Goal: Information Seeking & Learning: Find specific fact

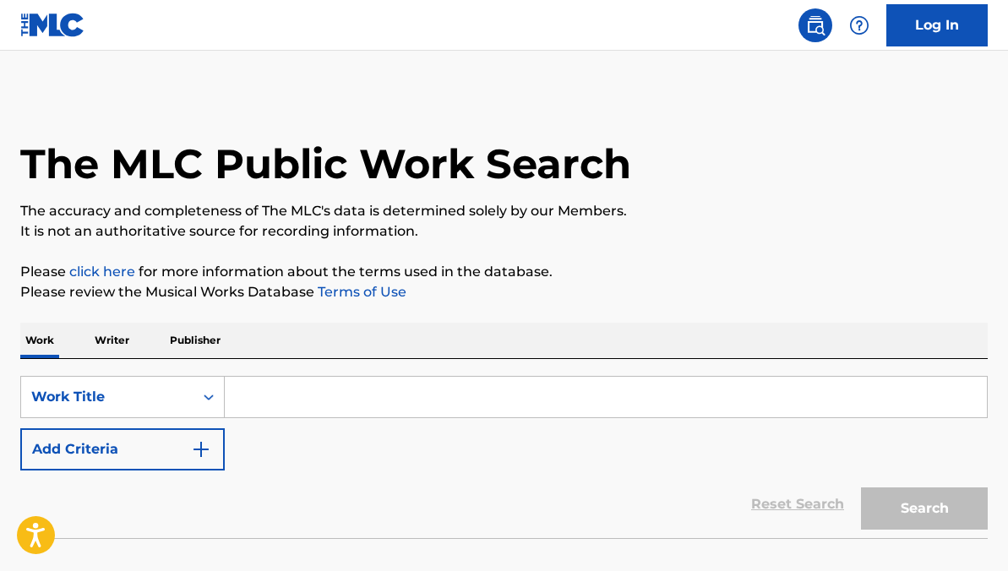
click at [489, 397] on input "Search Form" at bounding box center [606, 397] width 762 height 41
click at [345, 398] on input "Search Form" at bounding box center [606, 397] width 762 height 41
paste input "Los Pajaros"
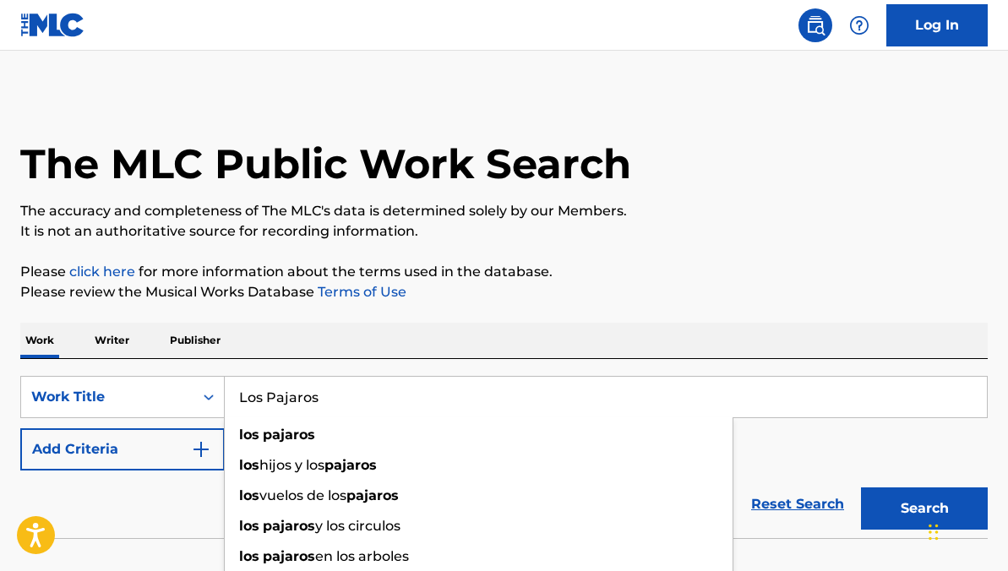
type input "Los Pajaros"
click at [861, 487] on button "Search" at bounding box center [924, 508] width 127 height 42
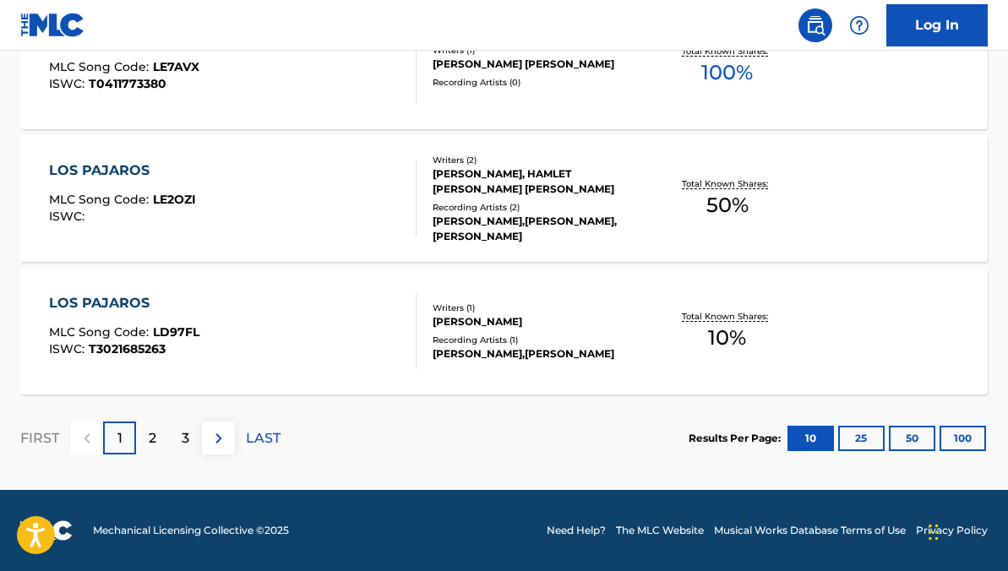
click at [160, 438] on div "2" at bounding box center [152, 437] width 33 height 33
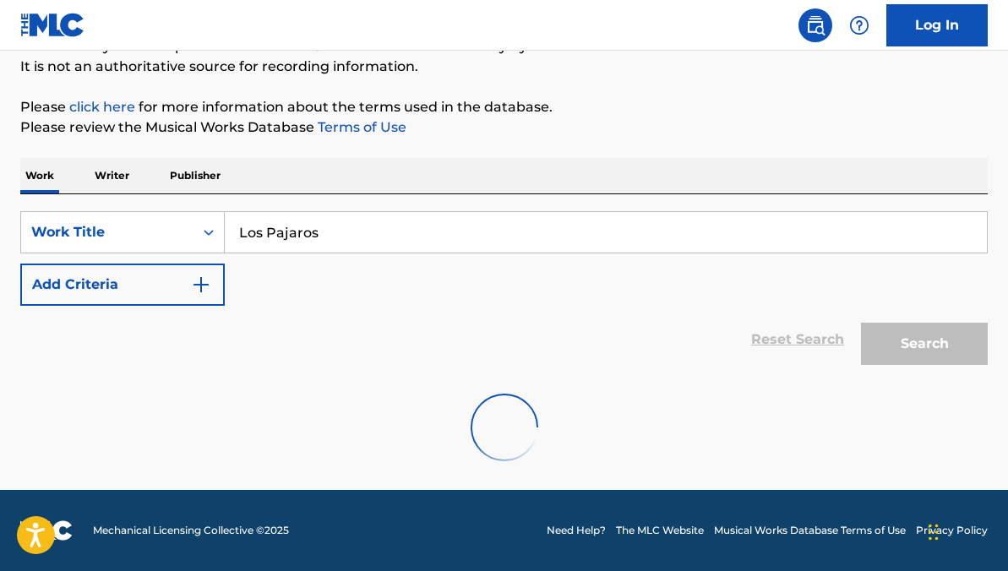
scroll to position [1497, 0]
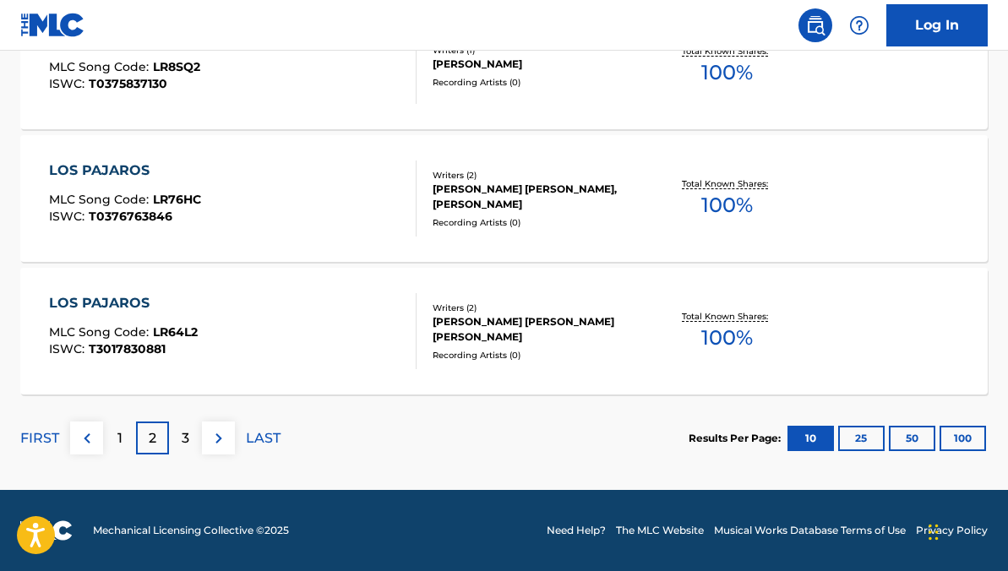
click at [185, 437] on p "3" at bounding box center [186, 438] width 8 height 20
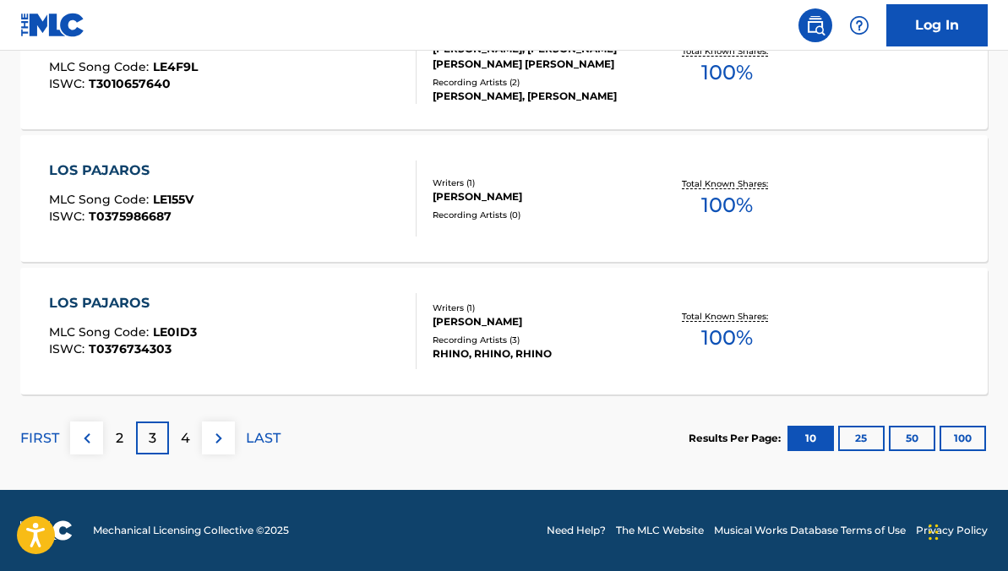
click at [186, 428] on p "4" at bounding box center [185, 438] width 9 height 20
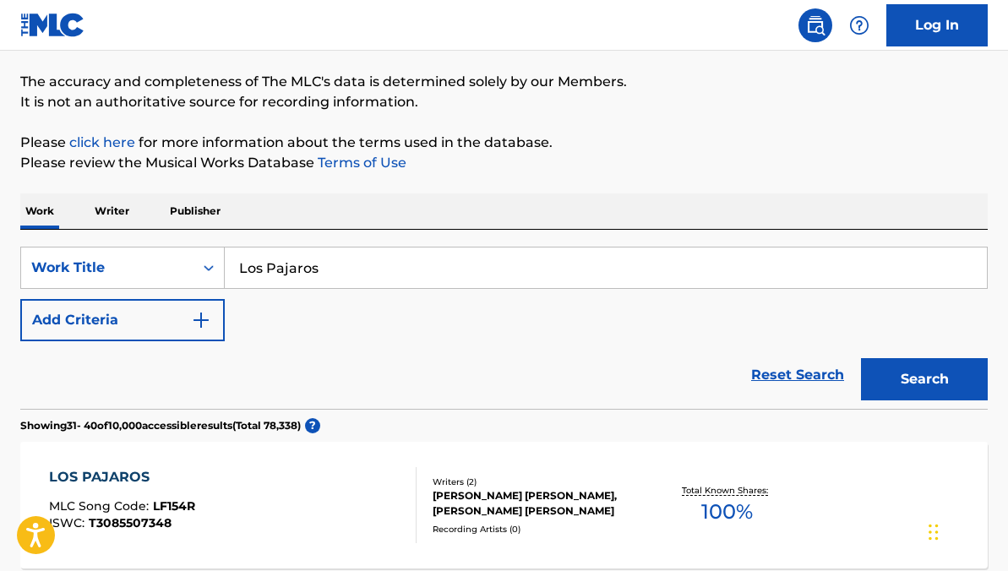
scroll to position [0, 0]
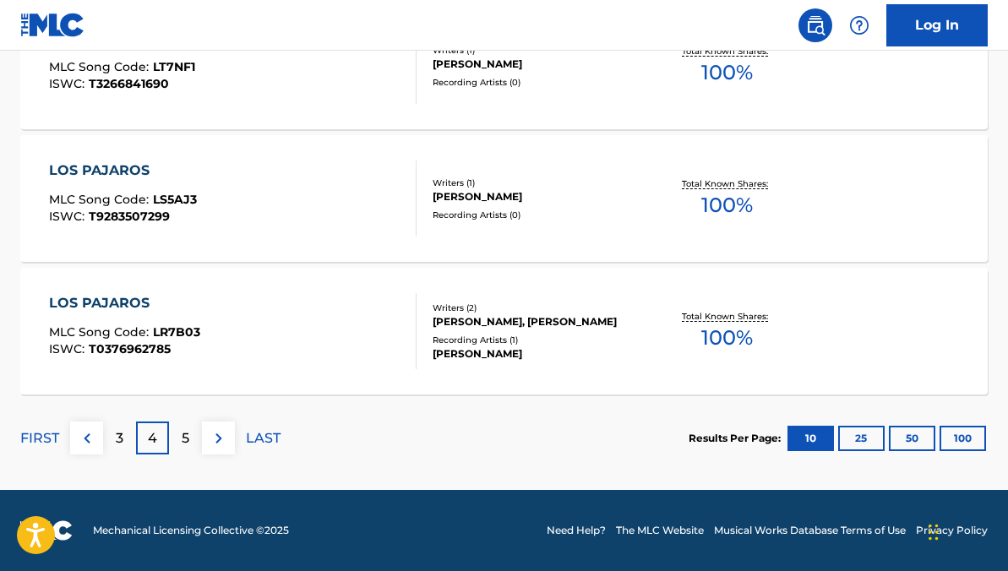
click at [193, 445] on div "5" at bounding box center [185, 437] width 33 height 33
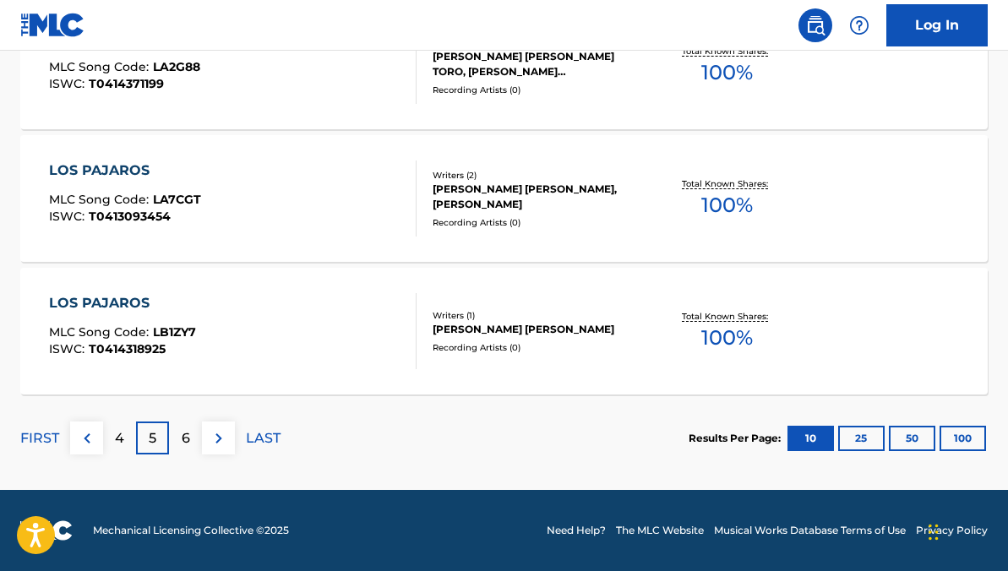
click at [189, 441] on p "6" at bounding box center [186, 438] width 8 height 20
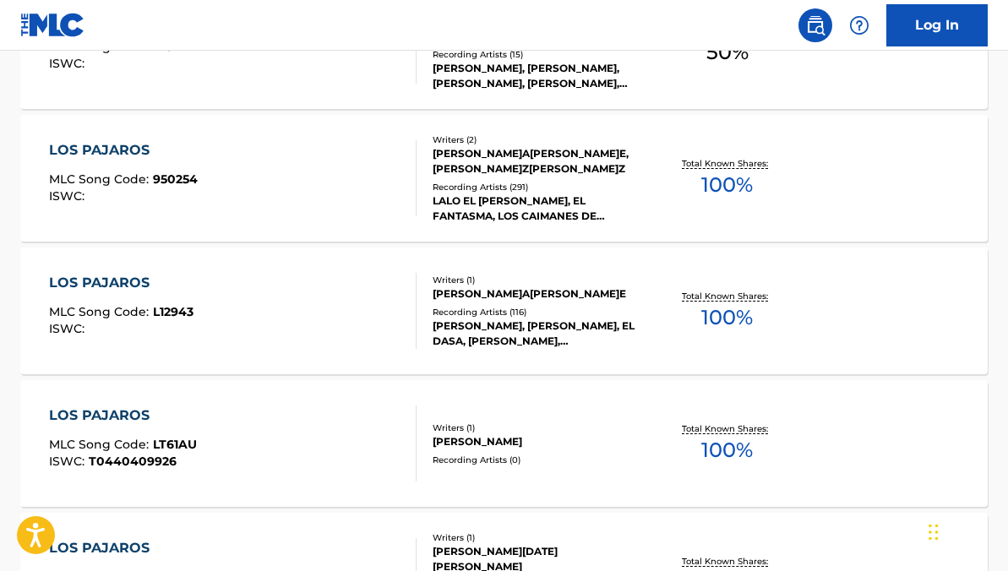
scroll to position [973, 0]
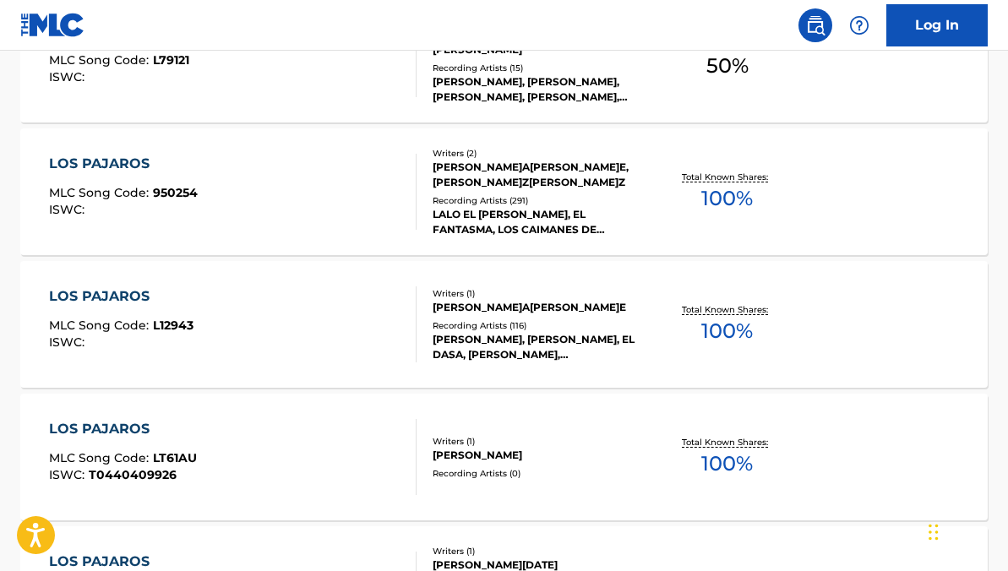
click at [253, 329] on div "LOS PAJAROS MLC Song Code : L12943 ISWC :" at bounding box center [232, 324] width 367 height 76
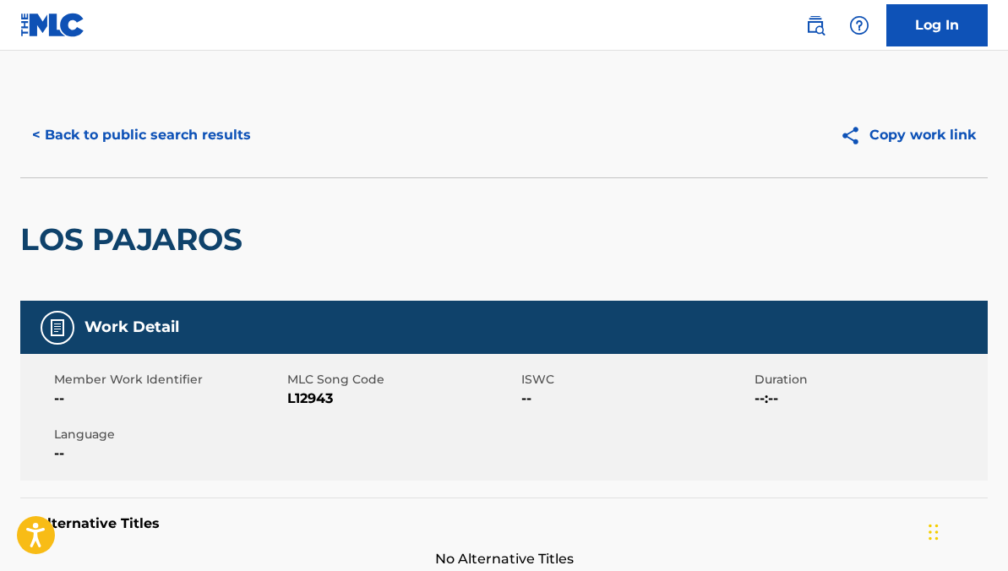
click at [311, 399] on span "L12943" at bounding box center [401, 399] width 229 height 20
copy span "L12943"
click at [155, 128] on button "< Back to public search results" at bounding box center [141, 135] width 242 height 42
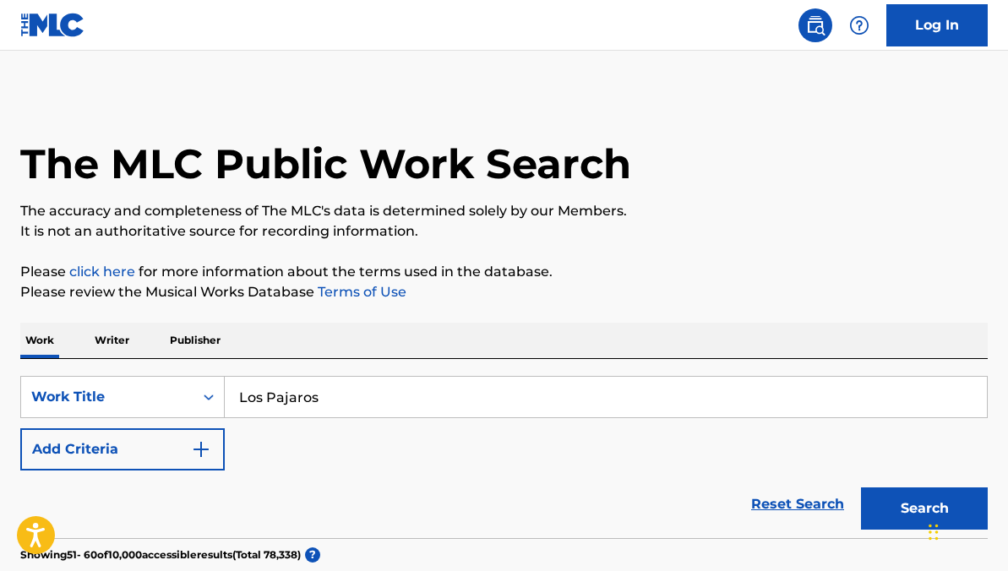
click at [799, 492] on link "Reset Search" at bounding box center [797, 504] width 110 height 37
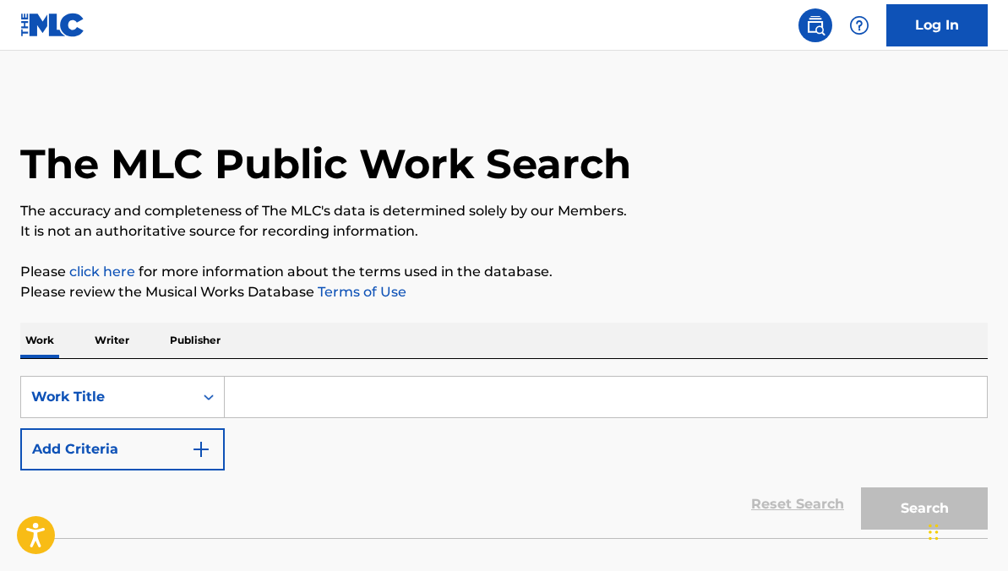
click at [442, 394] on input "Search Form" at bounding box center [606, 397] width 762 height 41
paste input "⁠El Frijolito"
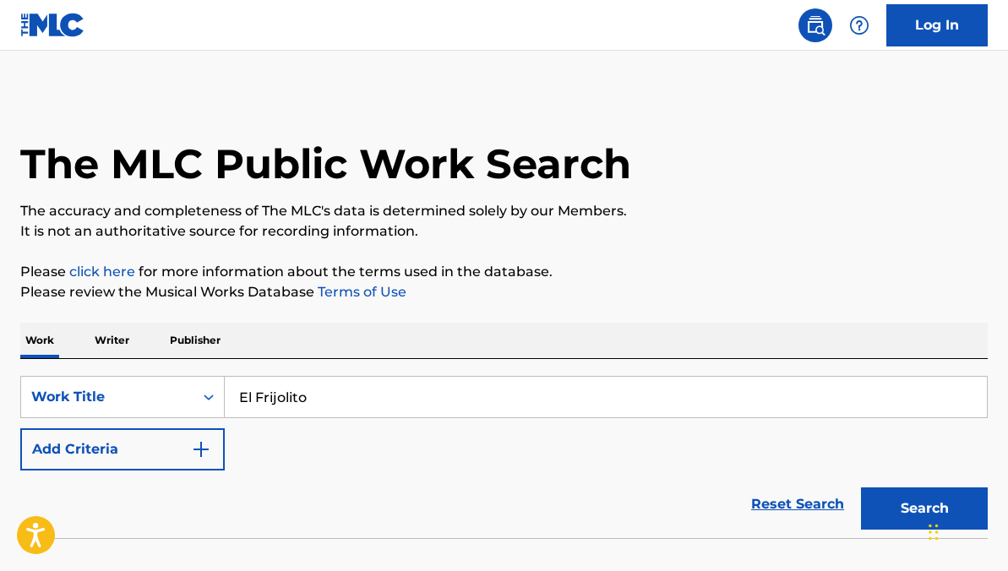
type input "⁠El Frijolito"
click at [861, 487] on button "Search" at bounding box center [924, 508] width 127 height 42
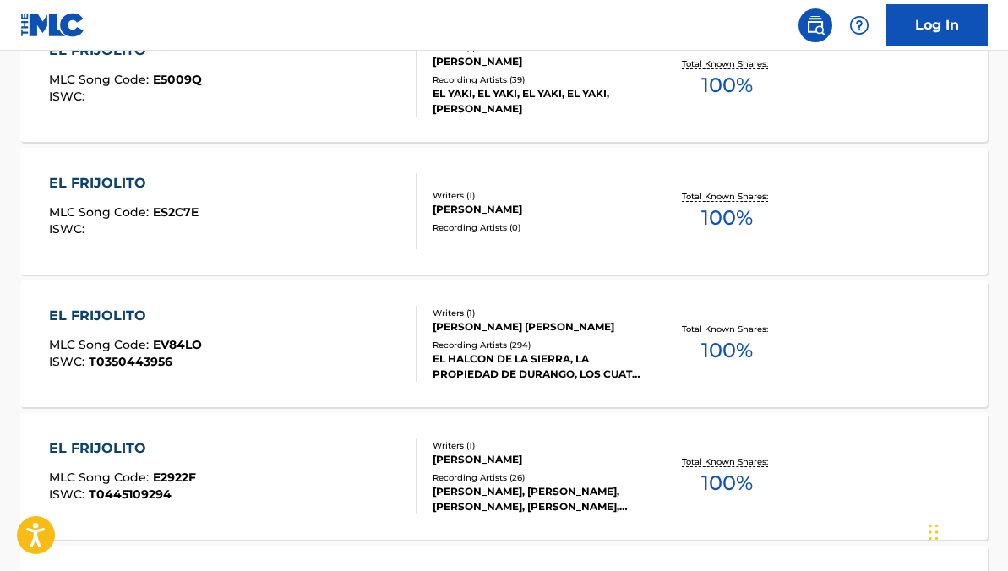
scroll to position [861, 0]
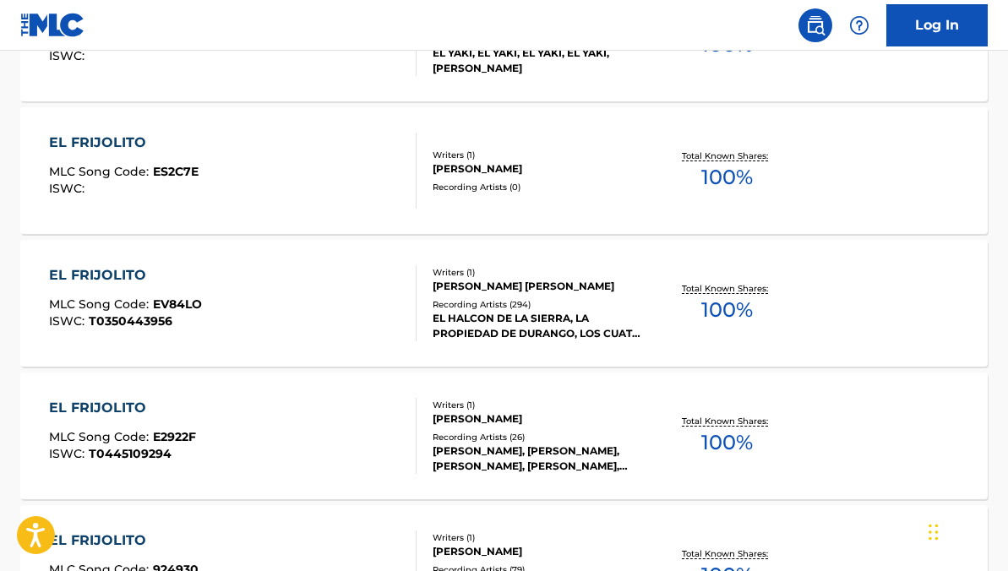
click at [518, 313] on div "EL HALCON DE LA SIERRA, LA PROPIEDAD DE DURANGO, LOS CUATES DE SINALOA, EL TIGR…" at bounding box center [539, 326] width 214 height 30
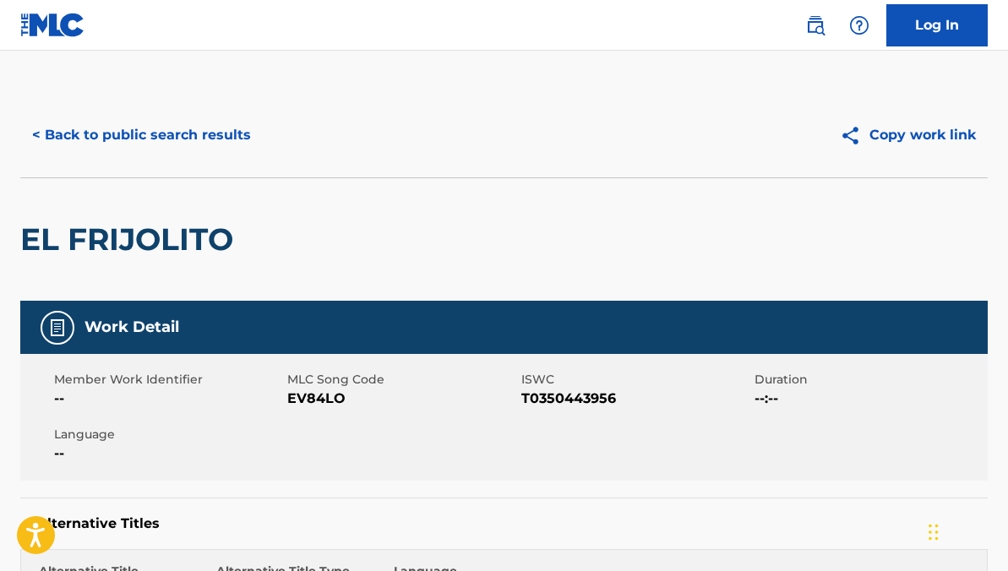
click at [320, 399] on span "EV84LO" at bounding box center [401, 399] width 229 height 20
copy span "EV84LO"
click at [171, 135] on button "< Back to public search results" at bounding box center [141, 135] width 242 height 42
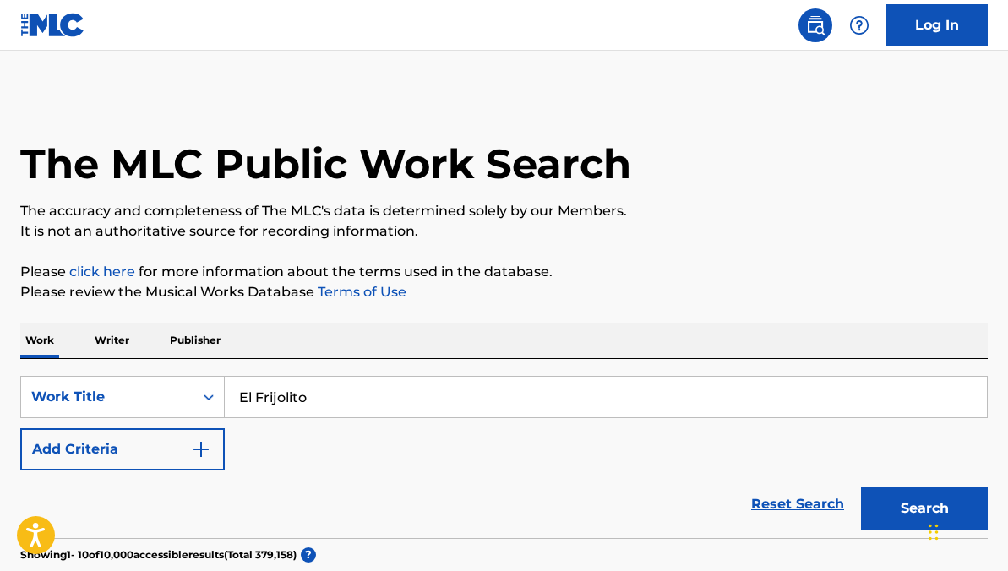
click at [790, 514] on link "Reset Search" at bounding box center [797, 504] width 110 height 37
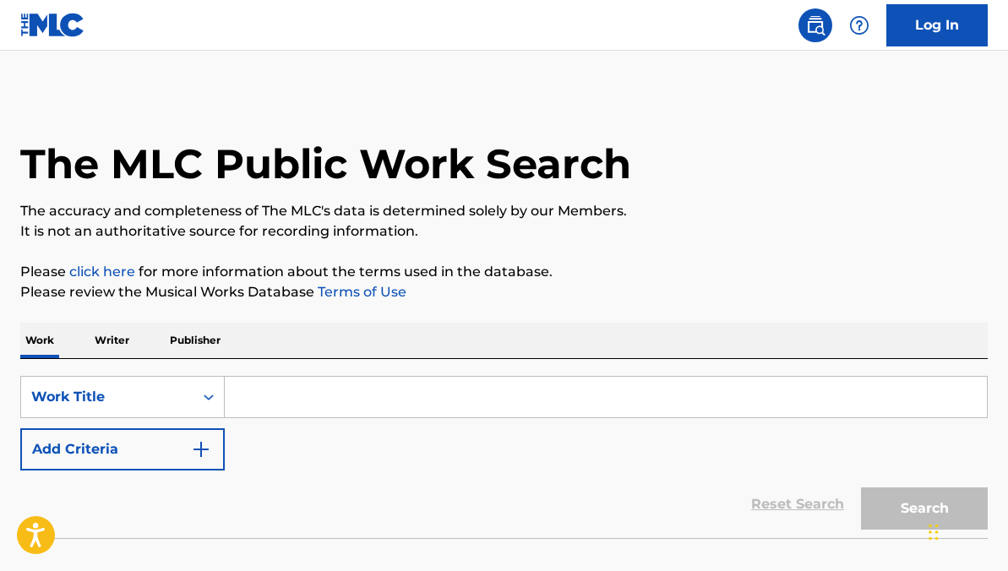
click at [394, 419] on div "SearchWithCriteria69b1458d-9f89-485f-b214-b6808e25da77 Work Title Add Criteria" at bounding box center [503, 423] width 967 height 95
click at [394, 407] on input "Search Form" at bounding box center [606, 397] width 762 height 41
paste input "Serian Las Dos"
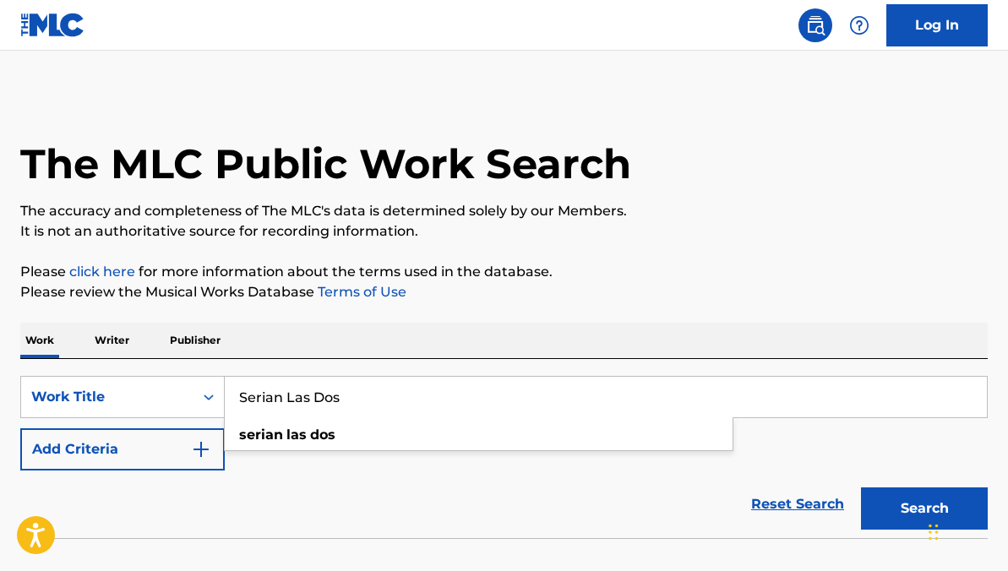
type input "Serian Las Dos"
click at [914, 513] on button "Search" at bounding box center [924, 508] width 127 height 42
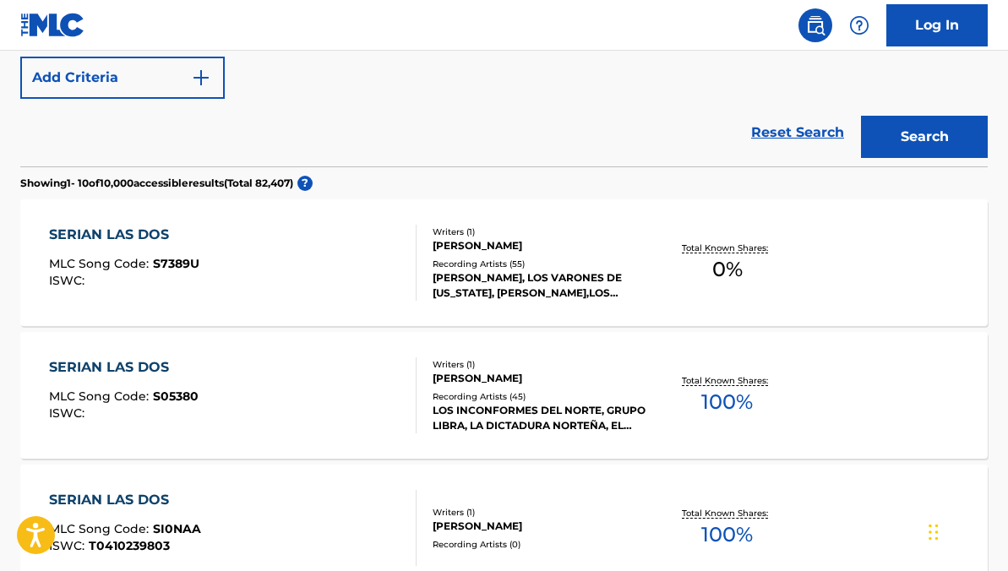
scroll to position [383, 0]
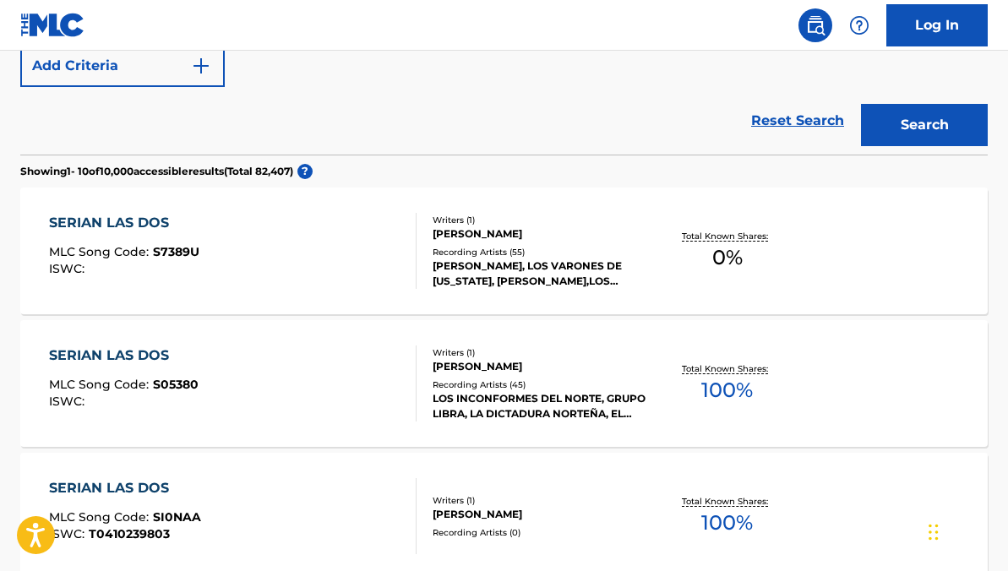
click at [568, 404] on div "LOS INCONFORMES DEL NORTE, GRUPO LIBRA, LA DICTADURA NORTEÑA, EL GRUPO LIBRA, J…" at bounding box center [539, 406] width 214 height 30
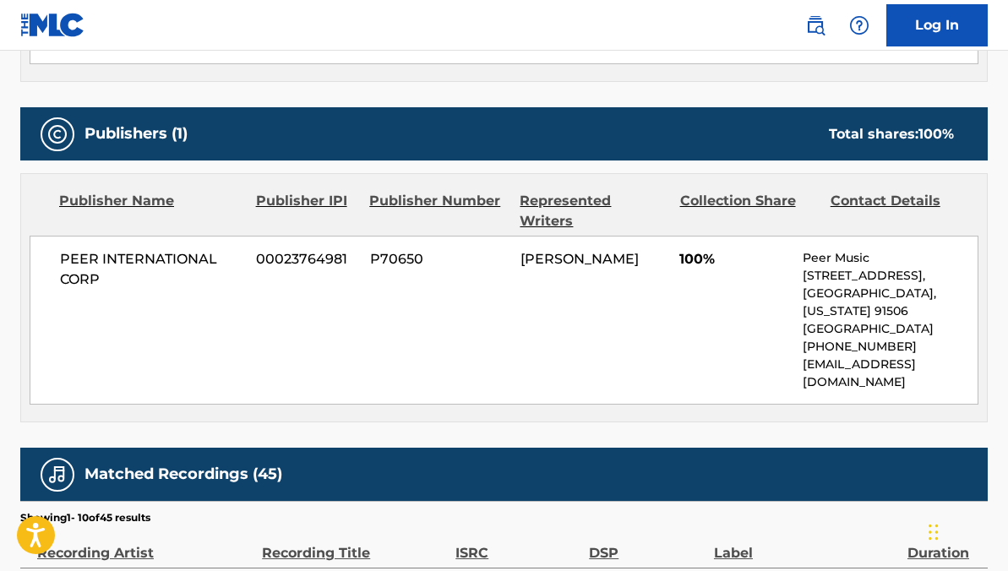
scroll to position [115, 0]
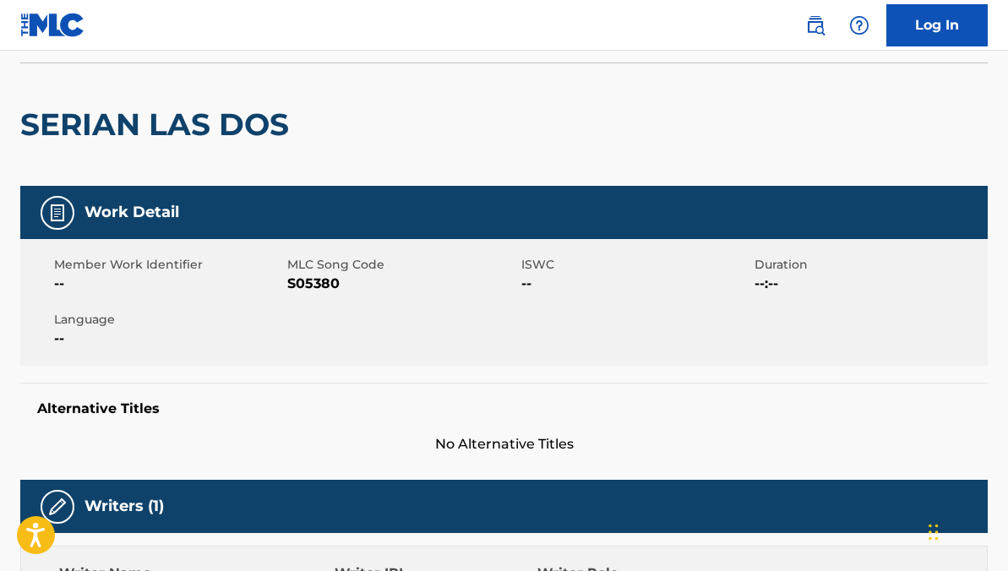
click at [308, 280] on span "S05380" at bounding box center [401, 284] width 229 height 20
copy span "S05380"
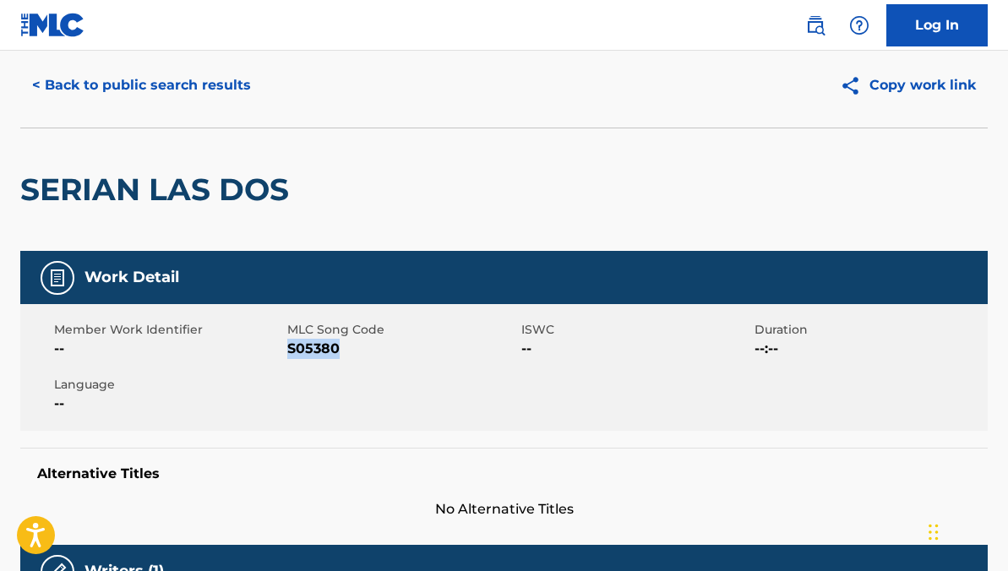
scroll to position [0, 0]
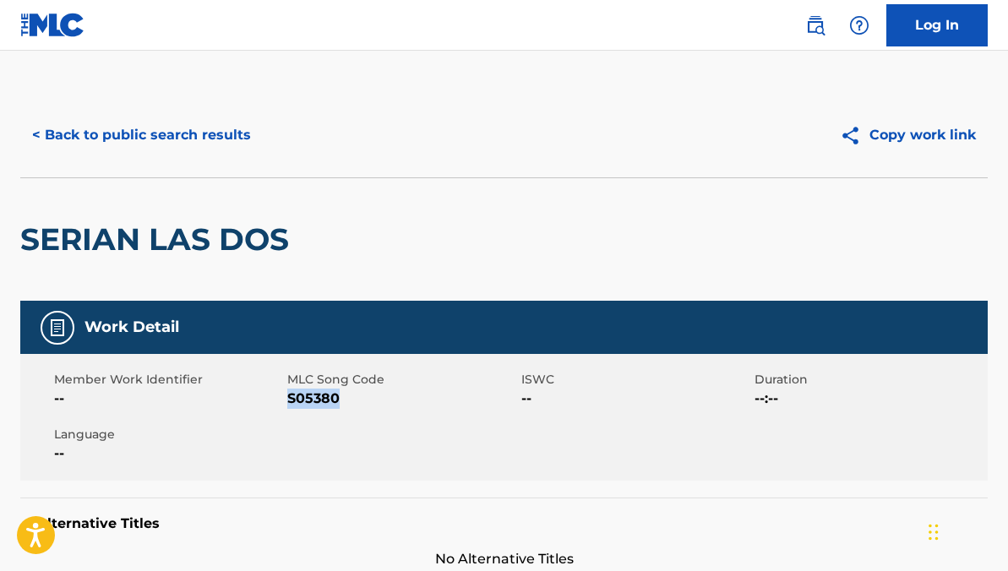
click at [204, 143] on button "< Back to public search results" at bounding box center [141, 135] width 242 height 42
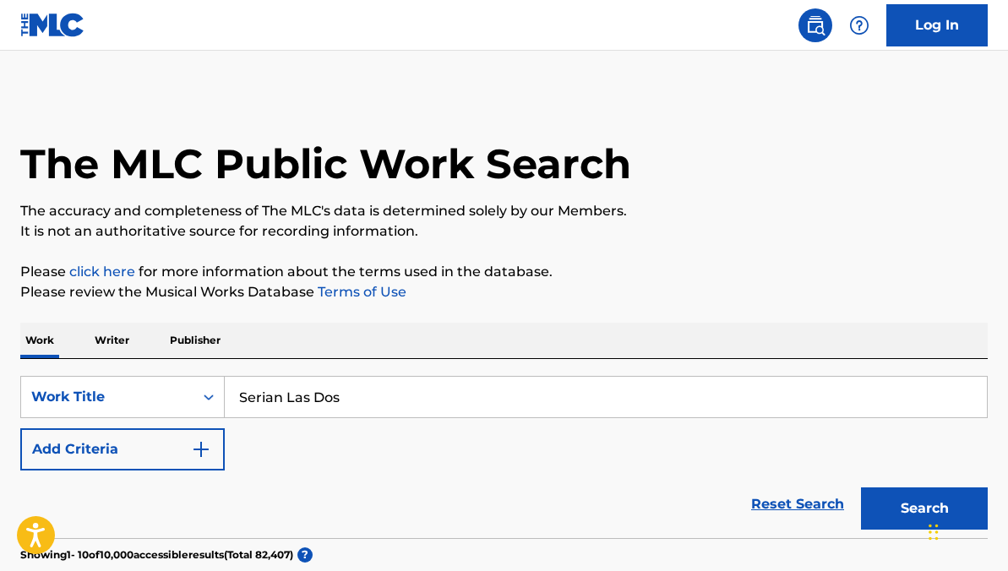
scroll to position [375, 0]
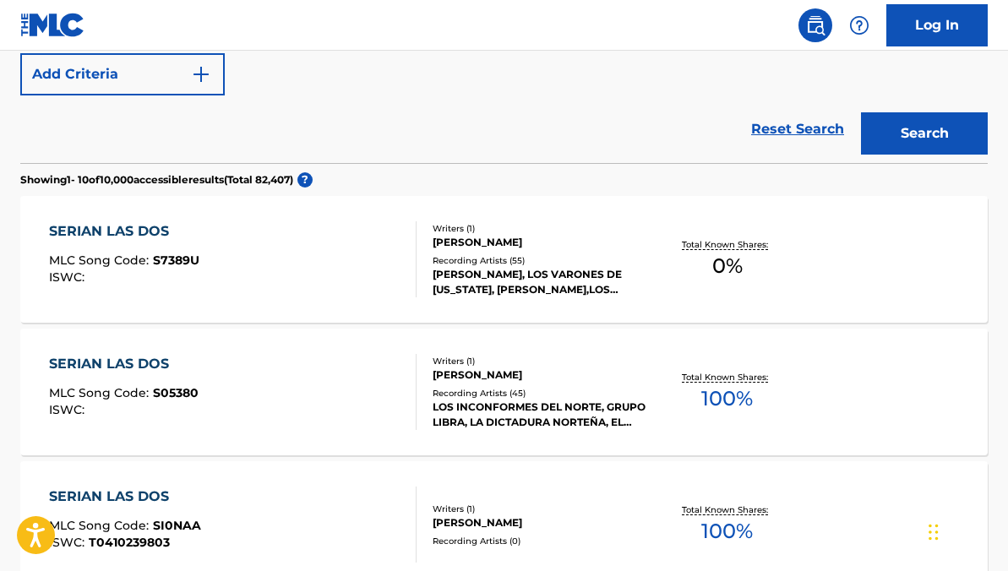
click at [432, 232] on div "Writers ( 1 ) LUIS MARTINEZ SERRANO Recording Artists ( 55 ) JAIME Y FERNANDO, …" at bounding box center [531, 259] width 230 height 75
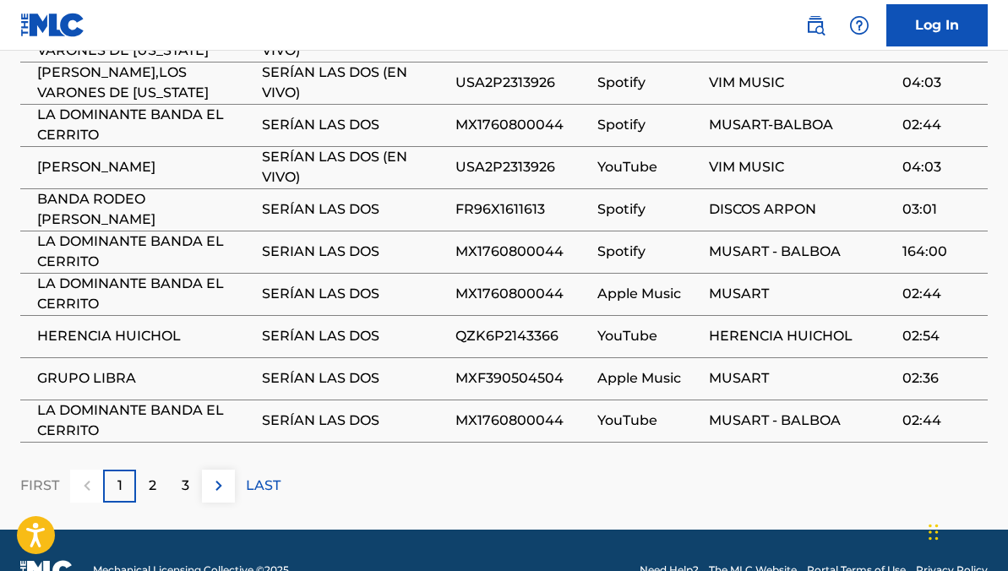
scroll to position [1024, 0]
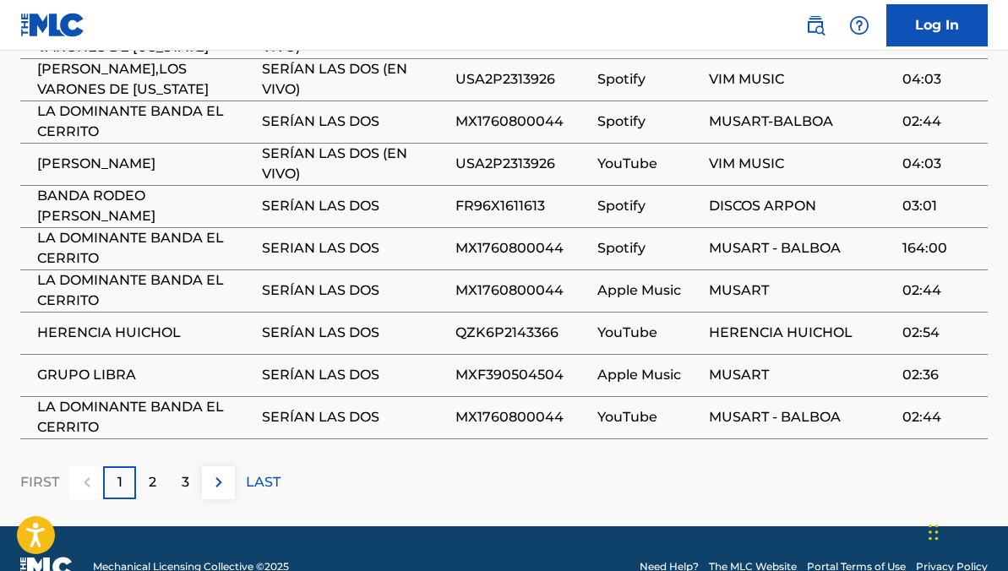
click at [161, 486] on div "2" at bounding box center [152, 482] width 33 height 33
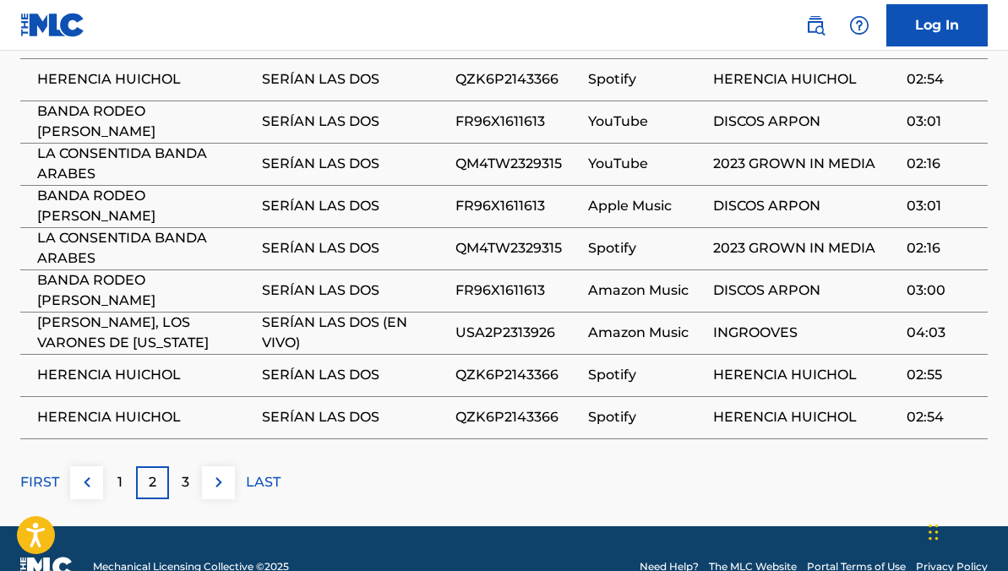
click at [177, 489] on div "3" at bounding box center [185, 482] width 33 height 33
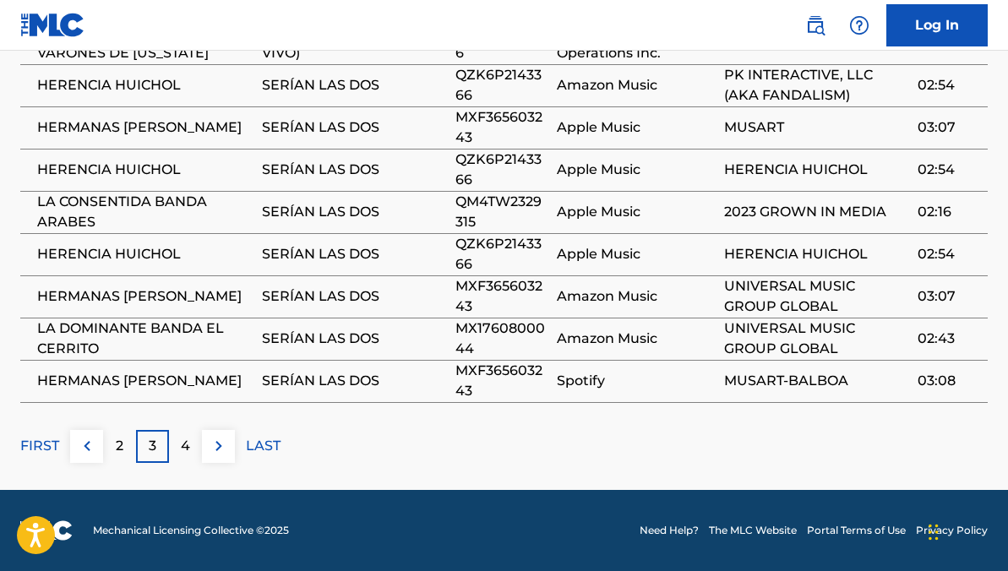
click at [183, 456] on p "4" at bounding box center [185, 446] width 9 height 20
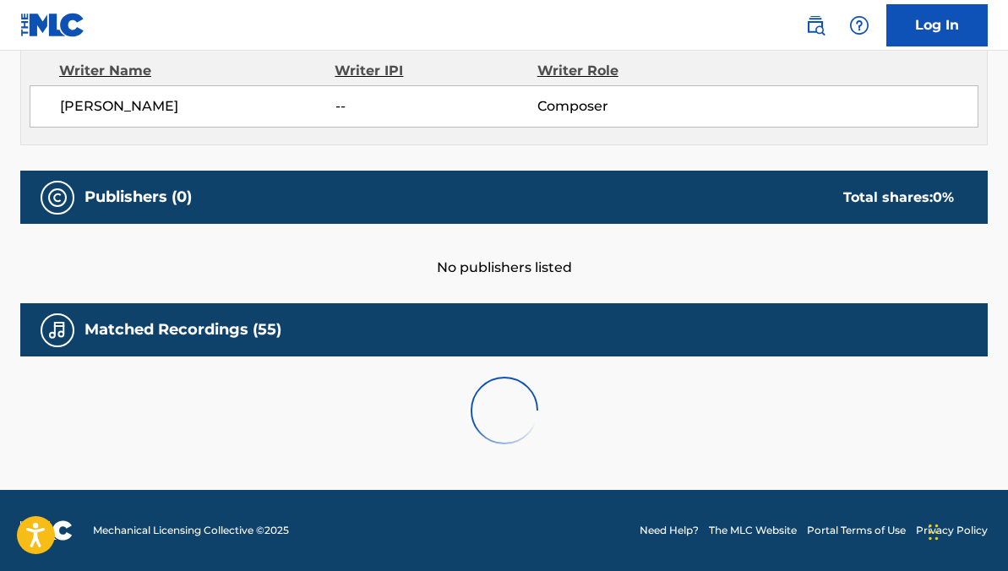
scroll to position [1079, 0]
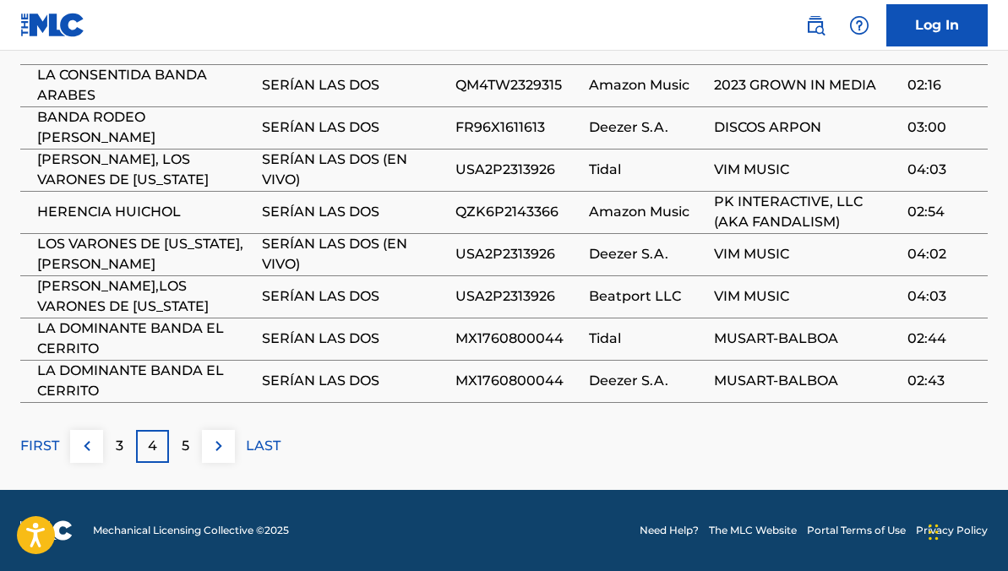
click at [177, 435] on div "5" at bounding box center [185, 446] width 33 height 33
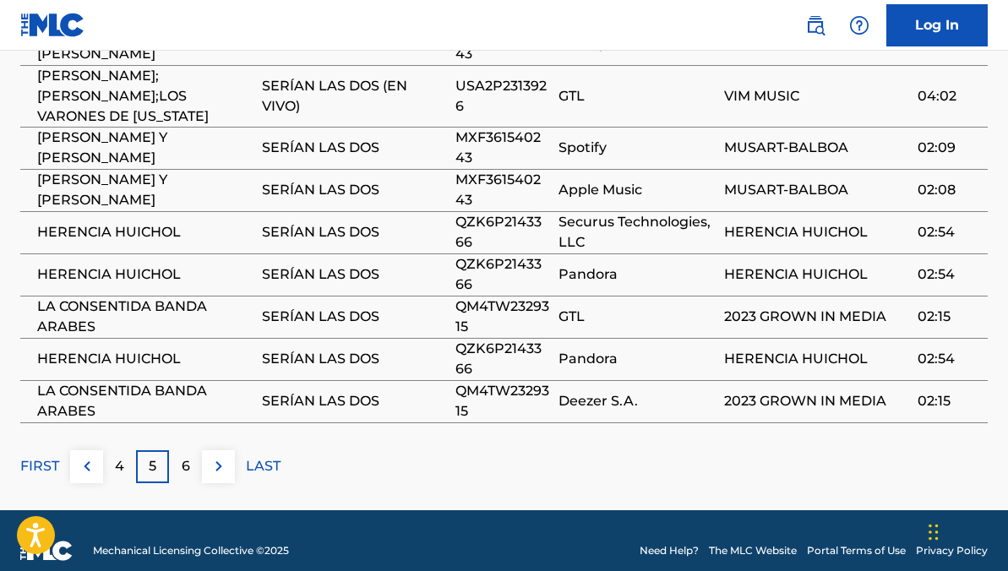
click at [182, 450] on div "6" at bounding box center [185, 466] width 33 height 33
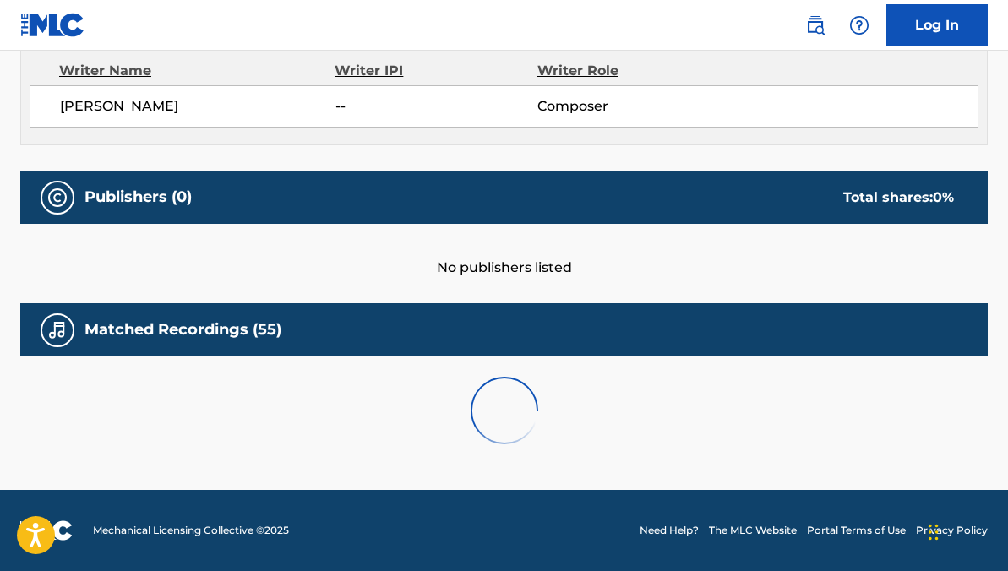
scroll to position [849, 0]
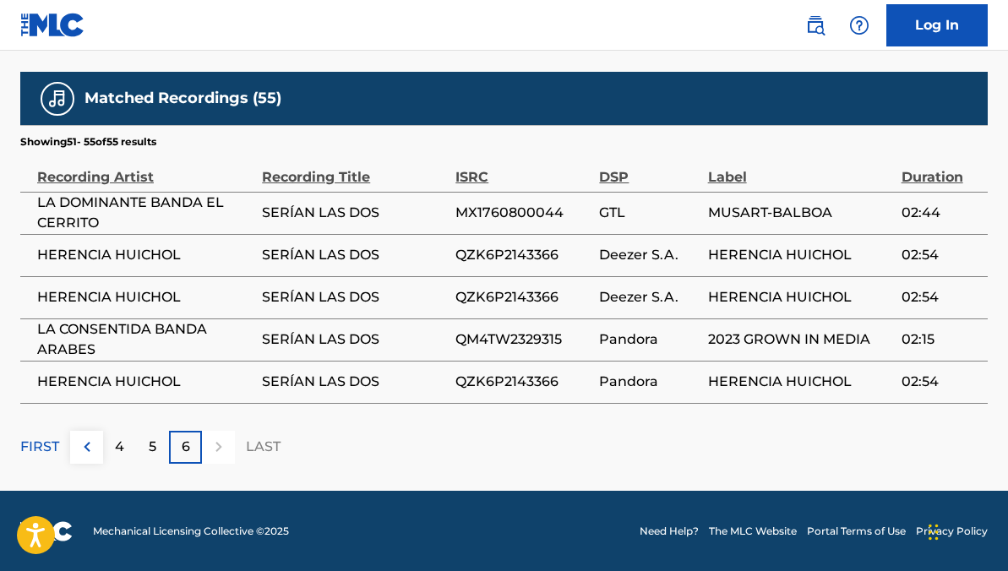
click at [182, 437] on p "6" at bounding box center [186, 447] width 8 height 20
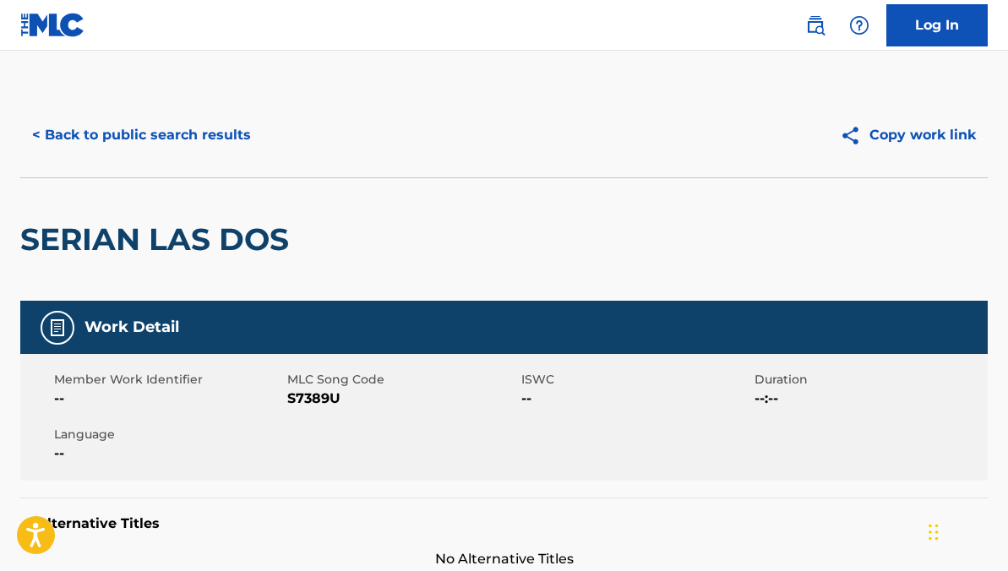
click at [225, 127] on button "< Back to public search results" at bounding box center [141, 135] width 242 height 42
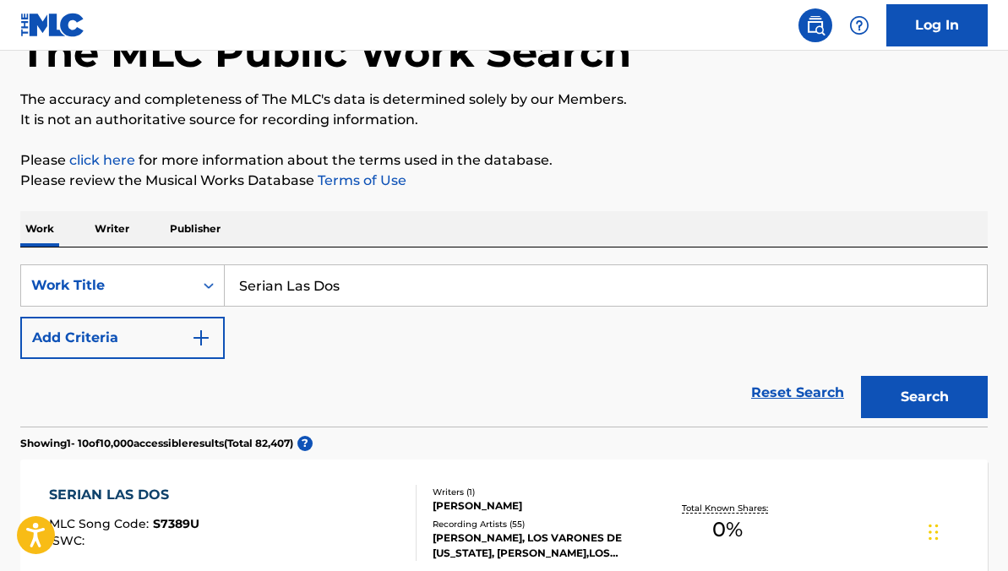
click at [791, 394] on link "Reset Search" at bounding box center [797, 392] width 110 height 37
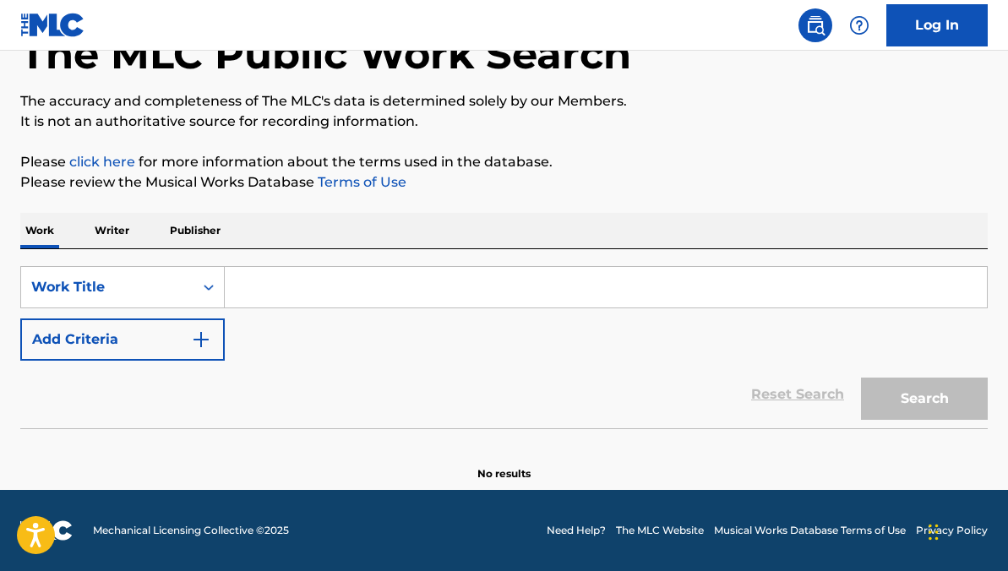
click at [472, 291] on input "Search Form" at bounding box center [606, 287] width 762 height 41
paste input "u Ausencia Eterna"
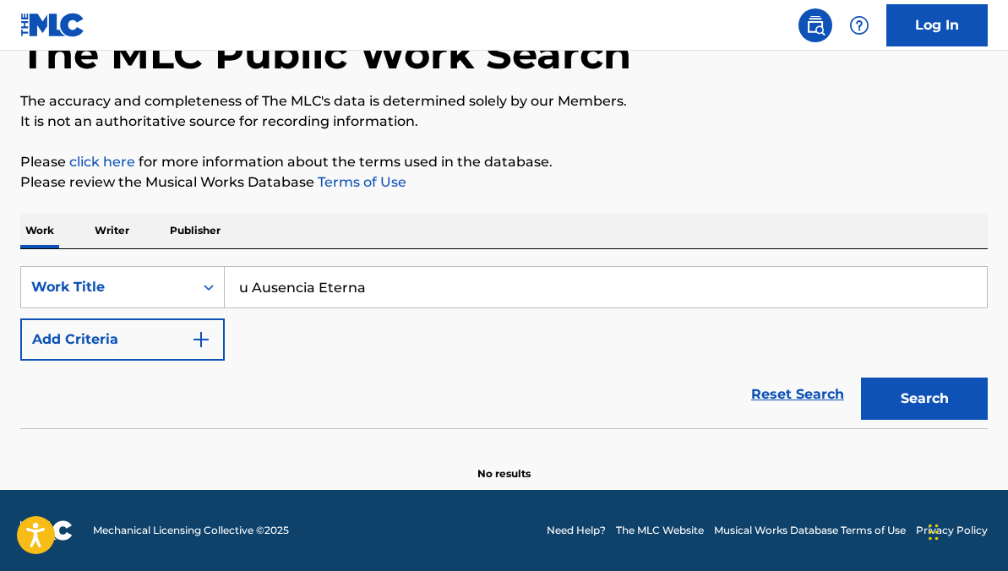
click at [861, 378] on button "Search" at bounding box center [924, 399] width 127 height 42
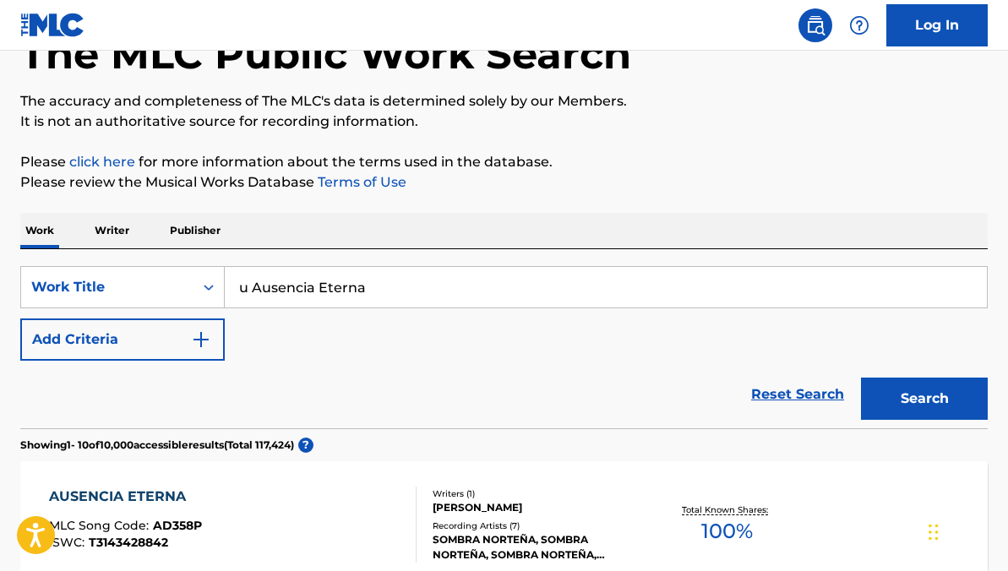
click at [231, 285] on input "u Ausencia Eterna" at bounding box center [606, 287] width 762 height 41
type input "Tu Ausencia Eterna"
click at [861, 378] on button "Search" at bounding box center [924, 399] width 127 height 42
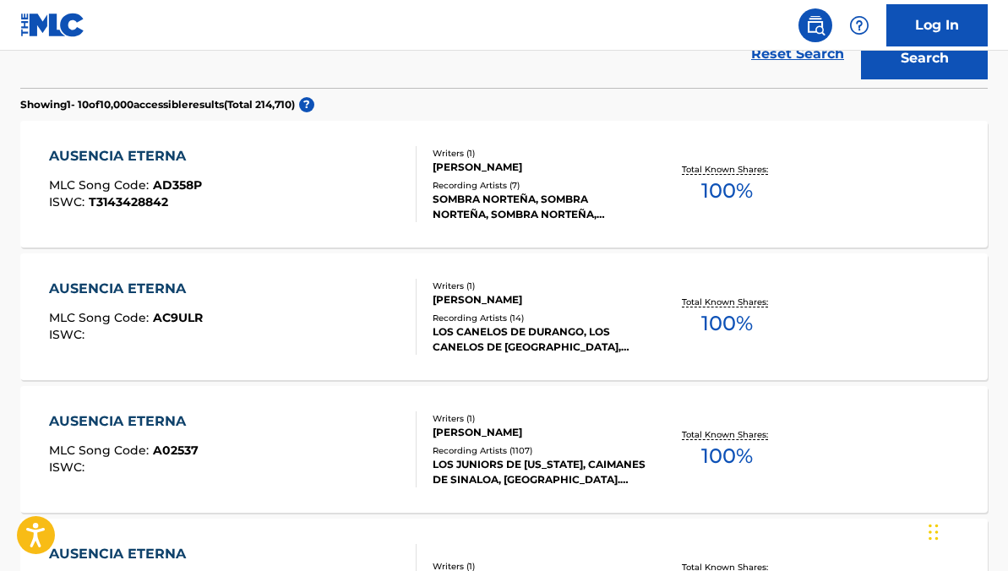
scroll to position [454, 0]
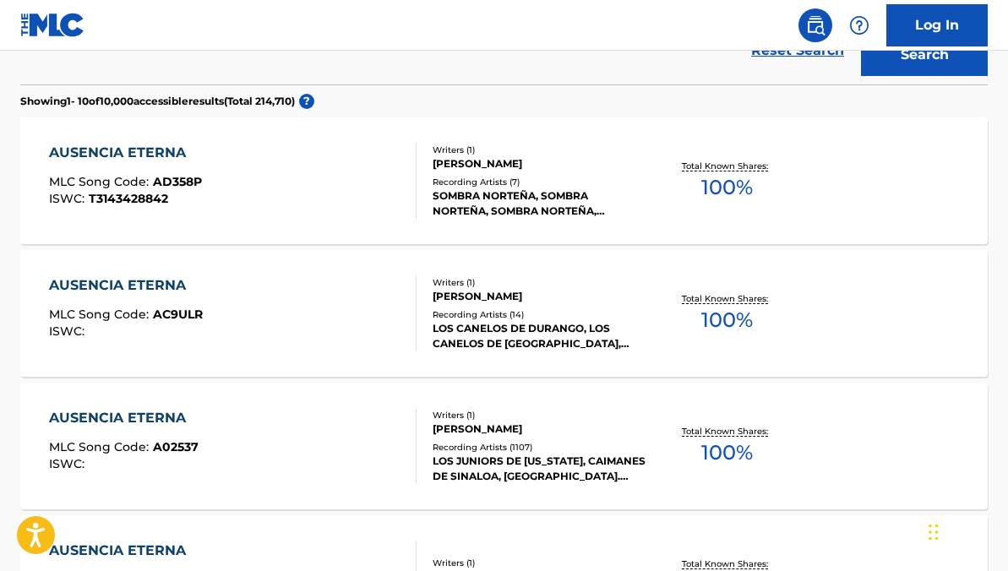
click at [348, 340] on div "AUSENCIA ETERNA MLC Song Code : AC9ULR ISWC :" at bounding box center [232, 313] width 367 height 76
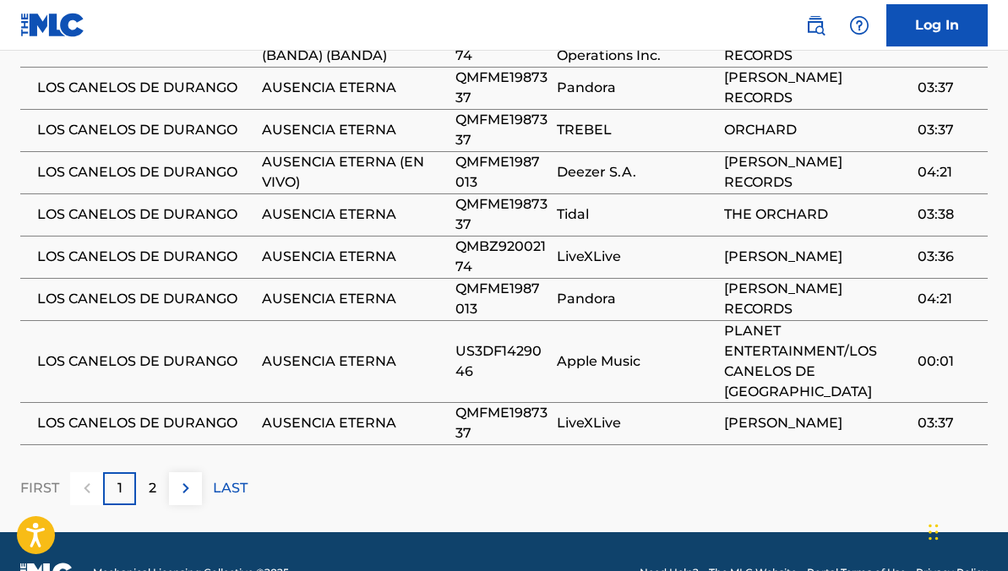
click at [160, 472] on div "2" at bounding box center [152, 488] width 33 height 33
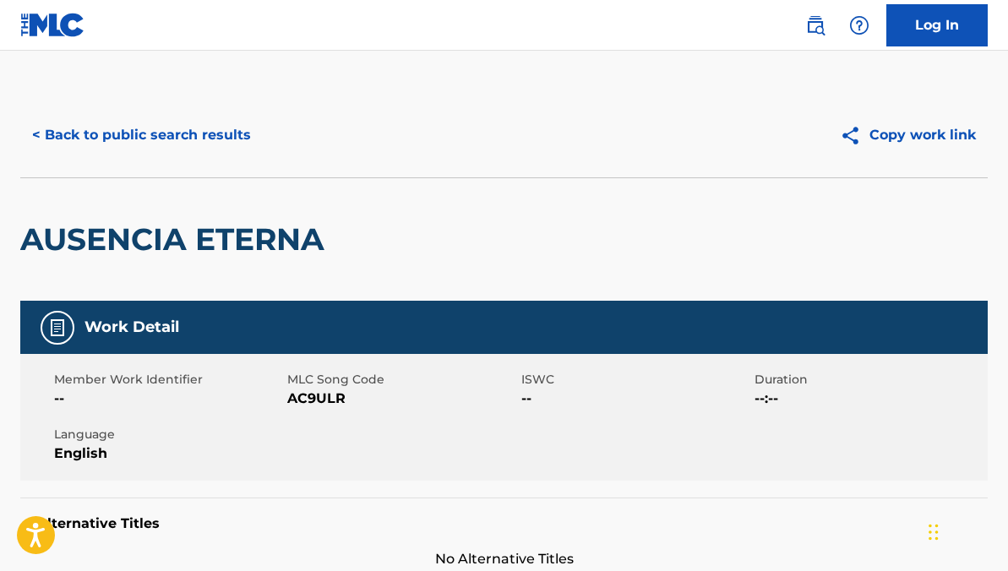
click at [151, 137] on button "< Back to public search results" at bounding box center [141, 135] width 242 height 42
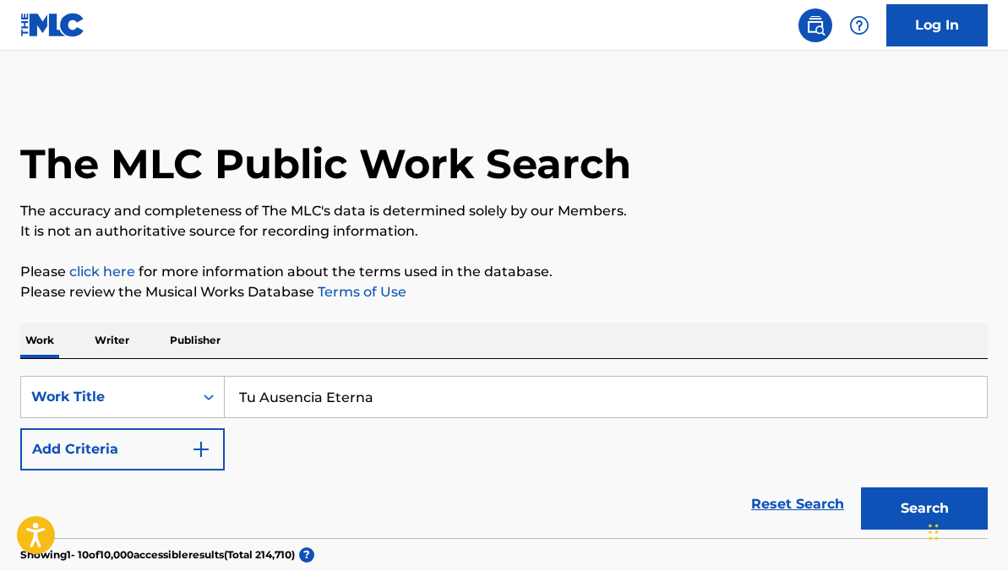
scroll to position [497, 0]
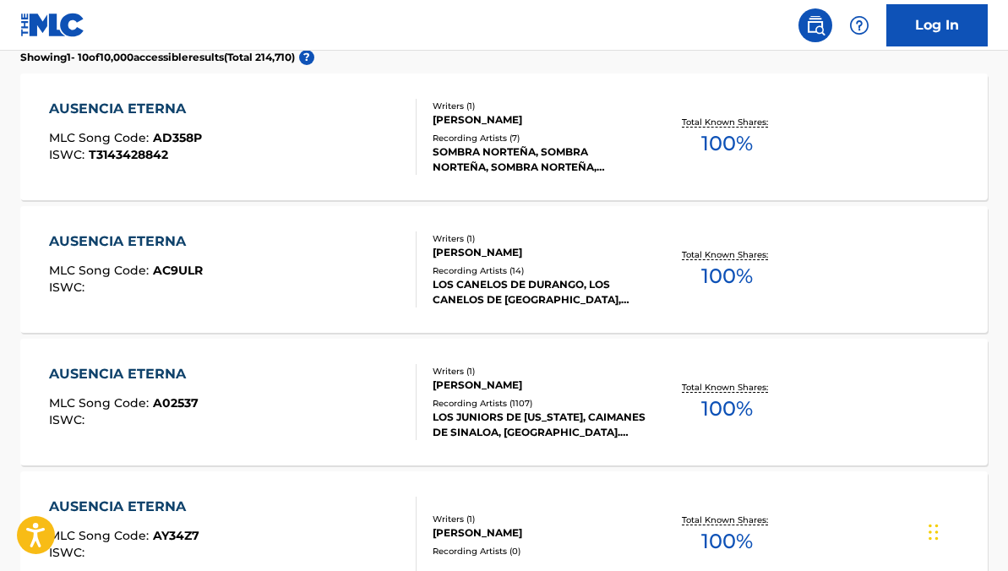
click at [378, 406] on div "AUSENCIA ETERNA MLC Song Code : A02537 ISWC :" at bounding box center [232, 402] width 367 height 76
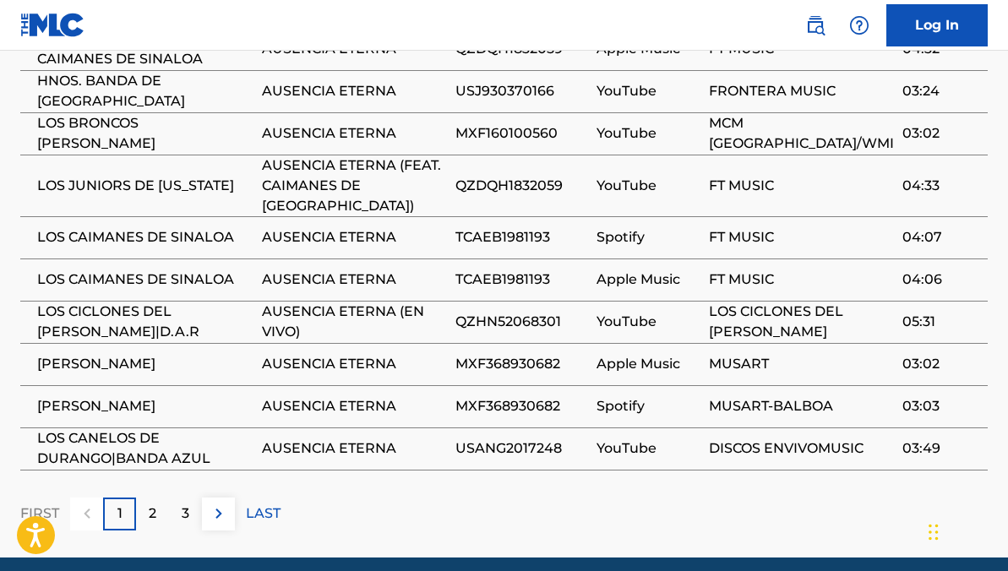
click at [171, 497] on div "3" at bounding box center [185, 513] width 33 height 33
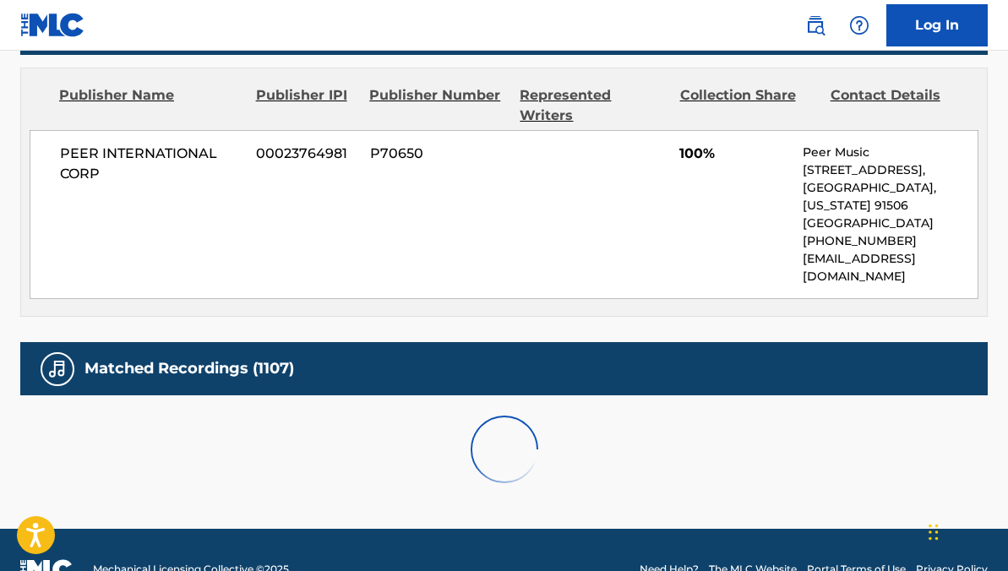
scroll to position [1220, 0]
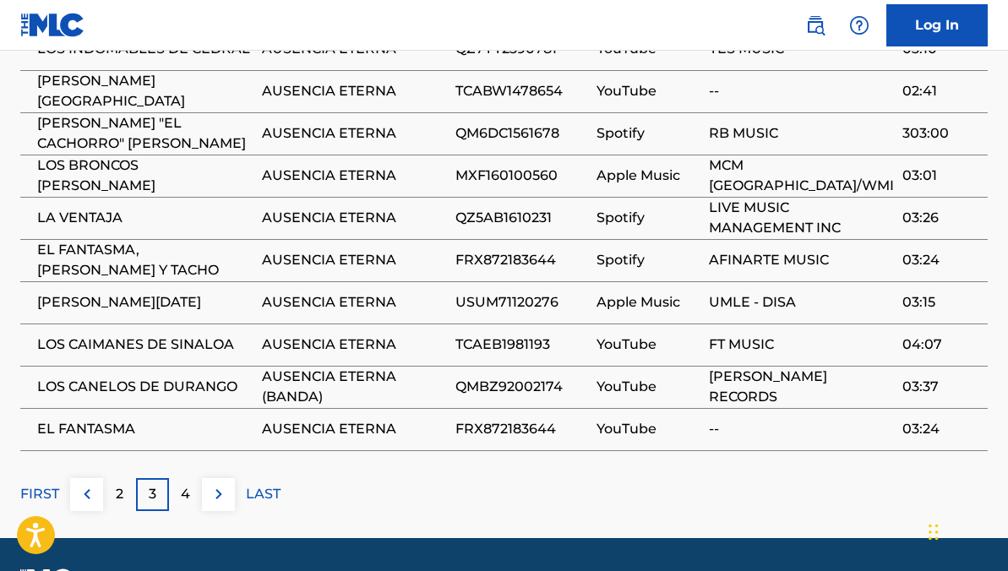
click at [155, 484] on p "3" at bounding box center [153, 494] width 8 height 20
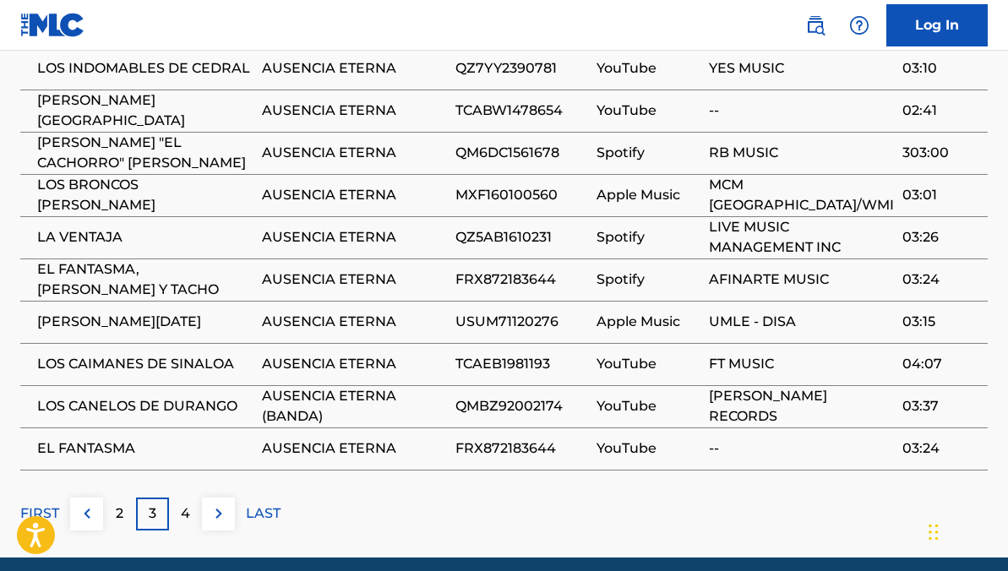
scroll to position [1196, 0]
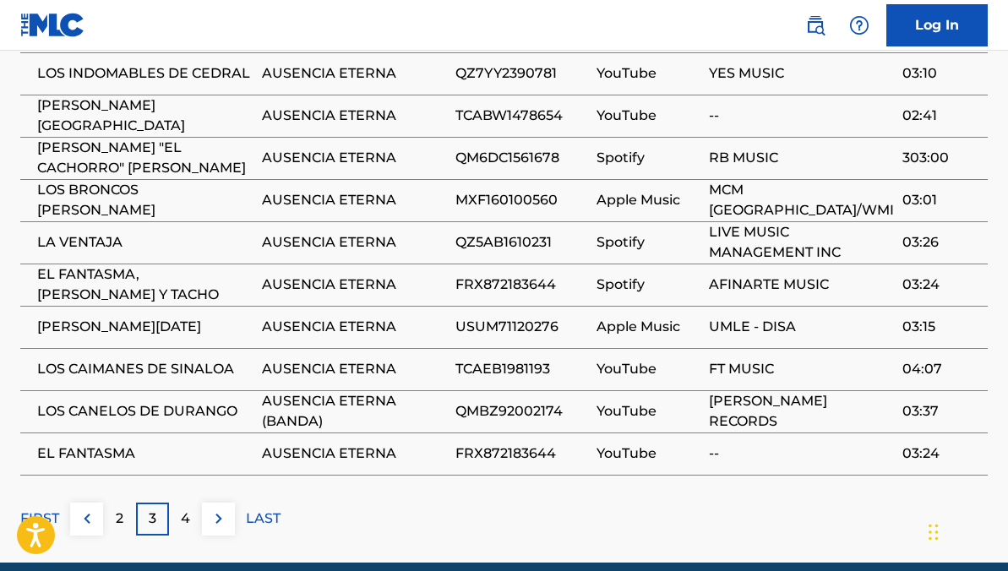
click at [187, 508] on p "4" at bounding box center [185, 518] width 9 height 20
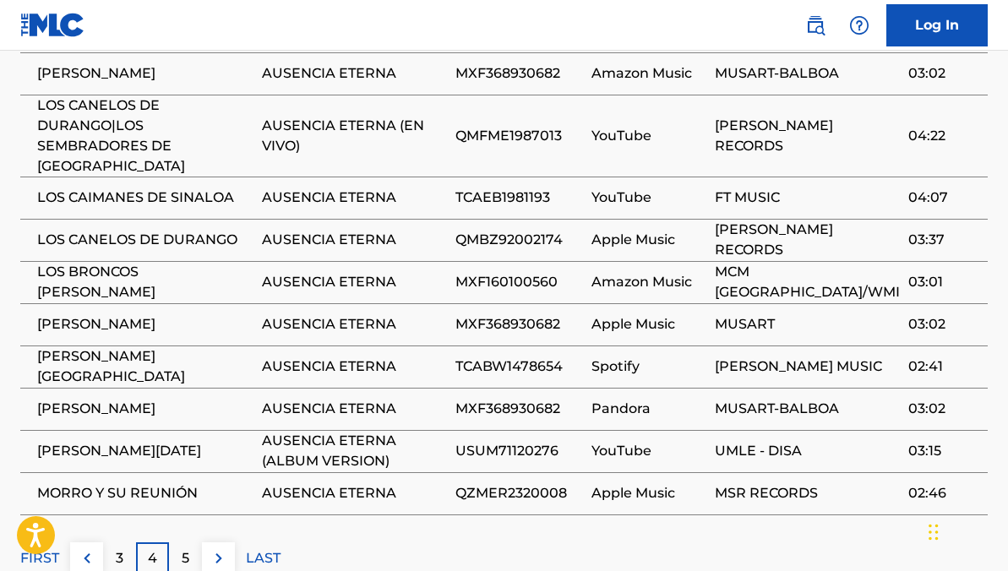
click at [187, 548] on p "5" at bounding box center [186, 558] width 8 height 20
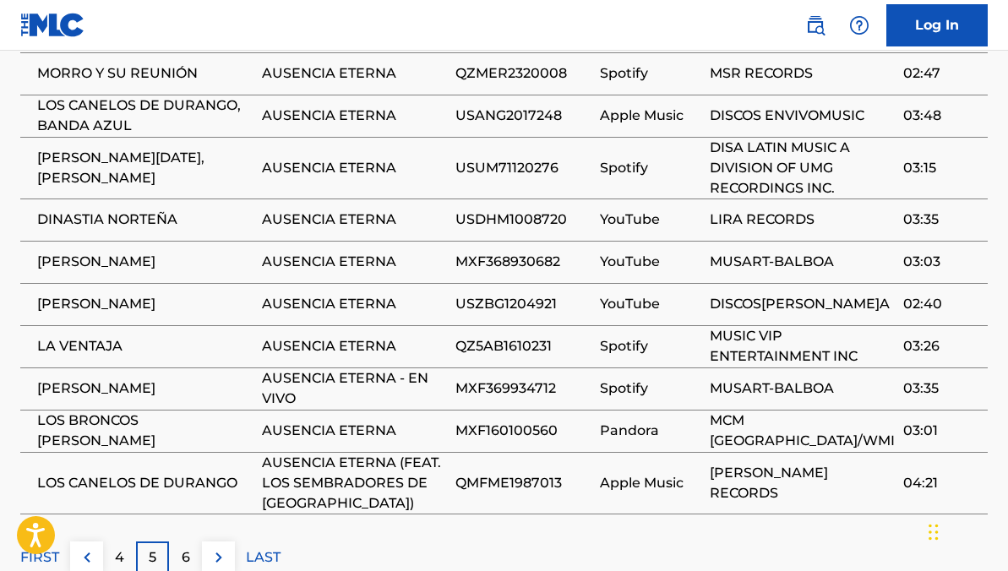
click at [191, 541] on div "6" at bounding box center [185, 557] width 33 height 33
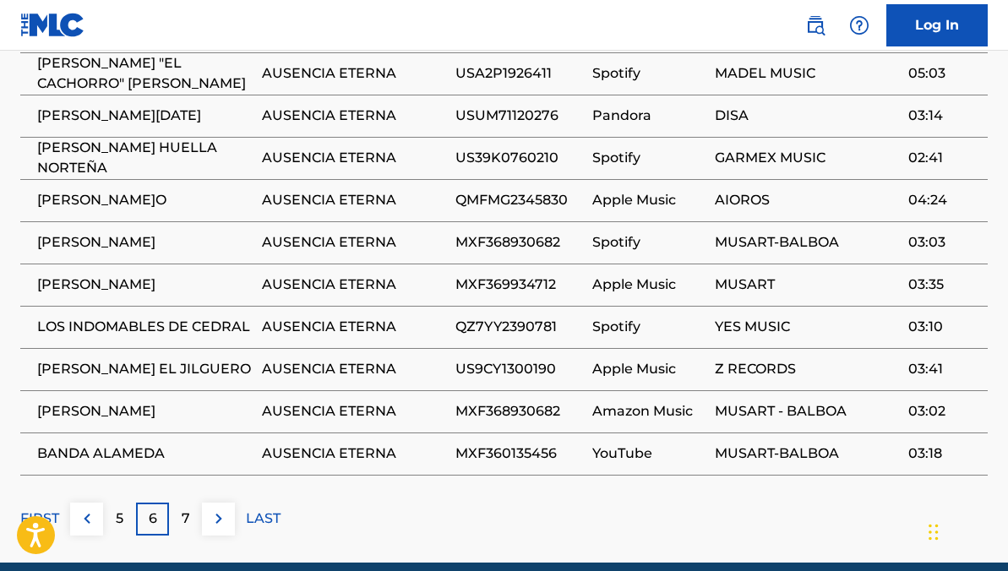
click at [183, 503] on div "7" at bounding box center [185, 519] width 33 height 33
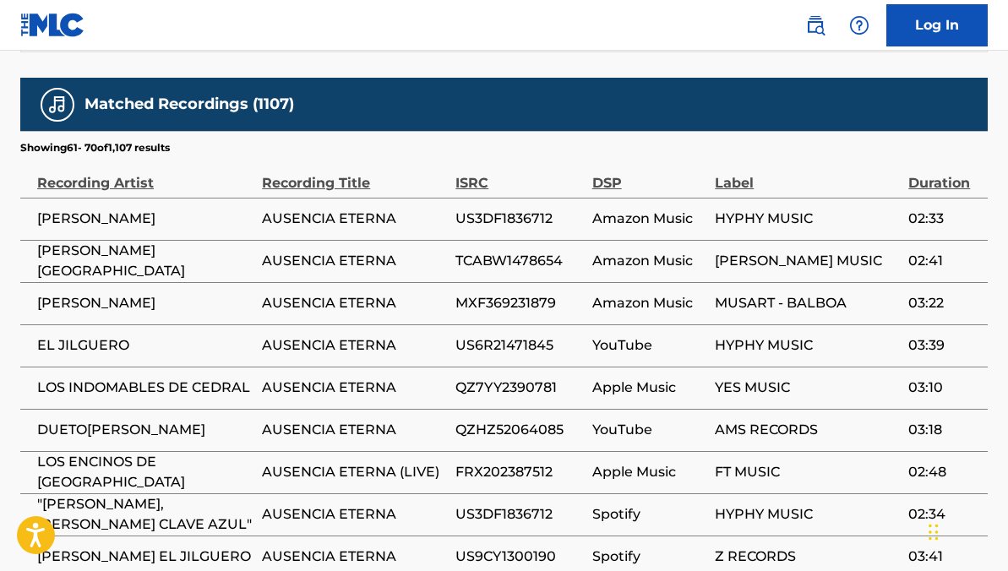
scroll to position [1229, 0]
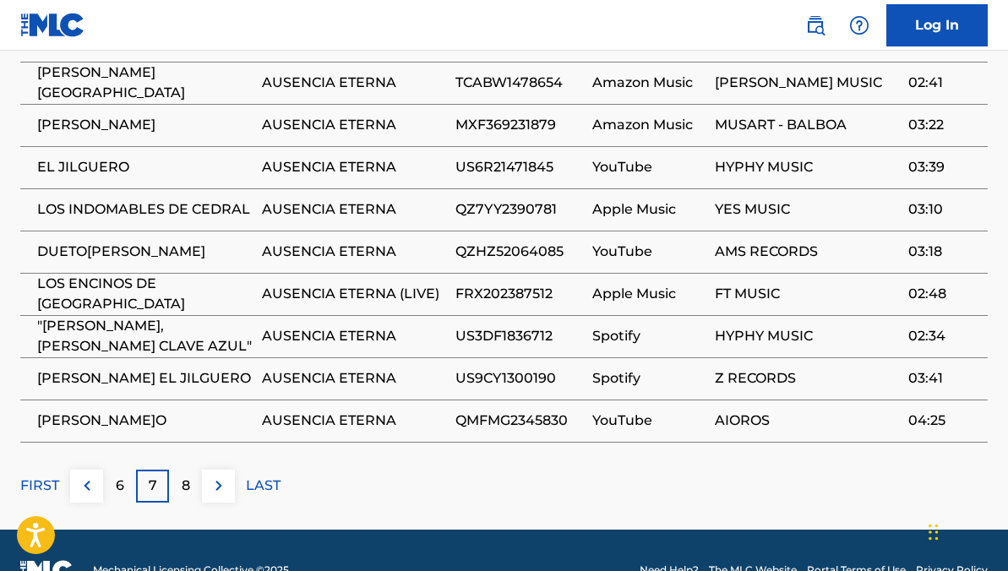
click at [186, 476] on p "8" at bounding box center [186, 486] width 8 height 20
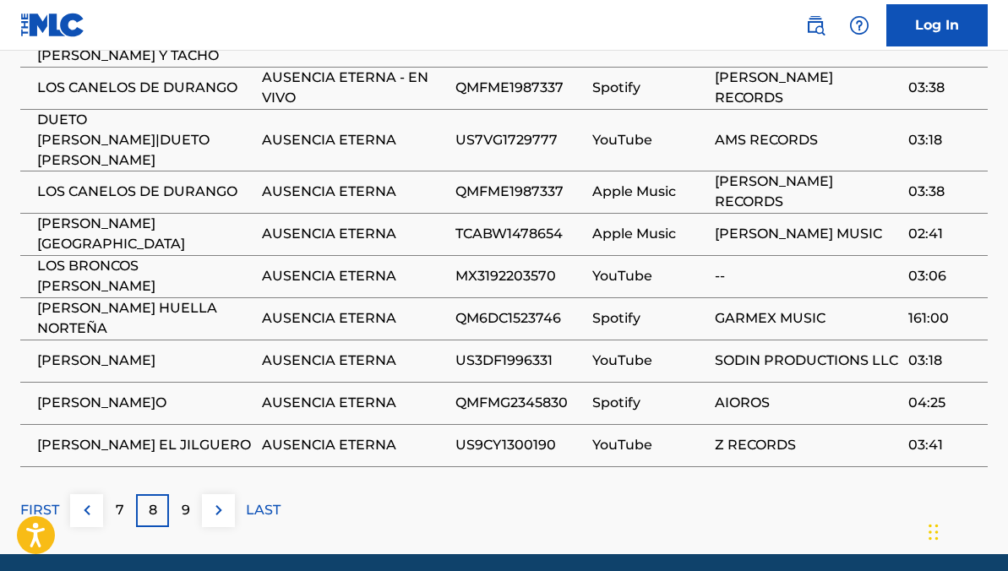
click at [190, 494] on div "9" at bounding box center [185, 510] width 33 height 33
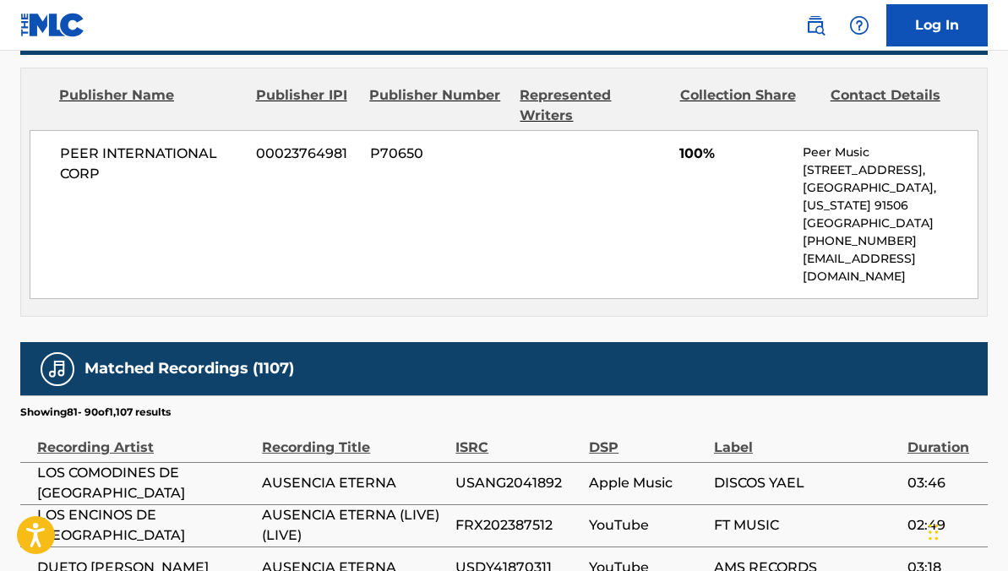
scroll to position [1224, 0]
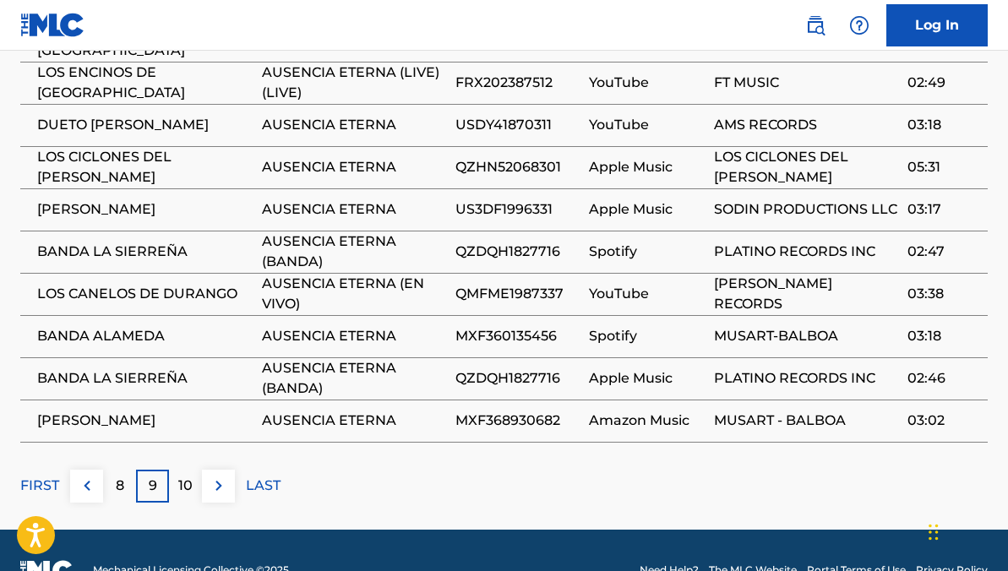
click at [195, 470] on div "10" at bounding box center [185, 486] width 33 height 33
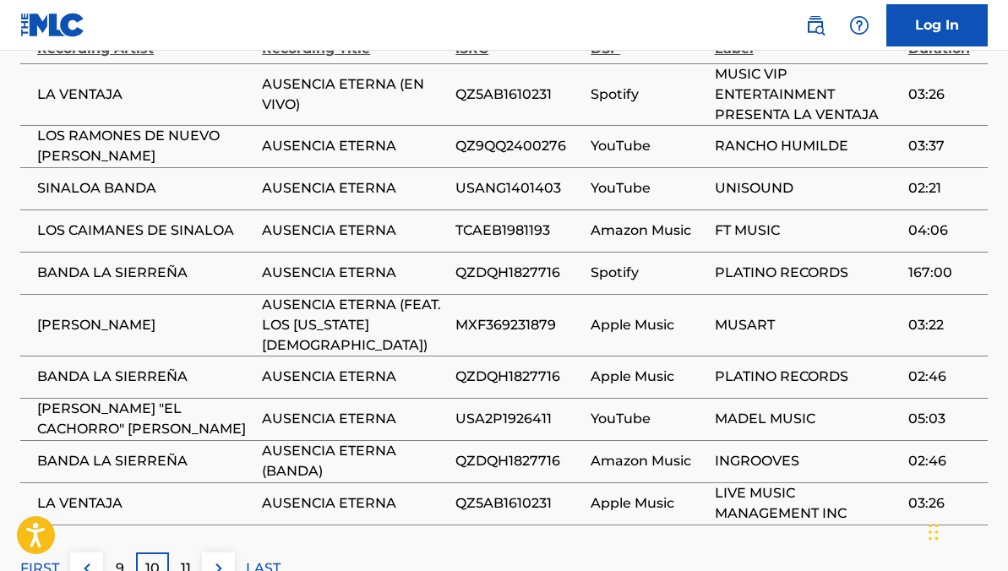
scroll to position [1248, 0]
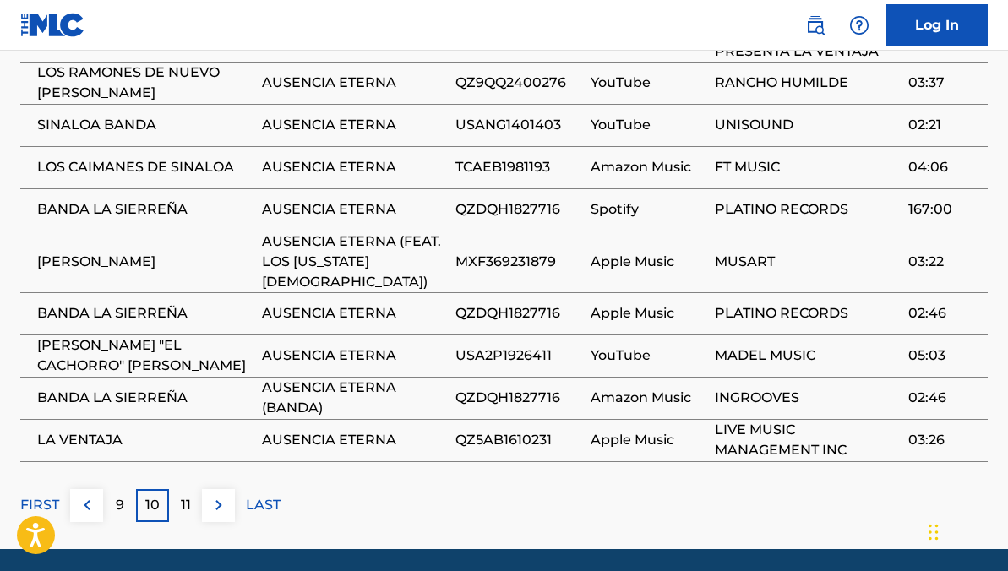
click at [188, 495] on p "11" at bounding box center [186, 505] width 10 height 20
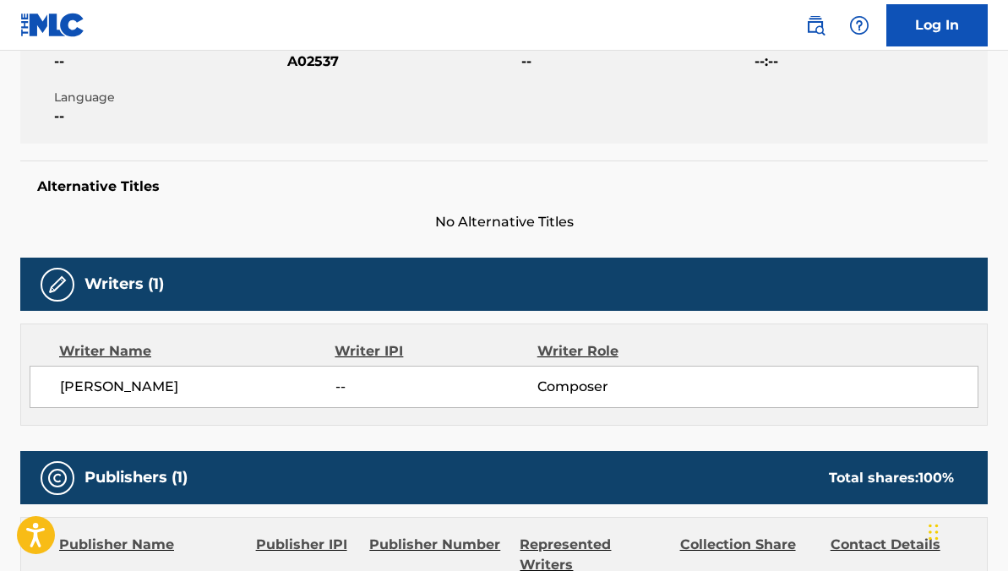
scroll to position [0, 0]
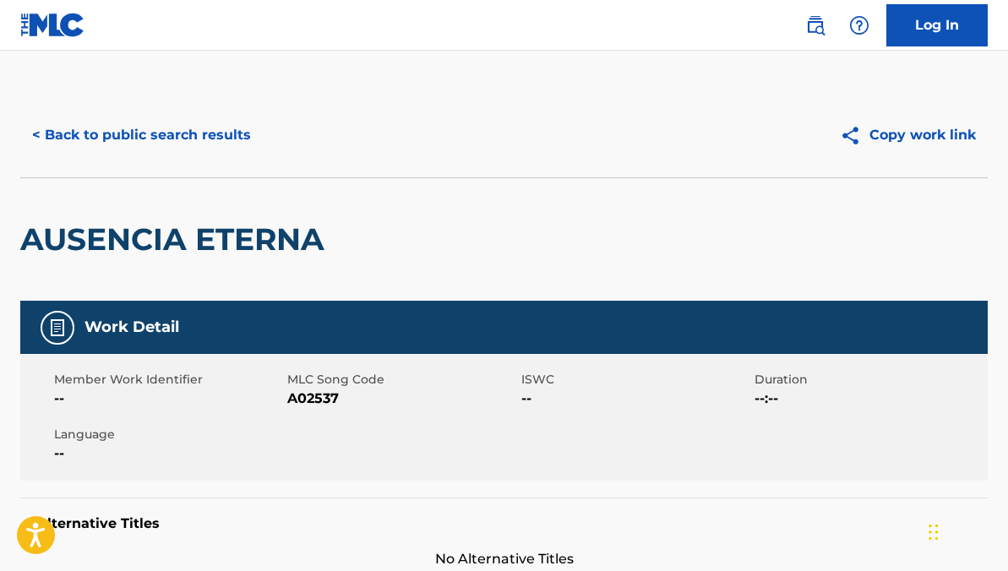
click at [187, 119] on button "< Back to public search results" at bounding box center [141, 135] width 242 height 42
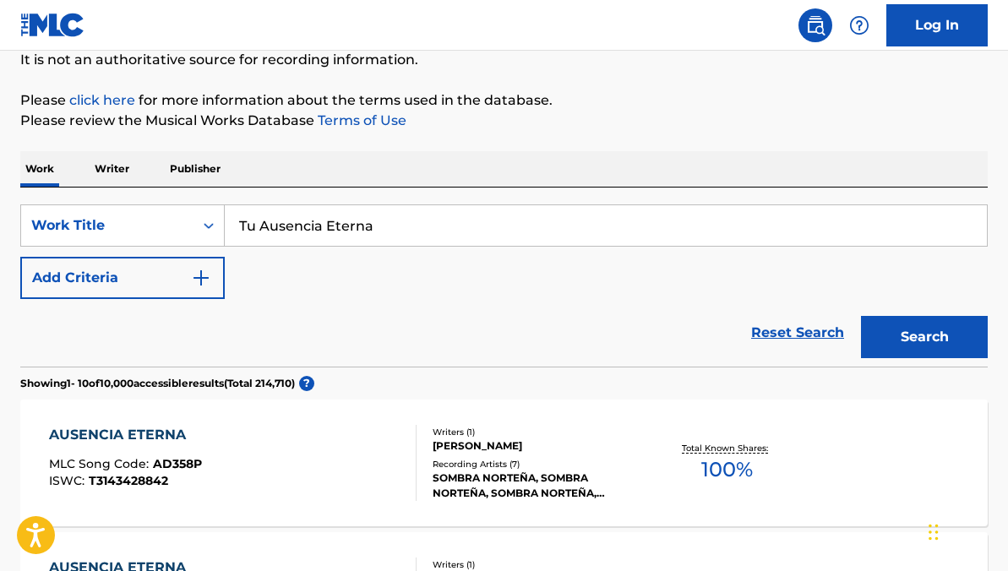
scroll to position [204, 0]
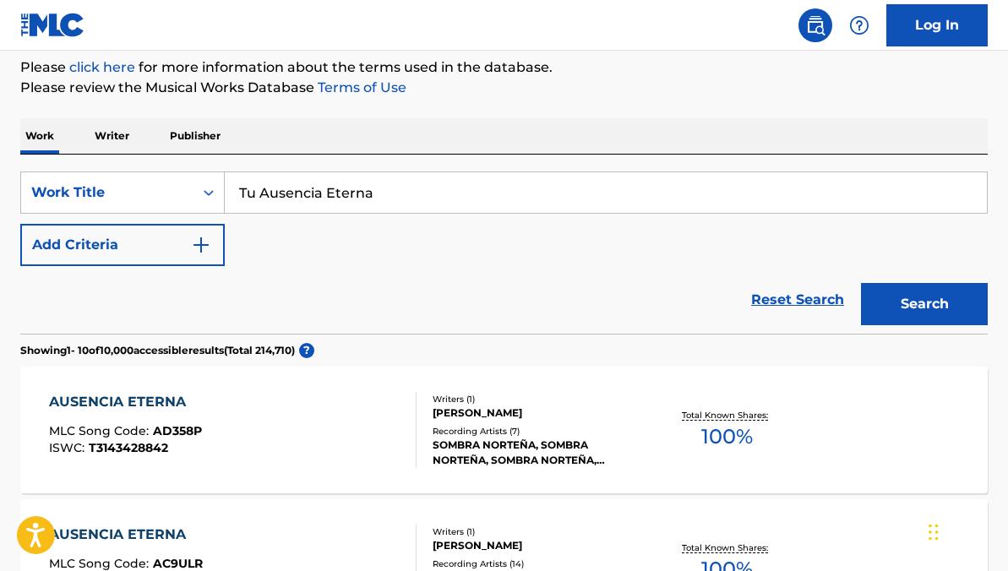
click at [305, 418] on div "AUSENCIA ETERNA MLC Song Code : AD358P ISWC : T3143428842" at bounding box center [232, 430] width 367 height 76
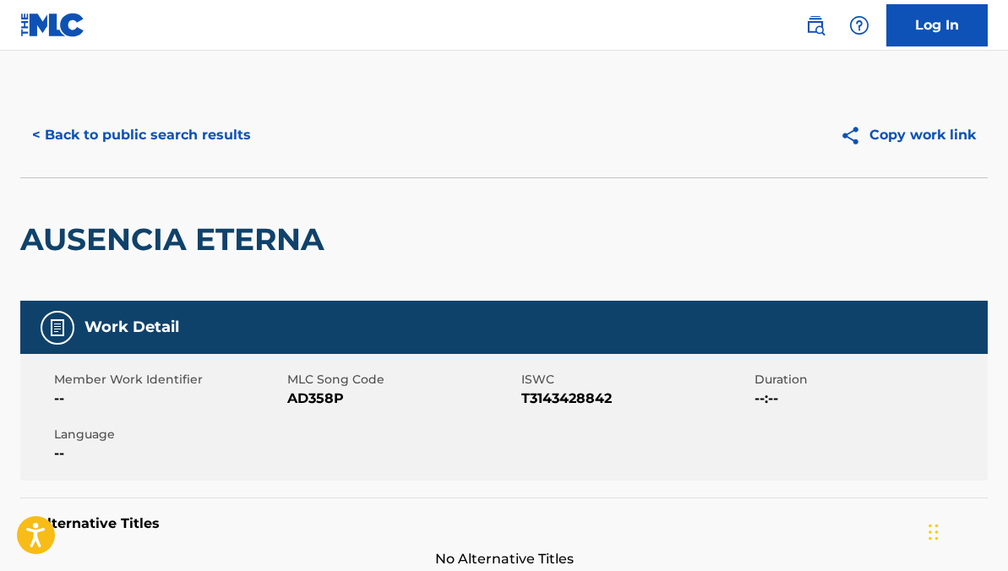
click at [150, 149] on button "< Back to public search results" at bounding box center [141, 135] width 242 height 42
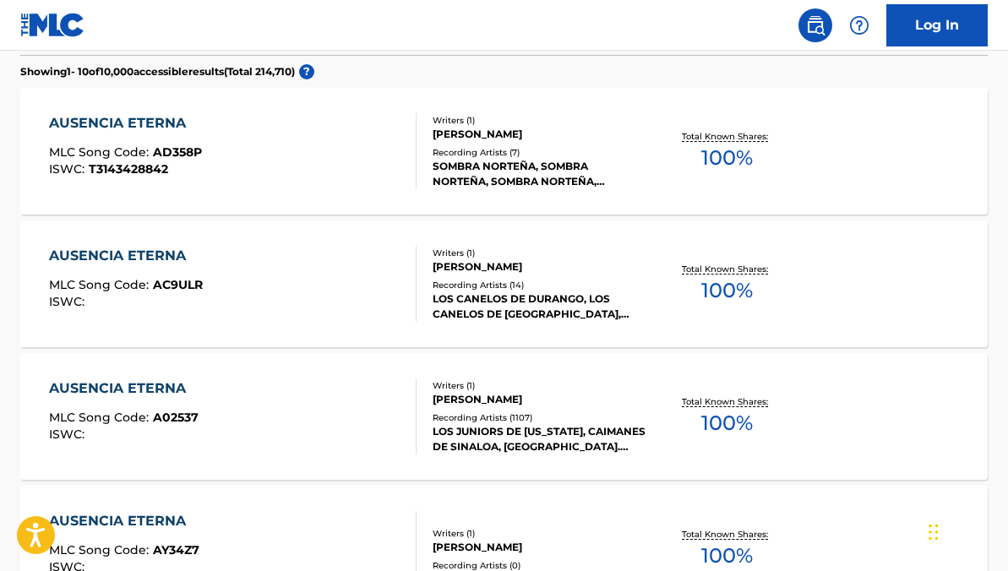
scroll to position [492, 0]
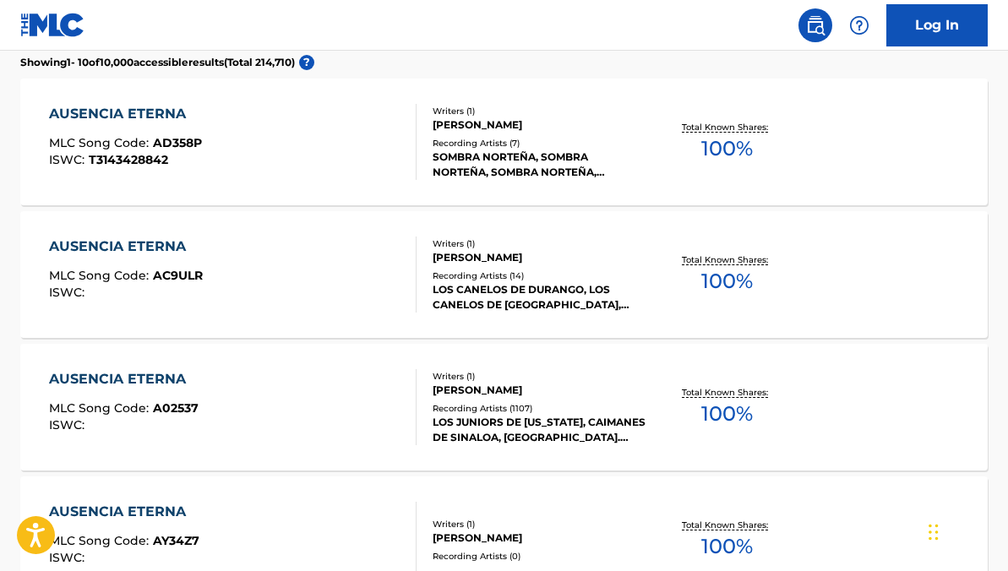
click at [260, 418] on div "AUSENCIA ETERNA MLC Song Code : A02537 ISWC :" at bounding box center [232, 407] width 367 height 76
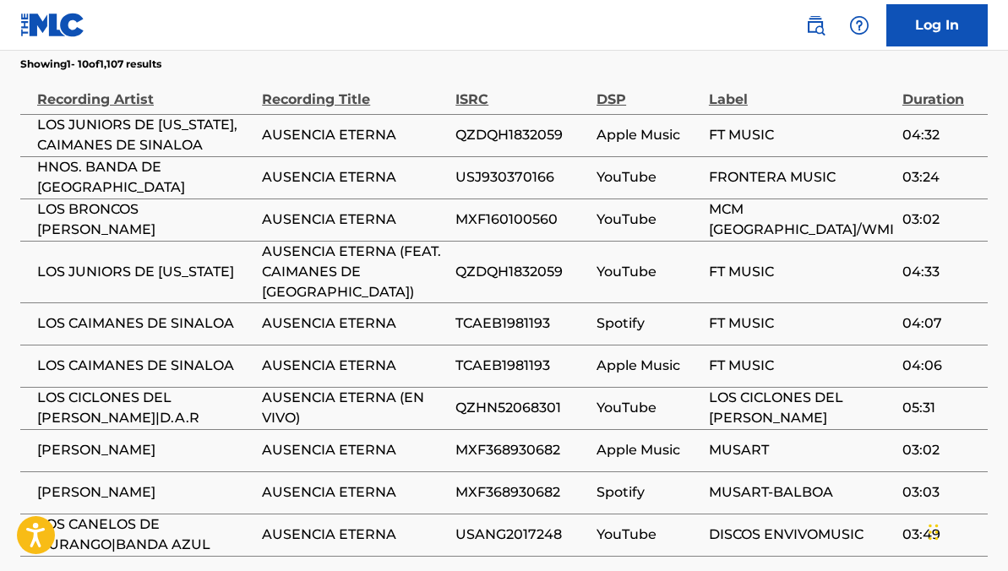
scroll to position [1147, 0]
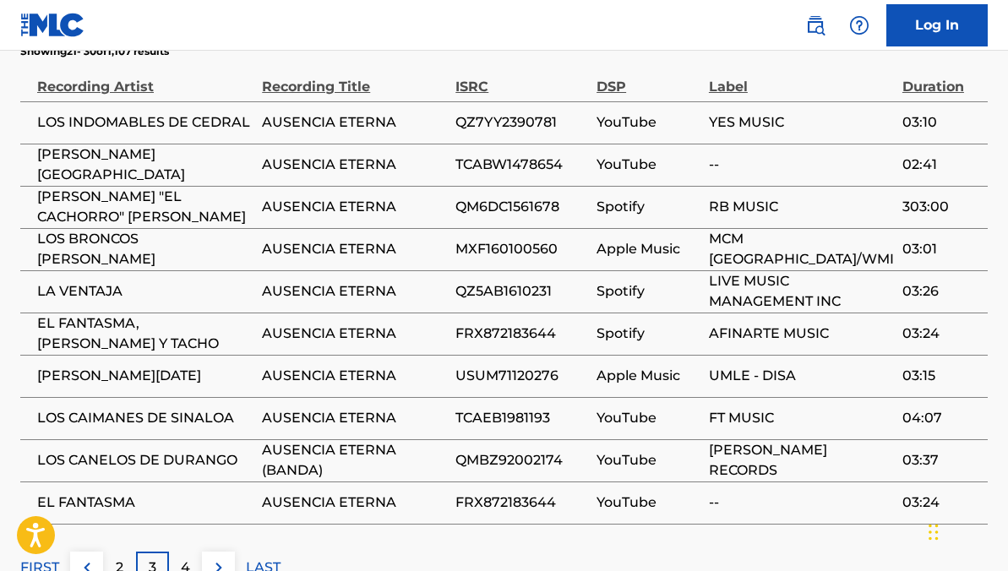
click at [172, 552] on div "4" at bounding box center [185, 568] width 33 height 33
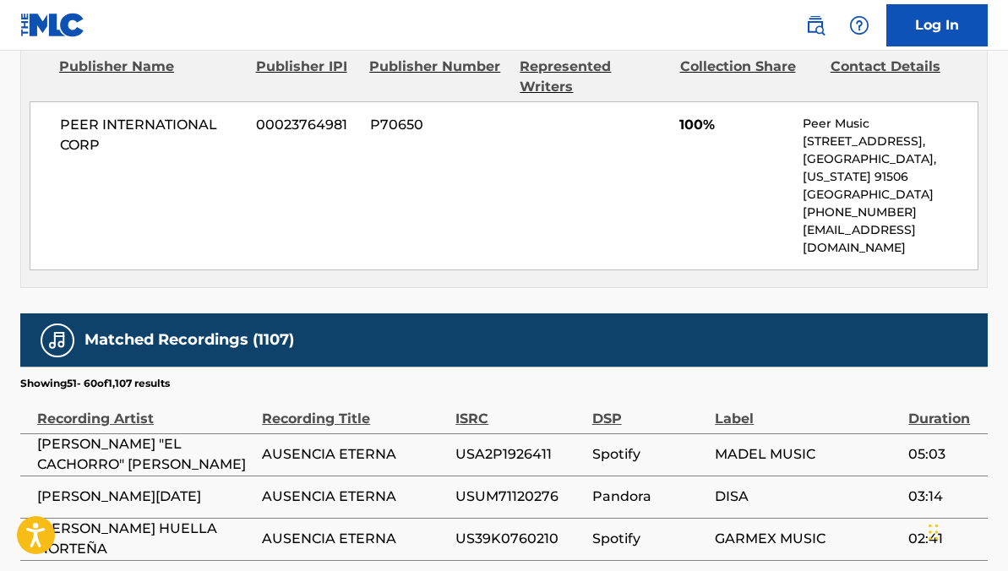
scroll to position [0, 0]
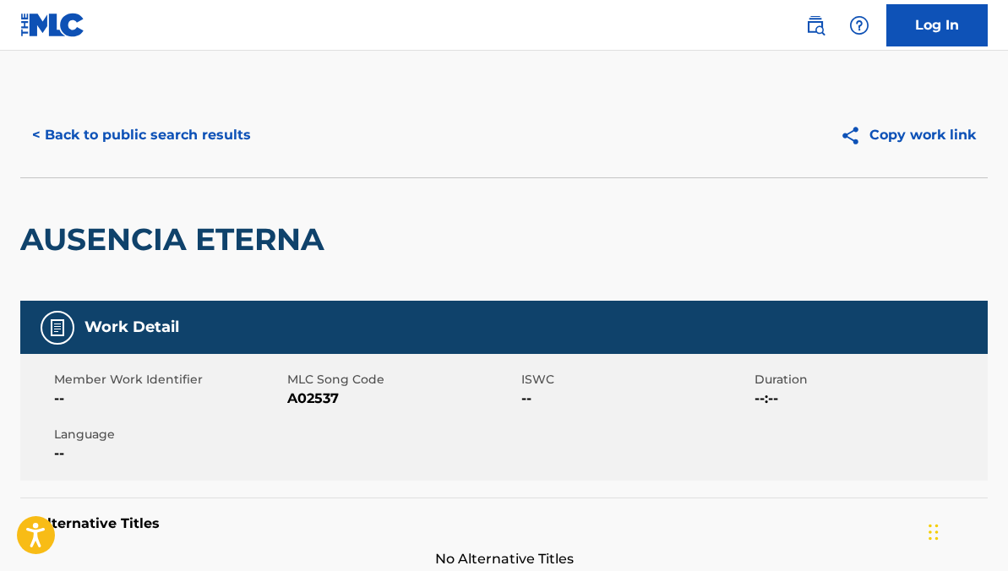
click at [190, 155] on button "< Back to public search results" at bounding box center [141, 135] width 242 height 42
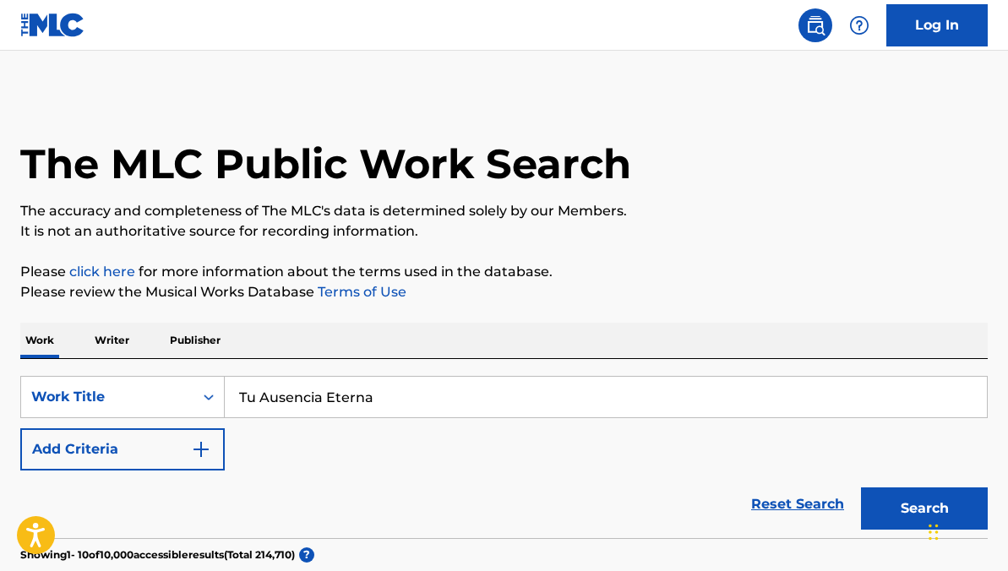
click at [780, 492] on link "Reset Search" at bounding box center [797, 504] width 110 height 37
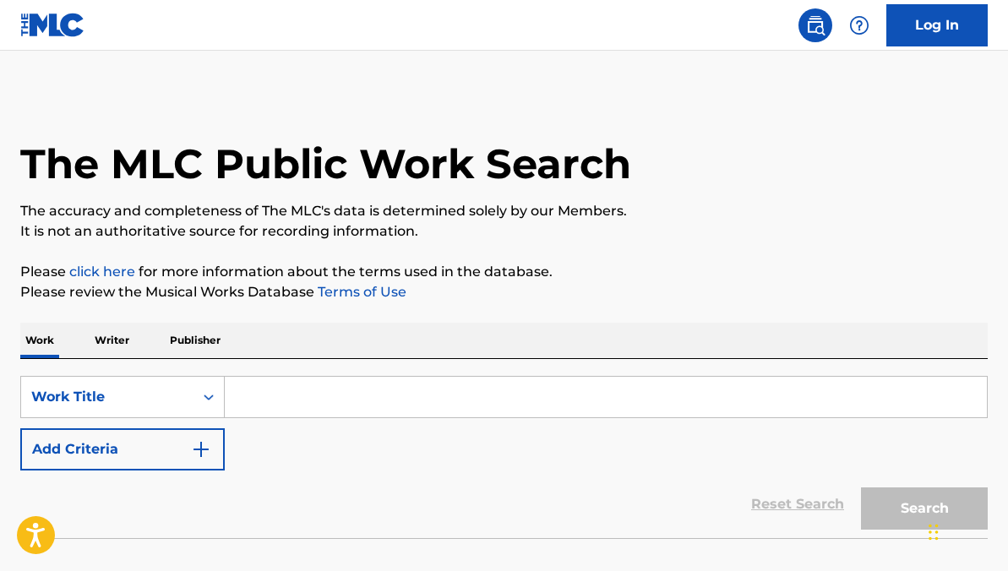
click at [427, 367] on div "SearchWithCriteria69b1458d-9f89-485f-b214-b6808e25da77 Work Title Add Criteria …" at bounding box center [503, 448] width 967 height 179
click at [415, 400] on input "Search Form" at bounding box center [606, 397] width 762 height 41
paste input "Disculpame"
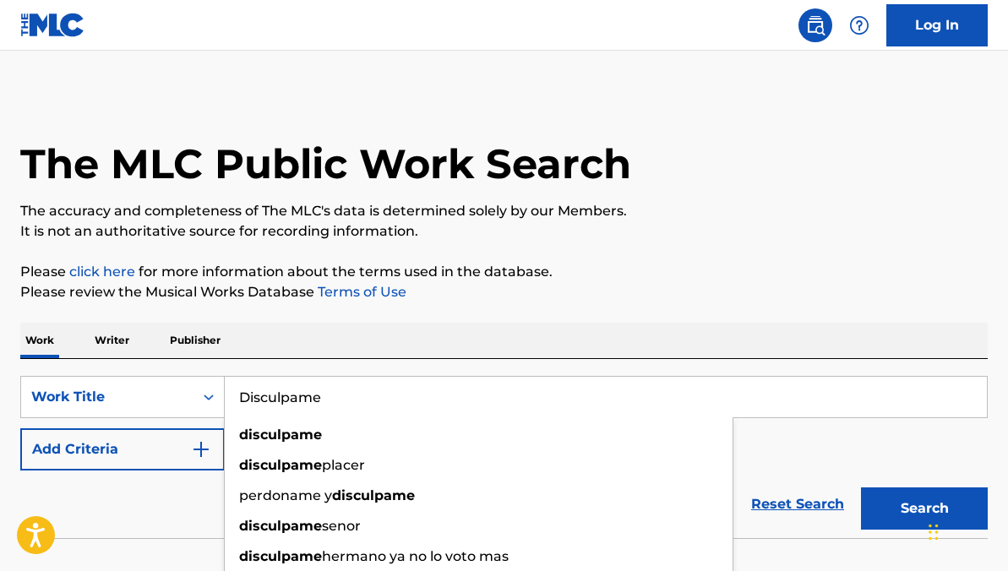
type input "Disculpame"
click at [861, 487] on button "Search" at bounding box center [924, 508] width 127 height 42
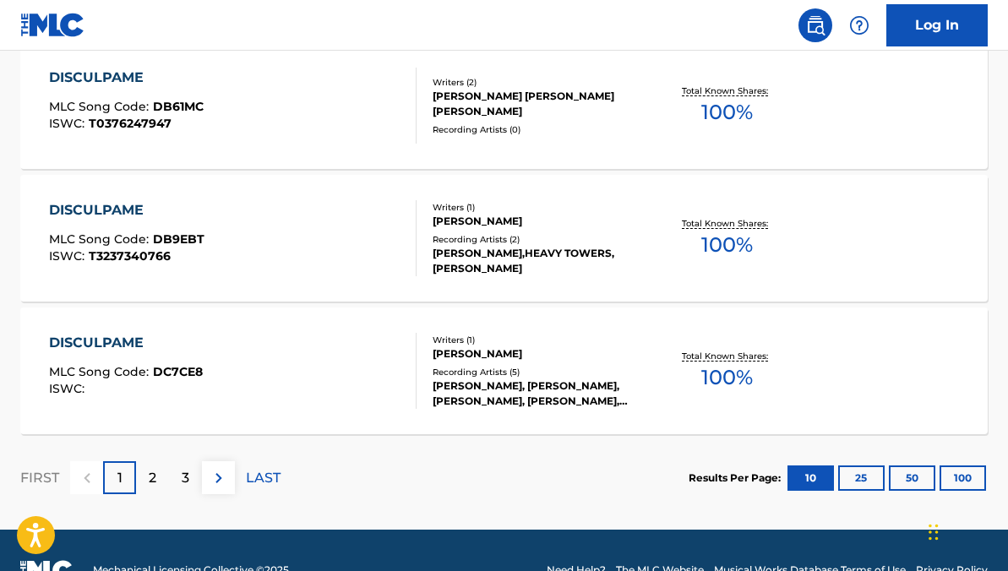
scroll to position [1497, 0]
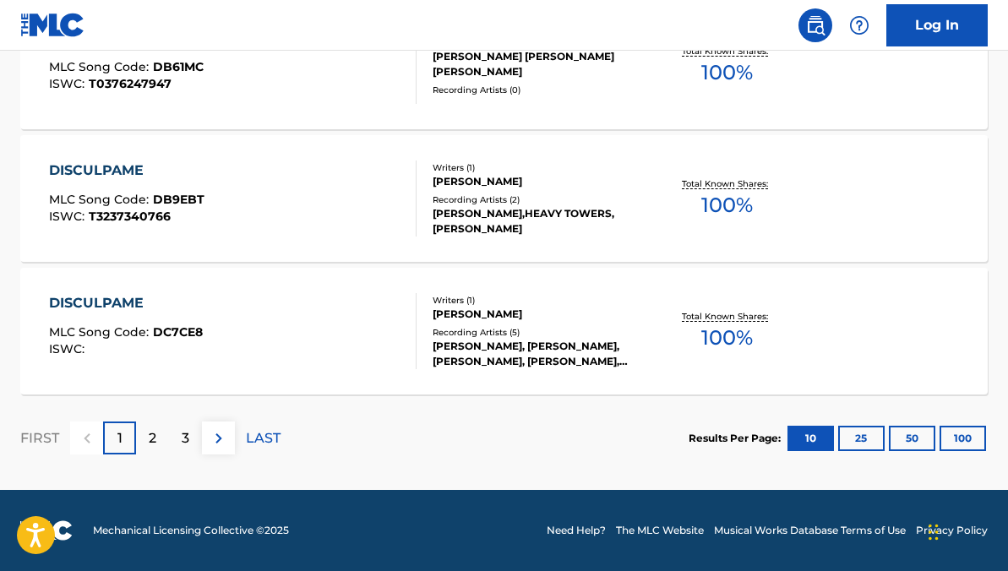
click at [147, 446] on div "2" at bounding box center [152, 437] width 33 height 33
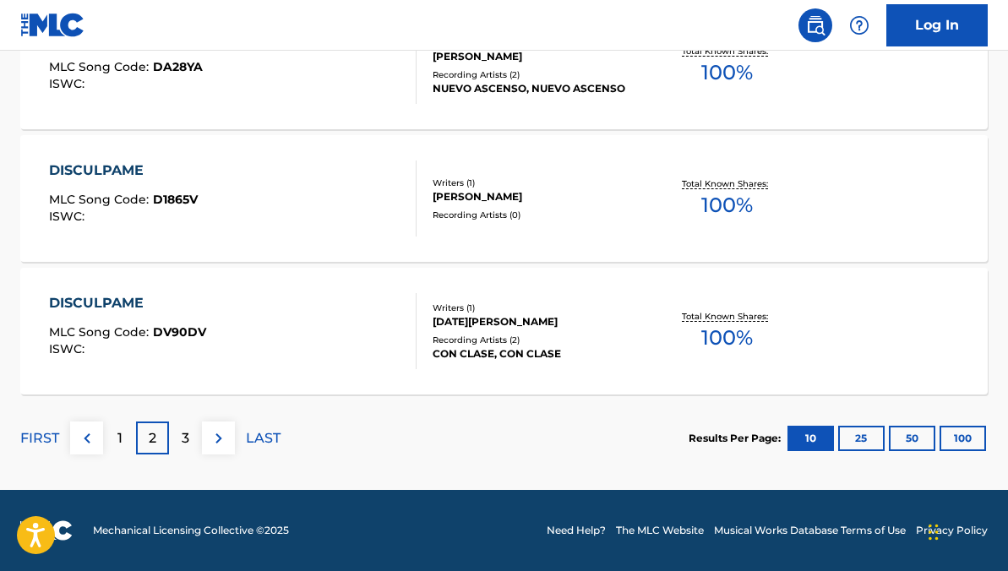
click at [180, 432] on div "3" at bounding box center [185, 437] width 33 height 33
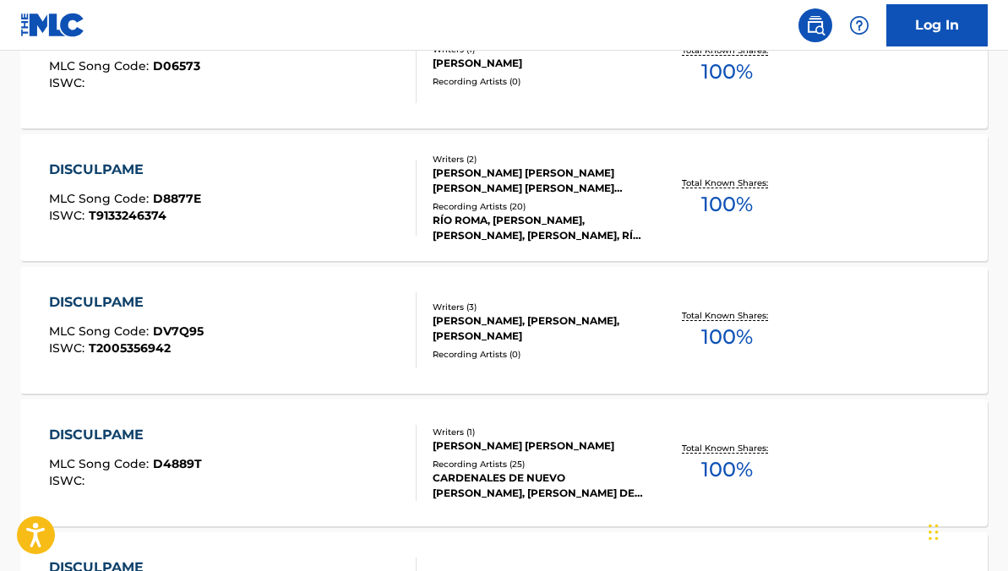
scroll to position [699, 0]
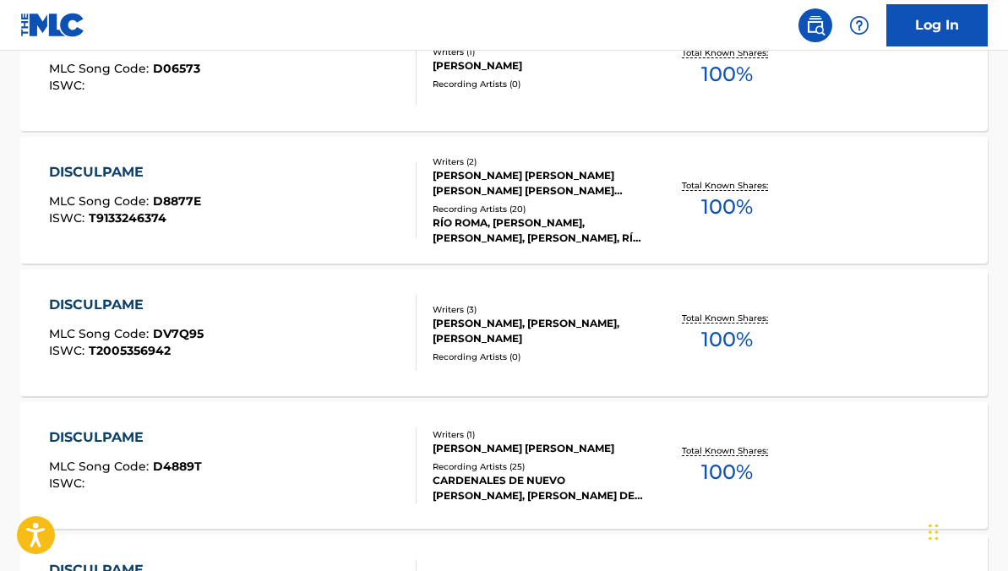
click at [180, 432] on div "DISCULPAME" at bounding box center [125, 437] width 153 height 20
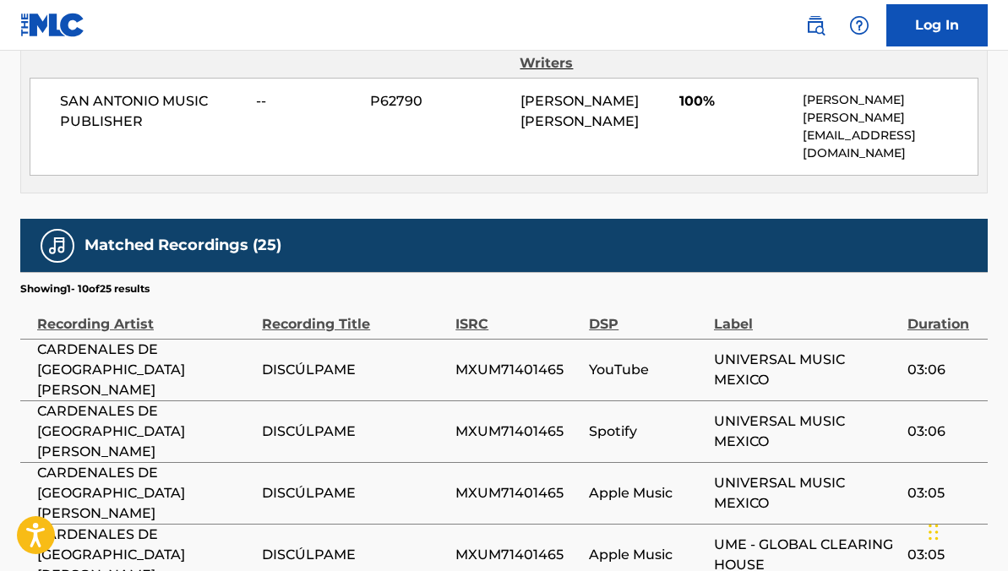
scroll to position [1158, 0]
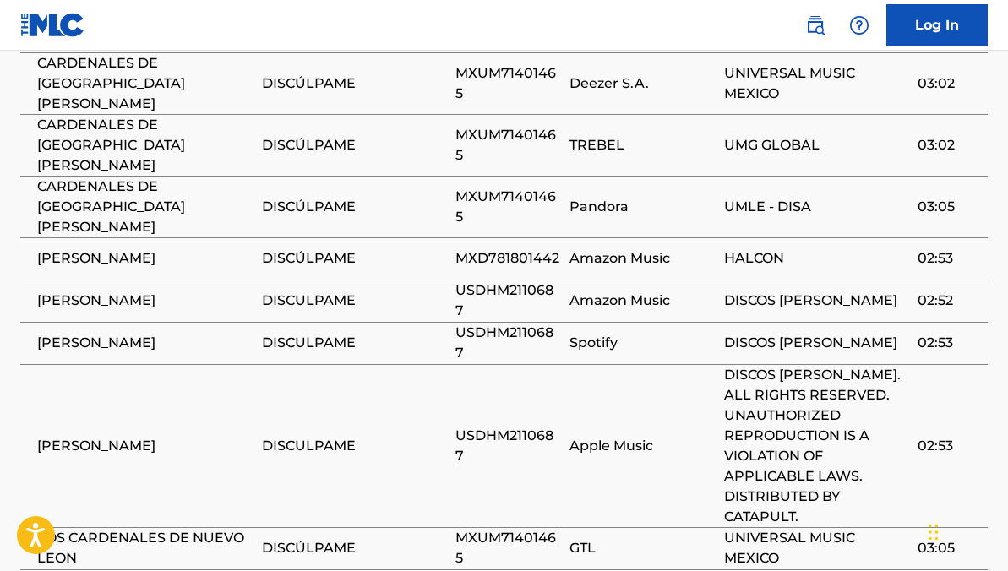
scroll to position [1195, 0]
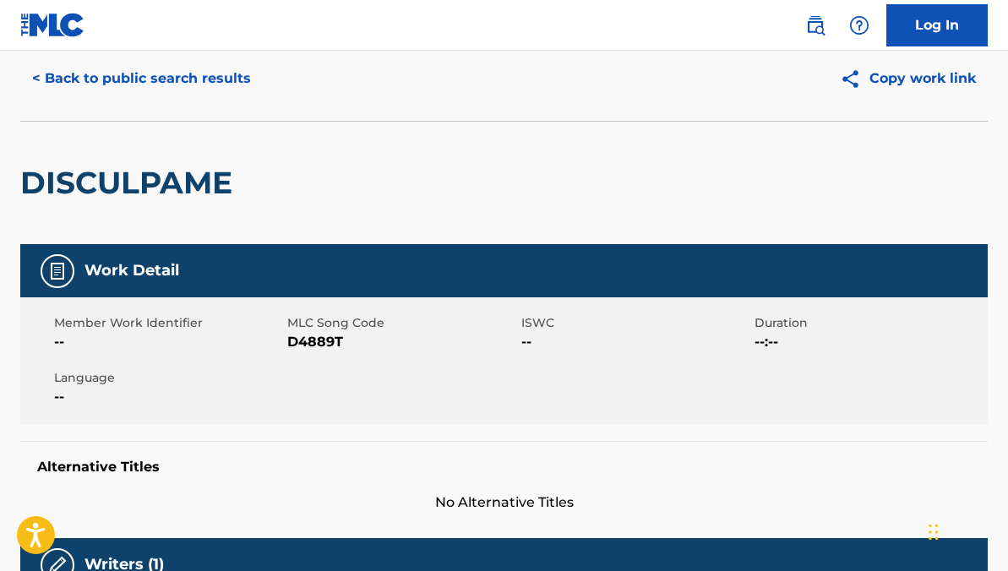
scroll to position [0, 0]
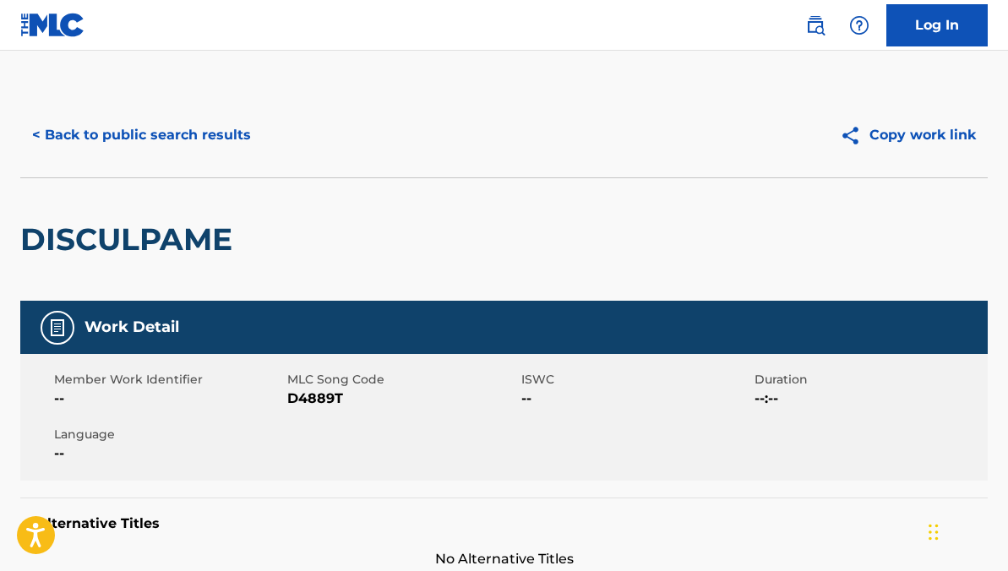
click at [115, 127] on button "< Back to public search results" at bounding box center [141, 135] width 242 height 42
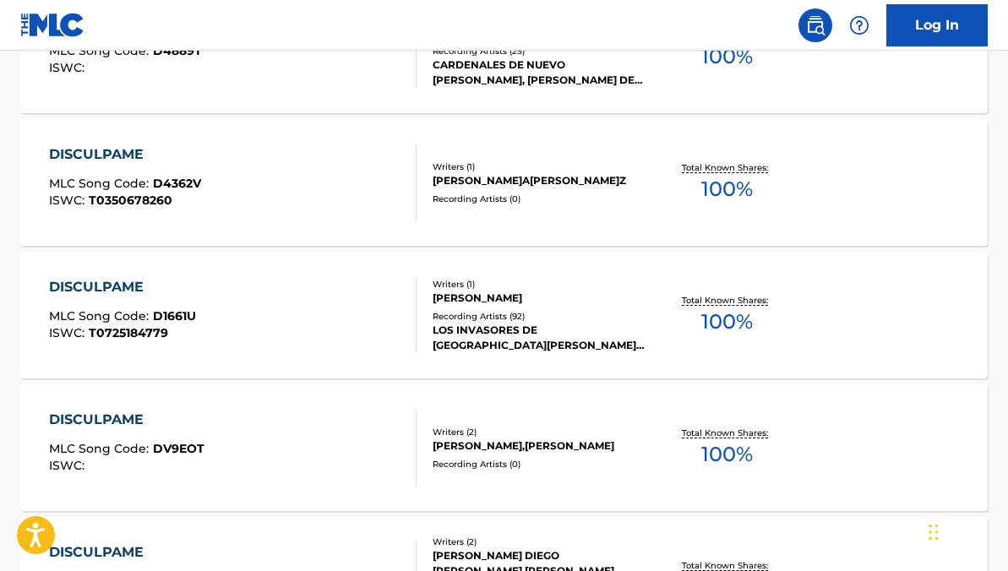
scroll to position [1128, 0]
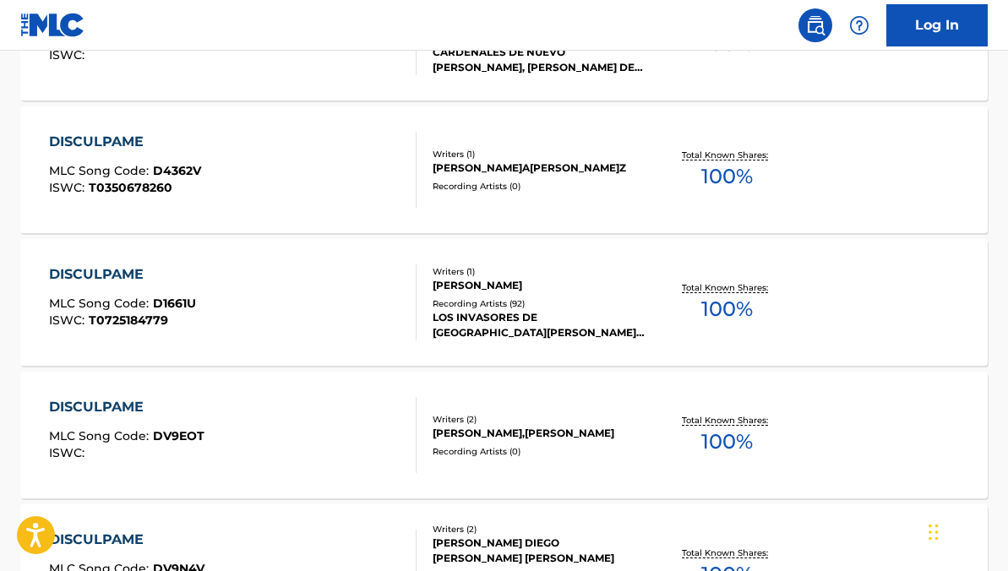
click at [330, 341] on div "DISCULPAME MLC Song Code : D1661U ISWC : T0725184779 Writers ( 1 ) RAMON GONZAL…" at bounding box center [503, 302] width 967 height 127
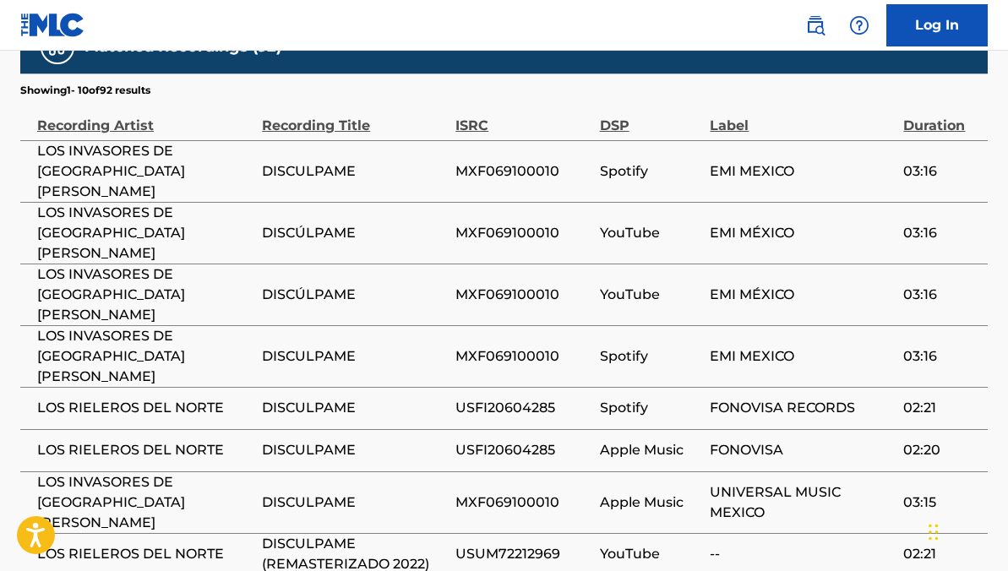
scroll to position [1345, 0]
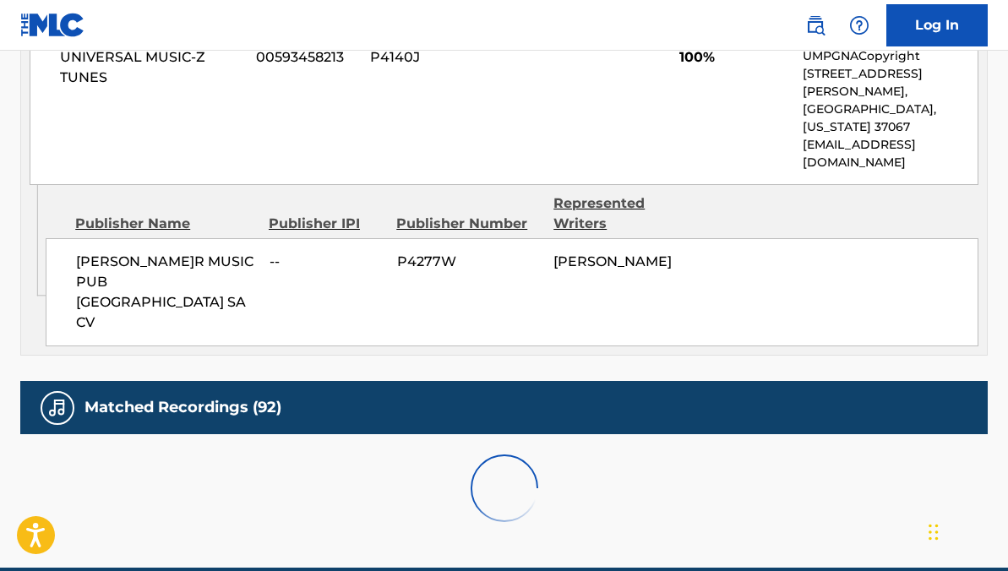
scroll to position [1325, 0]
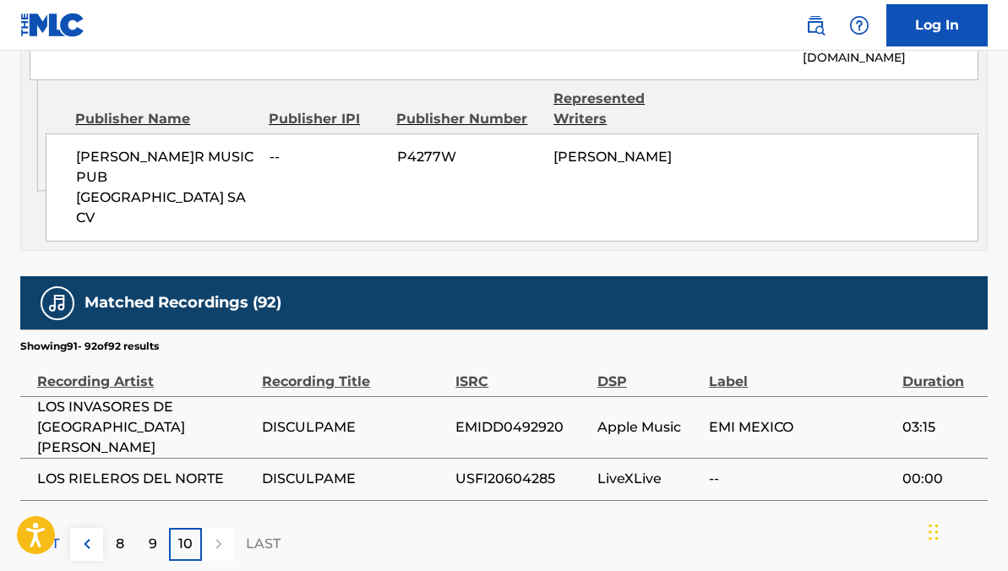
click at [182, 528] on div "10" at bounding box center [185, 544] width 33 height 33
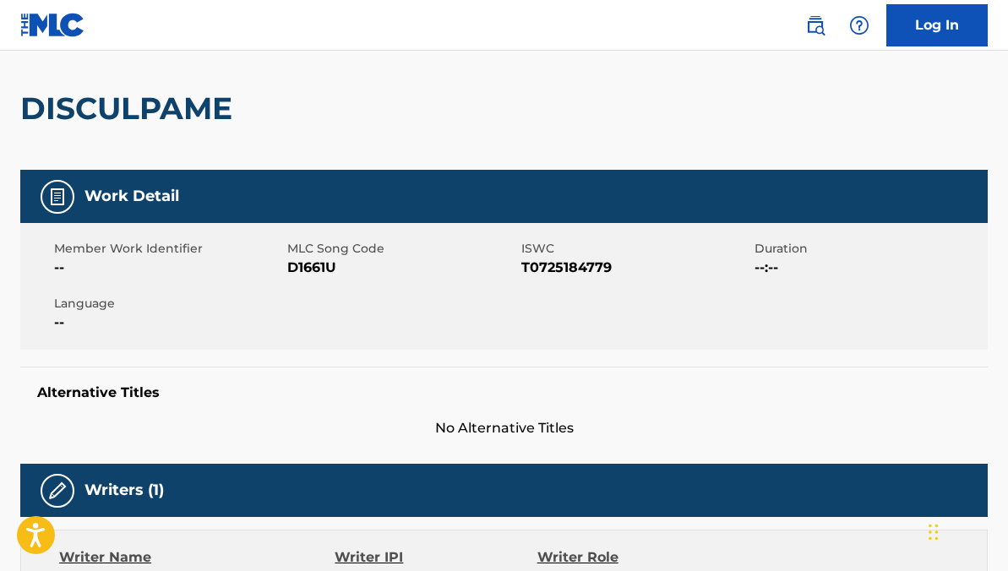
scroll to position [0, 0]
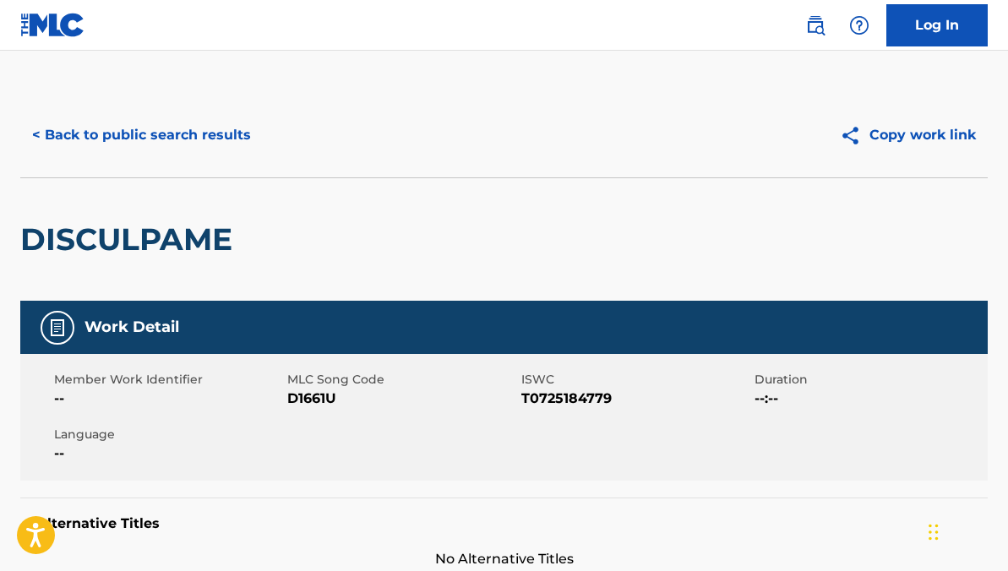
click at [127, 145] on button "< Back to public search results" at bounding box center [141, 135] width 242 height 42
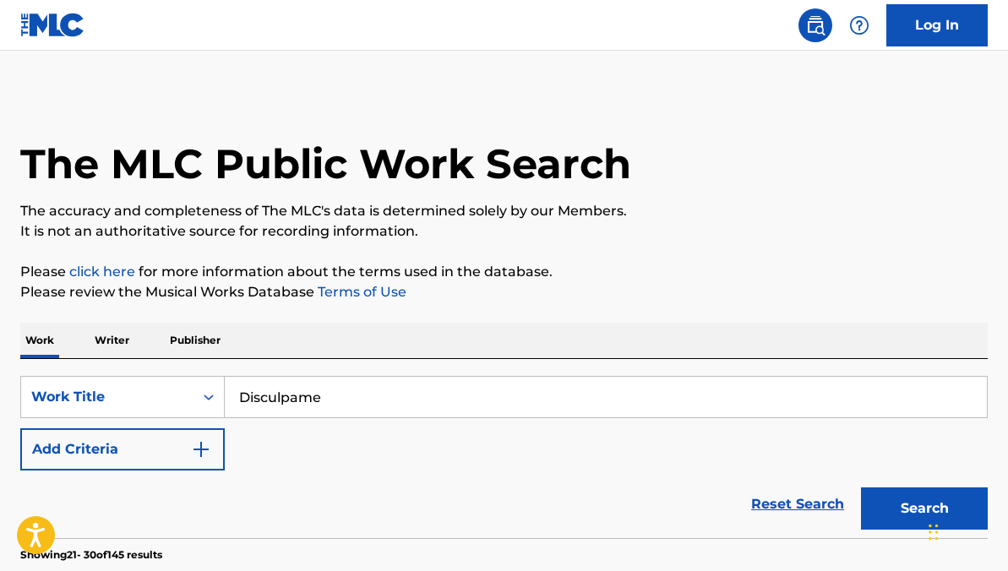
scroll to position [1171, 0]
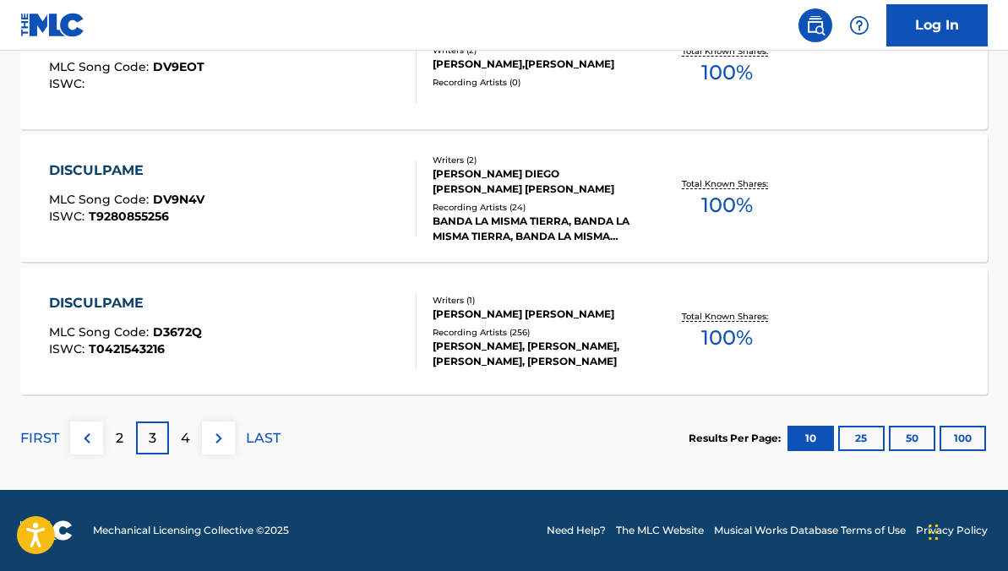
click at [183, 443] on p "4" at bounding box center [185, 438] width 9 height 20
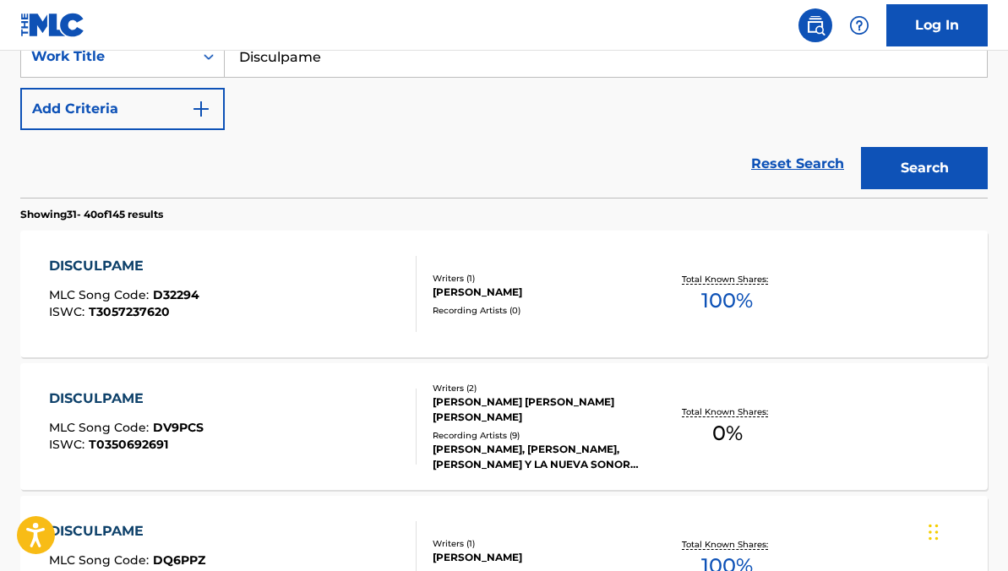
scroll to position [1497, 0]
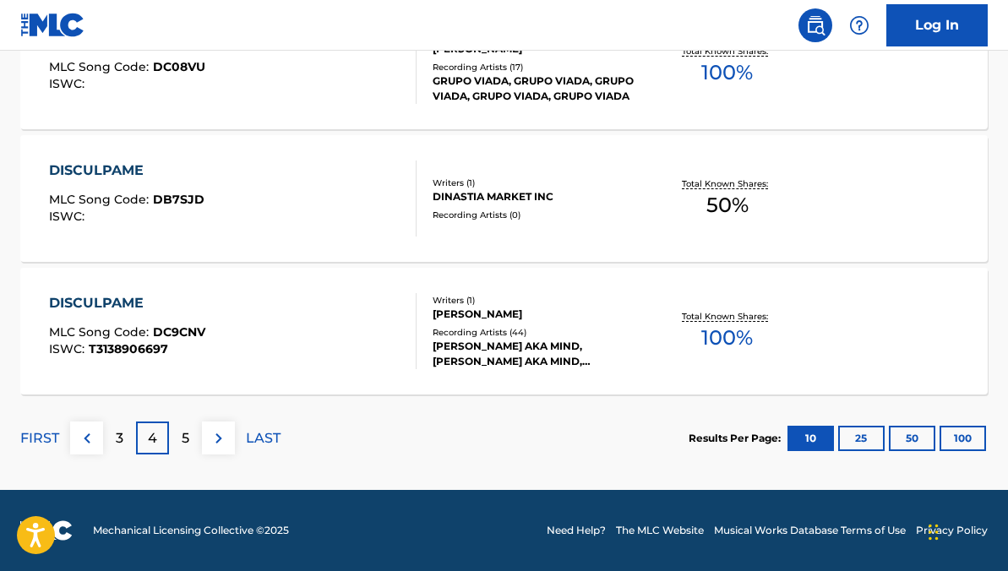
click at [176, 438] on div "5" at bounding box center [185, 437] width 33 height 33
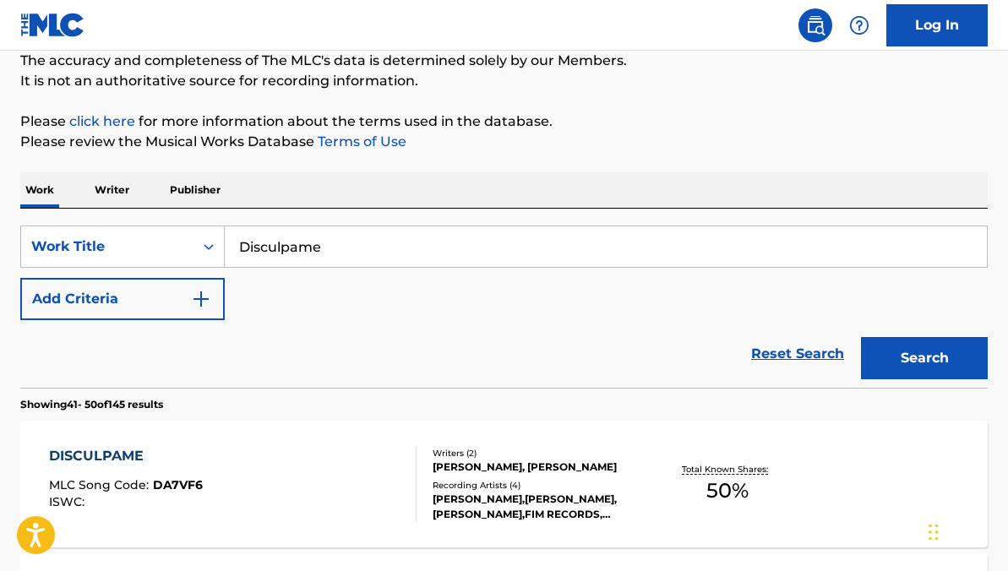
scroll to position [158, 0]
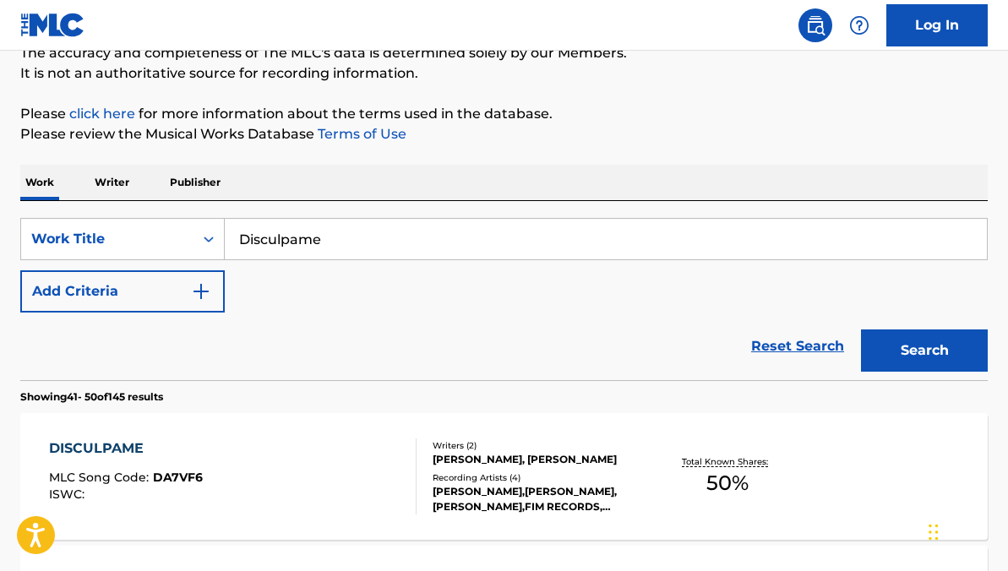
click at [796, 345] on link "Reset Search" at bounding box center [797, 346] width 110 height 37
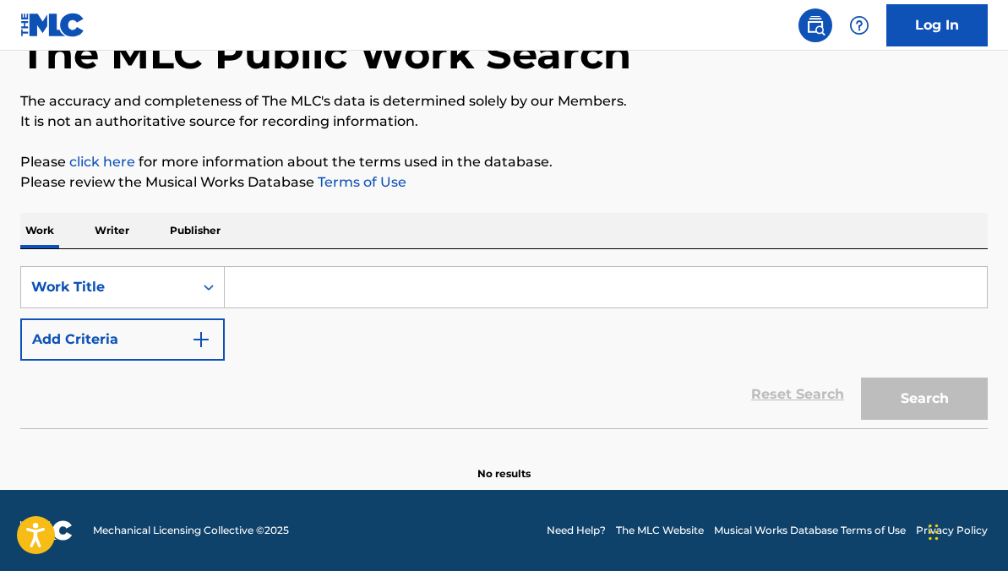
click at [377, 295] on input "Search Form" at bounding box center [606, 287] width 762 height 41
paste input "l Mango"
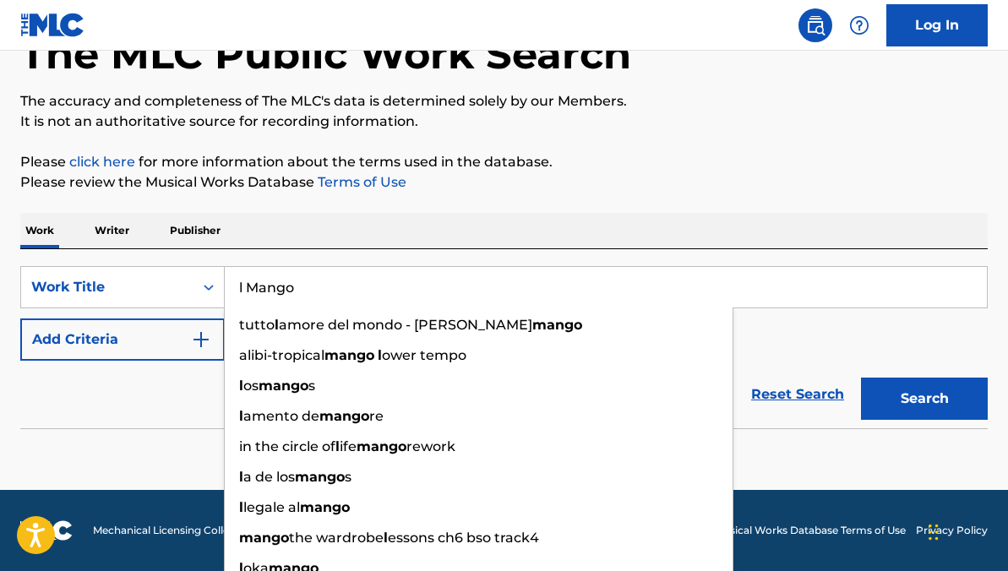
click at [231, 288] on input "l Mango" at bounding box center [606, 287] width 762 height 41
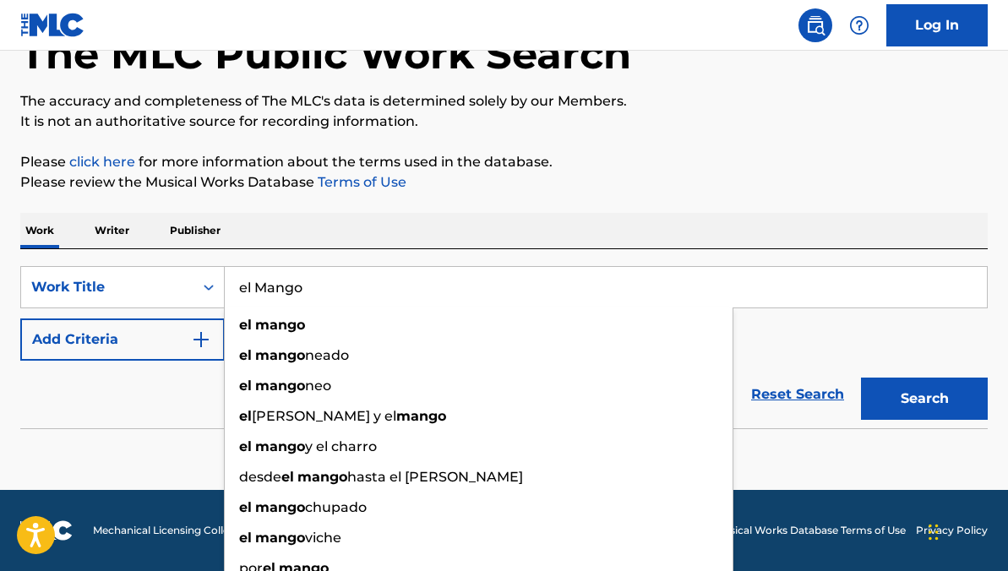
type input "el Mango"
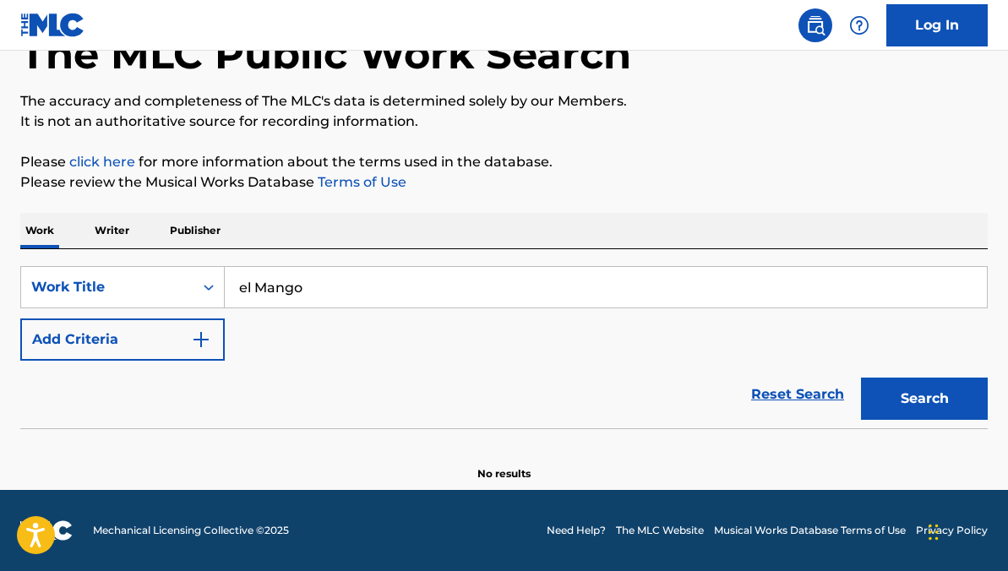
click at [928, 399] on button "Search" at bounding box center [924, 399] width 127 height 42
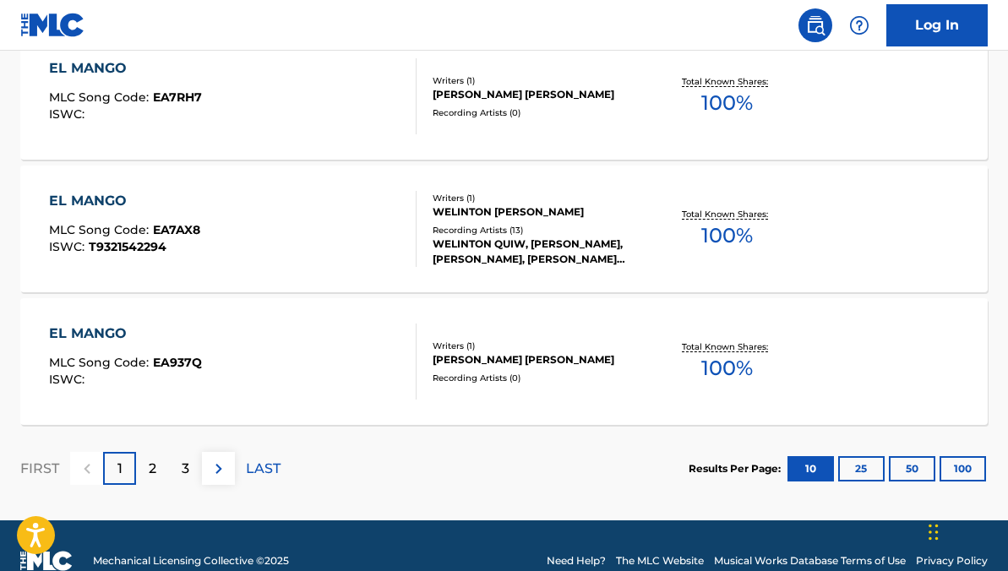
scroll to position [1497, 0]
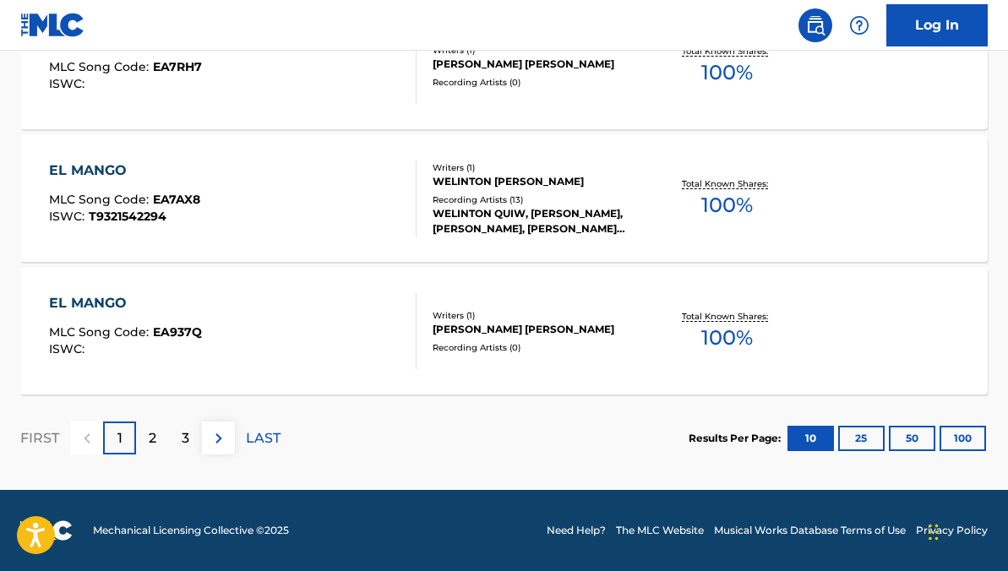
click at [149, 432] on p "2" at bounding box center [153, 438] width 8 height 20
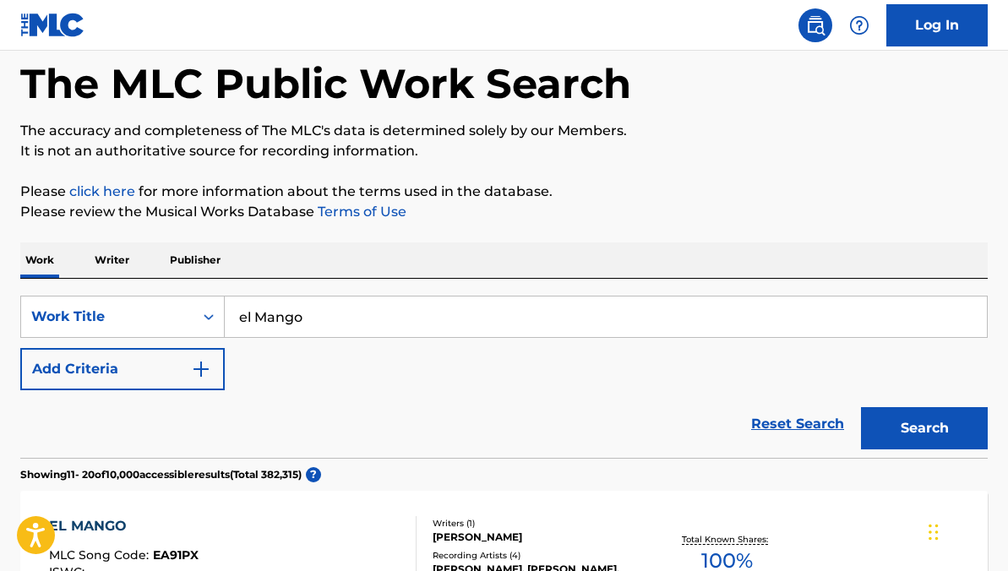
scroll to position [0, 0]
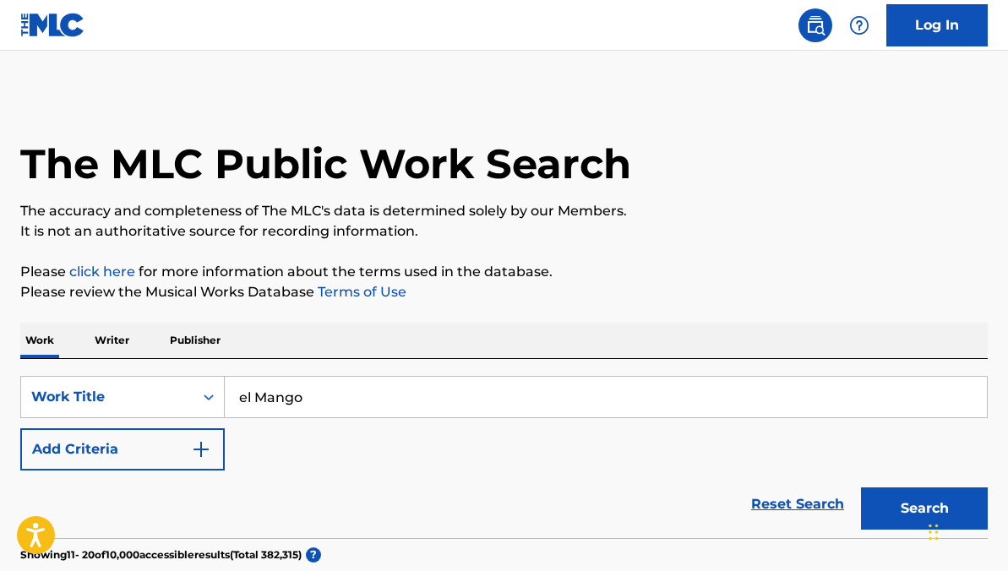
click at [818, 503] on link "Reset Search" at bounding box center [797, 504] width 110 height 37
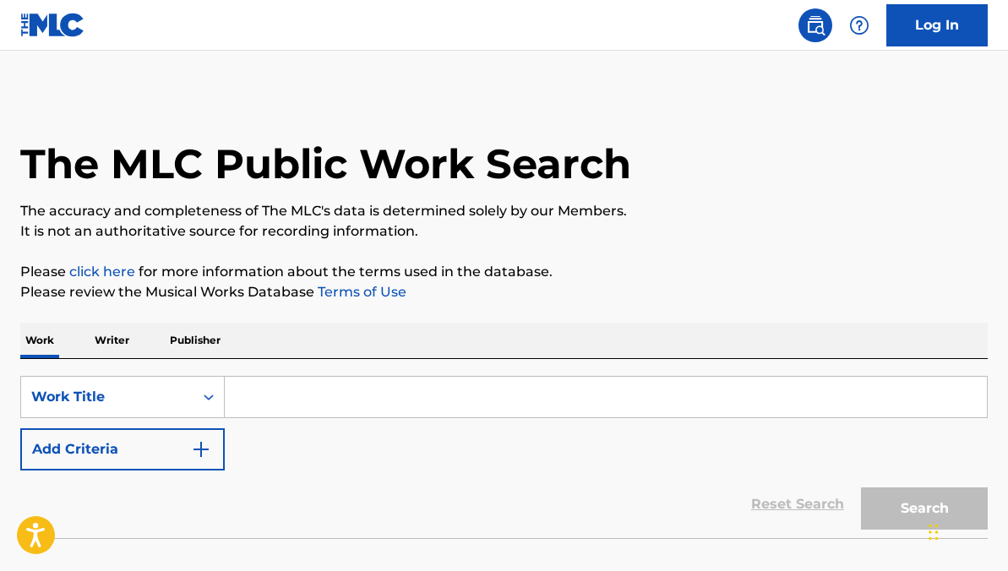
click at [366, 408] on input "Search Form" at bounding box center [606, 397] width 762 height 41
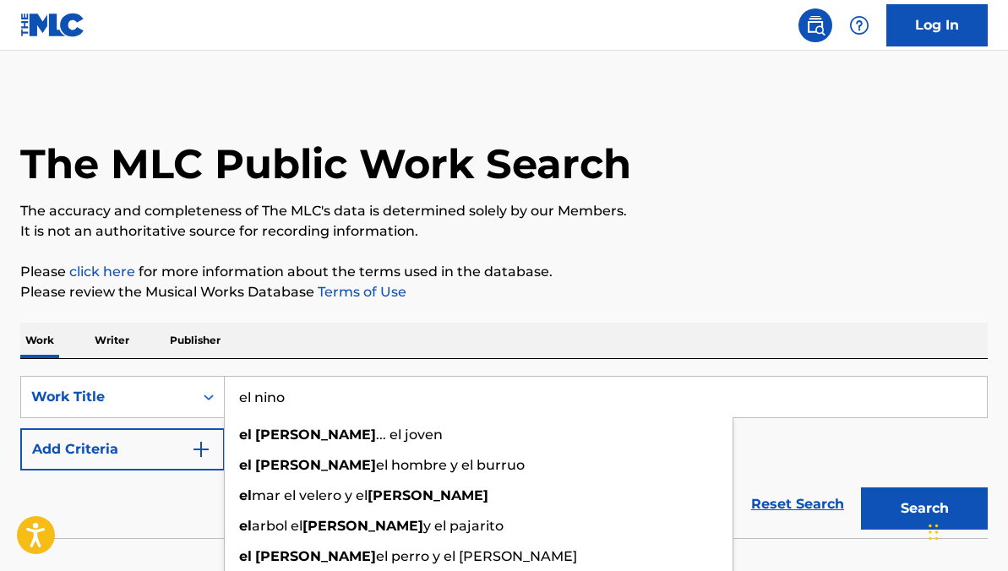
type input "el nino"
click at [861, 487] on button "Search" at bounding box center [924, 508] width 127 height 42
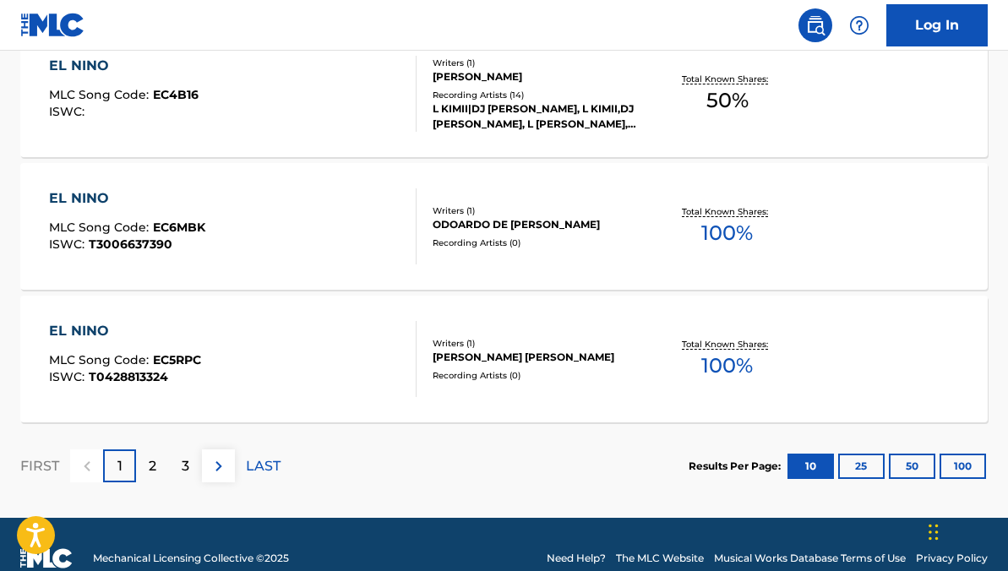
scroll to position [1497, 0]
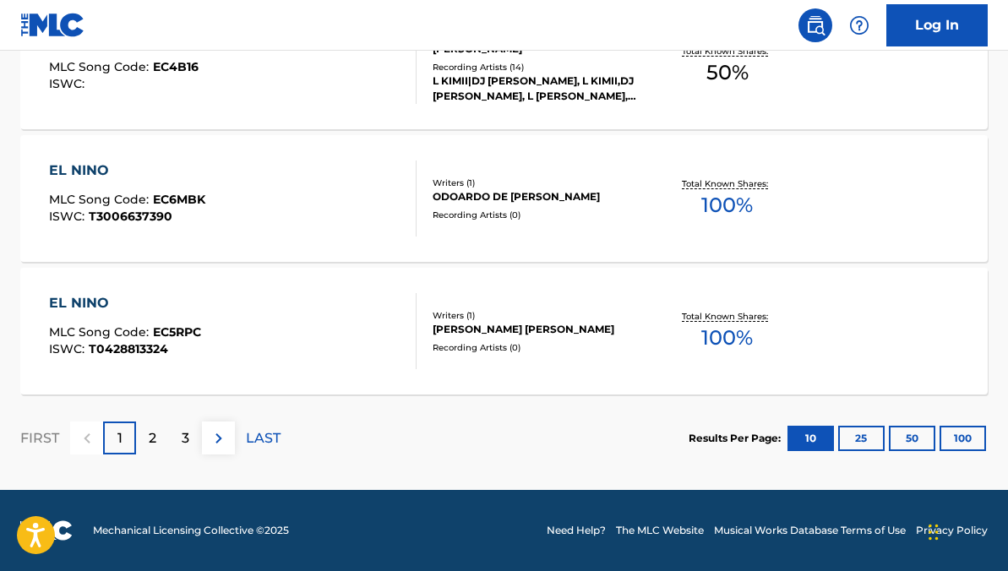
click at [147, 435] on div "2" at bounding box center [152, 437] width 33 height 33
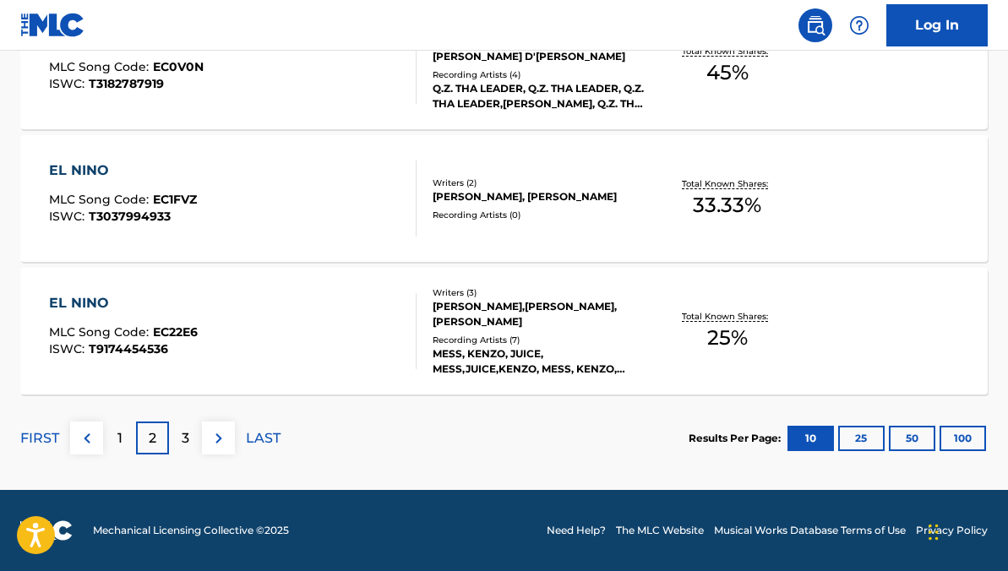
click at [175, 440] on div "3" at bounding box center [185, 437] width 33 height 33
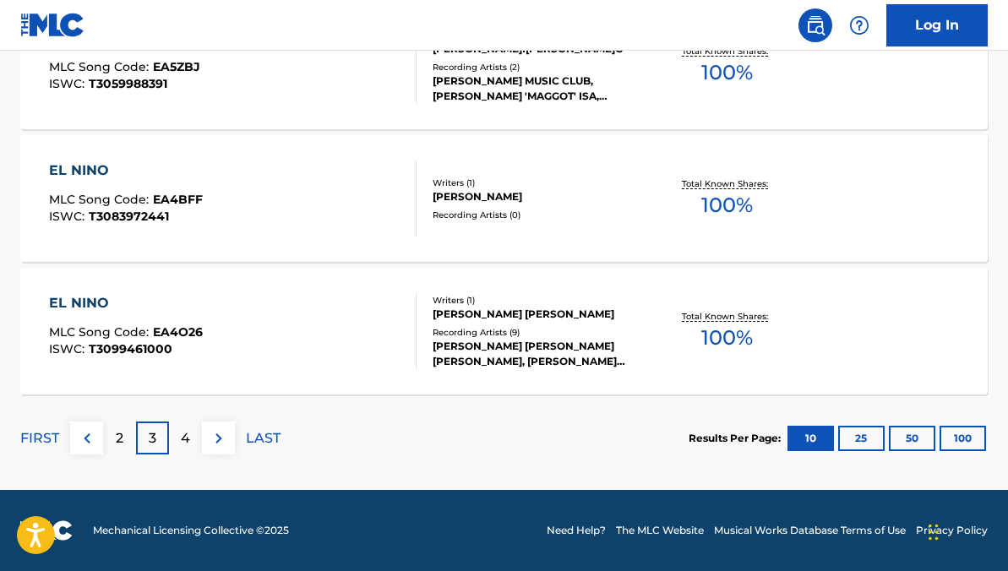
click at [176, 423] on div "4" at bounding box center [185, 437] width 33 height 33
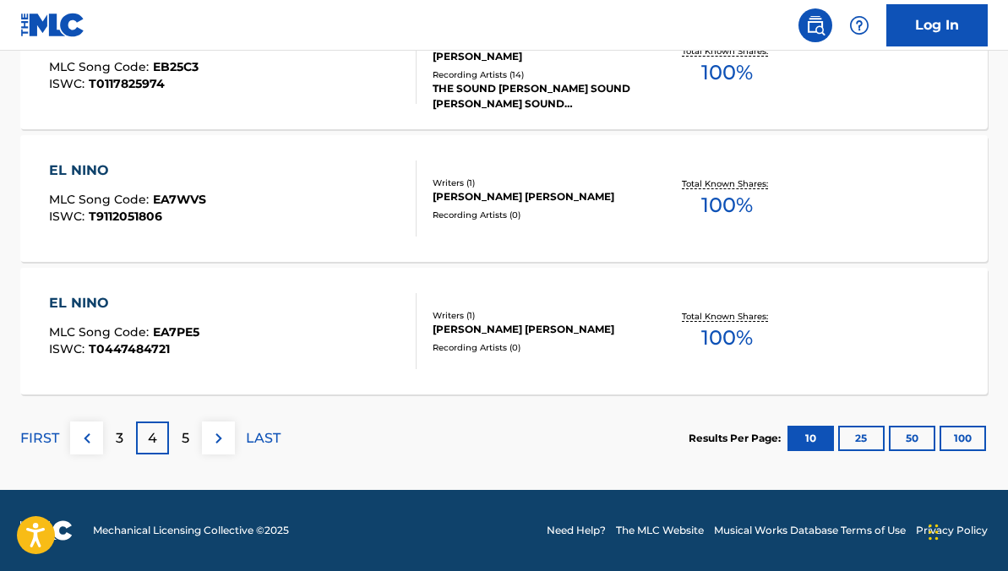
click at [170, 434] on div "5" at bounding box center [185, 437] width 33 height 33
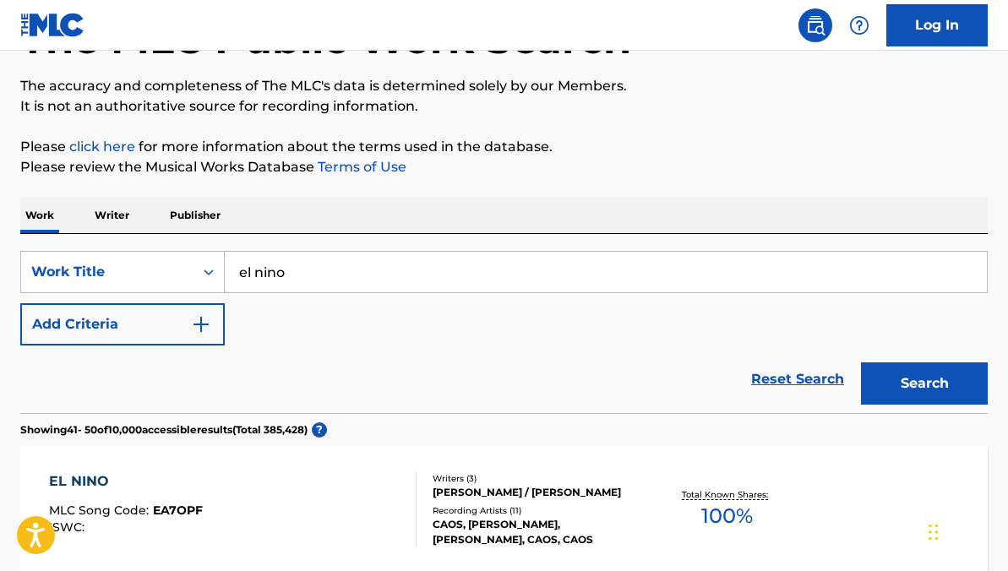
scroll to position [0, 0]
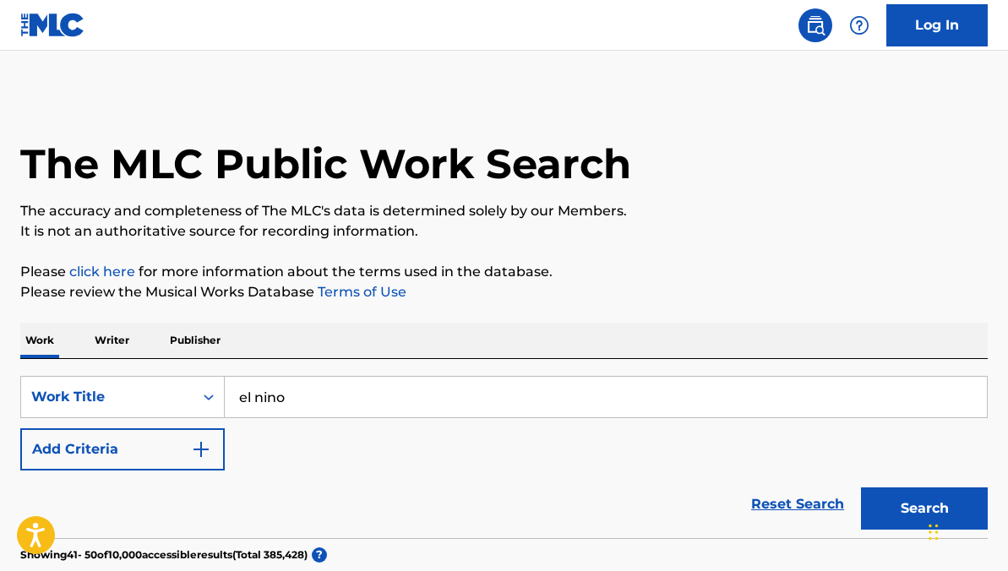
click at [214, 433] on button "Add Criteria" at bounding box center [122, 449] width 204 height 42
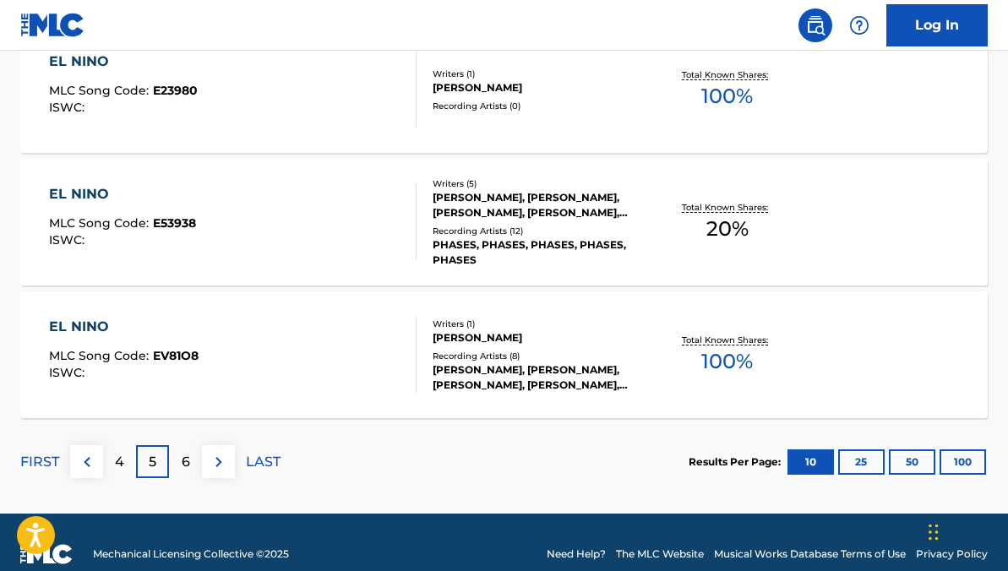
scroll to position [1549, 0]
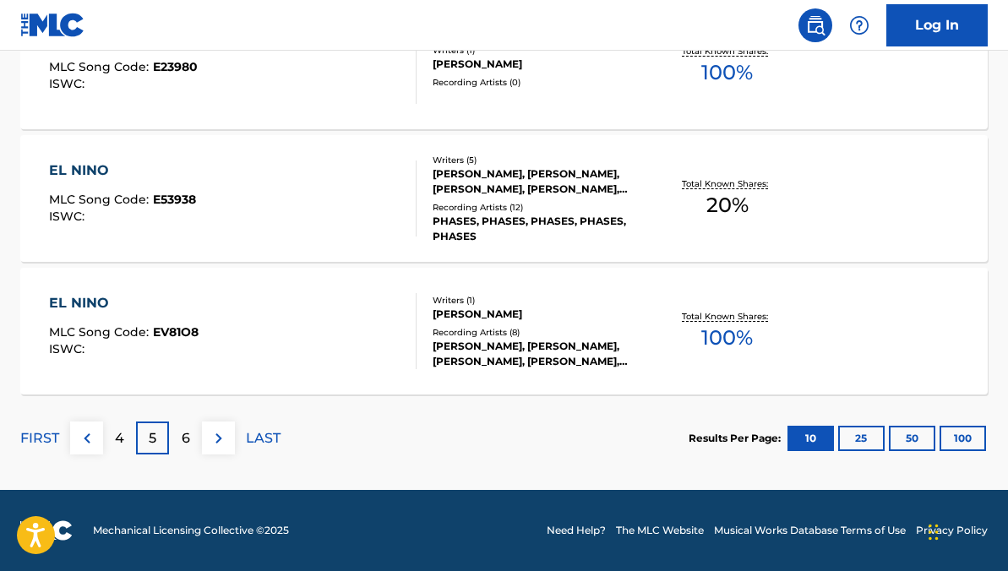
click at [184, 431] on p "6" at bounding box center [186, 438] width 8 height 20
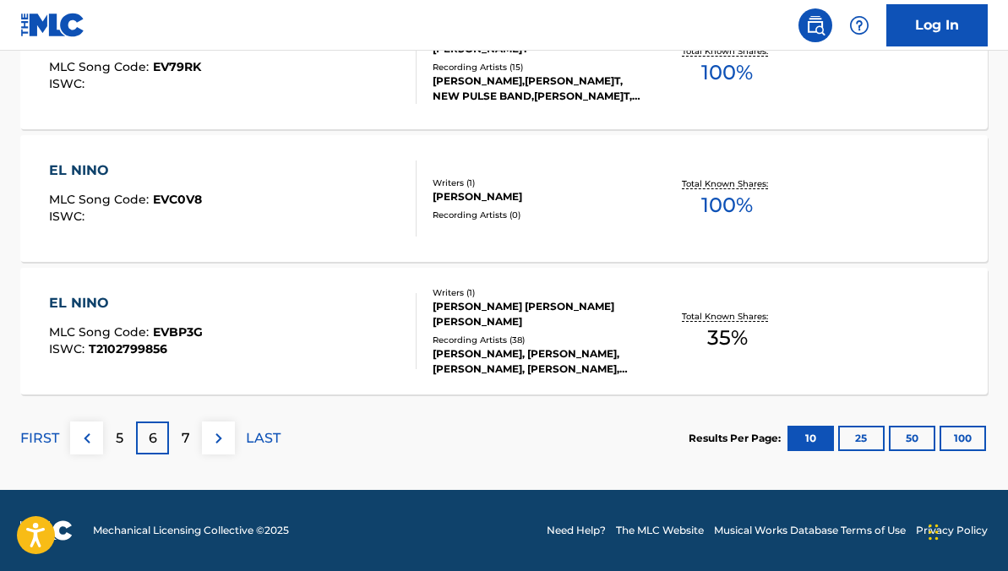
click at [177, 439] on div "7" at bounding box center [185, 437] width 33 height 33
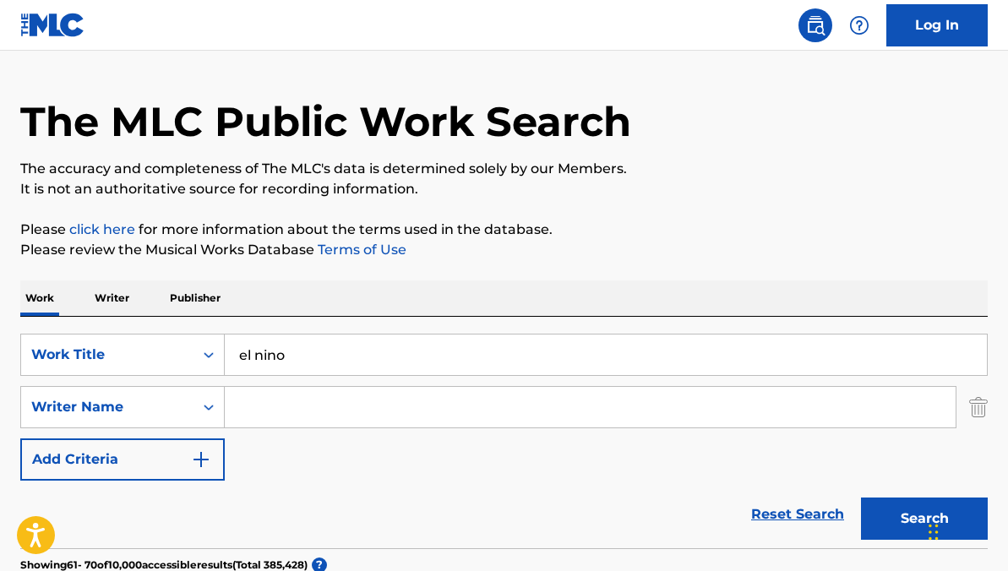
scroll to position [0, 0]
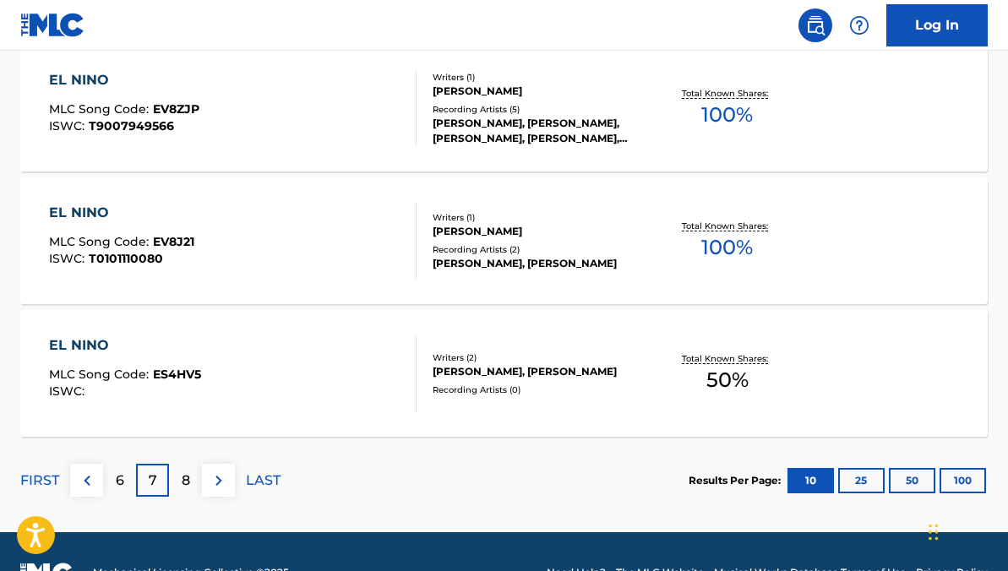
click at [186, 479] on p "8" at bounding box center [186, 480] width 8 height 20
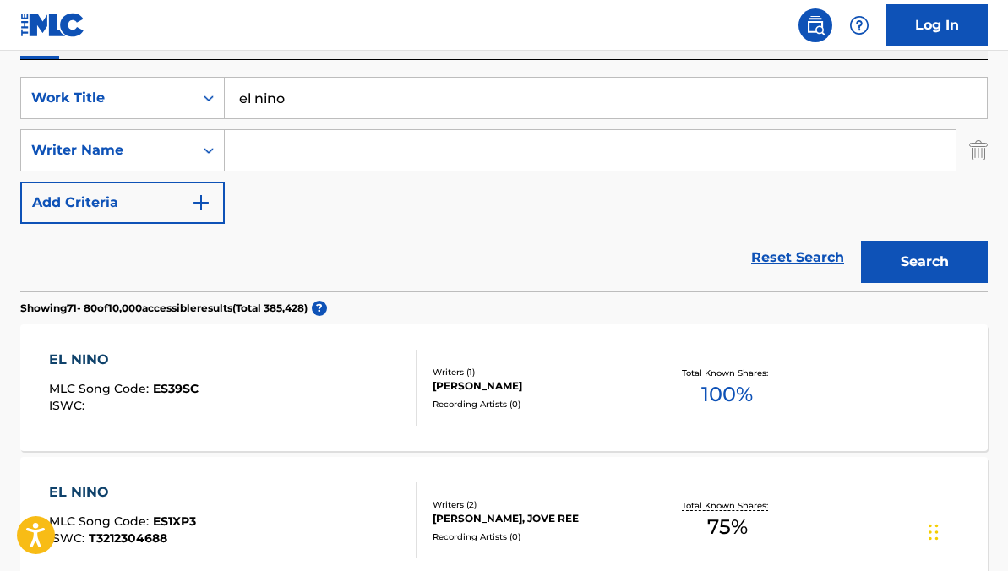
scroll to position [298, 0]
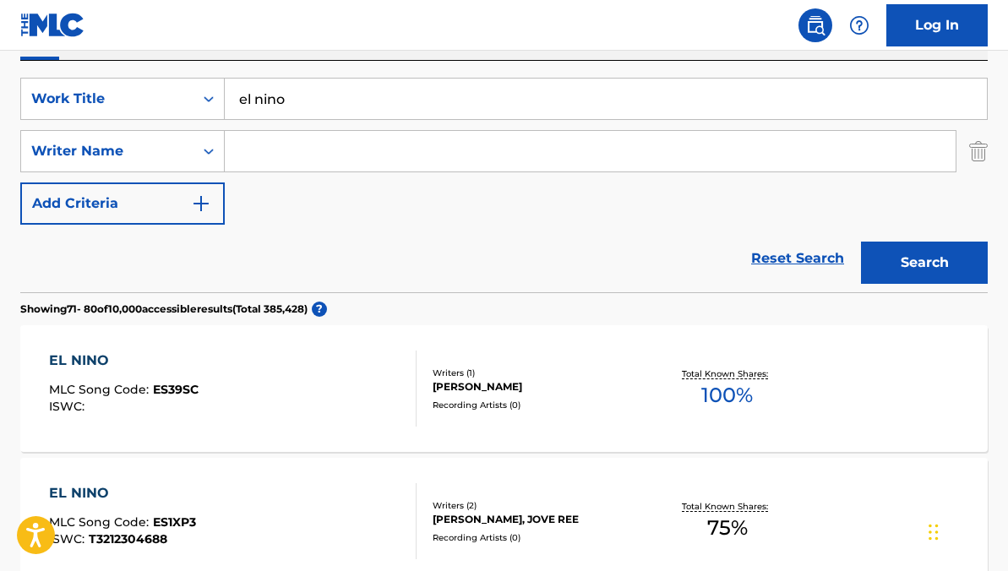
click at [278, 138] on input "Search Form" at bounding box center [590, 151] width 731 height 41
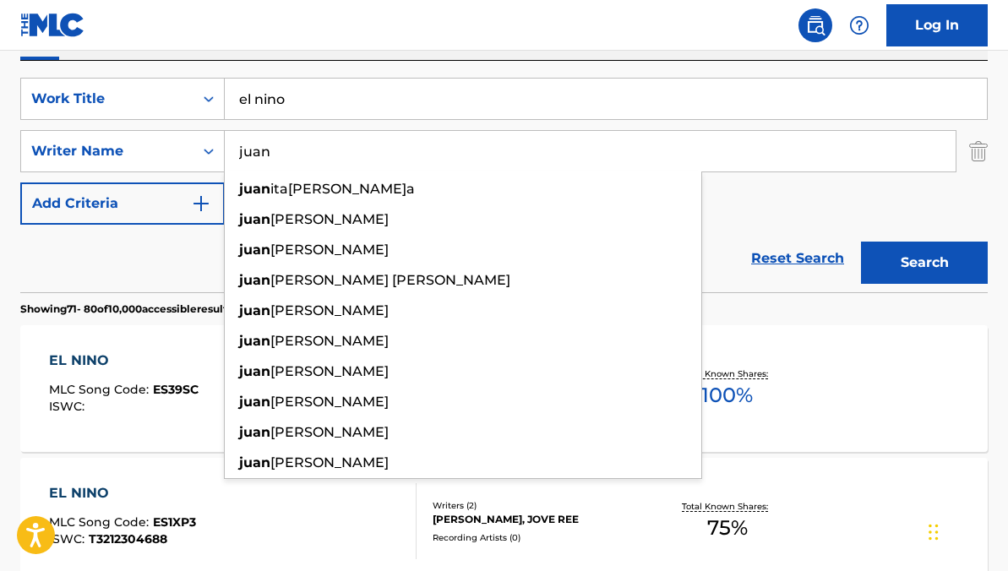
type input "juan"
click at [861, 242] on button "Search" at bounding box center [924, 263] width 127 height 42
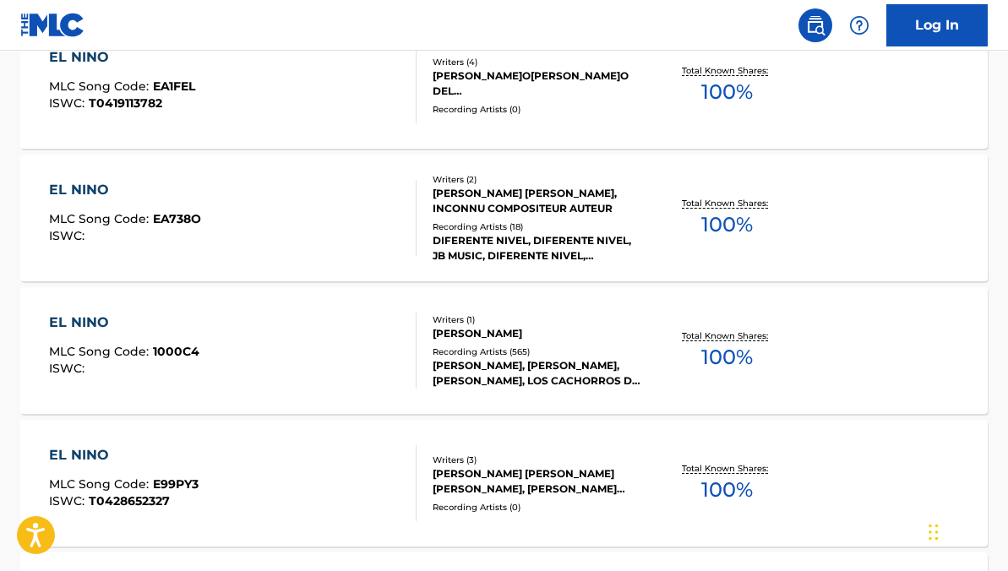
scroll to position [1001, 0]
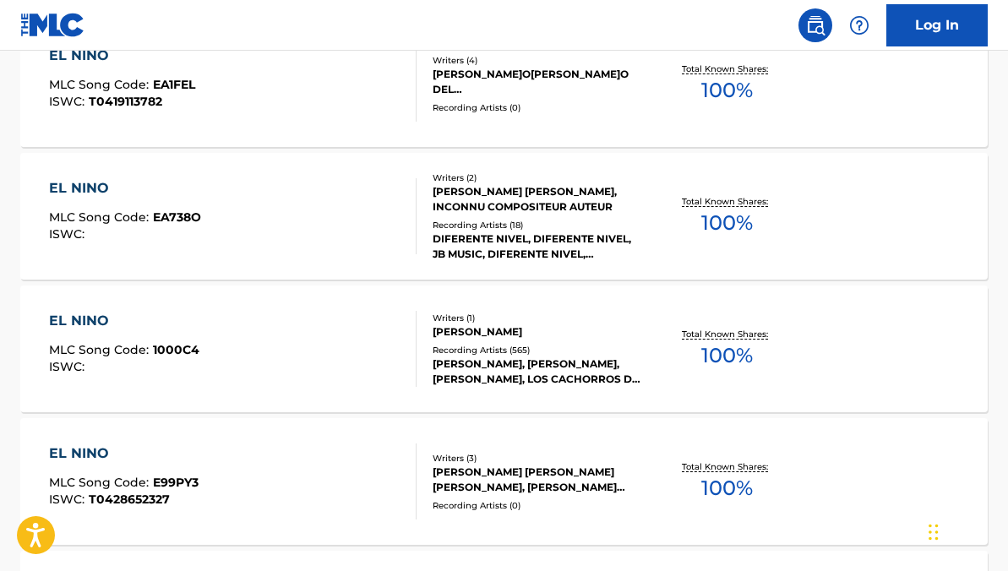
click at [420, 335] on div "Writers ( 1 ) JUAN GARCIA VILLARREAL Recording Artists ( 565 ) JULIO CHAIDEZ, J…" at bounding box center [531, 349] width 230 height 75
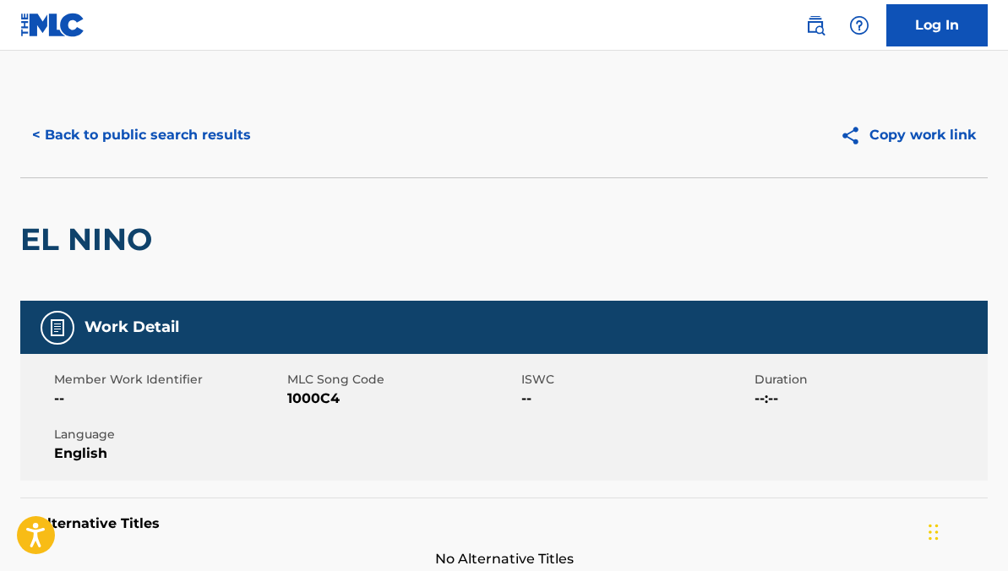
click at [308, 405] on span "1000C4" at bounding box center [401, 399] width 229 height 20
copy span "1000C4"
click at [195, 144] on button "< Back to public search results" at bounding box center [141, 135] width 242 height 42
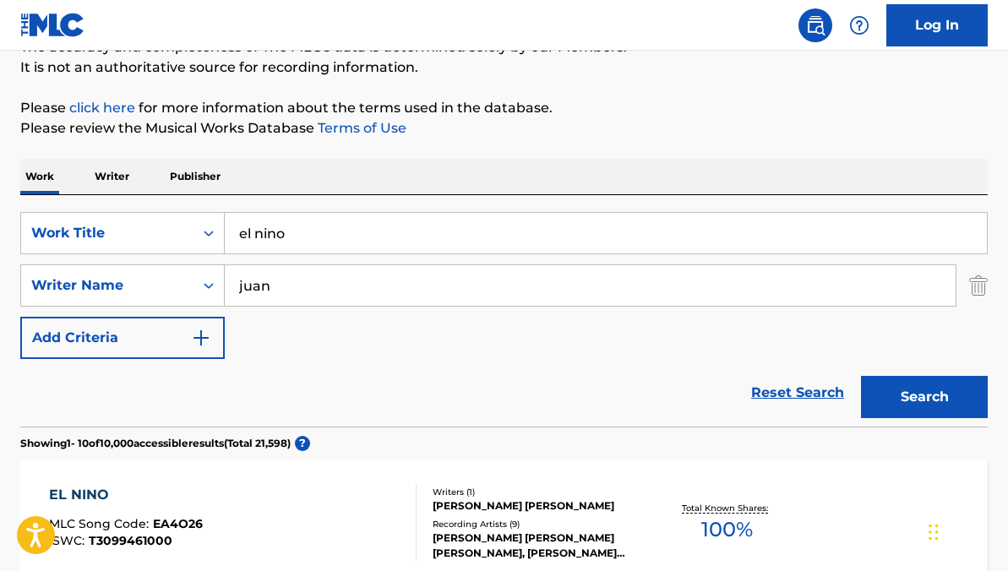
click at [796, 401] on link "Reset Search" at bounding box center [797, 392] width 110 height 37
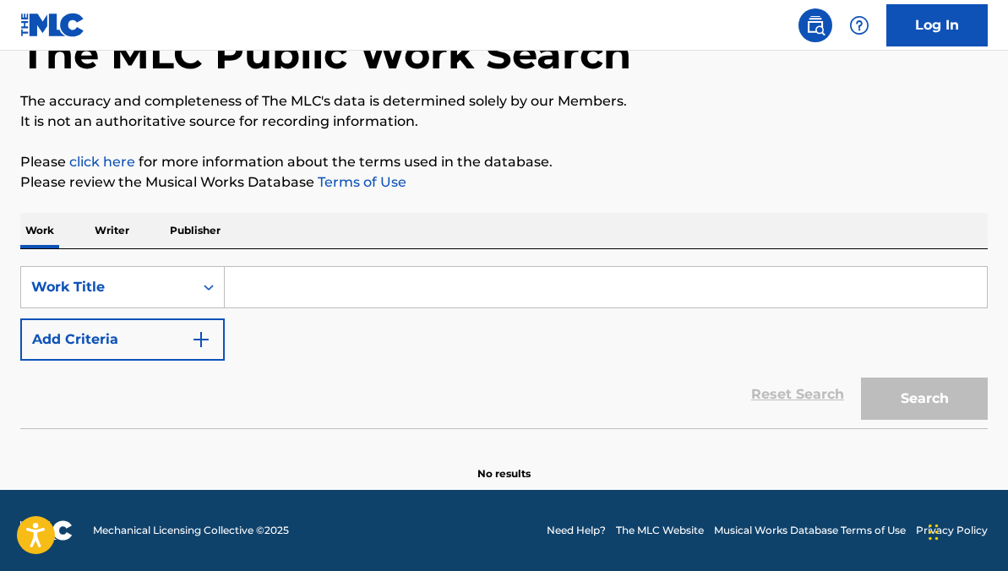
scroll to position [110, 0]
click at [414, 299] on input "Search Form" at bounding box center [606, 287] width 762 height 41
paste input "⁠Estrellas y Diamantes"
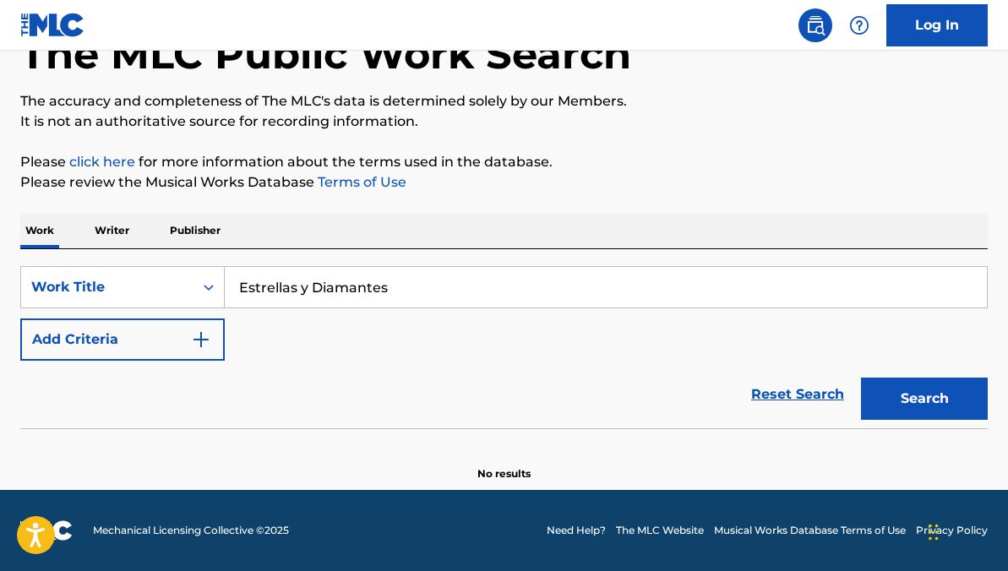
type input "⁠Estrellas y Diamantes"
click at [861, 378] on button "Search" at bounding box center [924, 399] width 127 height 42
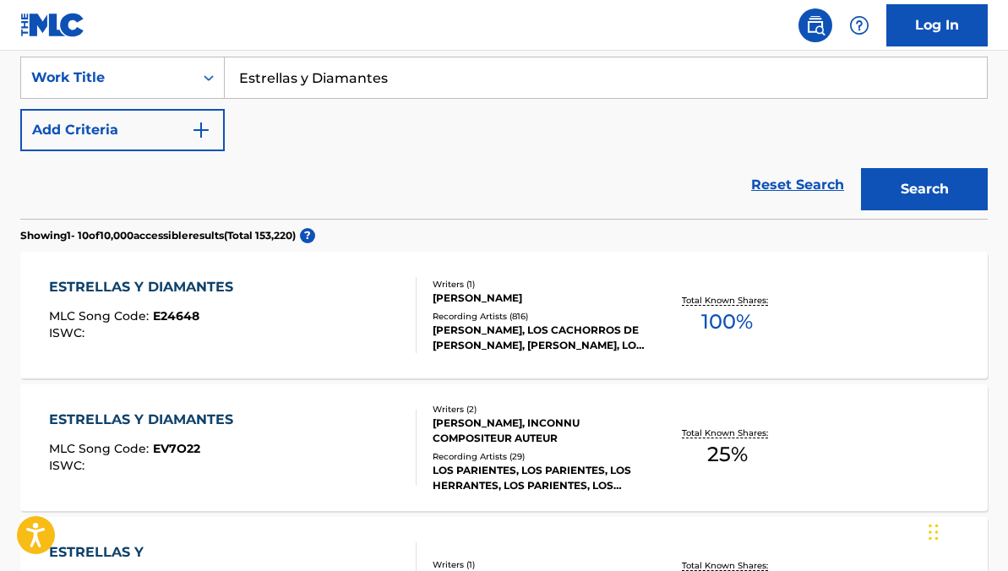
scroll to position [329, 0]
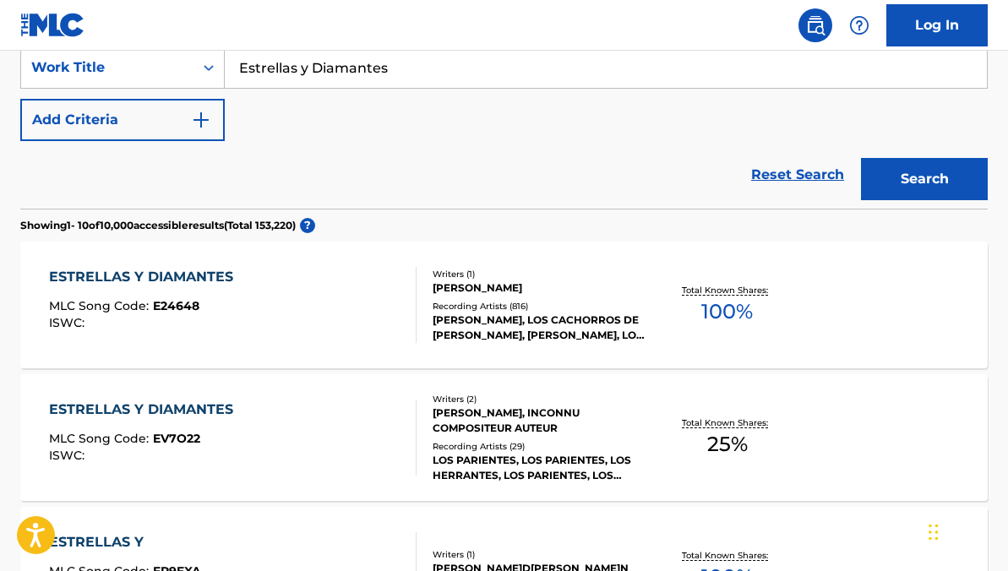
click at [286, 310] on div "ESTRELLAS Y DIAMANTES MLC Song Code : E24648 ISWC :" at bounding box center [232, 305] width 367 height 76
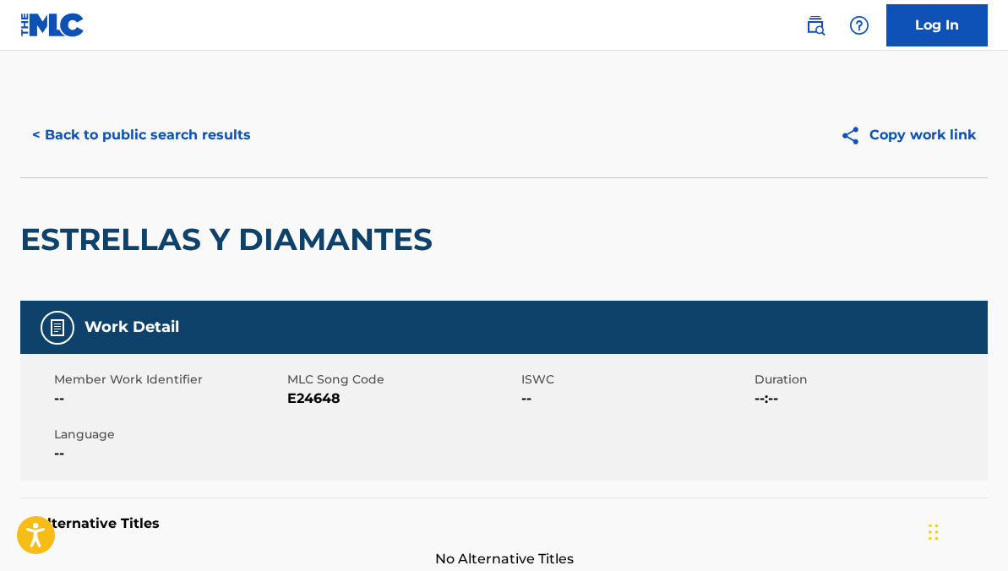
click at [307, 400] on span "E24648" at bounding box center [401, 399] width 229 height 20
copy span "E24648"
click at [197, 128] on button "< Back to public search results" at bounding box center [141, 135] width 242 height 42
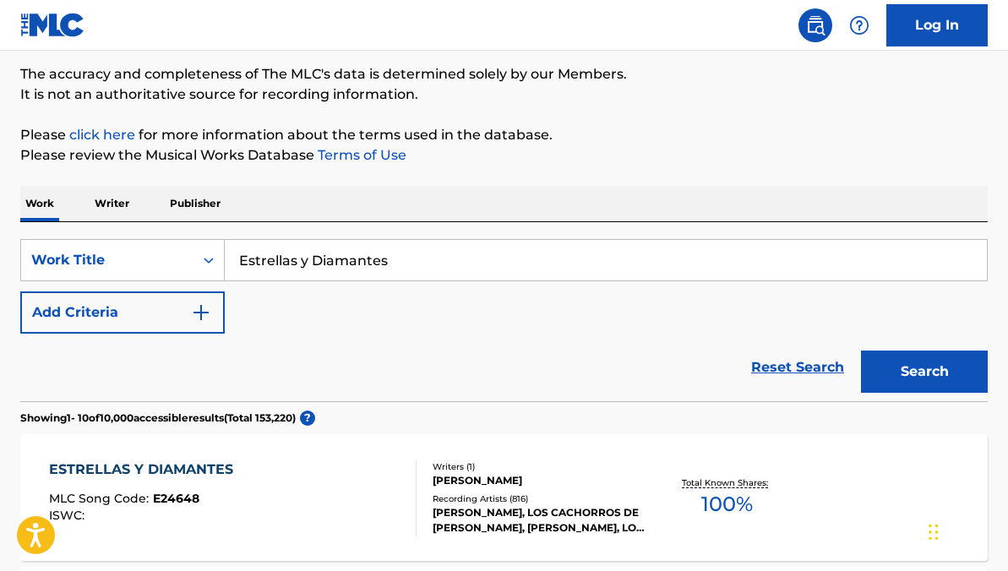
click at [789, 356] on link "Reset Search" at bounding box center [797, 367] width 110 height 37
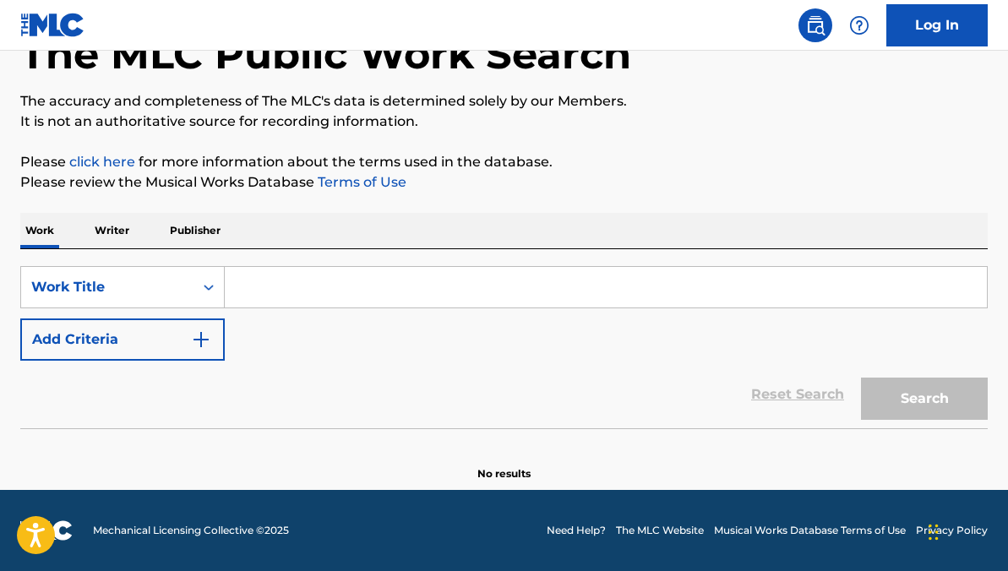
click at [443, 283] on input "Search Form" at bounding box center [606, 287] width 762 height 41
paste input "⁠Jefe de Nuevo Laredo"
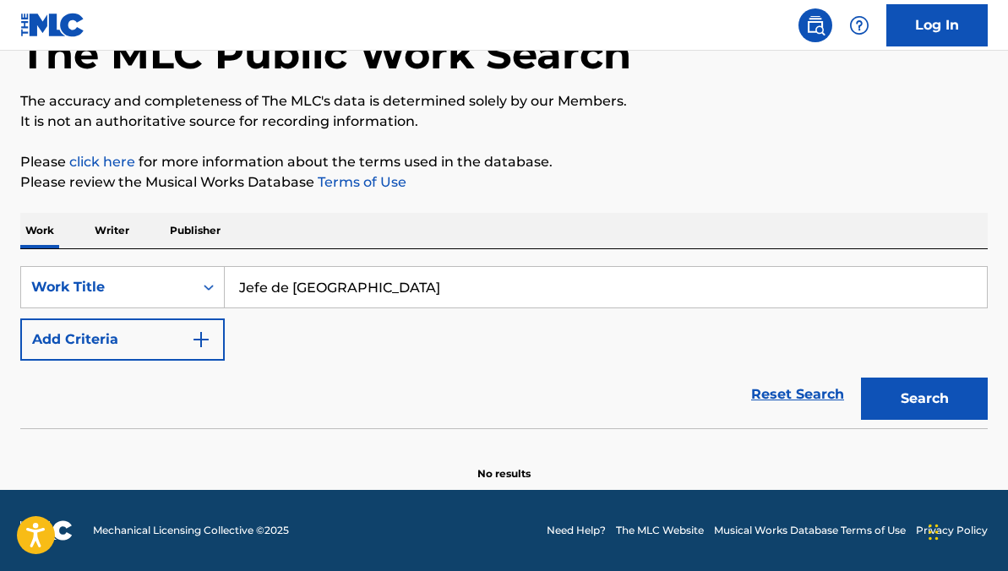
type input "⁠Jefe de Nuevo Laredo"
click at [949, 394] on button "Search" at bounding box center [924, 399] width 127 height 42
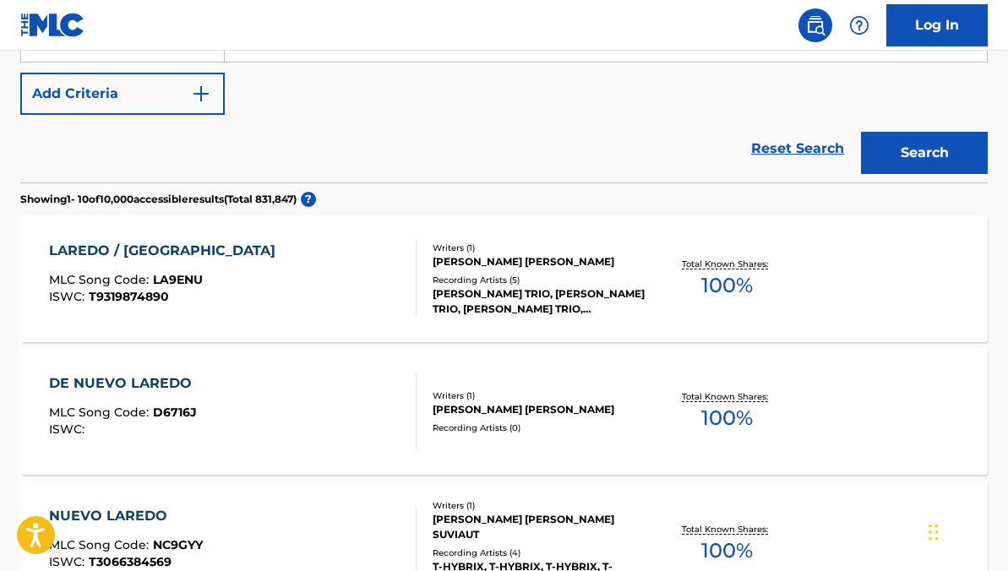
scroll to position [0, 0]
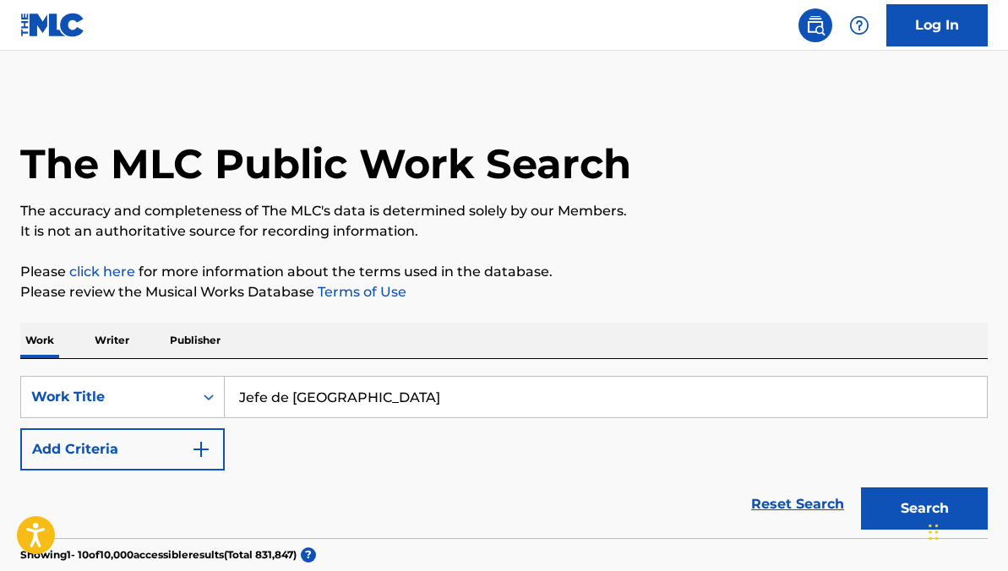
click at [800, 513] on link "Reset Search" at bounding box center [797, 504] width 110 height 37
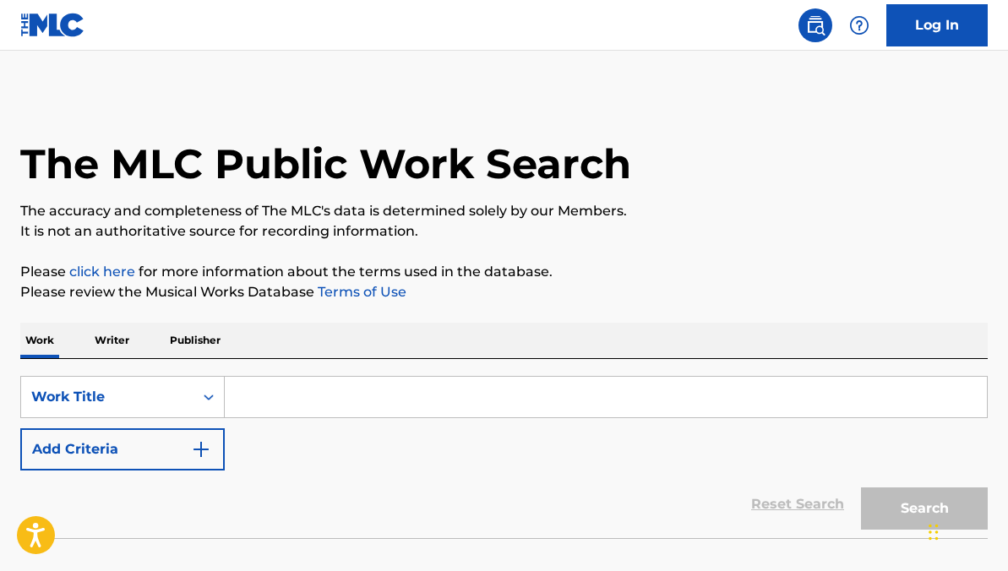
click at [606, 372] on div "SearchWithCriteria69b1458d-9f89-485f-b214-b6808e25da77 Work Title Add Criteria …" at bounding box center [503, 448] width 967 height 179
click at [596, 390] on input "Search Form" at bounding box center [606, 397] width 762 height 41
paste input "⁠Jefe de Nuevo Laredo"
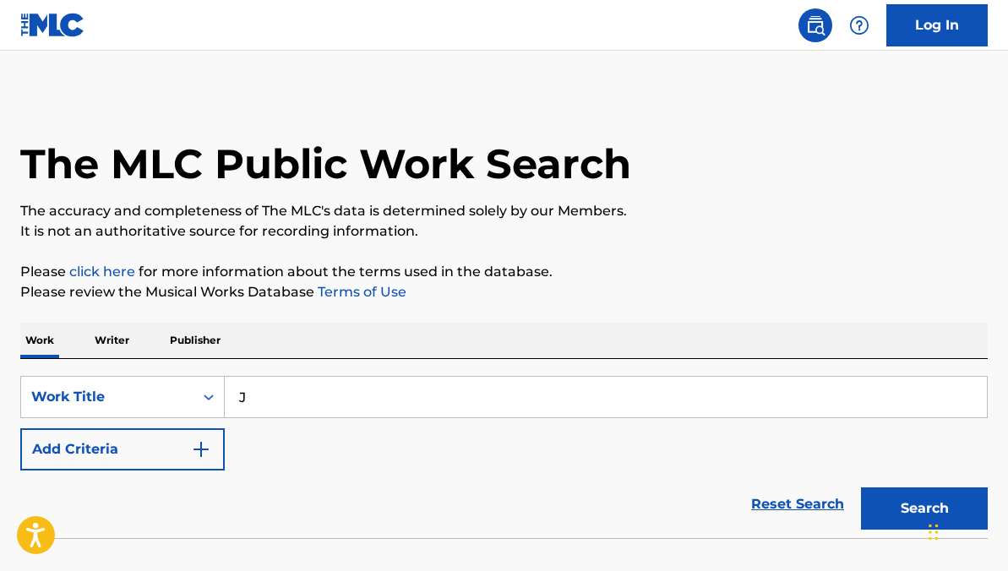
type input "⁠"
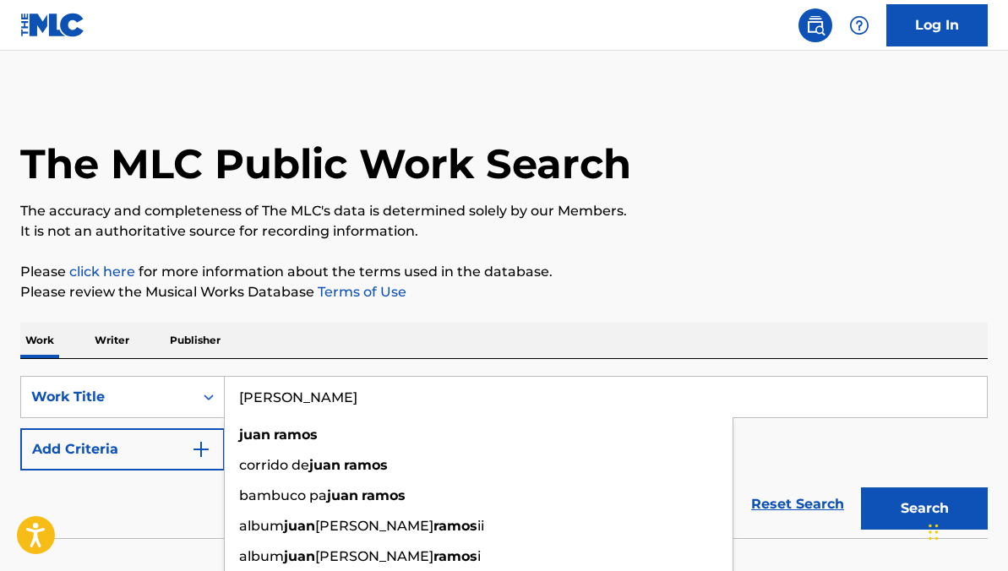
type input "juan Ramos"
click at [861, 487] on button "Search" at bounding box center [924, 508] width 127 height 42
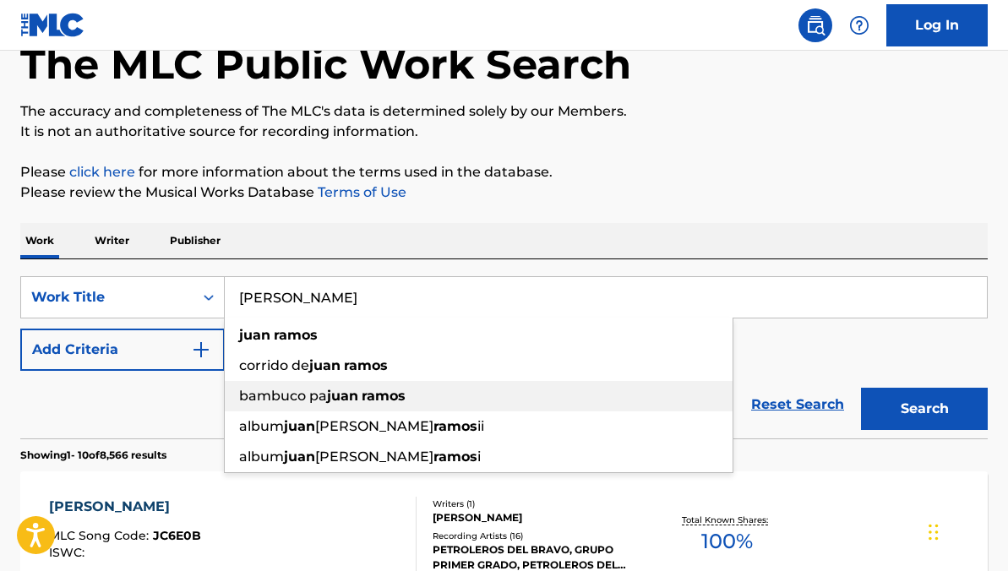
scroll to position [110, 0]
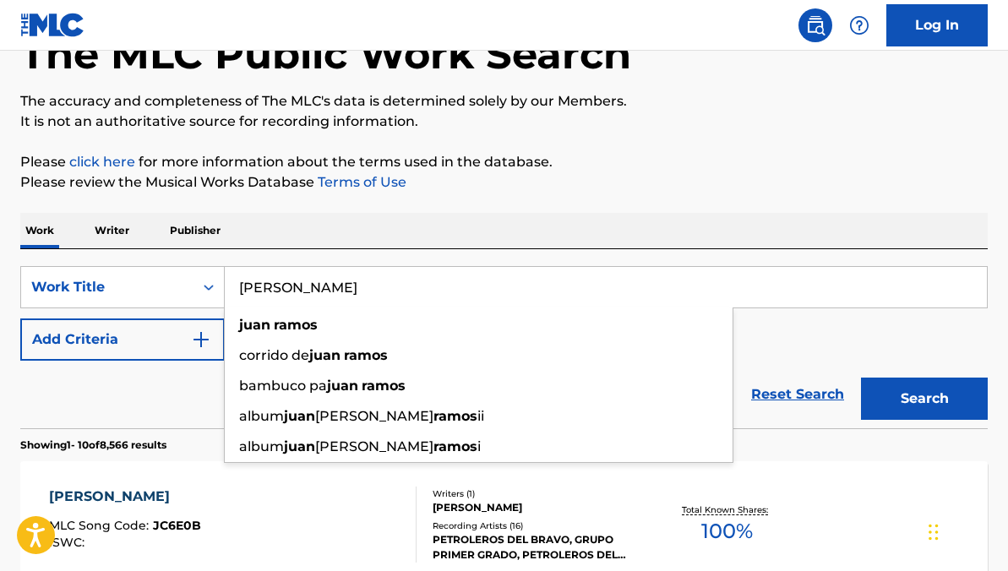
click at [896, 387] on button "Search" at bounding box center [924, 399] width 127 height 42
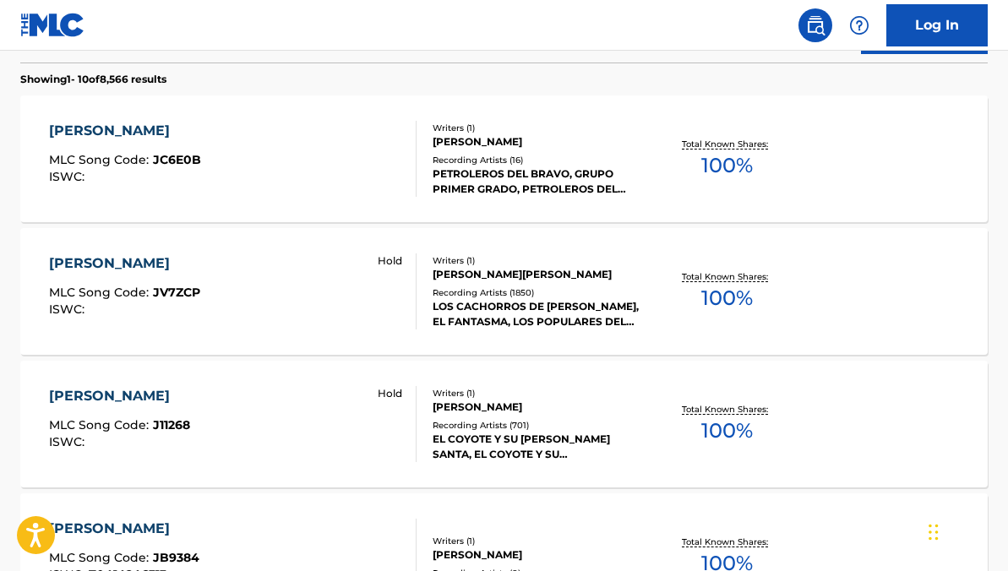
scroll to position [481, 0]
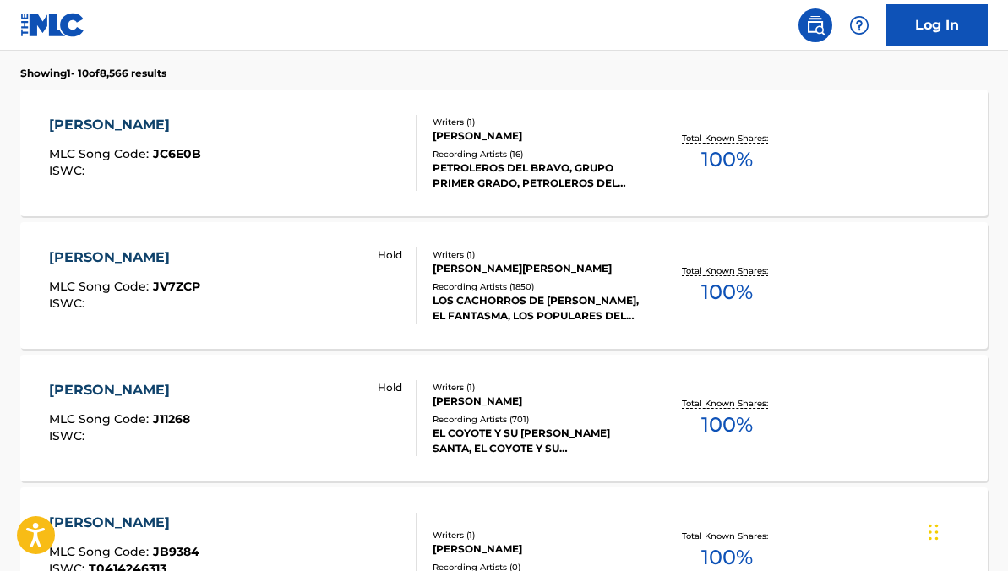
click at [519, 294] on div "LOS CACHORROS DE JUAN VILLARREAL, EL FANTASMA, LOS POPULARES DEL LLANO, GRUPO L…" at bounding box center [539, 308] width 214 height 30
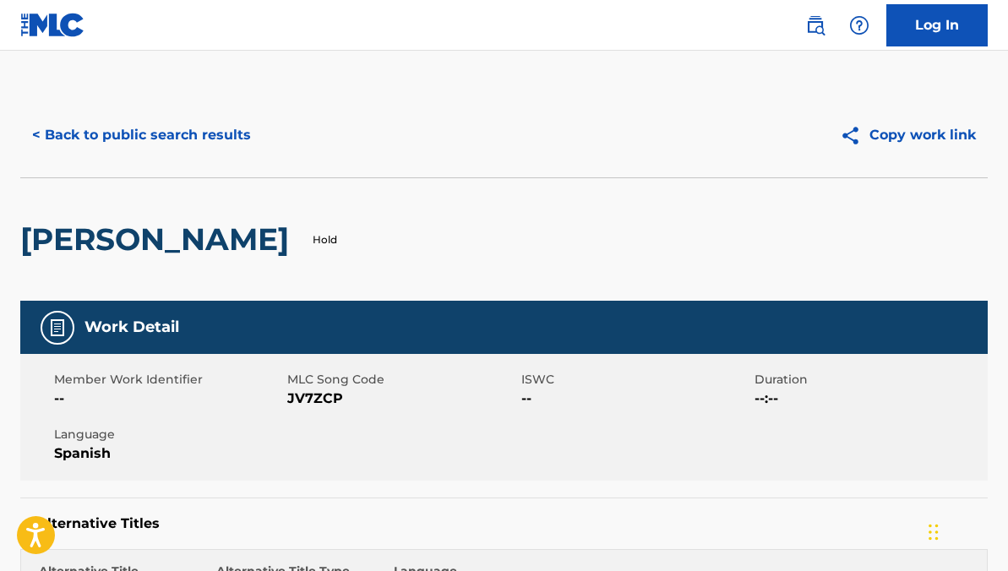
click at [329, 401] on span "JV7ZCP" at bounding box center [401, 399] width 229 height 20
copy span "JV7ZCP"
click at [208, 113] on div "< Back to public search results Copy work link" at bounding box center [503, 135] width 967 height 84
click at [207, 128] on button "< Back to public search results" at bounding box center [141, 135] width 242 height 42
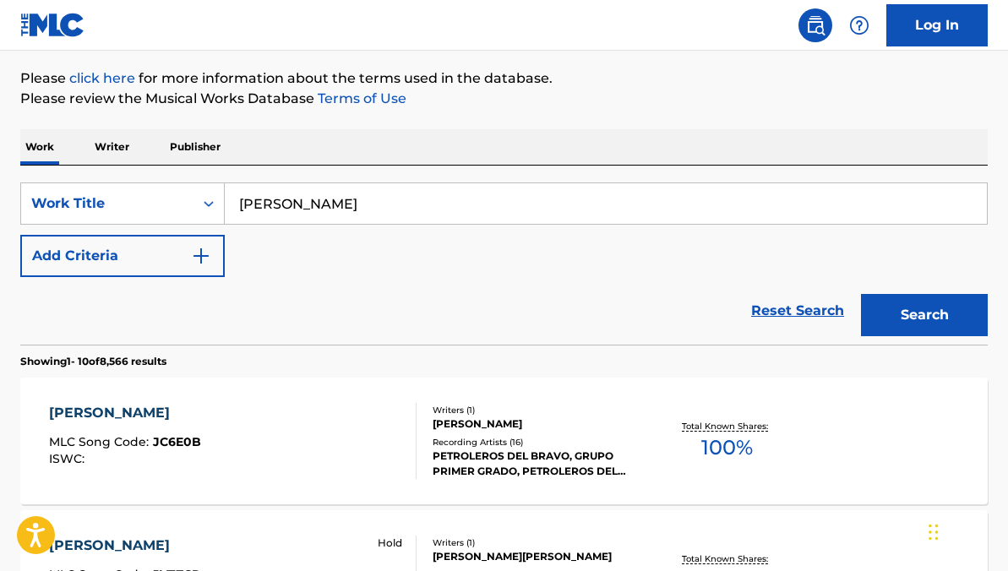
scroll to position [48, 0]
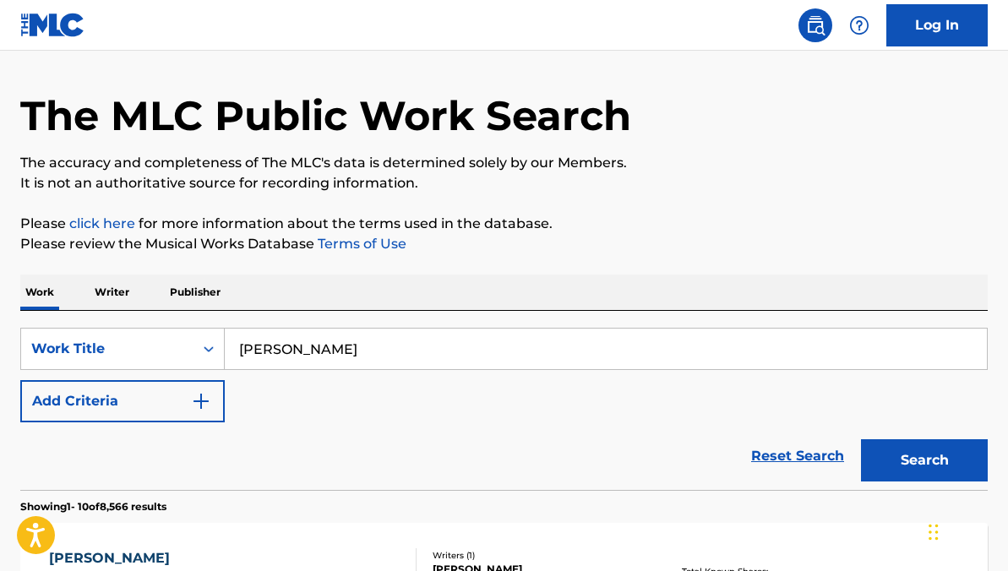
click at [770, 459] on link "Reset Search" at bounding box center [797, 455] width 110 height 37
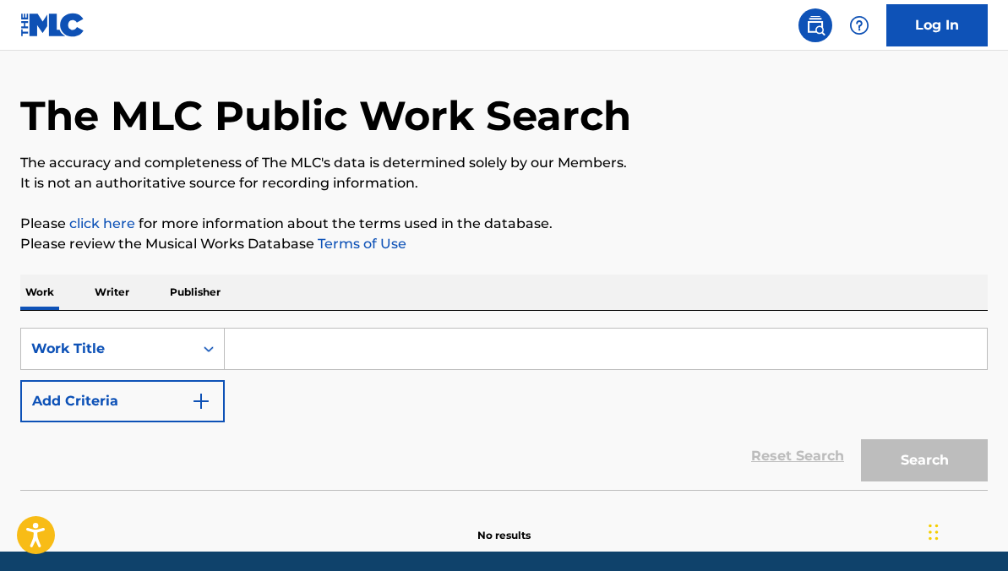
click at [491, 345] on input "Search Form" at bounding box center [606, 349] width 762 height 41
paste input "Sabiendo Quien Era Yo"
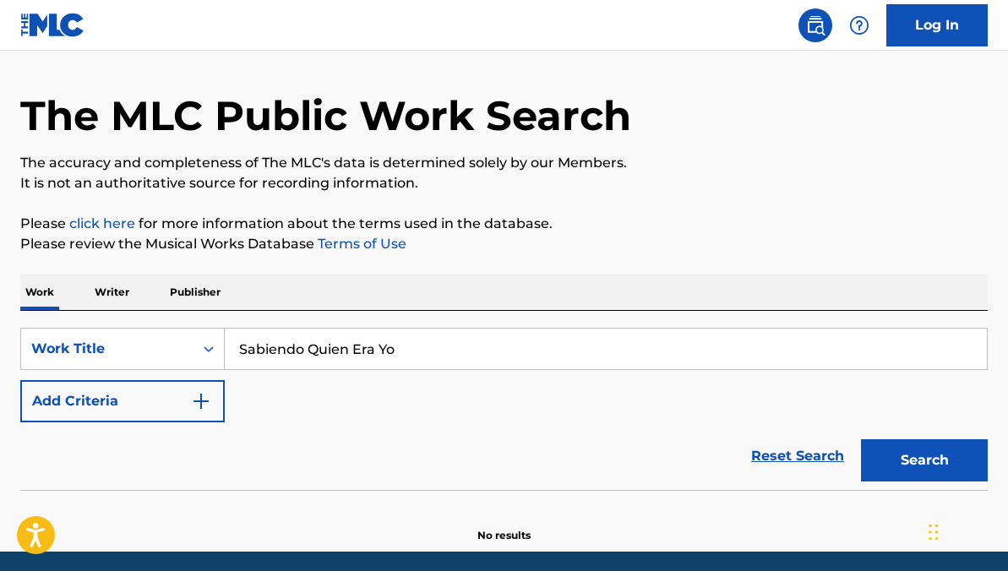
type input "Sabiendo Quien Era Yo"
click at [861, 439] on button "Search" at bounding box center [924, 460] width 127 height 42
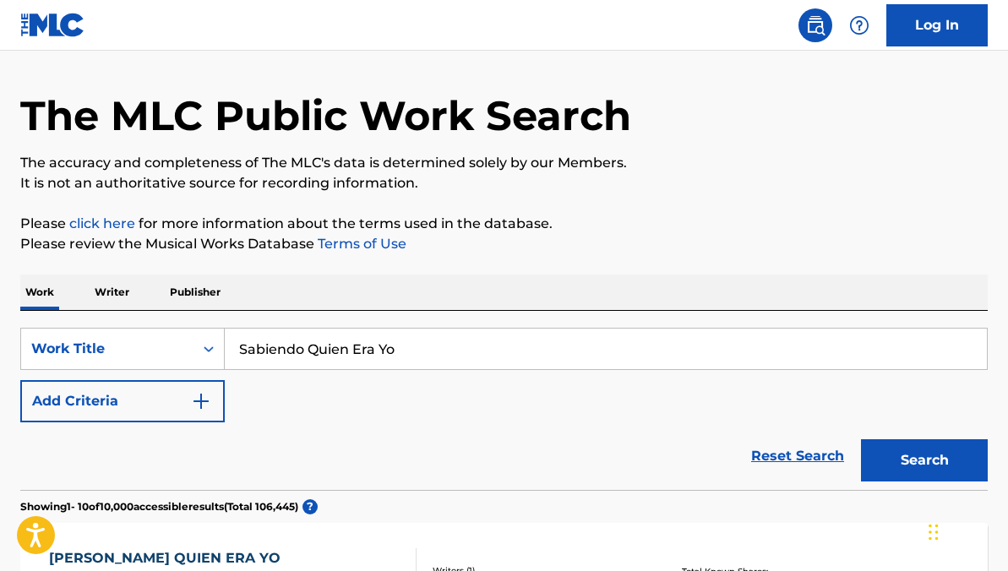
click at [895, 454] on button "Search" at bounding box center [924, 460] width 127 height 42
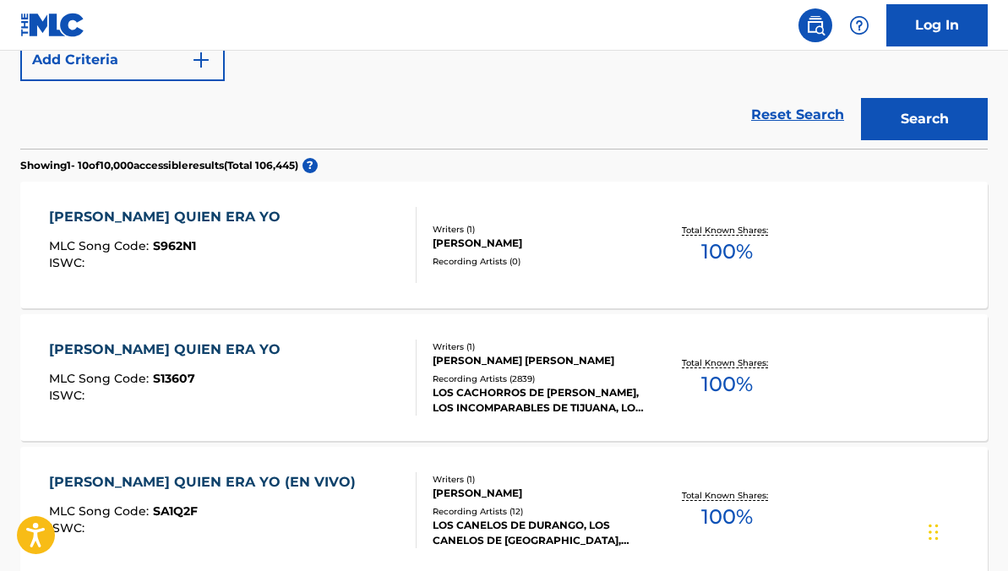
scroll to position [408, 0]
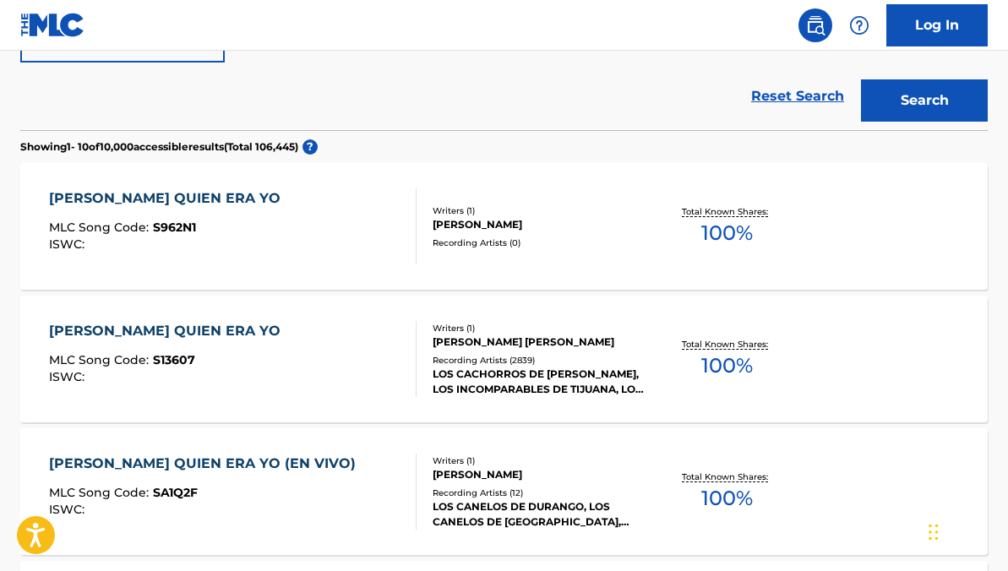
click at [481, 374] on div "LOS CACHORROS DE JUAN VILLARREAL, LOS INCOMPARABLES DE TIJUANA, LOS CACHORROS D…" at bounding box center [539, 382] width 214 height 30
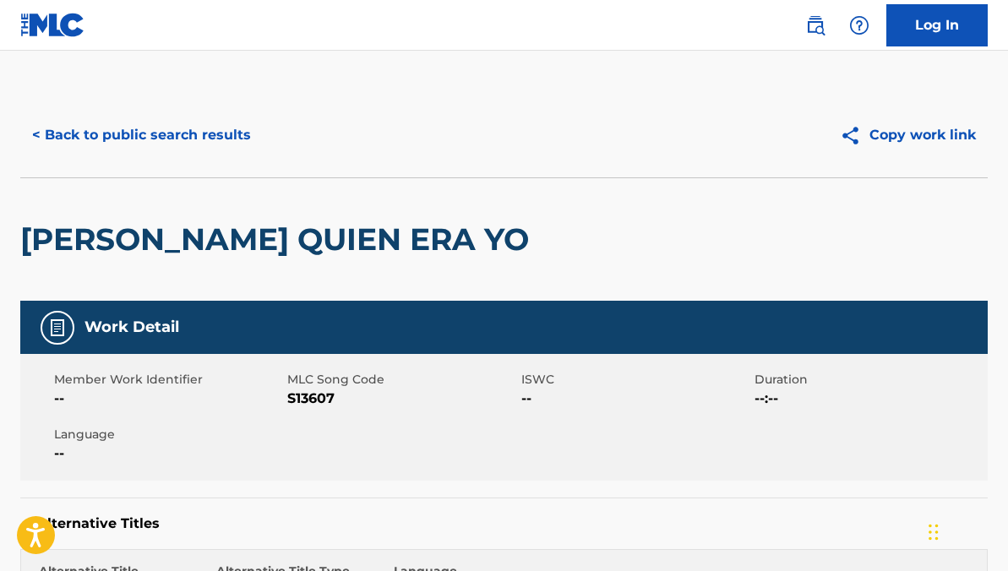
click at [320, 402] on span "S13607" at bounding box center [401, 399] width 229 height 20
copy span "S13607"
click at [184, 145] on button "< Back to public search results" at bounding box center [141, 135] width 242 height 42
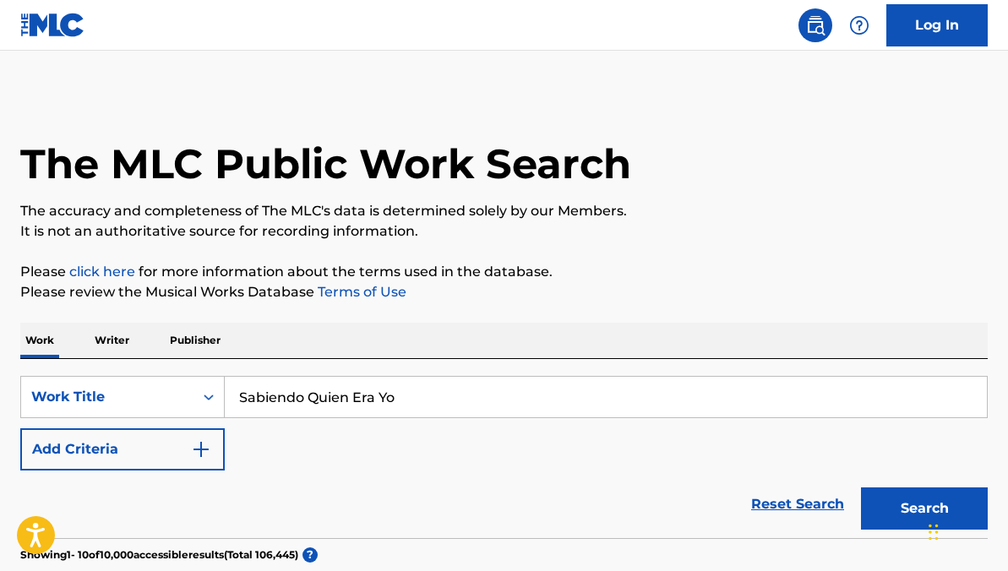
click at [774, 503] on link "Reset Search" at bounding box center [797, 504] width 110 height 37
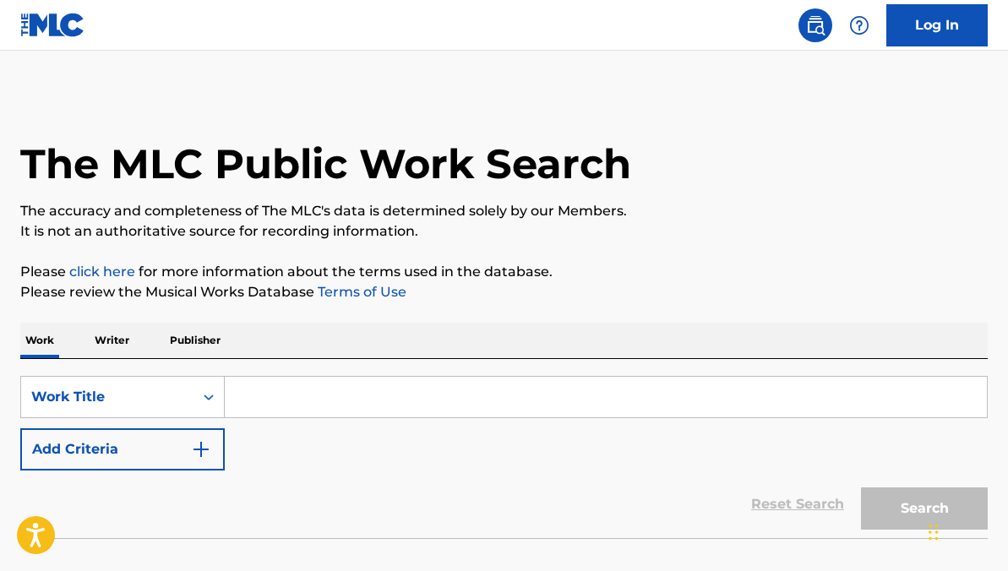
click at [573, 395] on input "Search Form" at bounding box center [606, 397] width 762 height 41
paste input "Se Les Pelo Baltaza"
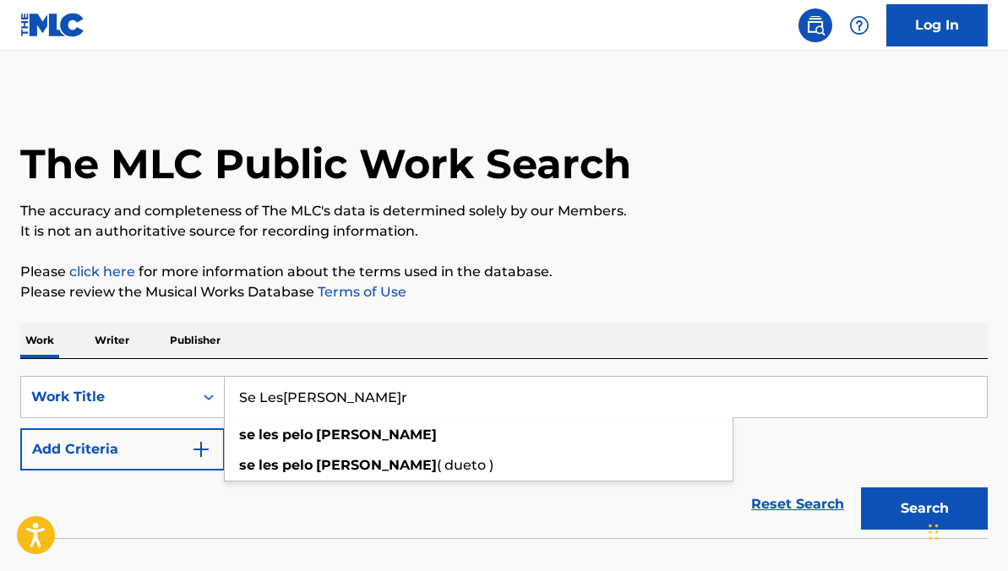
type input "Se Les Pelo Baltazar"
click at [861, 487] on button "Search" at bounding box center [924, 508] width 127 height 42
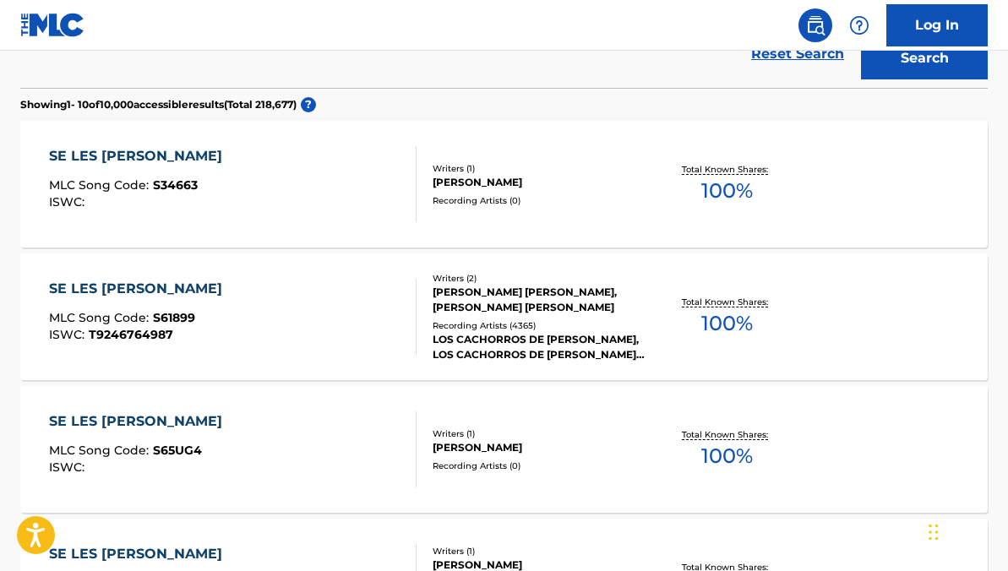
scroll to position [454, 0]
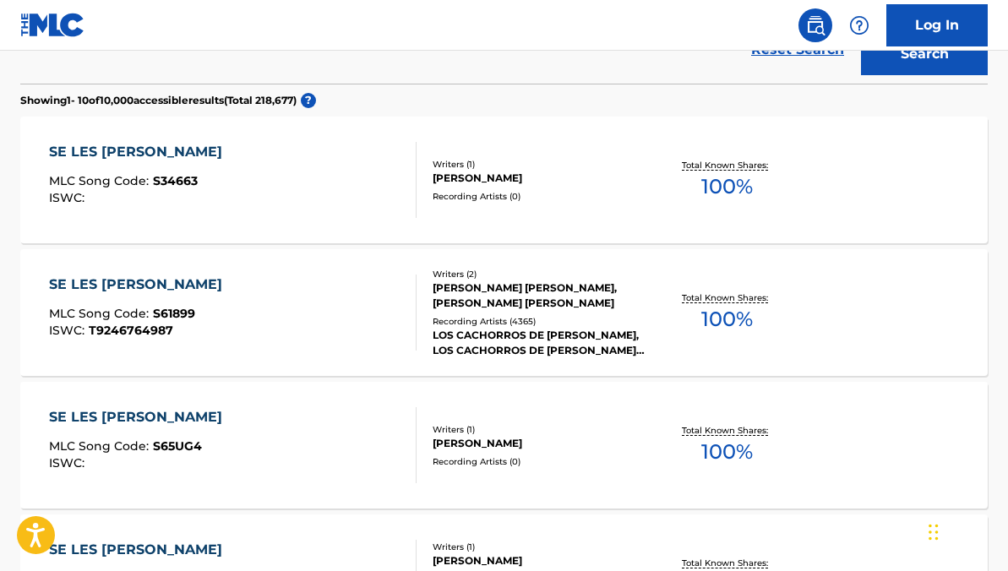
click at [523, 323] on div "Recording Artists ( 4365 )" at bounding box center [539, 321] width 214 height 13
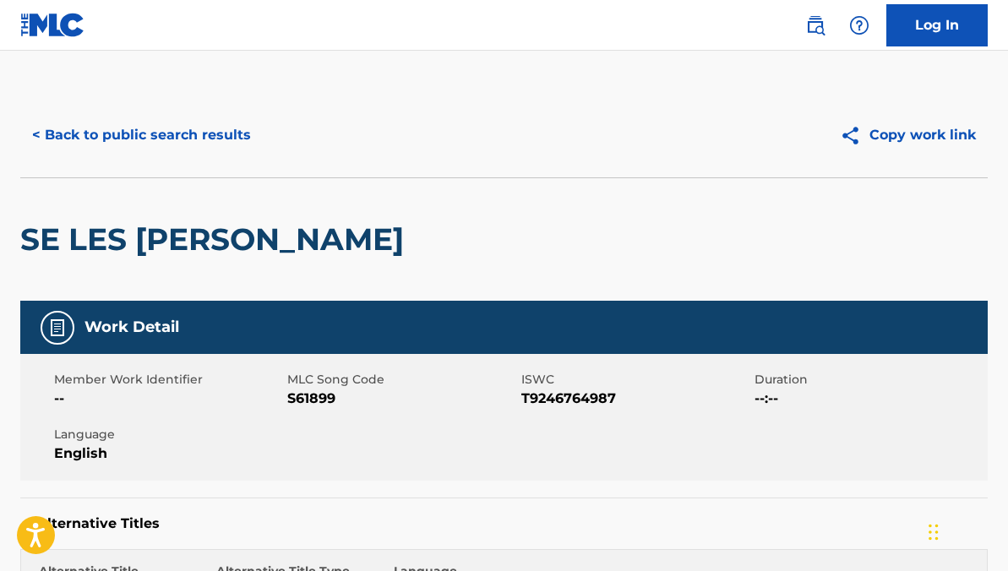
click at [312, 404] on span "S61899" at bounding box center [401, 399] width 229 height 20
copy span "S61899"
click at [132, 158] on div "< Back to public search results Copy work link" at bounding box center [503, 135] width 967 height 84
click at [146, 128] on button "< Back to public search results" at bounding box center [141, 135] width 242 height 42
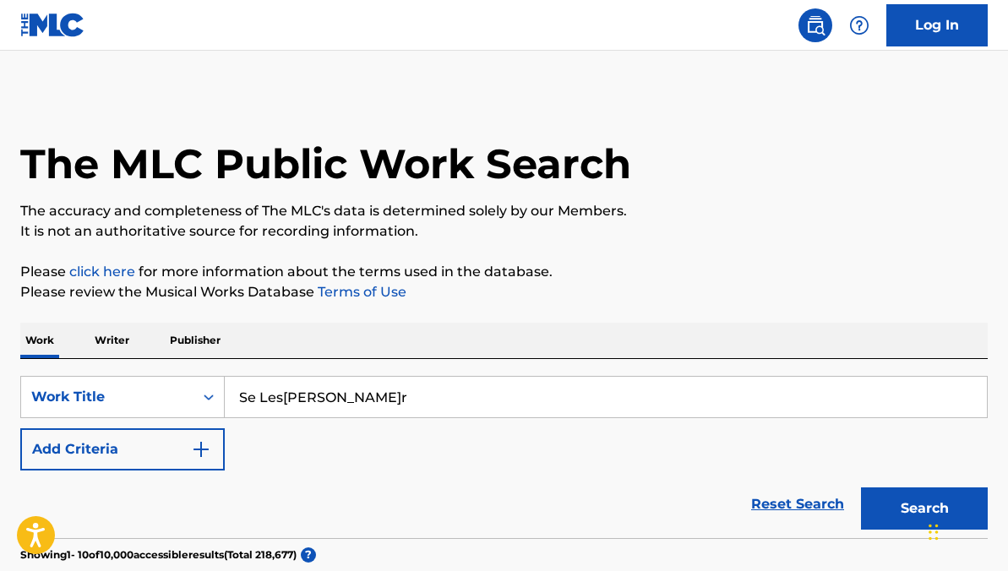
click at [774, 515] on link "Reset Search" at bounding box center [797, 504] width 110 height 37
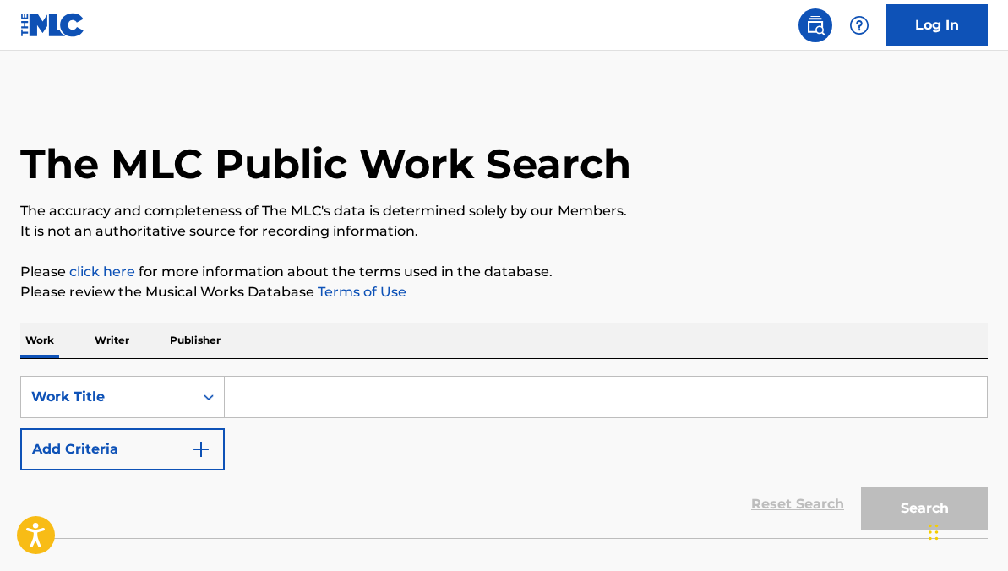
click at [408, 406] on input "Search Form" at bounding box center [606, 397] width 762 height 41
paste input "Tu Delirio"
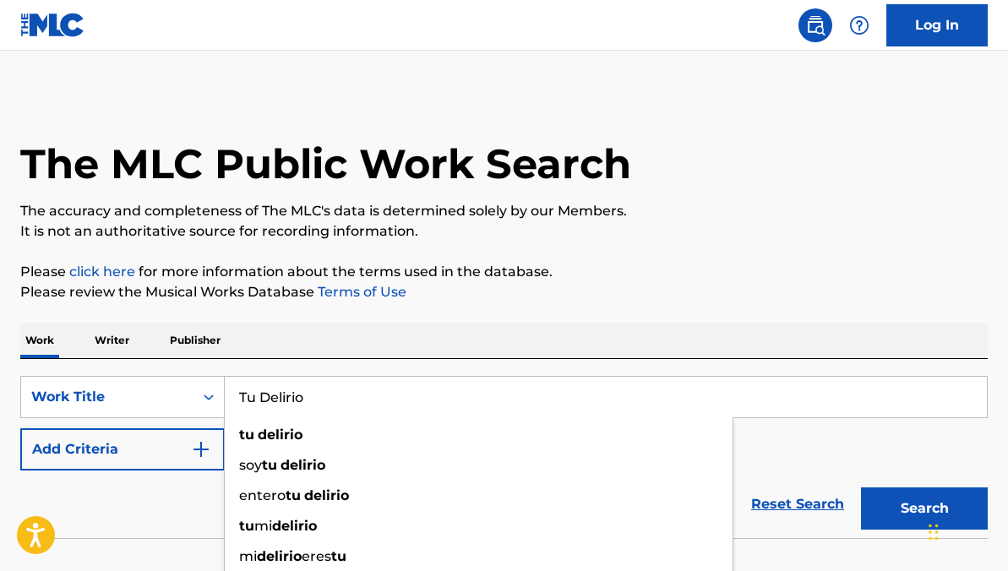
type input "Tu Delirio"
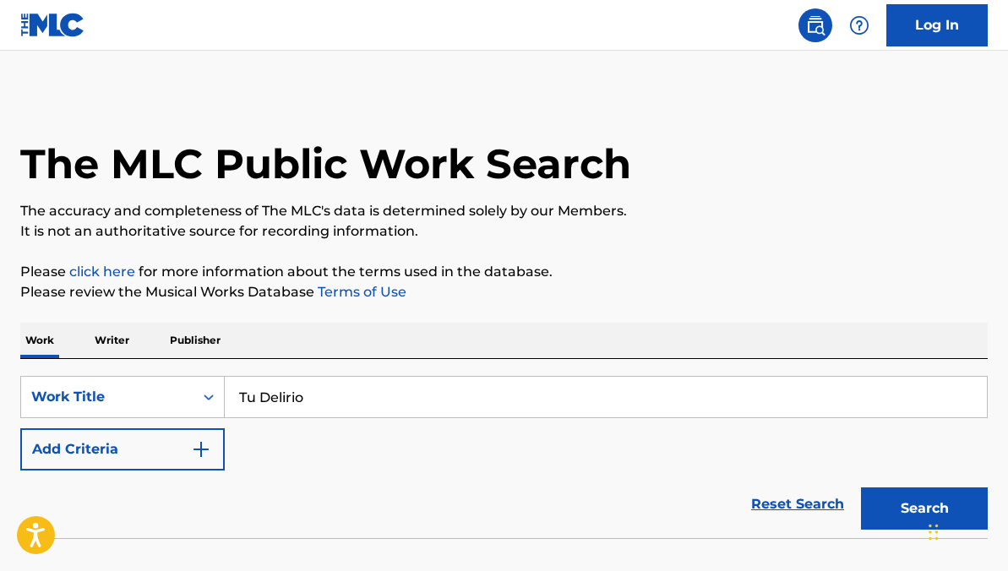
click at [886, 500] on button "Search" at bounding box center [924, 508] width 127 height 42
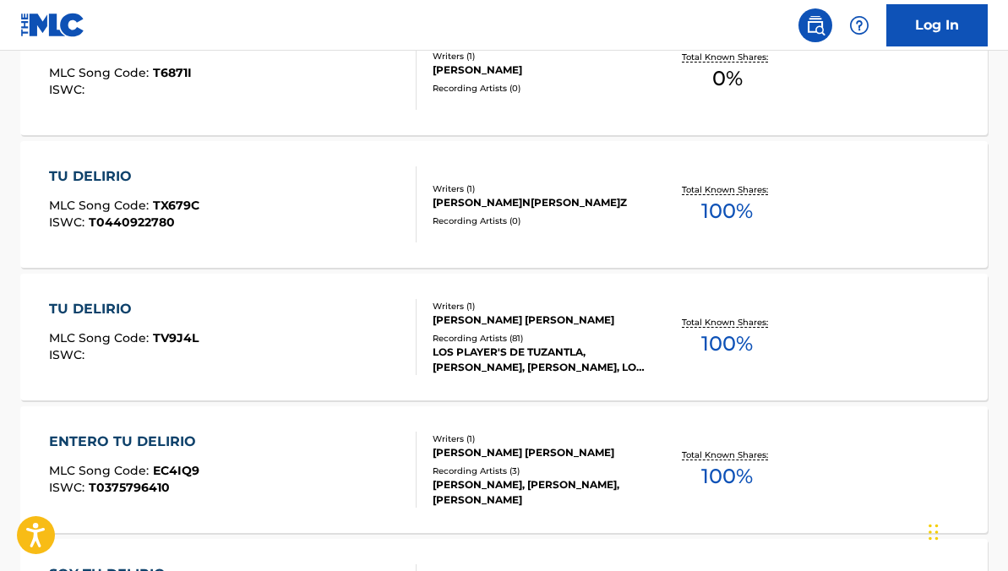
scroll to position [568, 0]
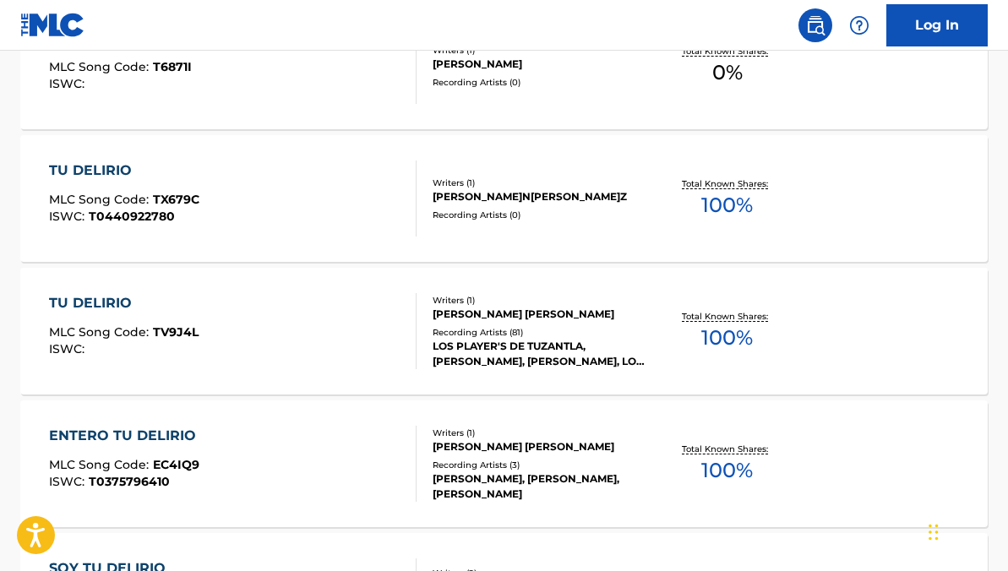
click at [476, 350] on div "LOS PLAYER'S DE TUZANTLA, MIGUEL Y MIGUEL, MIGUEL Y MIGUEL, LOS PLEBES DE SAN L…" at bounding box center [539, 354] width 214 height 30
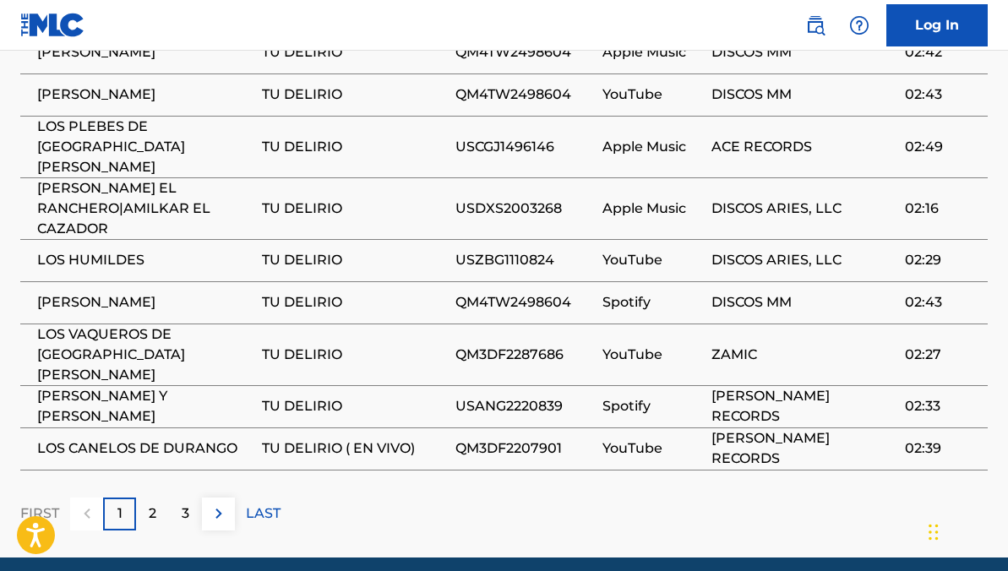
scroll to position [1397, 0]
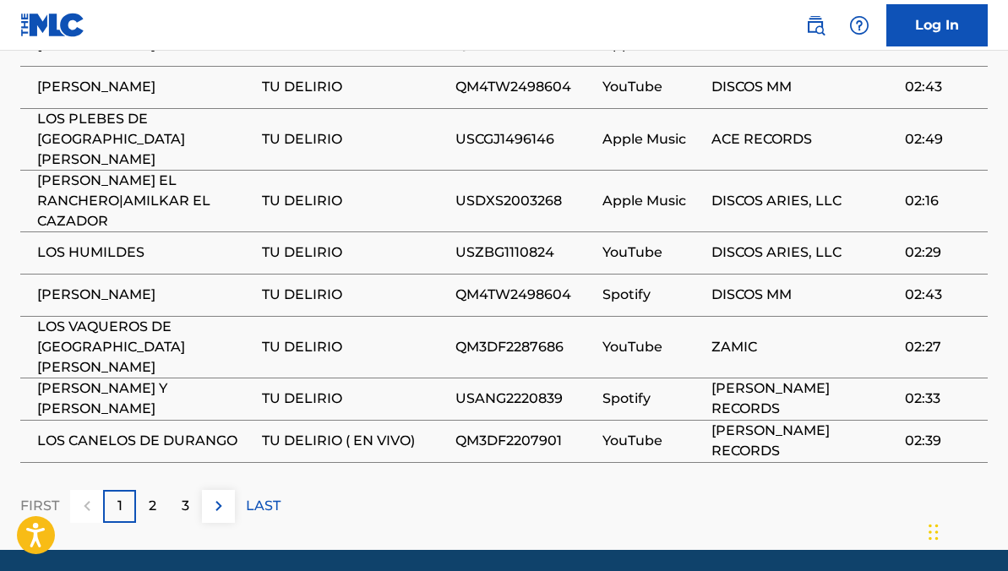
click at [147, 490] on div "2" at bounding box center [152, 506] width 33 height 33
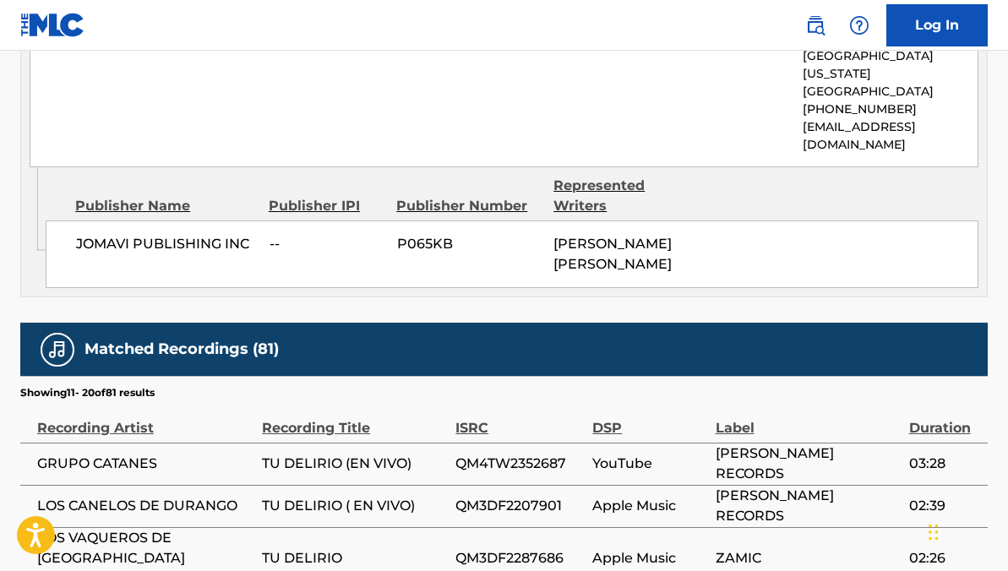
scroll to position [1378, 0]
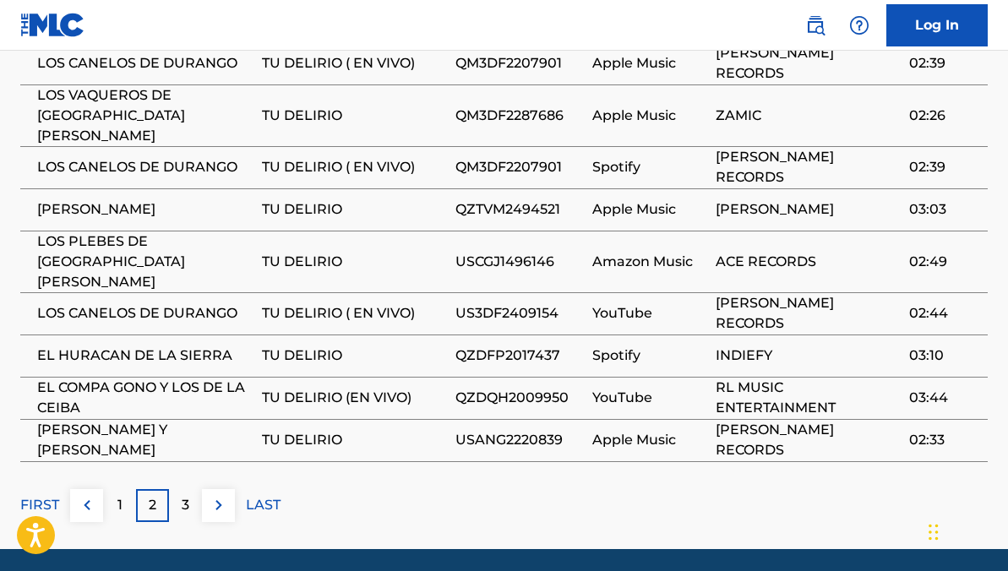
click at [193, 489] on div "3" at bounding box center [185, 505] width 33 height 33
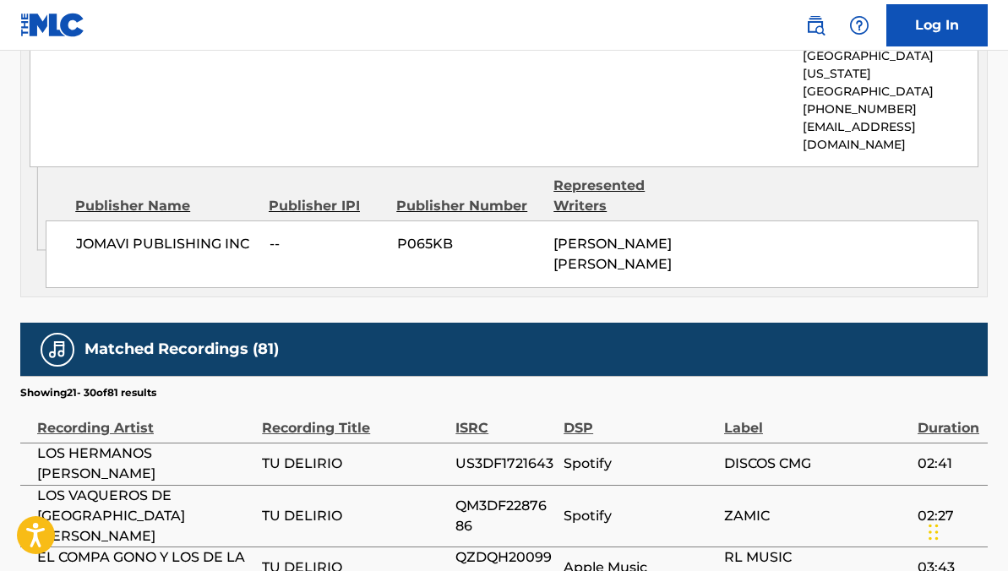
scroll to position [1397, 0]
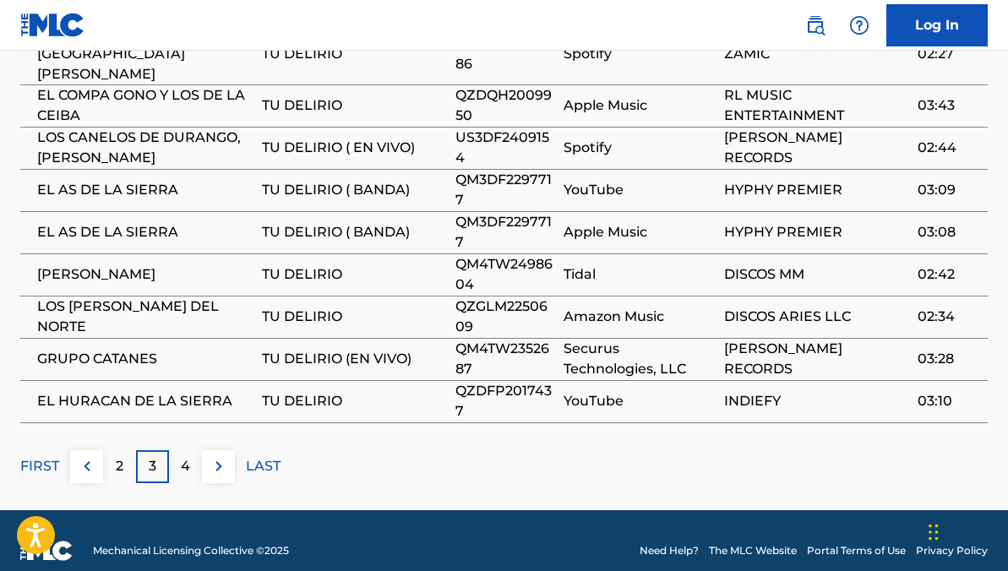
click at [189, 456] on p "4" at bounding box center [185, 466] width 9 height 20
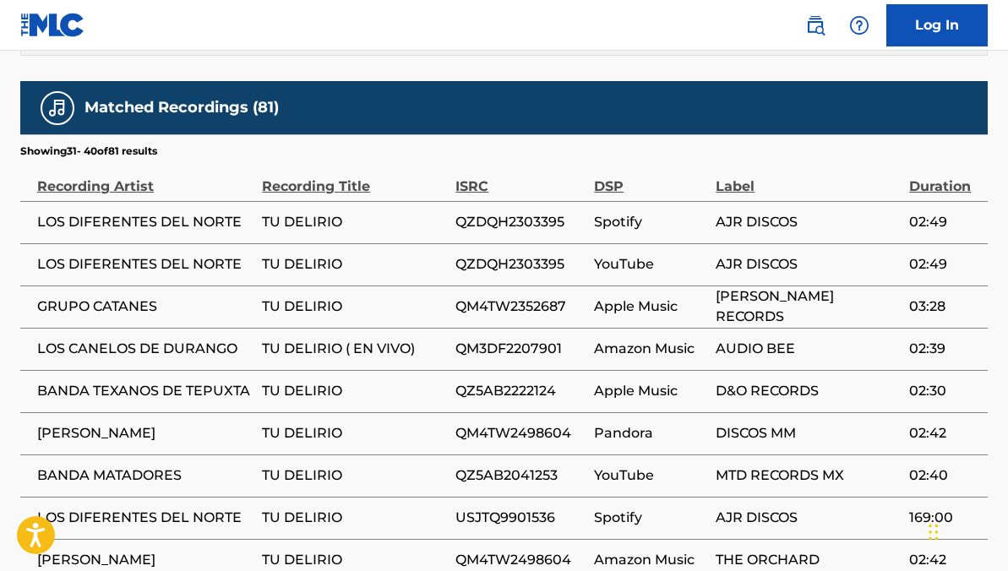
scroll to position [1378, 0]
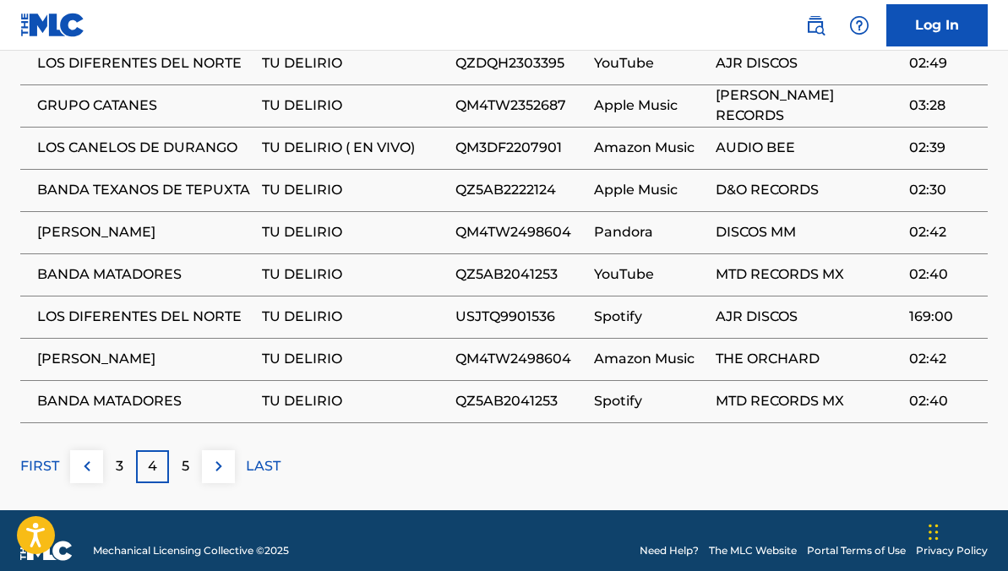
click at [167, 450] on div "4" at bounding box center [152, 466] width 33 height 33
click at [192, 450] on div "5" at bounding box center [185, 466] width 33 height 33
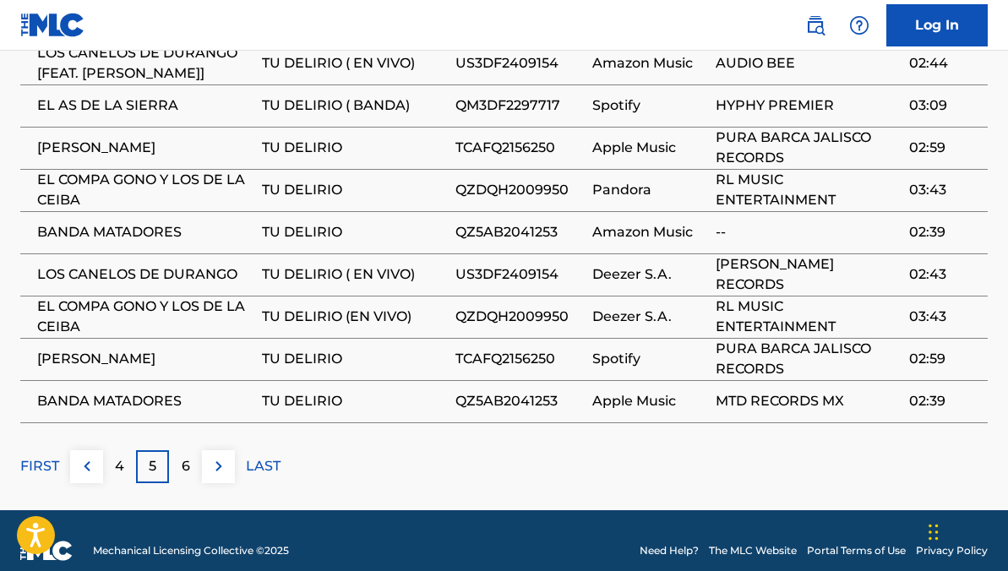
click at [192, 450] on div "6" at bounding box center [185, 466] width 33 height 33
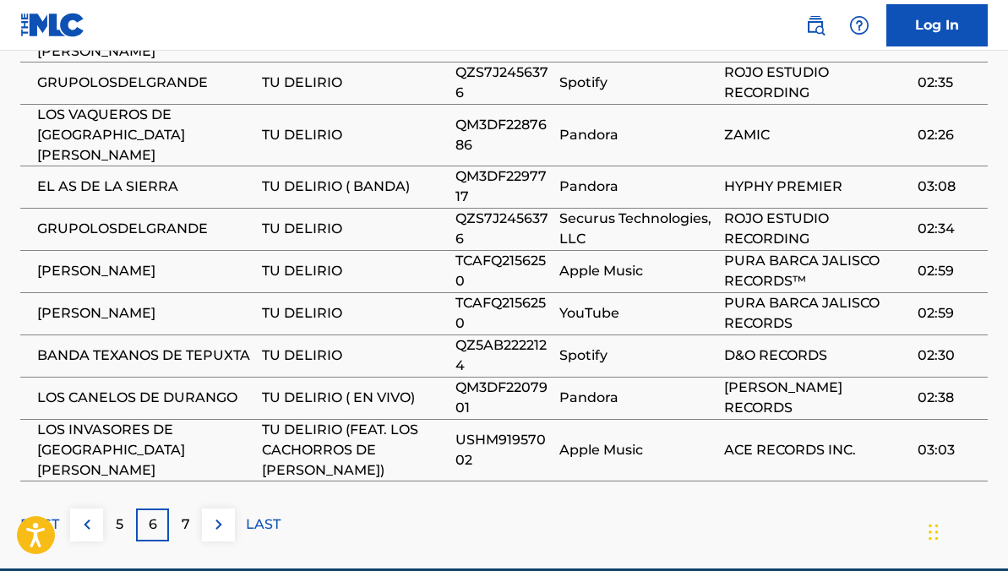
click at [192, 444] on div "Matched Recordings (81) Showing 51 - 60 of 81 results Recording Artist Recordin…" at bounding box center [503, 210] width 967 height 661
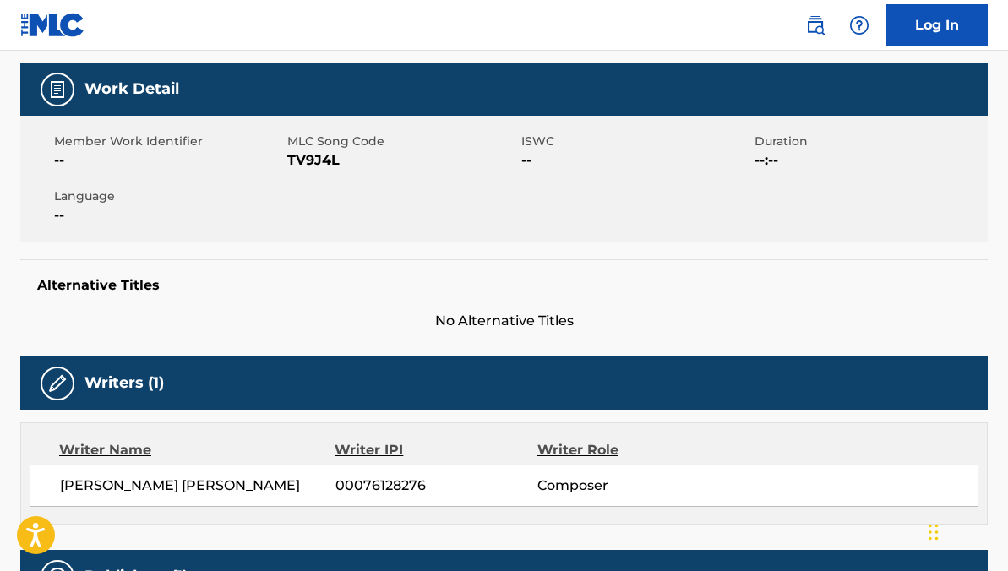
scroll to position [0, 0]
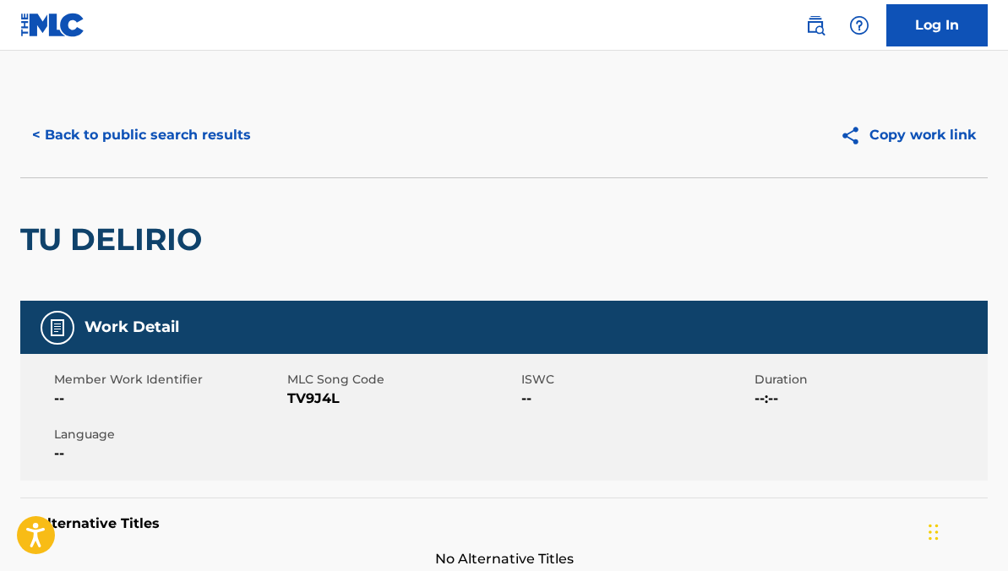
click at [172, 142] on button "< Back to public search results" at bounding box center [141, 135] width 242 height 42
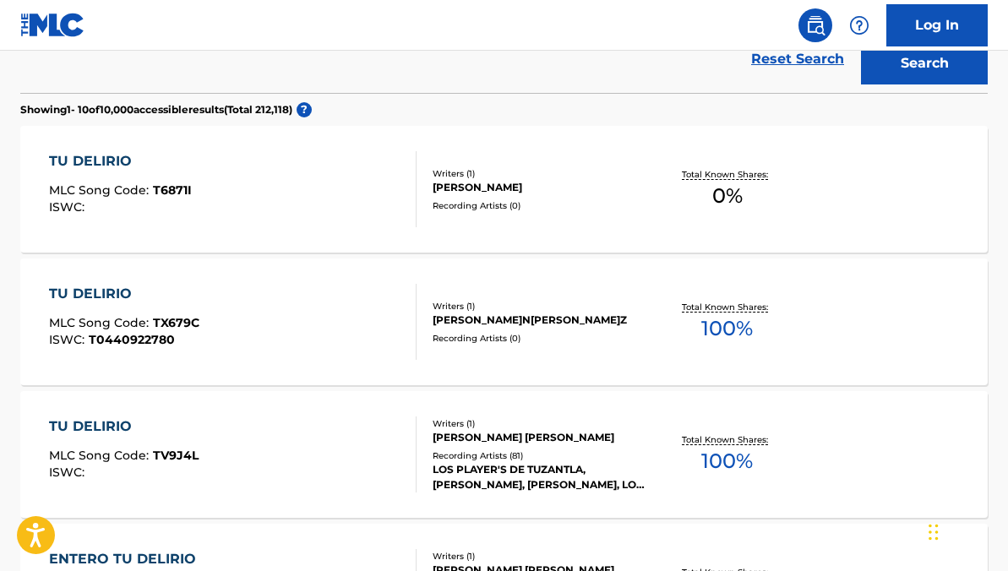
scroll to position [447, 0]
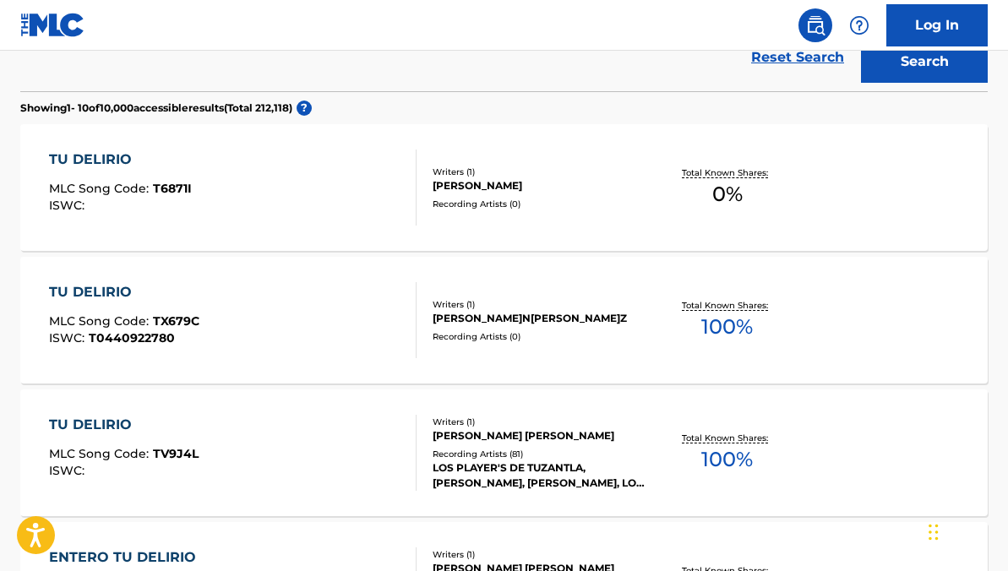
click at [555, 487] on div "LOS PLAYER'S DE TUZANTLA, MIGUEL Y MIGUEL, MIGUEL Y MIGUEL, LOS PLEBES DE SAN L…" at bounding box center [539, 475] width 214 height 30
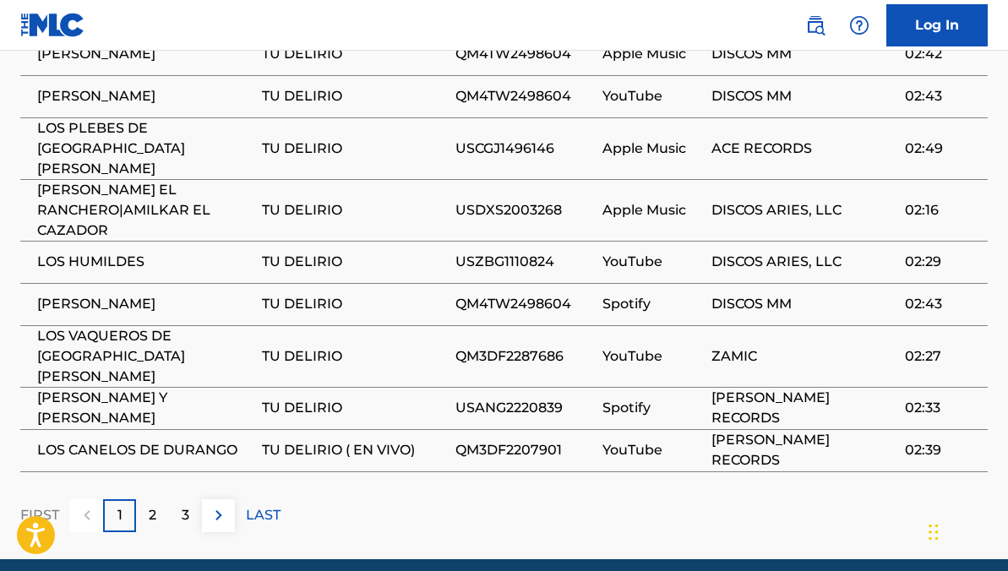
scroll to position [1398, 0]
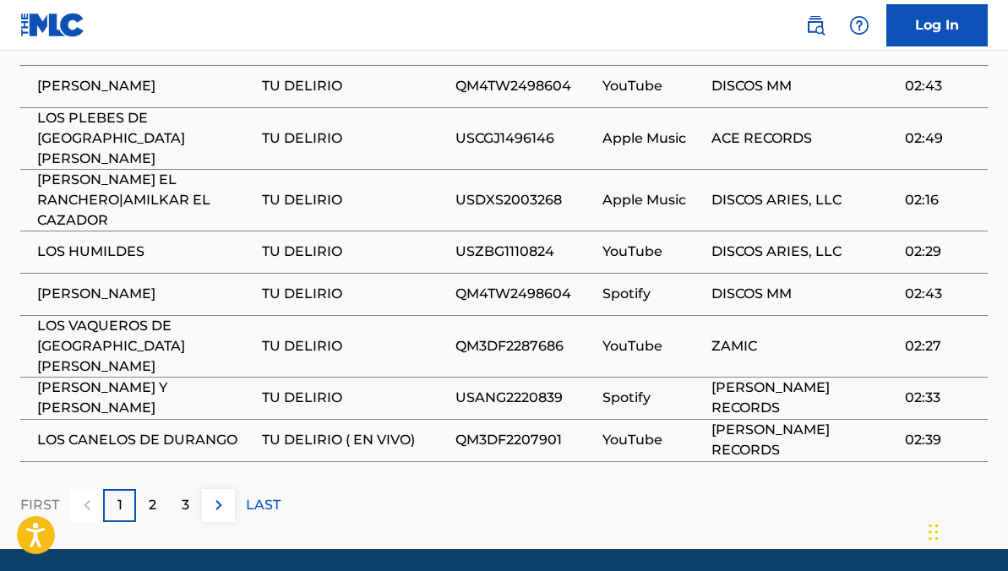
click at [187, 495] on p "3" at bounding box center [186, 505] width 8 height 20
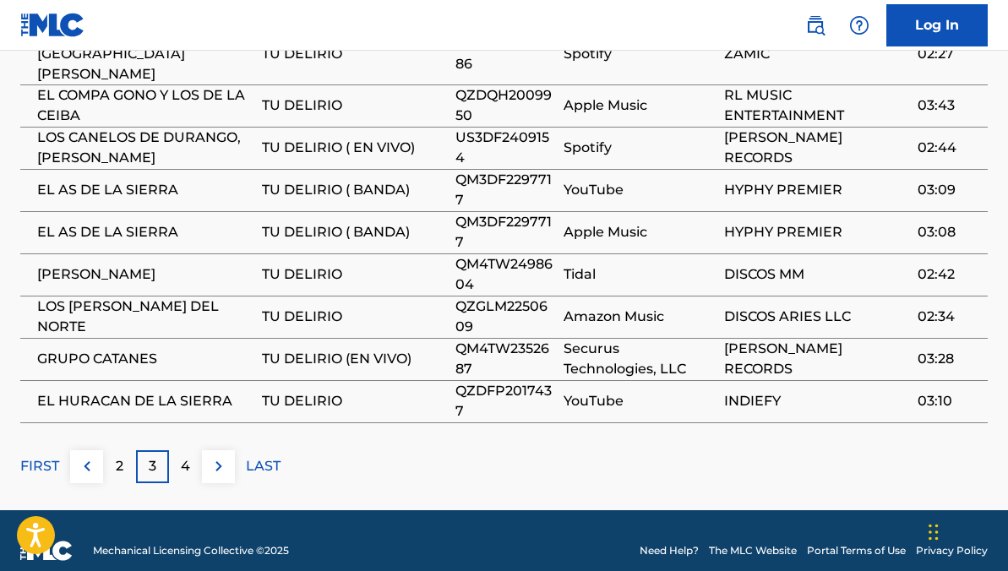
click at [187, 456] on p "4" at bounding box center [185, 466] width 9 height 20
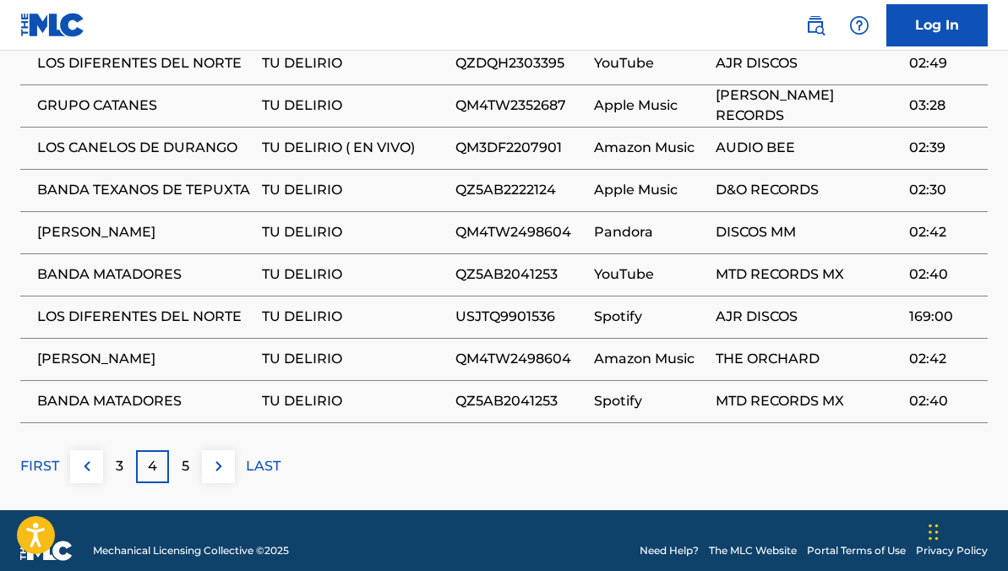
click at [187, 456] on p "5" at bounding box center [186, 466] width 8 height 20
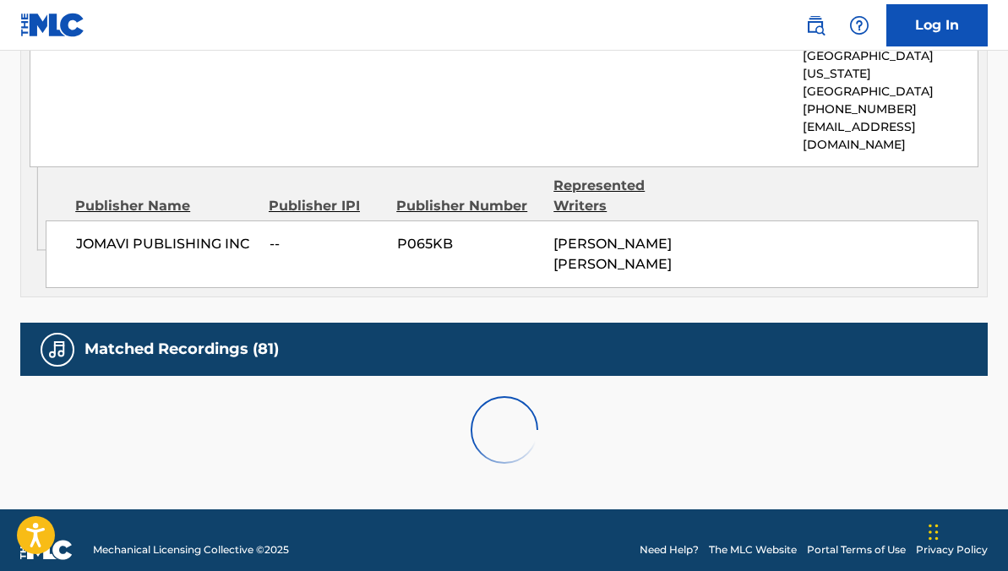
scroll to position [1378, 0]
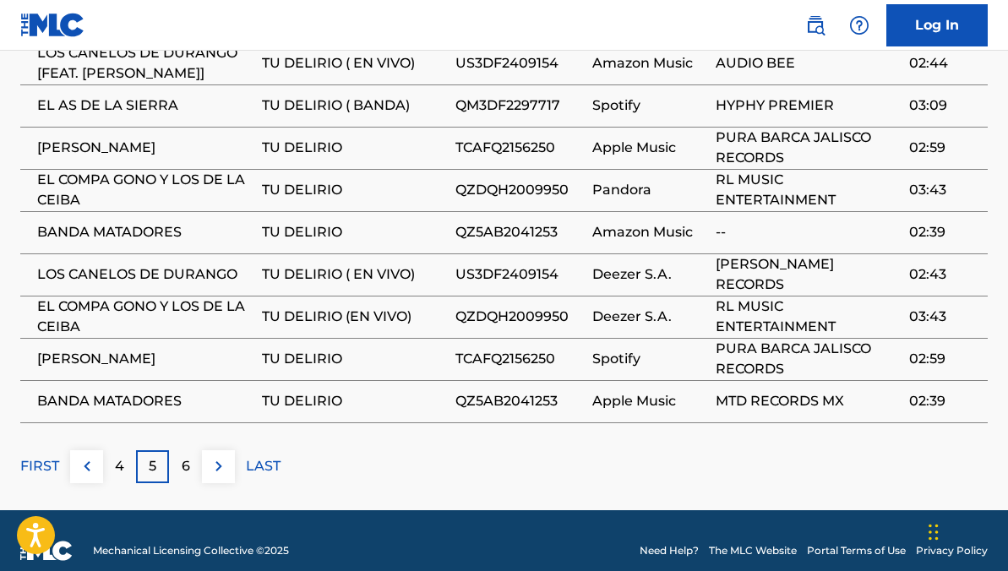
click at [187, 456] on p "6" at bounding box center [186, 466] width 8 height 20
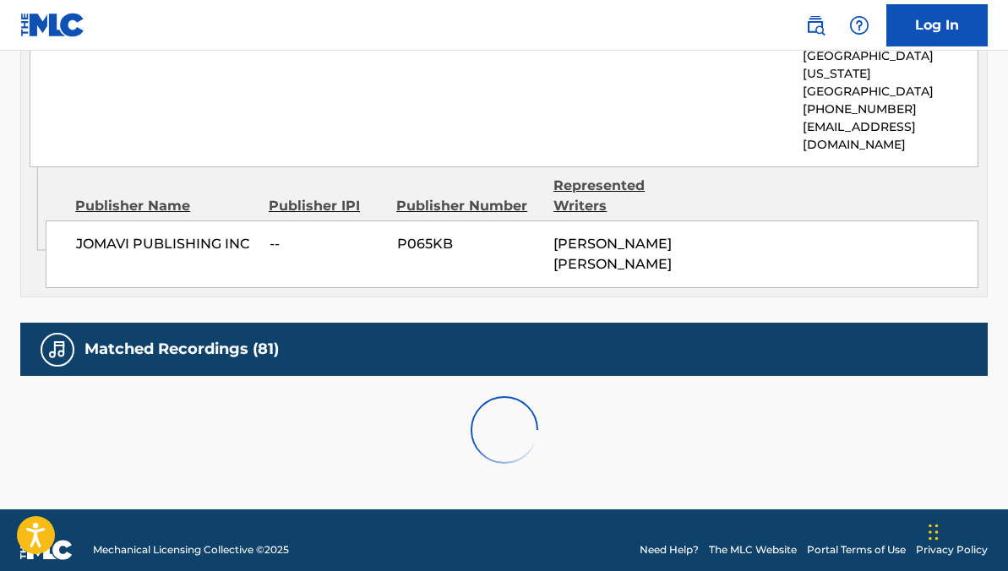
scroll to position [1398, 0]
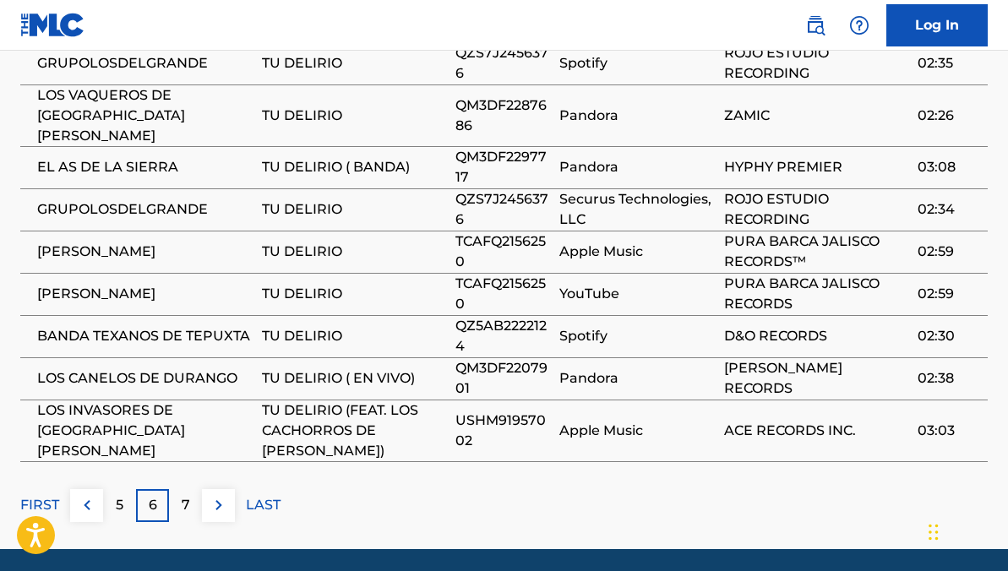
click at [187, 495] on p "7" at bounding box center [186, 505] width 8 height 20
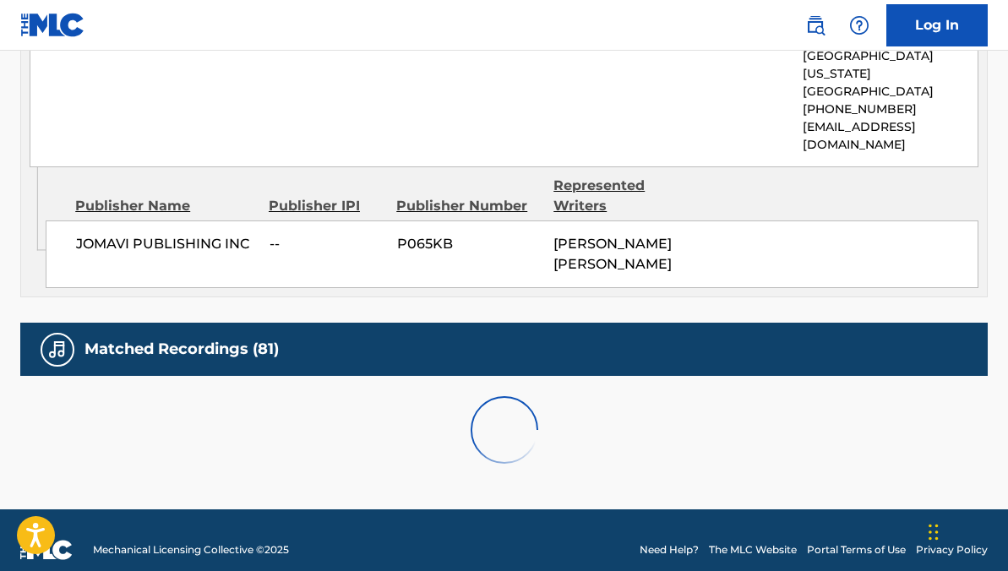
scroll to position [1378, 0]
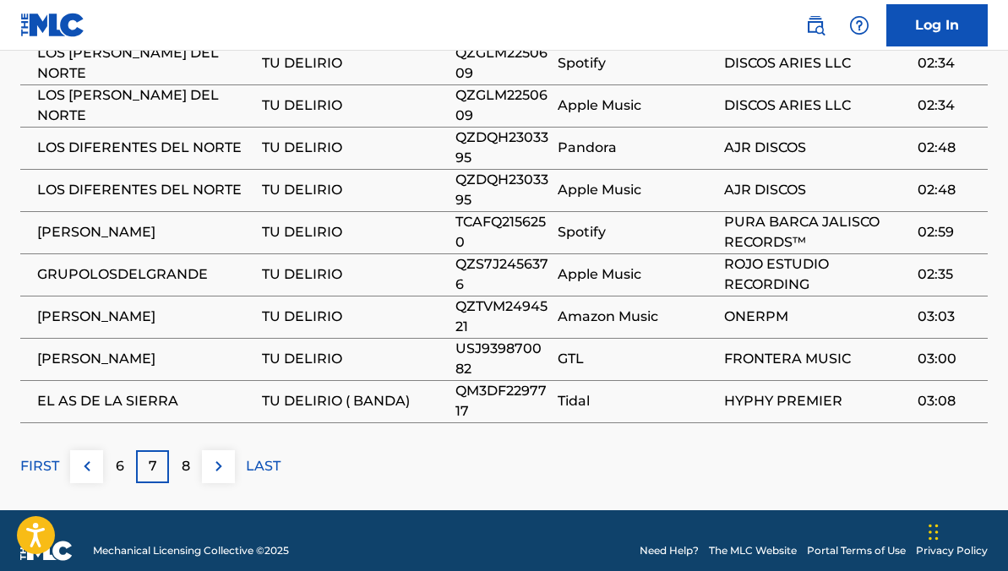
click at [187, 456] on p "8" at bounding box center [186, 466] width 8 height 20
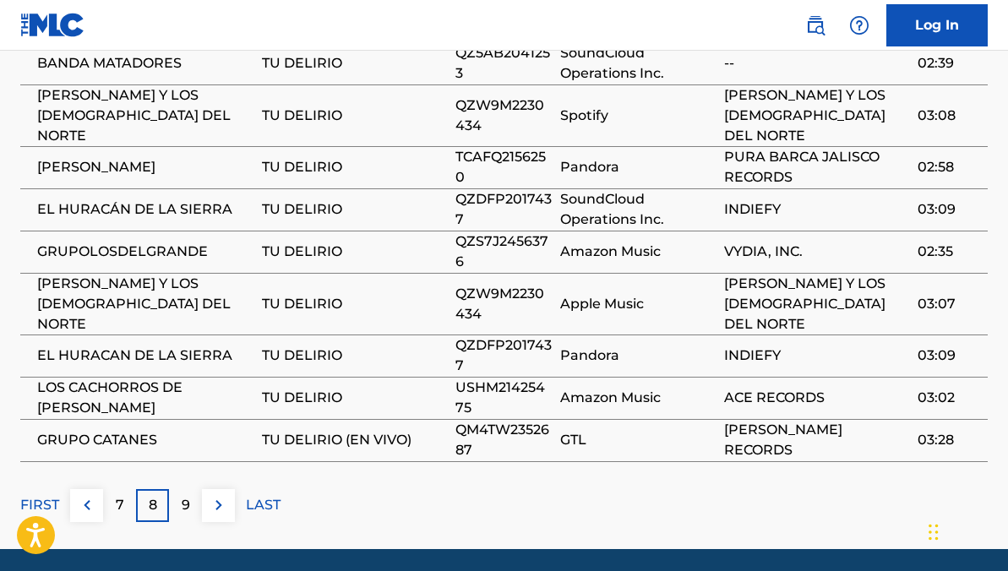
click at [192, 489] on div "9" at bounding box center [185, 505] width 33 height 33
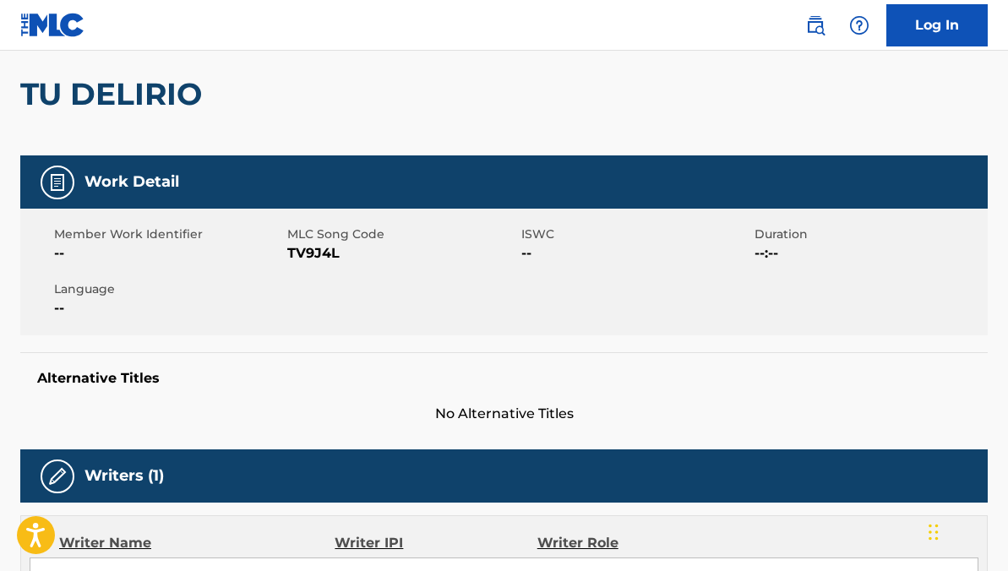
scroll to position [21, 0]
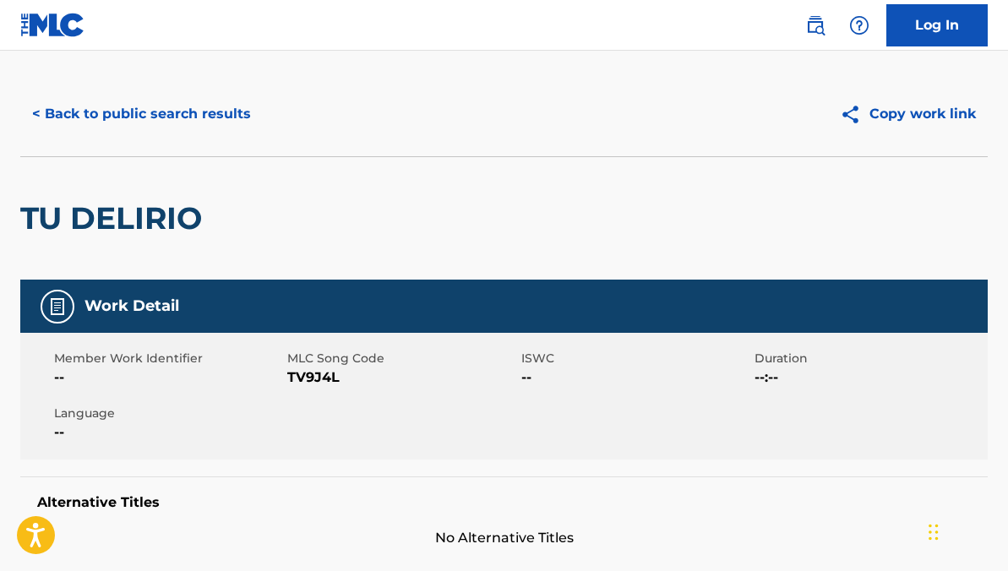
click at [316, 380] on span "TV9J4L" at bounding box center [401, 377] width 229 height 20
copy span "TV9J4L"
click at [168, 135] on div "< Back to public search results Copy work link" at bounding box center [503, 114] width 967 height 84
click at [174, 128] on button "< Back to public search results" at bounding box center [141, 114] width 242 height 42
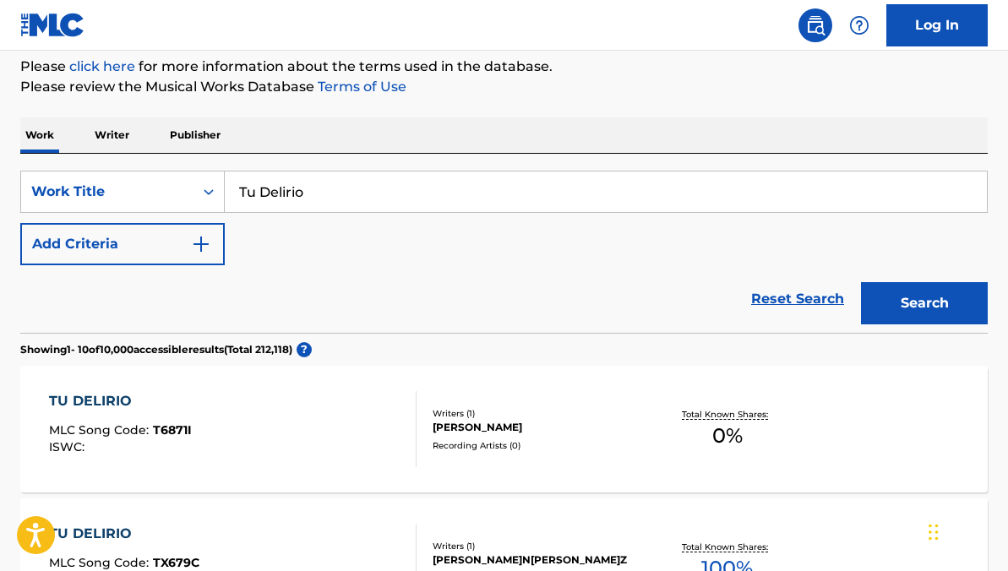
scroll to position [71, 0]
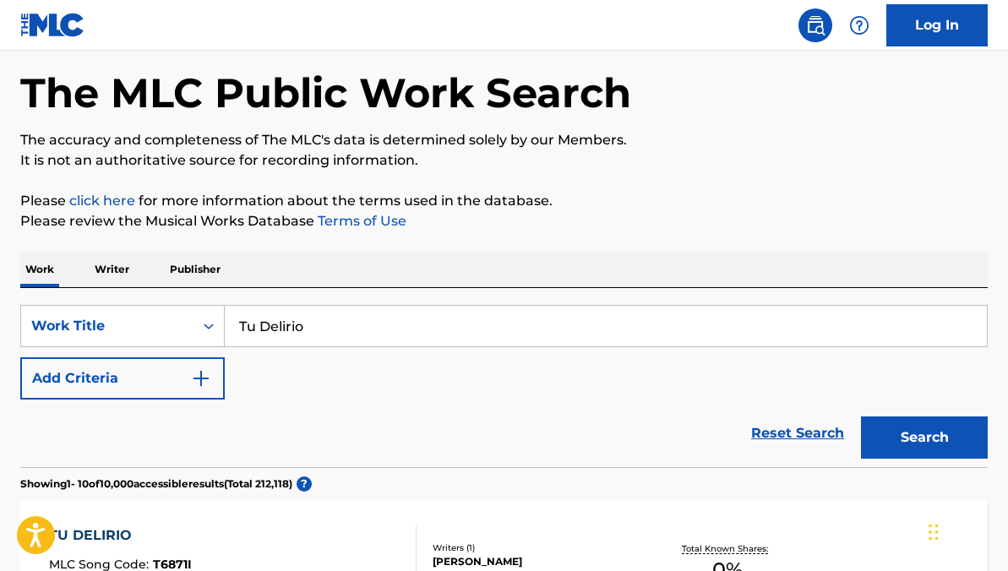
click at [776, 439] on link "Reset Search" at bounding box center [797, 433] width 110 height 37
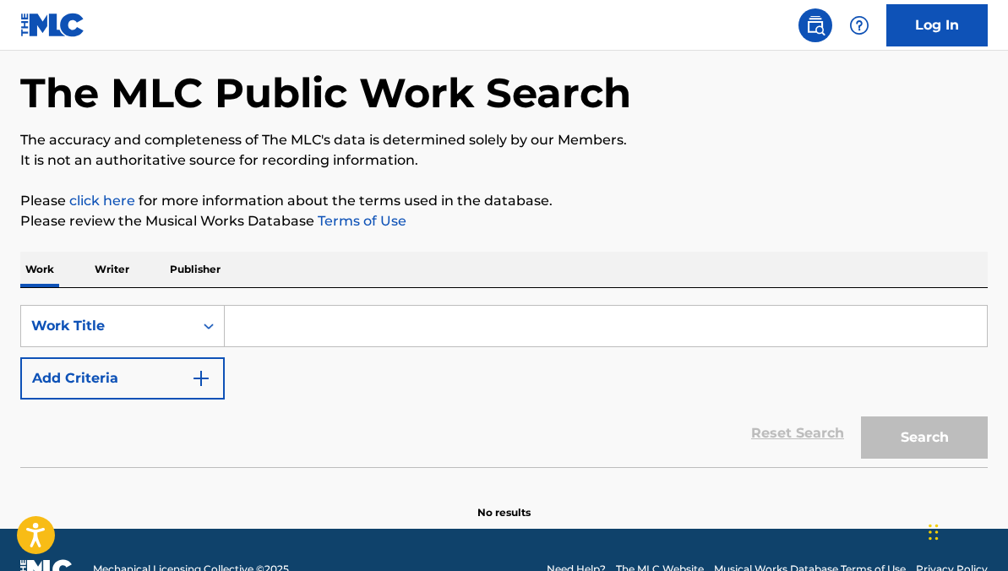
click at [360, 319] on input "Search Form" at bounding box center [606, 326] width 762 height 41
paste input "⁠Cita Con Un Invento"
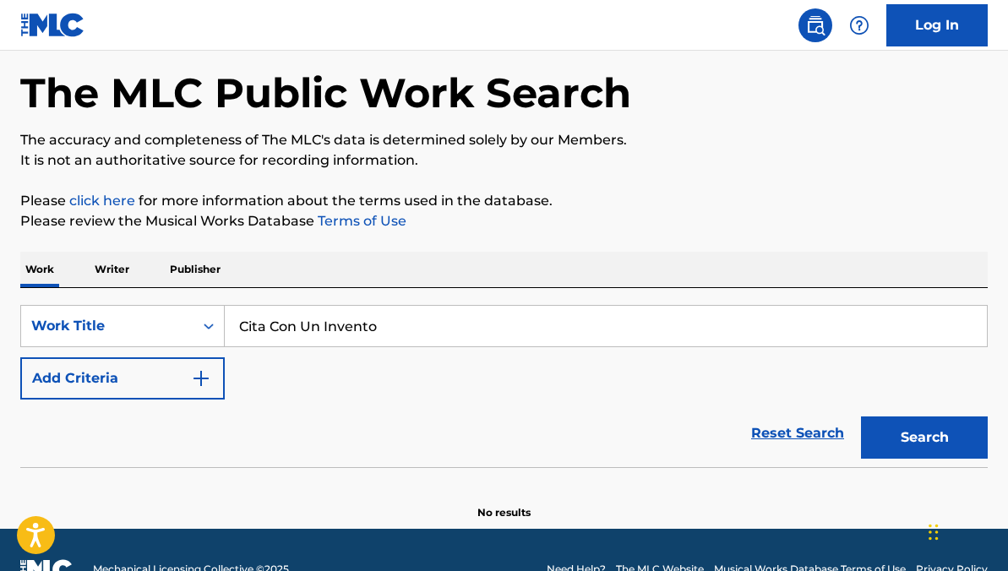
type input "⁠Cita Con Un Invento"
click at [861, 416] on button "Search" at bounding box center [924, 437] width 127 height 42
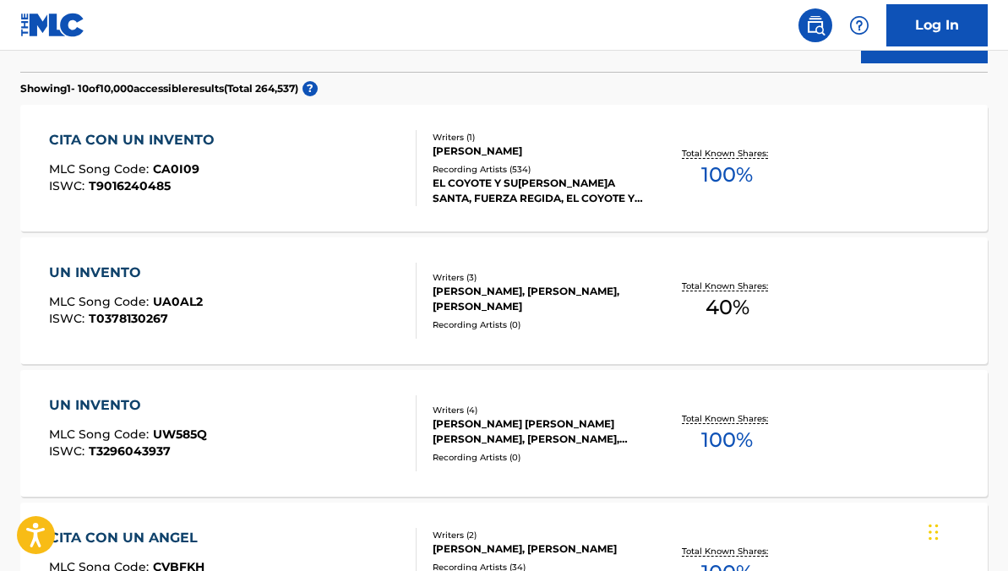
scroll to position [471, 0]
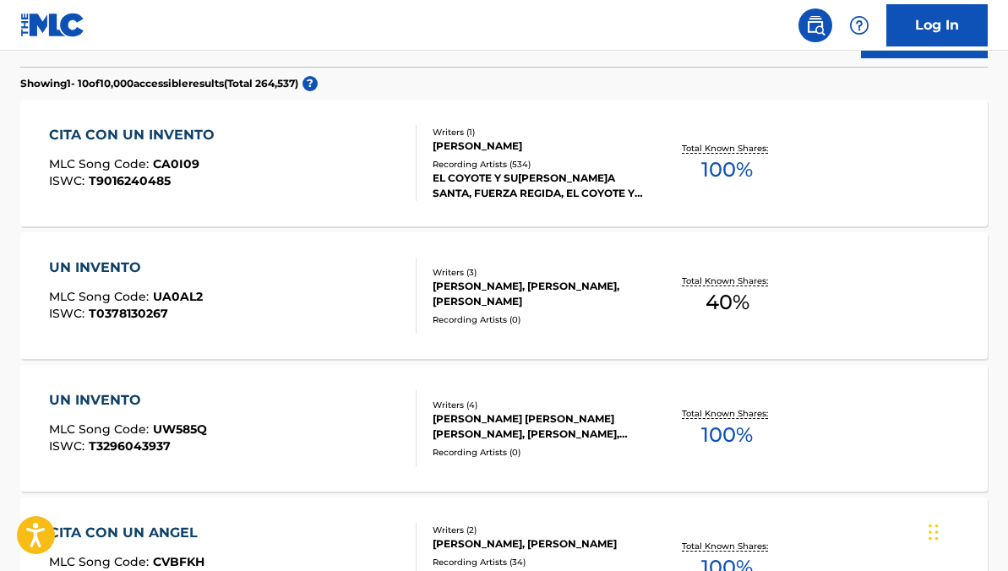
click at [244, 168] on div "CITA CON UN INVENTO MLC Song Code : CA0I09 ISWC : T9016240485" at bounding box center [232, 163] width 367 height 76
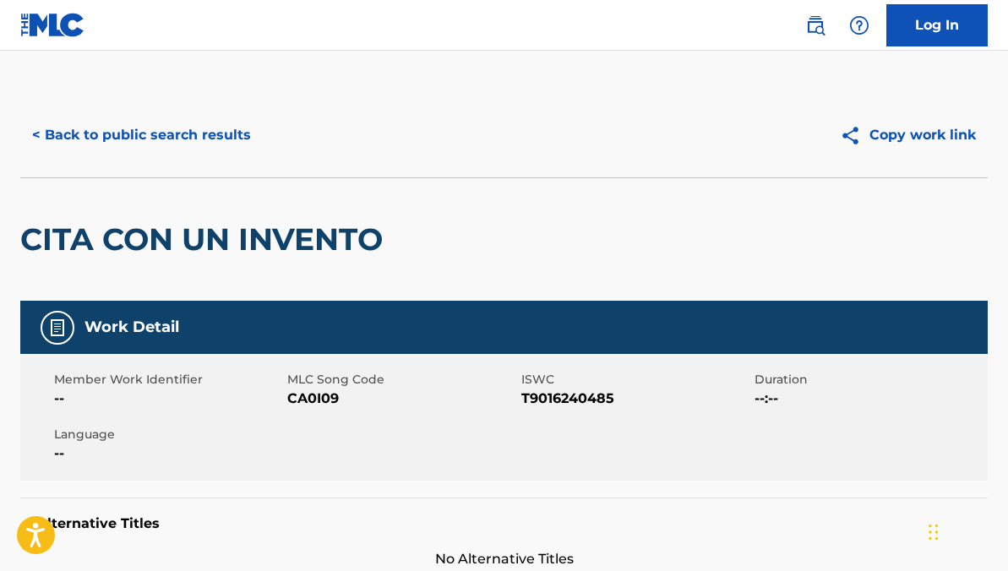
click at [323, 398] on span "CA0I09" at bounding box center [401, 399] width 229 height 20
copy span "CA0I09"
click at [226, 124] on button "< Back to public search results" at bounding box center [141, 135] width 242 height 42
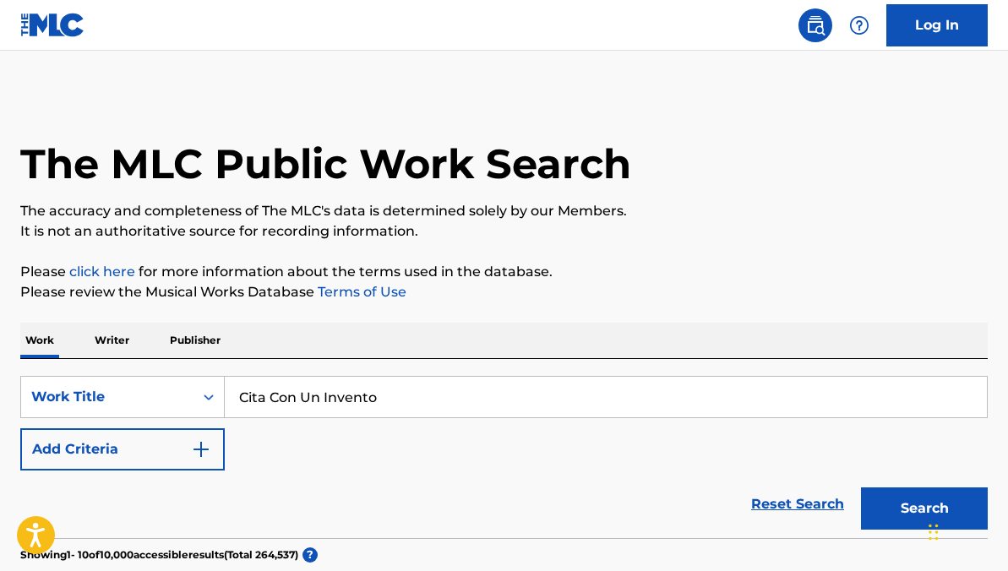
click at [802, 509] on link "Reset Search" at bounding box center [797, 504] width 110 height 37
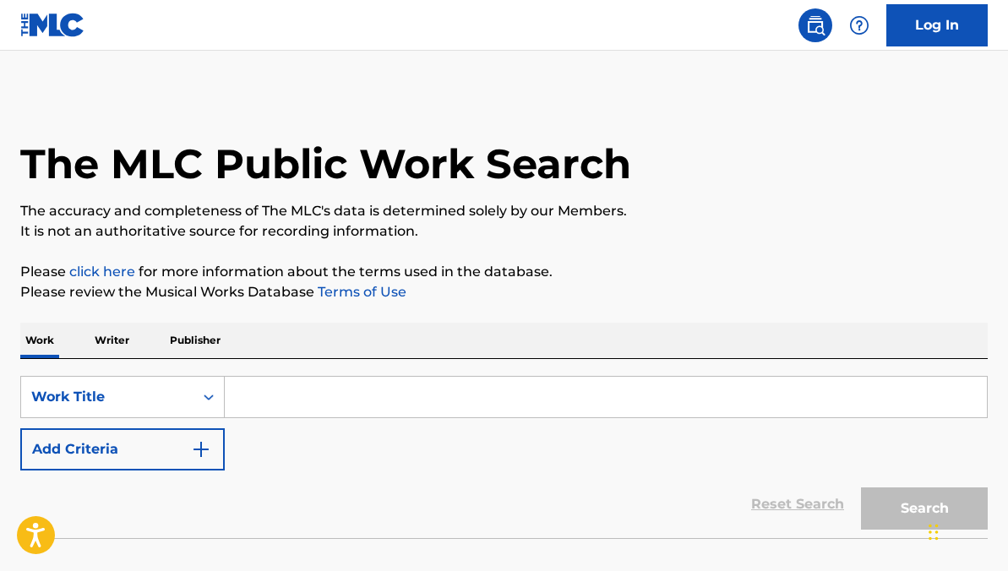
click at [319, 410] on input "Search Form" at bounding box center [606, 397] width 762 height 41
paste input "La Calabaza"
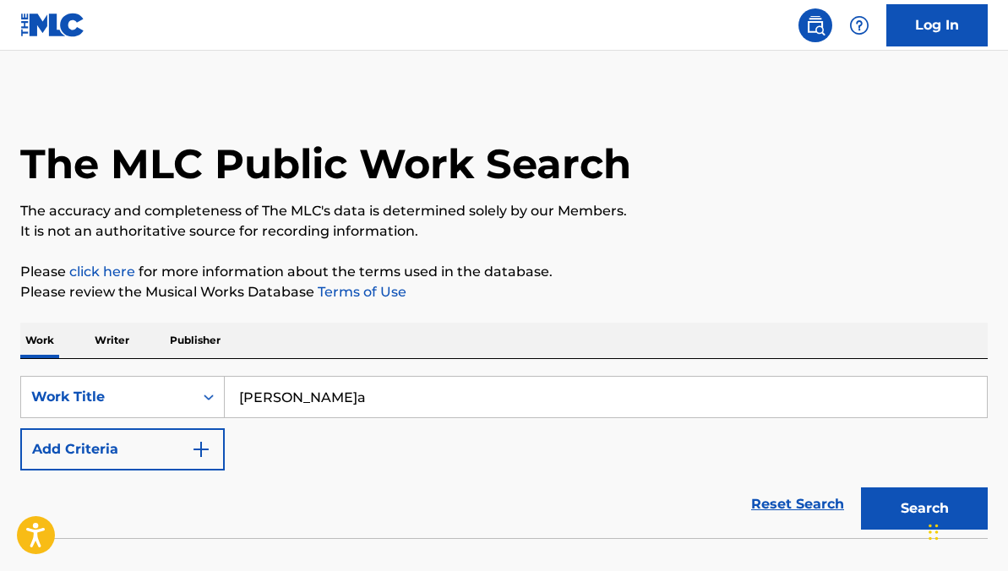
type input "La Calabaza"
click at [861, 487] on button "Search" at bounding box center [924, 508] width 127 height 42
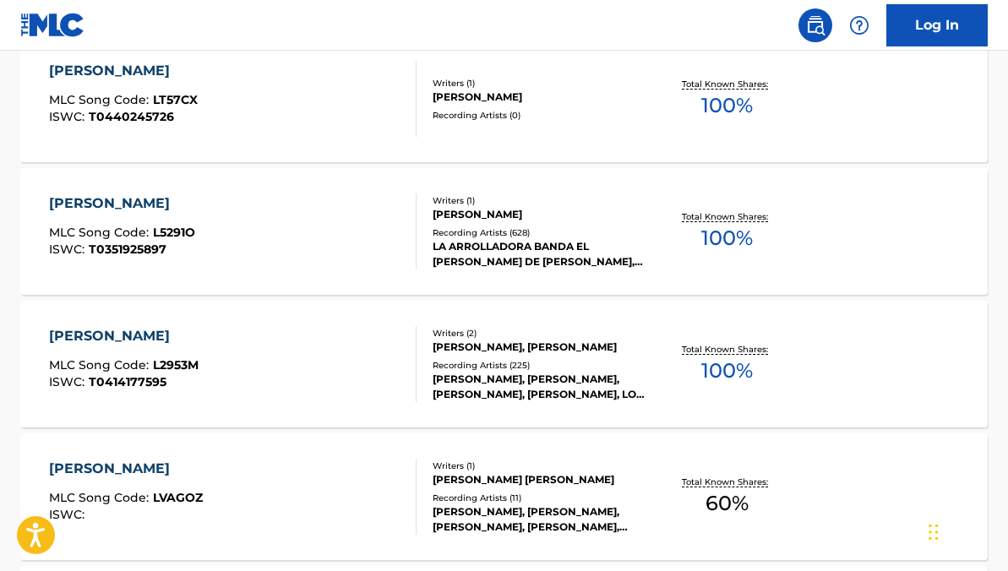
scroll to position [1209, 0]
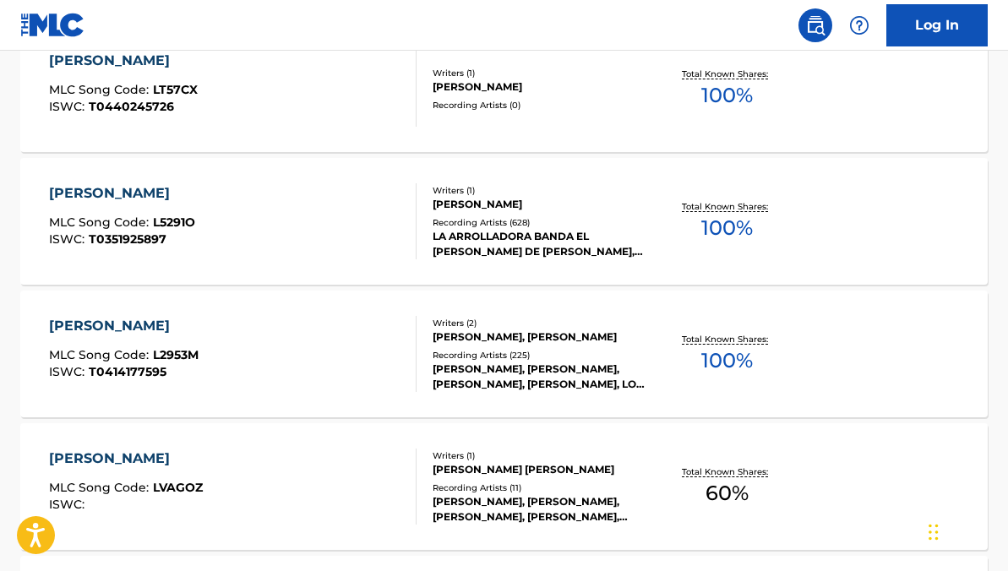
click at [343, 211] on div "LA CALABAZA MLC Song Code : L5291O ISWC : T0351925897" at bounding box center [232, 221] width 367 height 76
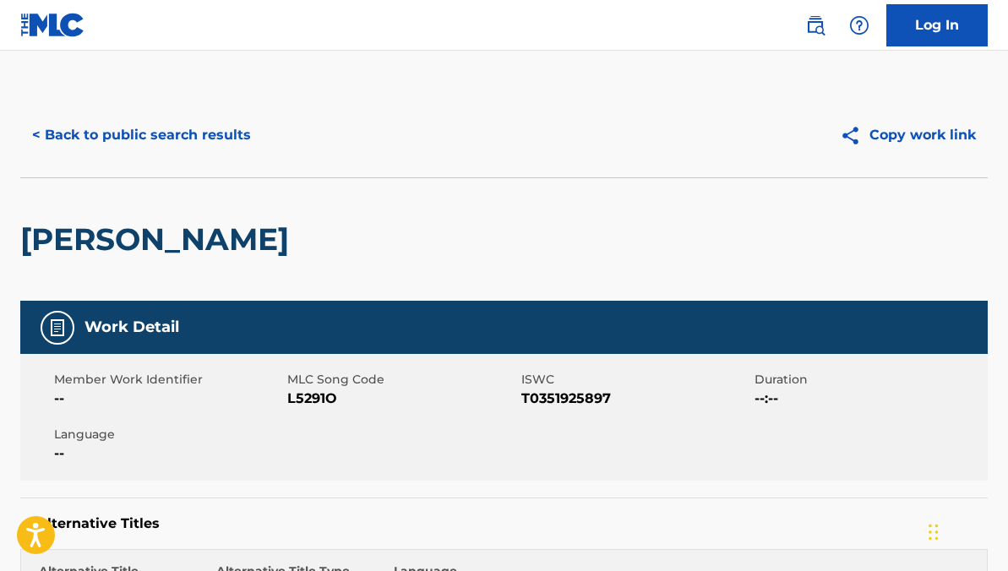
click at [312, 398] on span "L5291O" at bounding box center [401, 399] width 229 height 20
click at [185, 139] on button "< Back to public search results" at bounding box center [141, 135] width 242 height 42
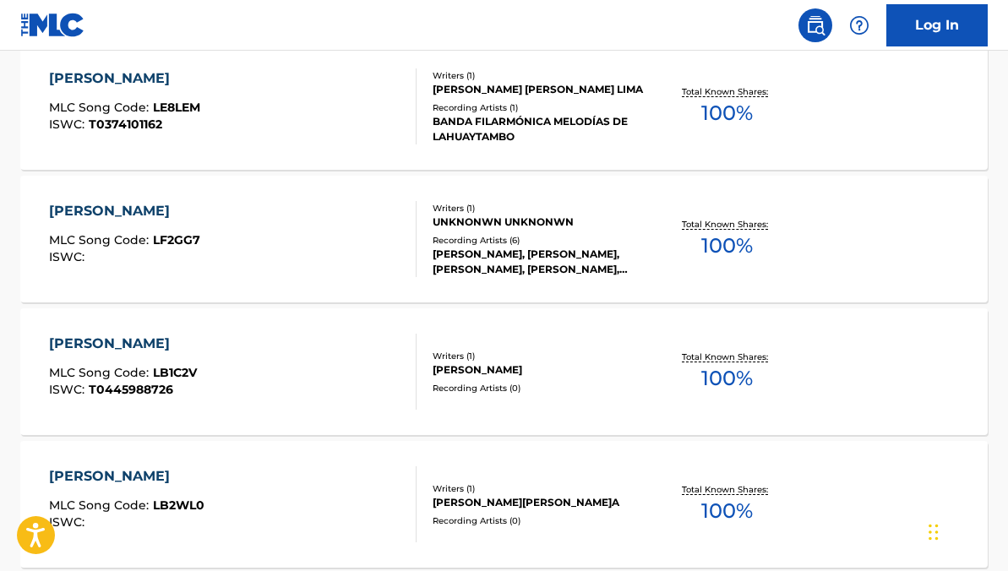
scroll to position [320, 0]
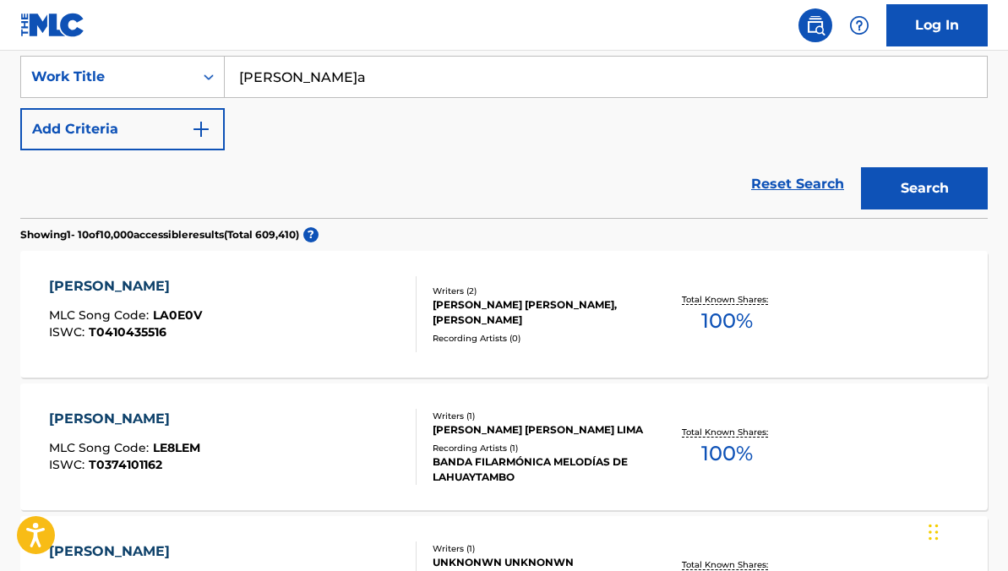
click at [766, 180] on link "Reset Search" at bounding box center [797, 184] width 110 height 37
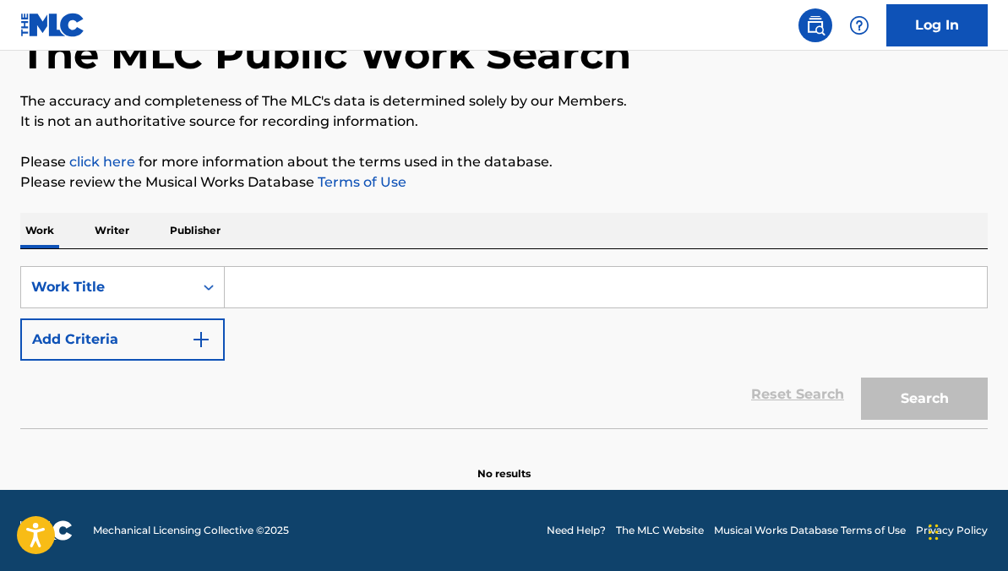
scroll to position [110, 0]
click at [321, 292] on input "Search Form" at bounding box center [606, 287] width 762 height 41
paste input "⁠Un Viejo Amo"
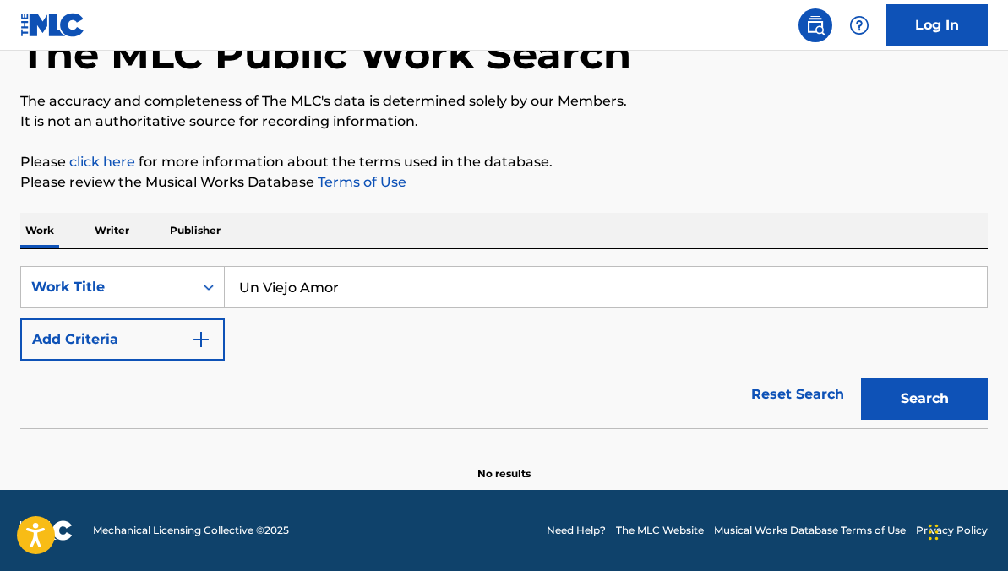
type input "⁠Un Viejo Amor"
click at [861, 378] on button "Search" at bounding box center [924, 399] width 127 height 42
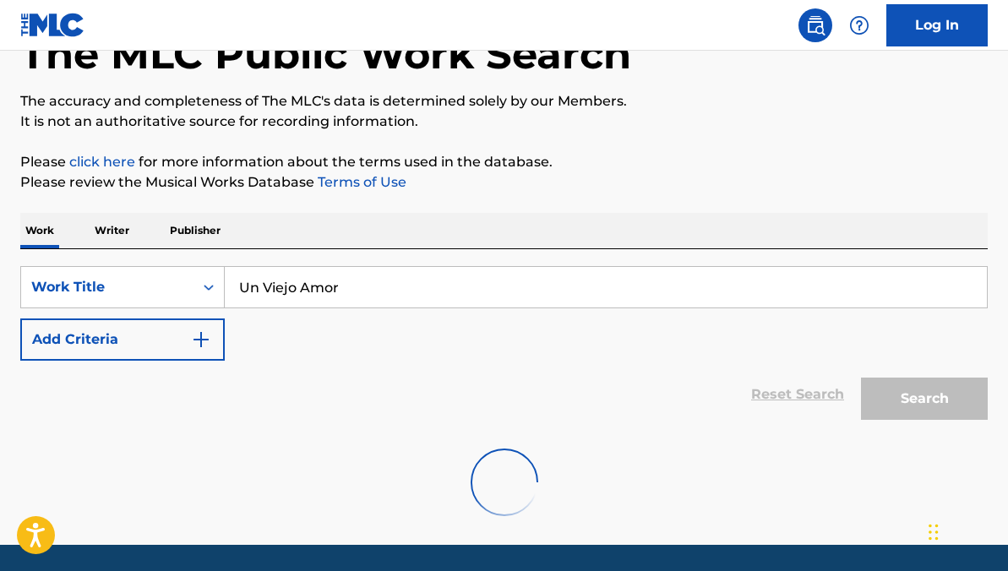
scroll to position [165, 0]
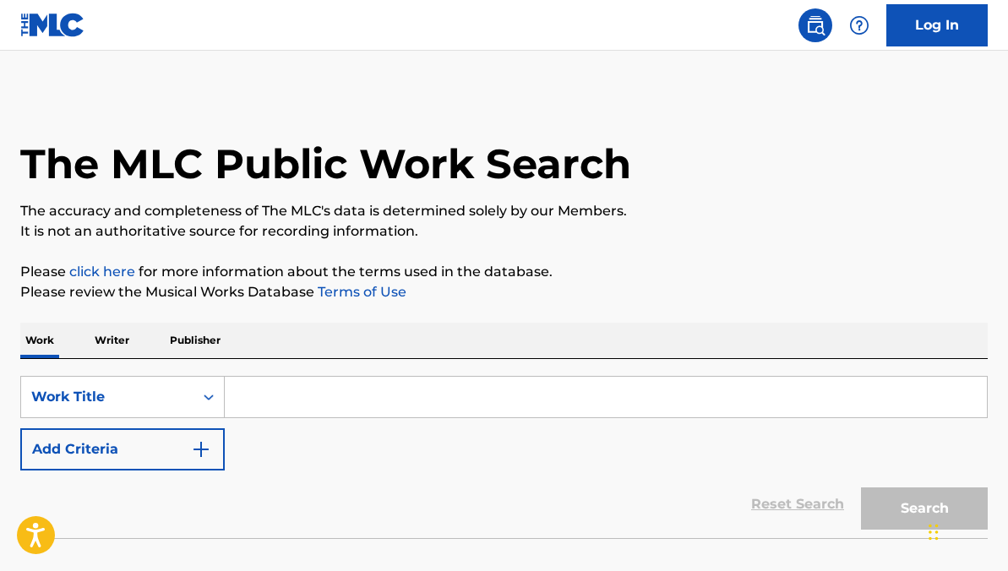
click at [401, 383] on input "Search Form" at bounding box center [606, 397] width 762 height 41
paste input "⁠Un Viejo Amo"
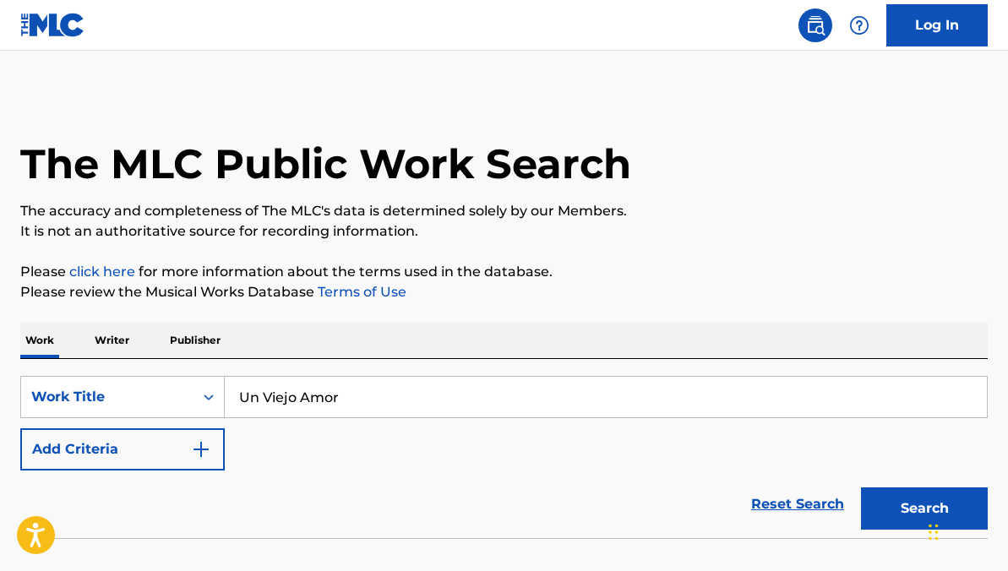
type input "⁠Un Viejo Amor"
click at [861, 487] on button "Search" at bounding box center [924, 508] width 127 height 42
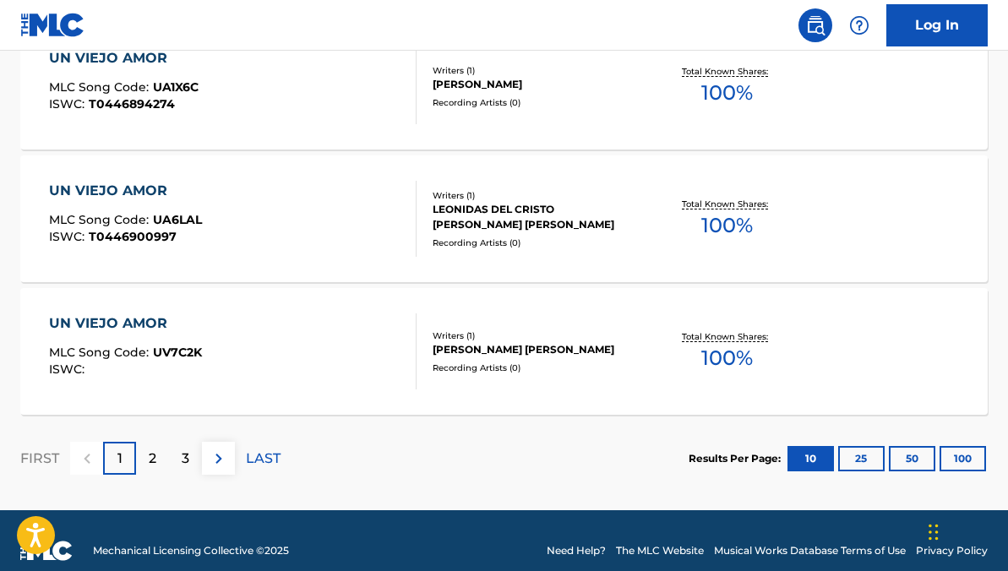
scroll to position [1497, 0]
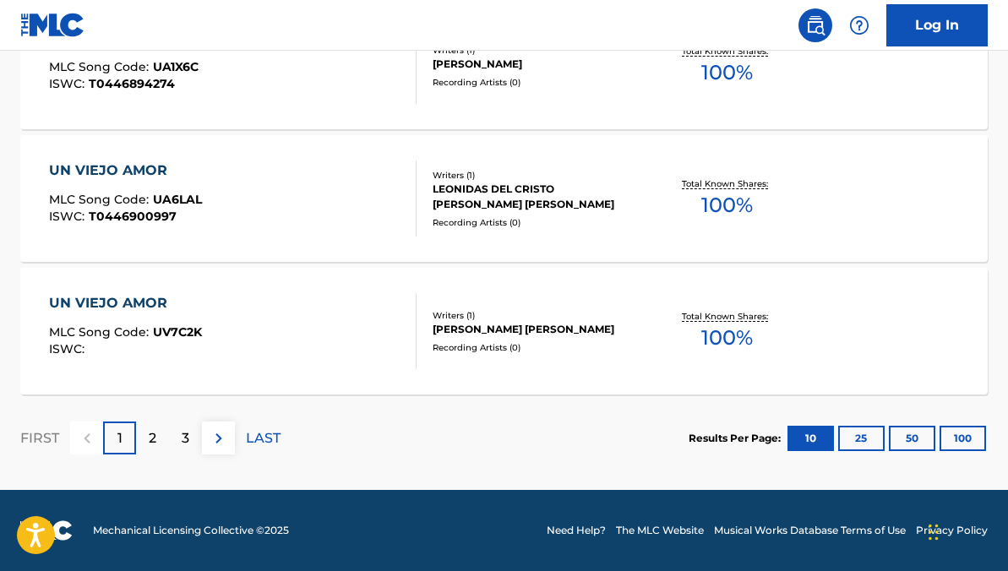
click at [156, 432] on div "2" at bounding box center [152, 437] width 33 height 33
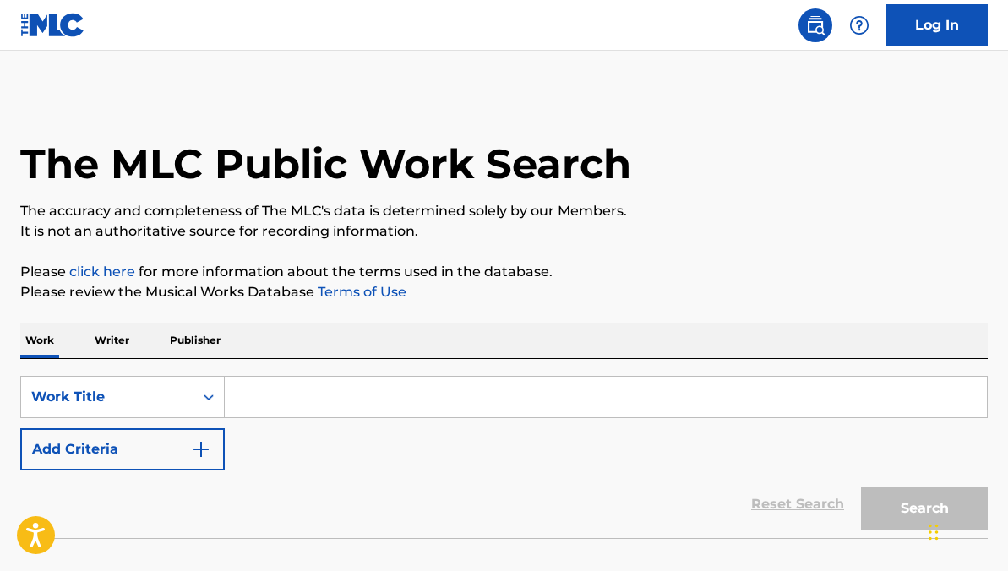
click at [323, 408] on input "Search Form" at bounding box center [606, 397] width 762 height 41
paste input "⁠Un Viejo Amo"
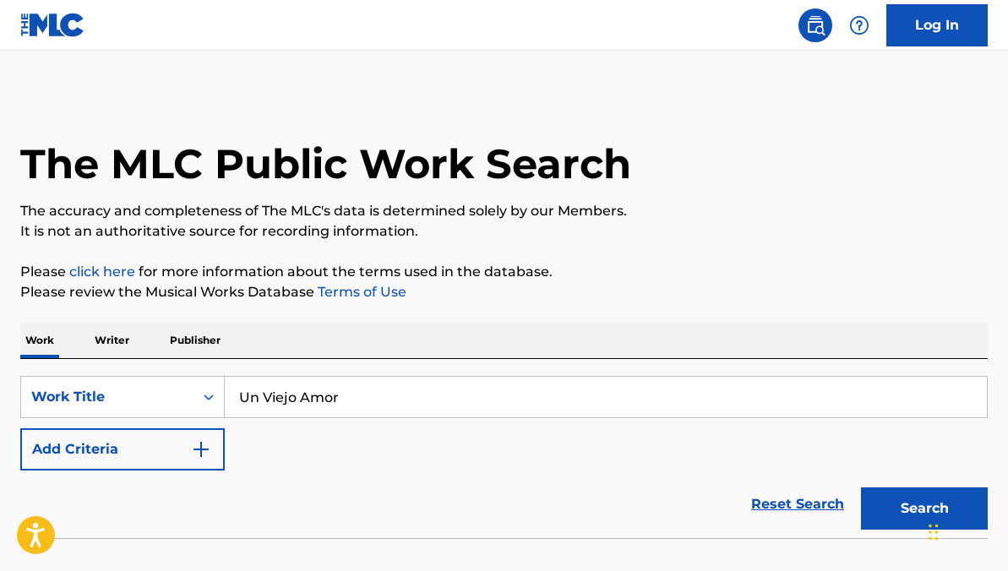
type input "⁠Un Viejo Amor"
click at [861, 487] on button "Search" at bounding box center [924, 508] width 127 height 42
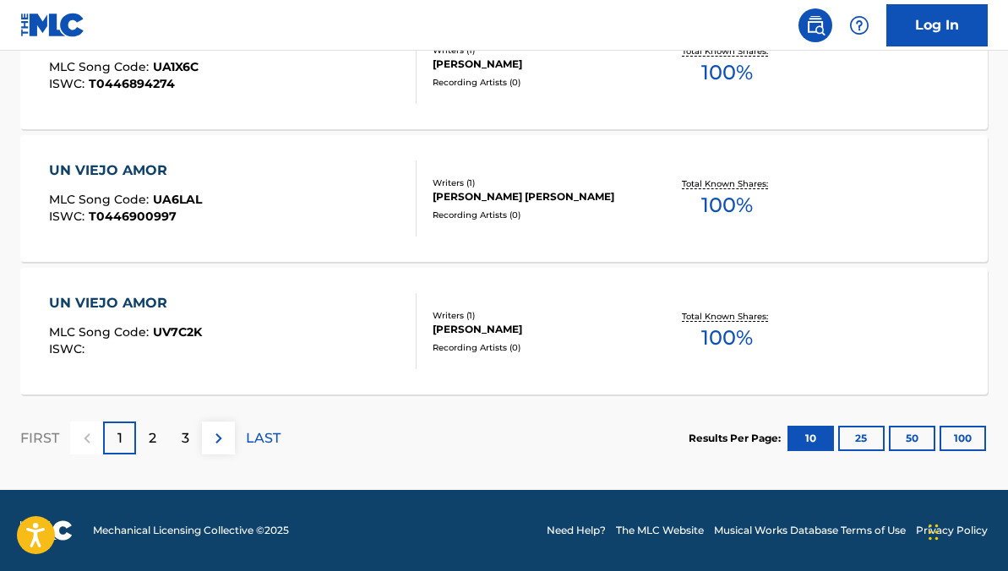
click at [153, 436] on p "2" at bounding box center [153, 438] width 8 height 20
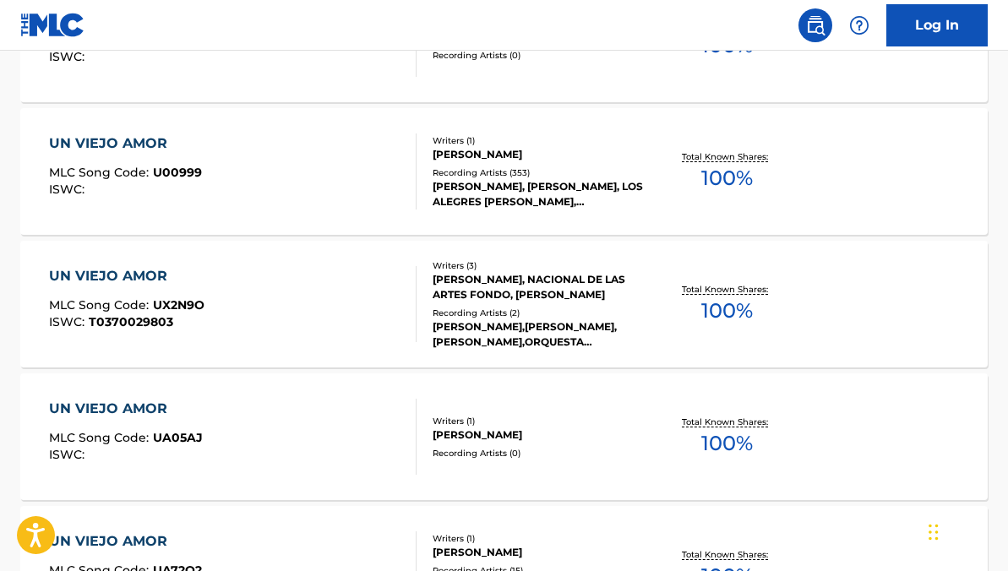
scroll to position [709, 0]
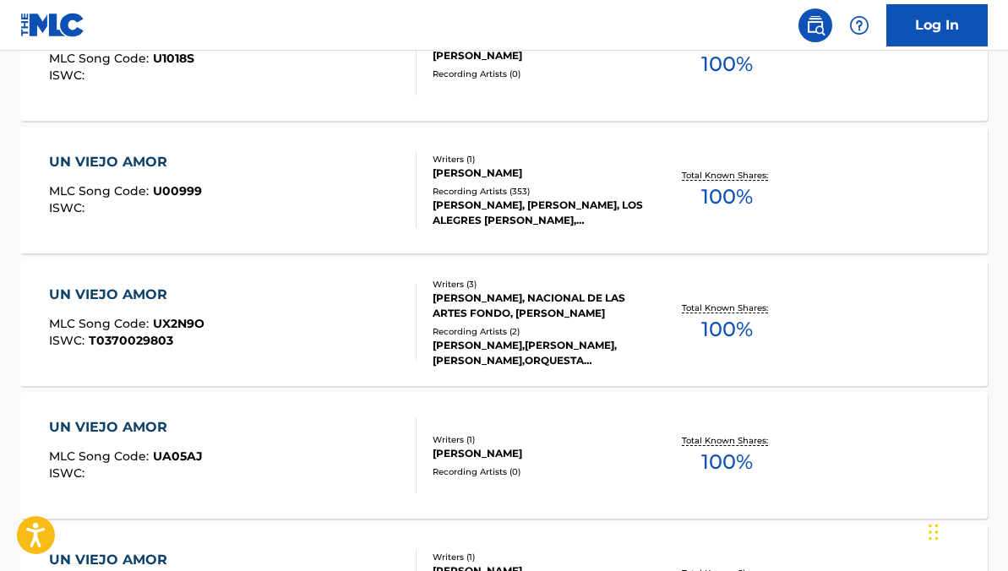
click at [255, 225] on div "UN VIEJO AMOR MLC Song Code : U00999 ISWC :" at bounding box center [232, 190] width 367 height 76
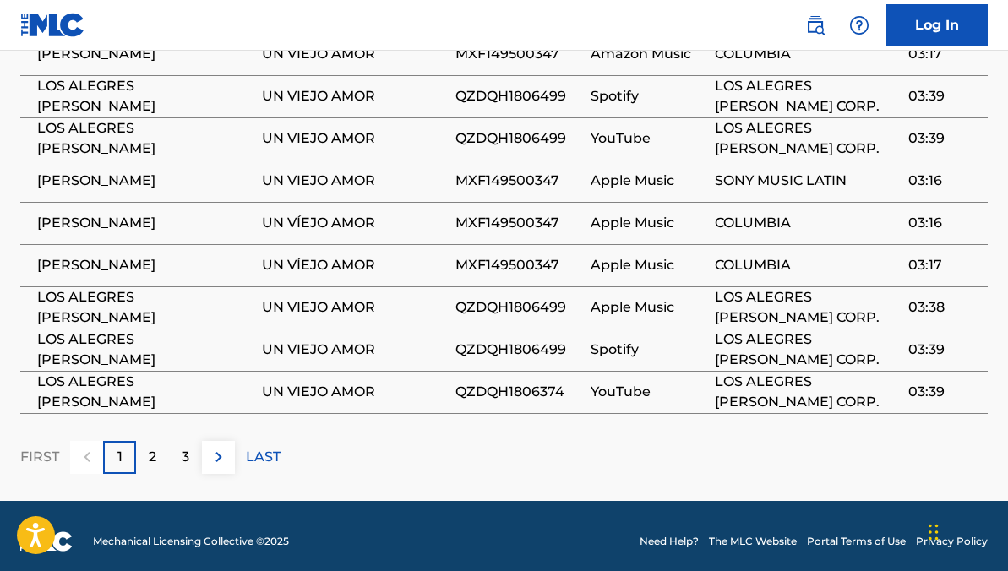
click at [155, 454] on p "2" at bounding box center [153, 457] width 8 height 20
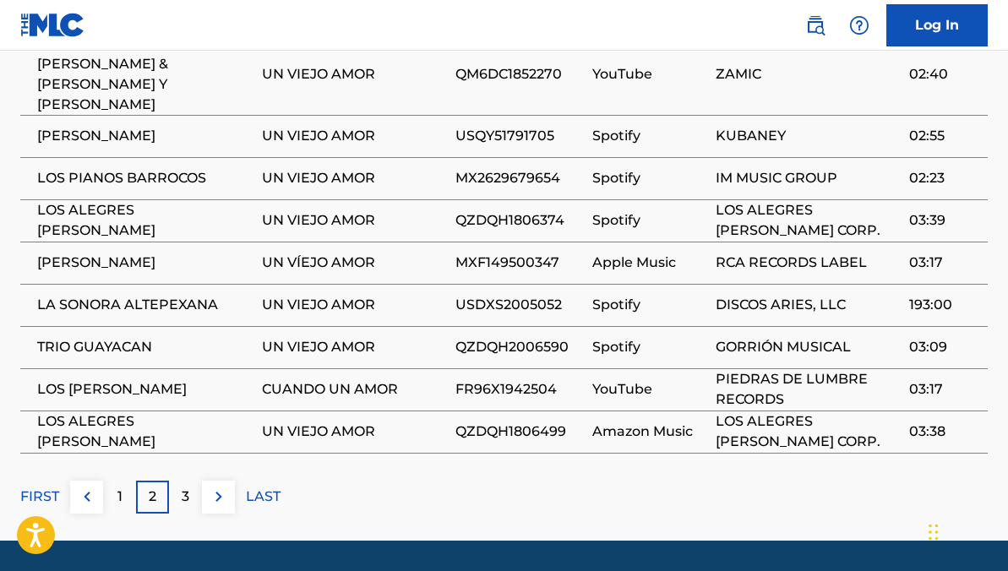
click at [178, 481] on div "3" at bounding box center [185, 497] width 33 height 33
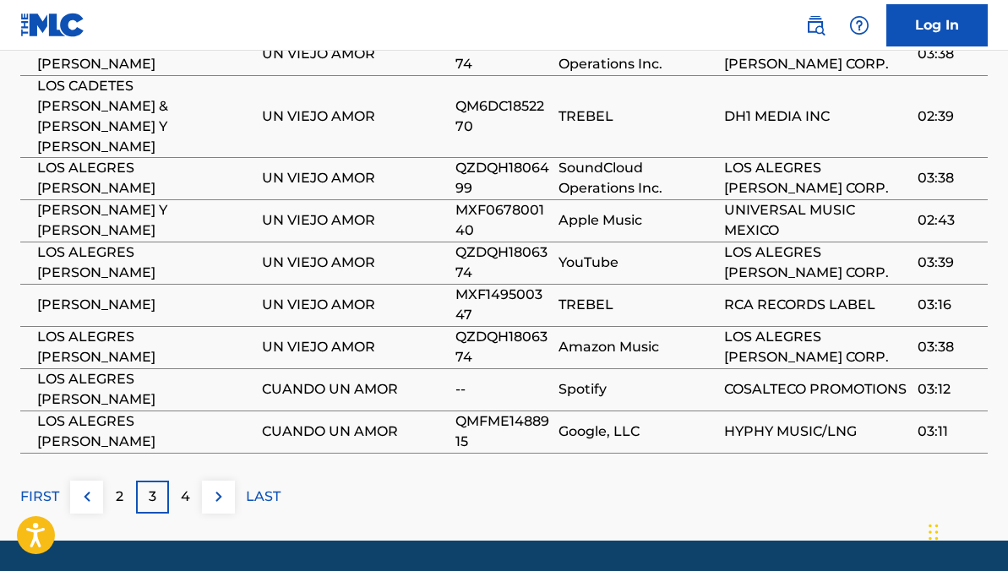
click at [178, 481] on div "4" at bounding box center [185, 497] width 33 height 33
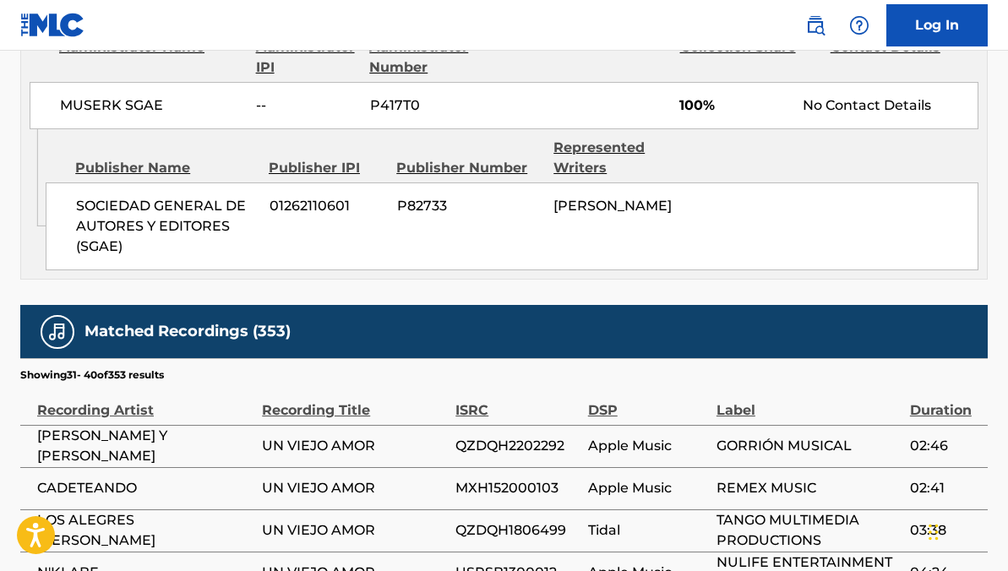
scroll to position [1269, 0]
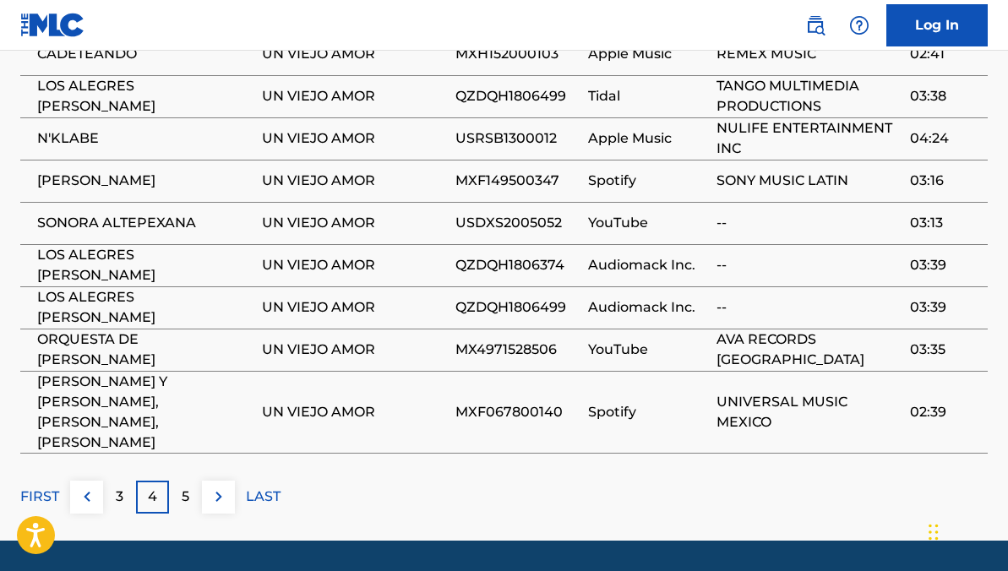
click at [129, 481] on div "3" at bounding box center [119, 497] width 33 height 33
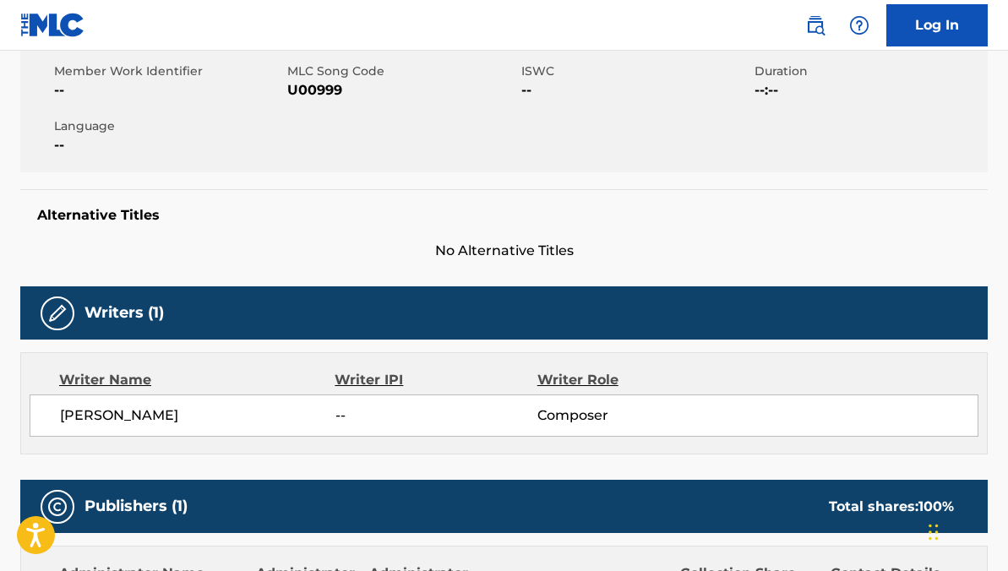
scroll to position [0, 0]
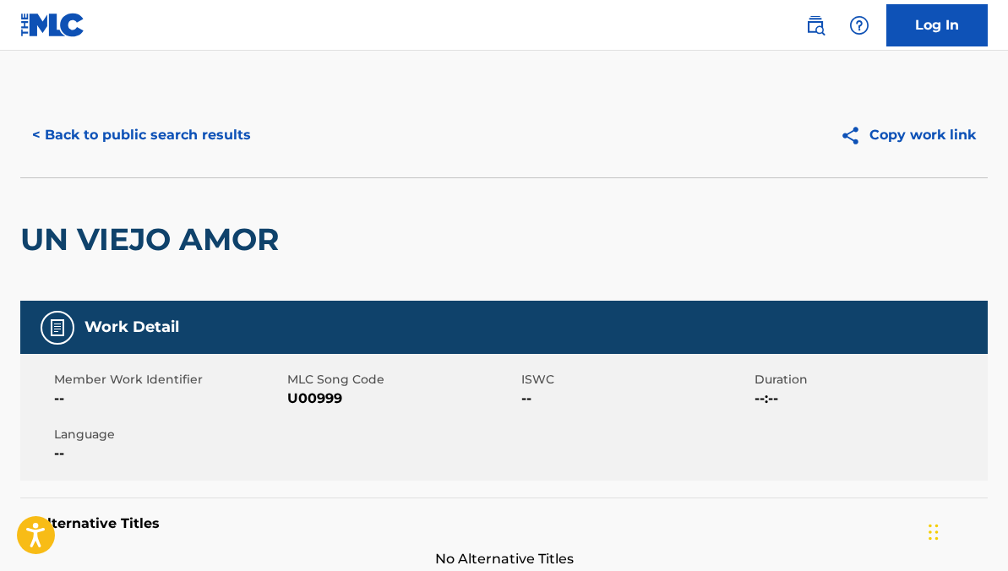
click at [329, 395] on span "U00999" at bounding box center [401, 399] width 229 height 20
copy span "U00999"
click at [167, 133] on button "< Back to public search results" at bounding box center [141, 135] width 242 height 42
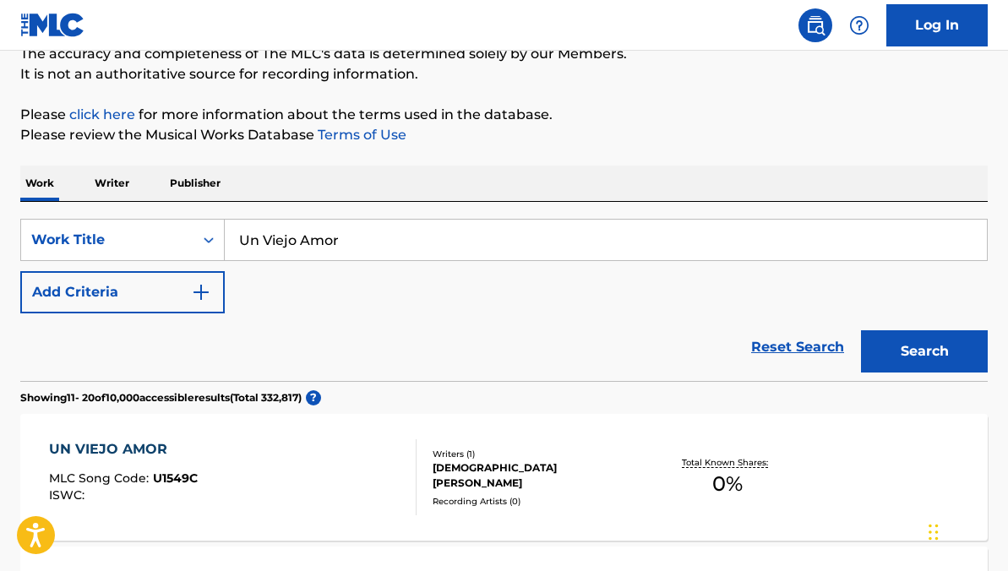
scroll to position [113, 0]
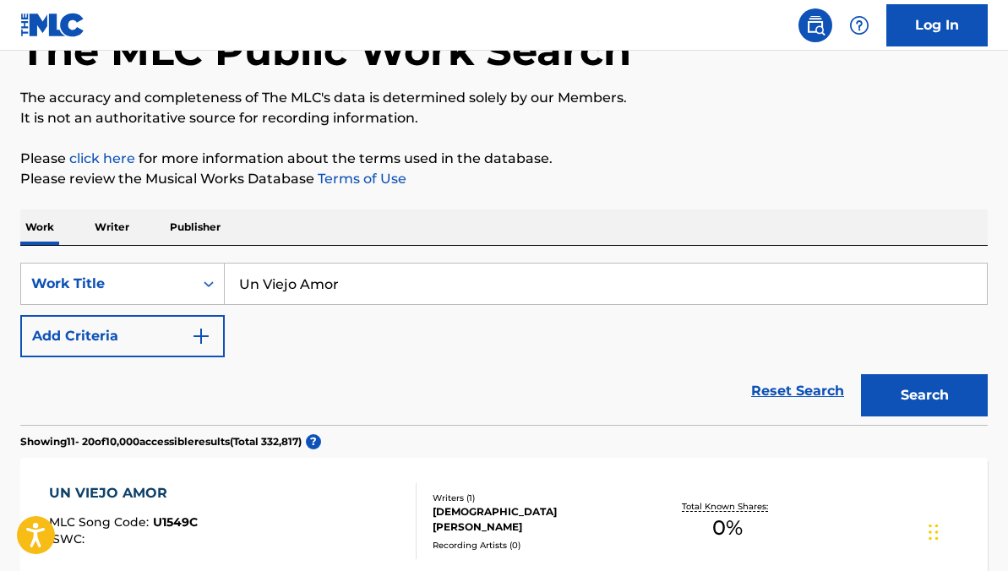
click at [785, 390] on link "Reset Search" at bounding box center [797, 390] width 110 height 37
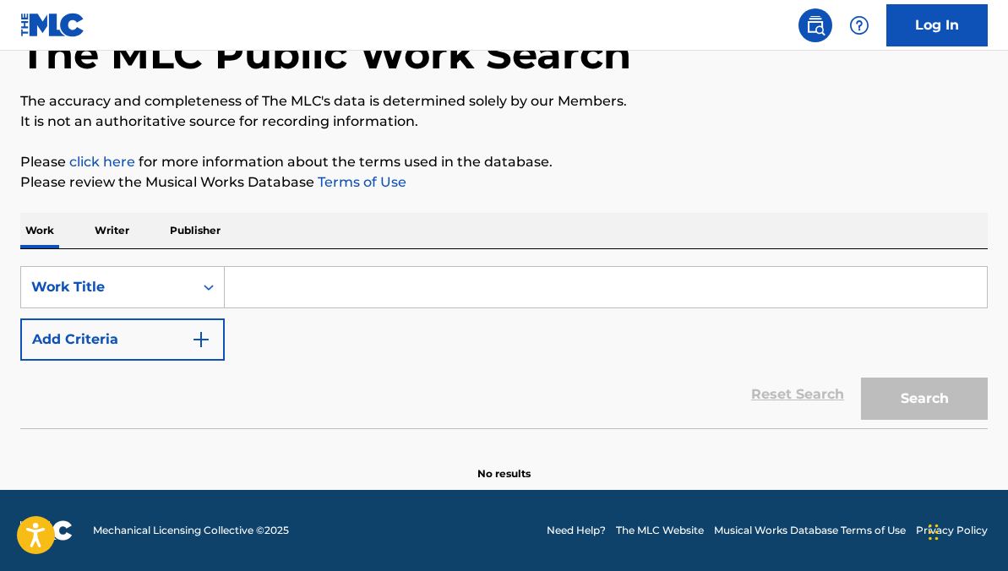
click at [434, 295] on input "Search Form" at bounding box center [606, 287] width 762 height 41
paste input "Tus Mentira"
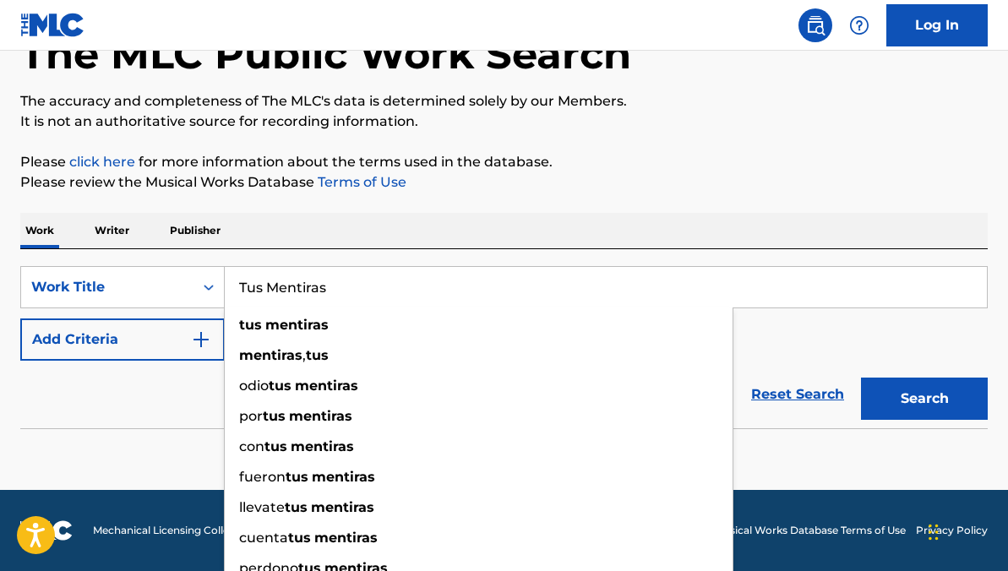
type input "Tus Mentiras"
click at [861, 378] on button "Search" at bounding box center [924, 399] width 127 height 42
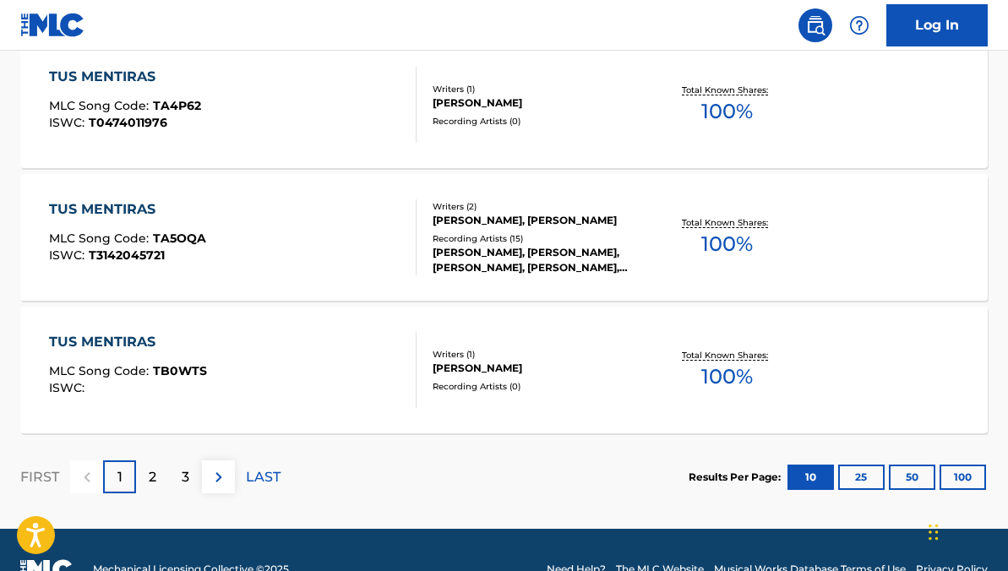
scroll to position [1497, 0]
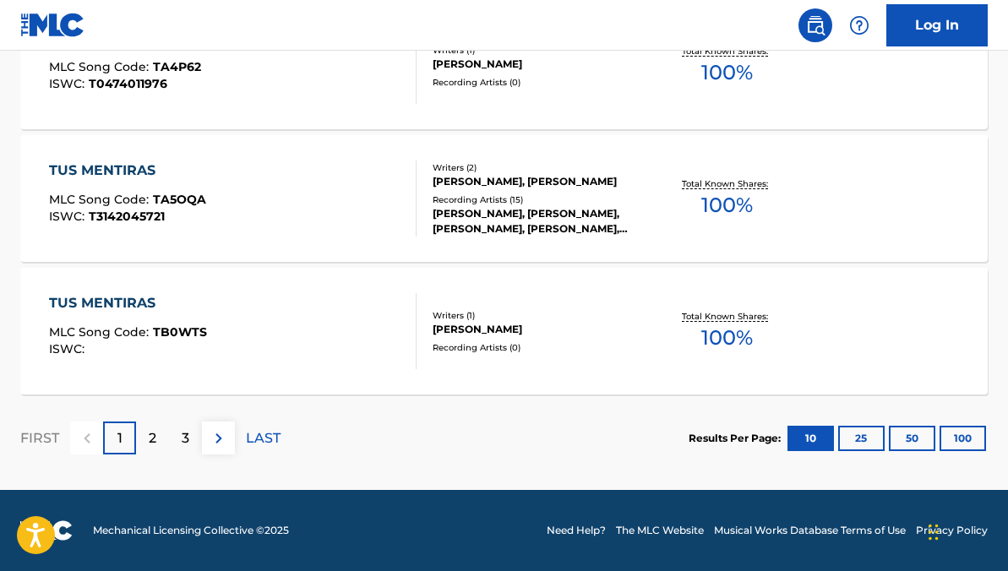
click at [141, 431] on div "2" at bounding box center [152, 437] width 33 height 33
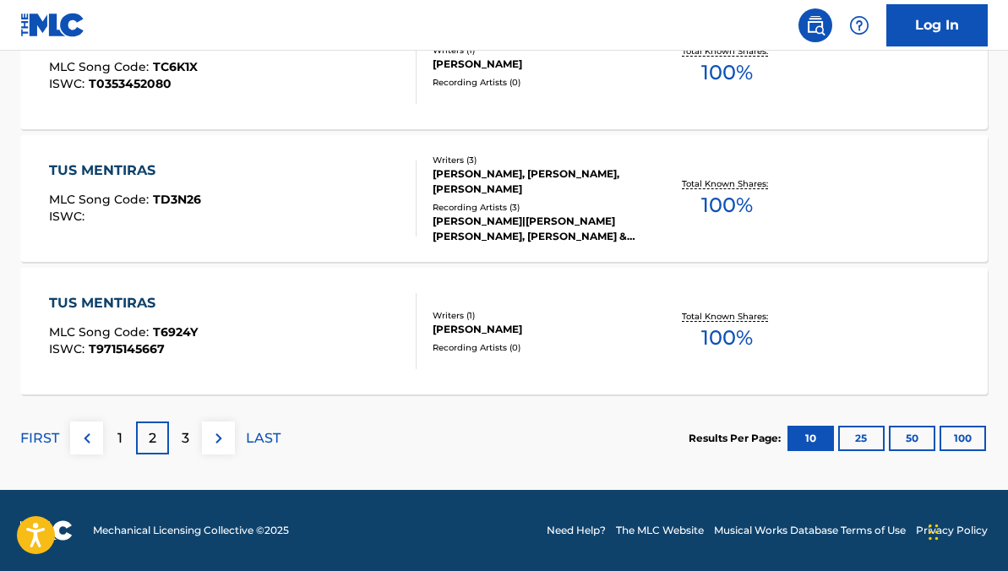
click at [175, 438] on div "3" at bounding box center [185, 437] width 33 height 33
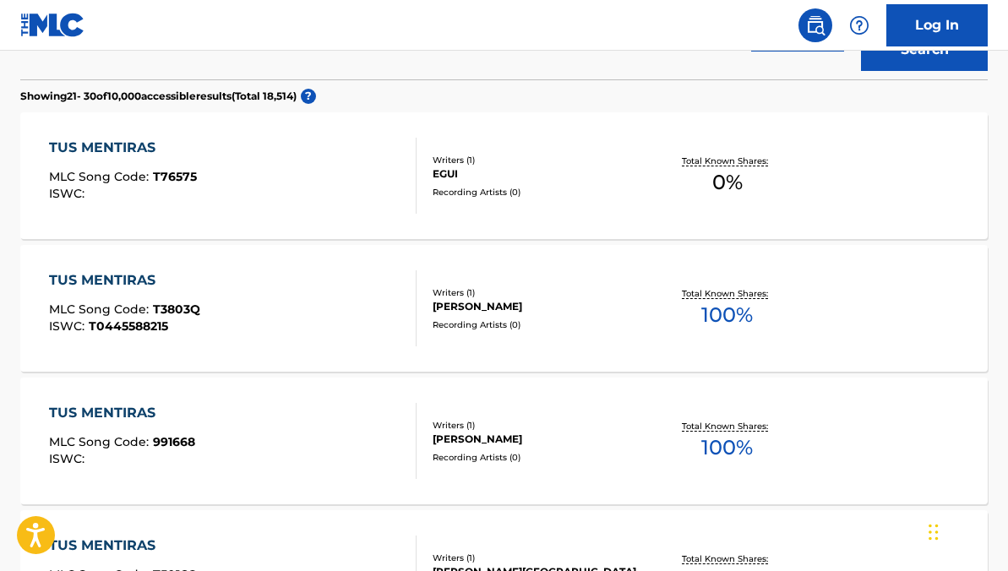
scroll to position [0, 0]
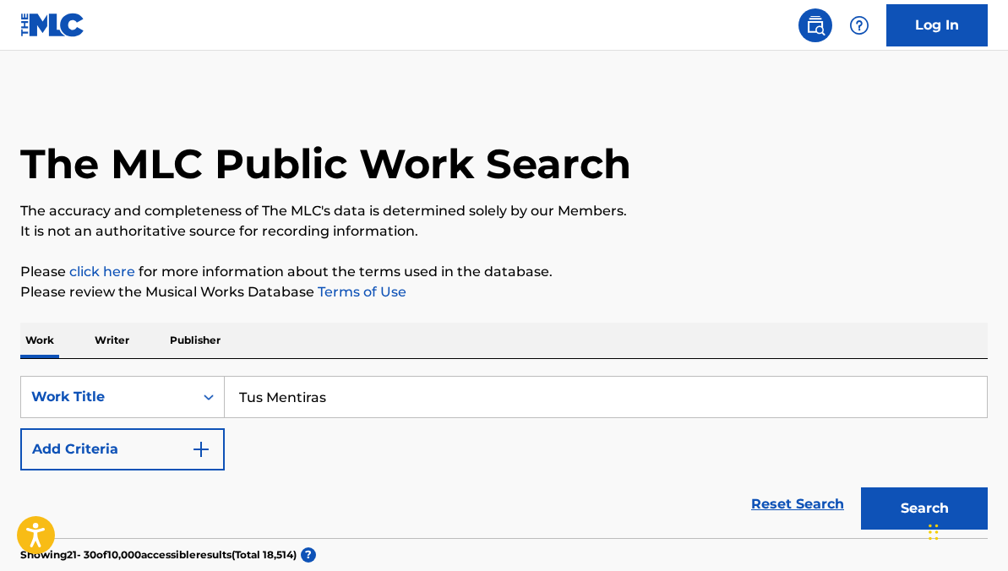
click at [180, 454] on button "Add Criteria" at bounding box center [122, 449] width 204 height 42
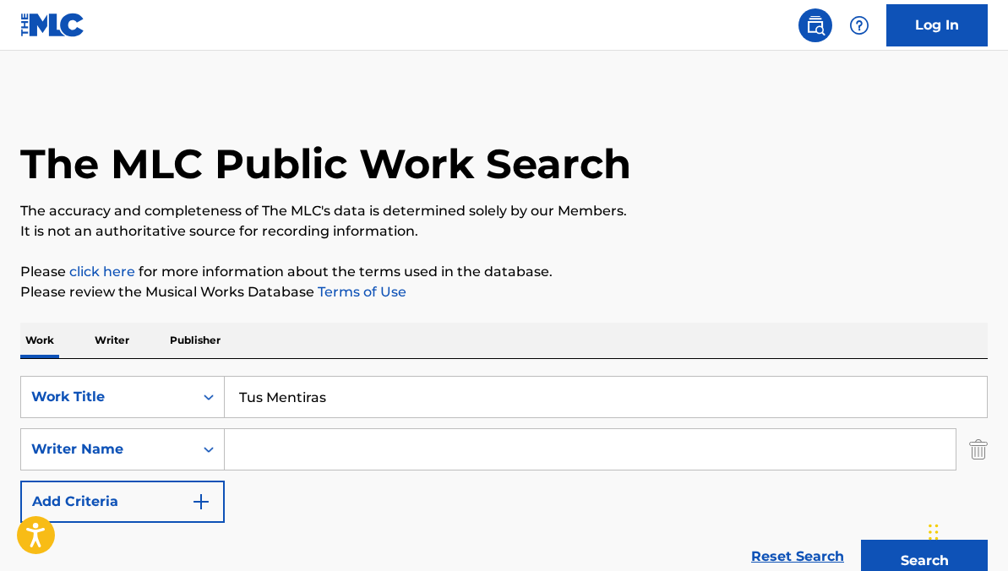
click at [297, 432] on input "Search Form" at bounding box center [590, 449] width 731 height 41
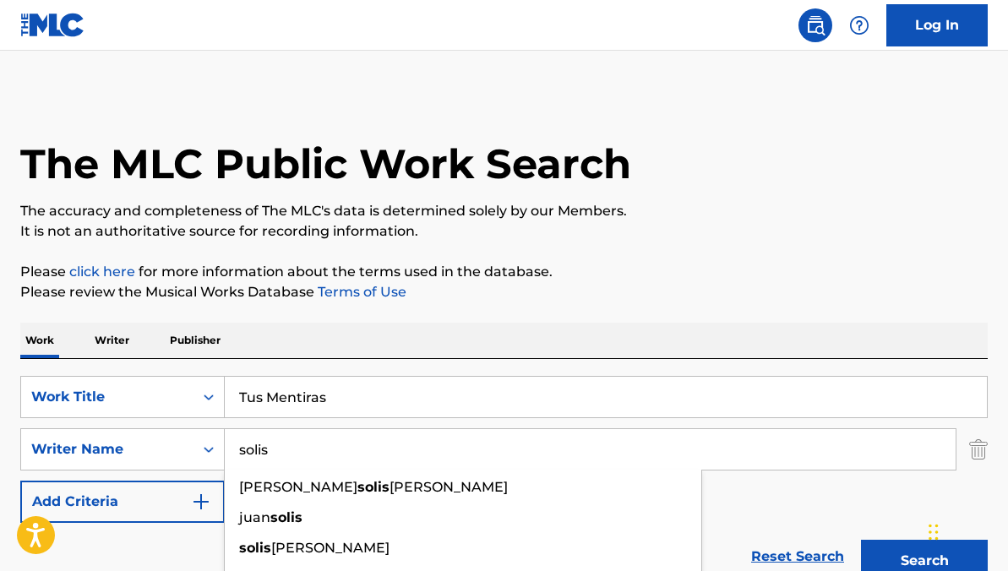
type input "solis"
click at [861, 540] on button "Search" at bounding box center [924, 561] width 127 height 42
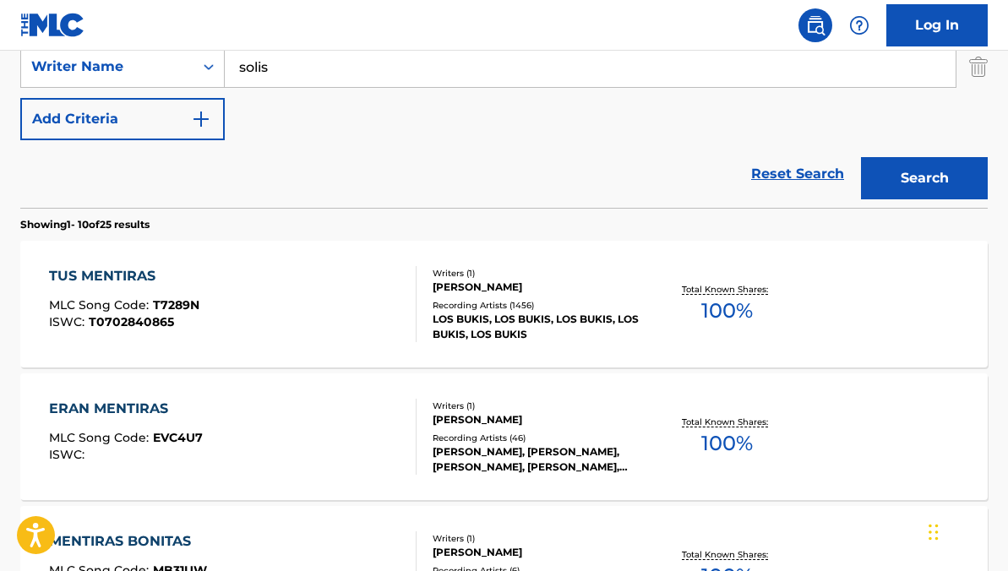
scroll to position [415, 0]
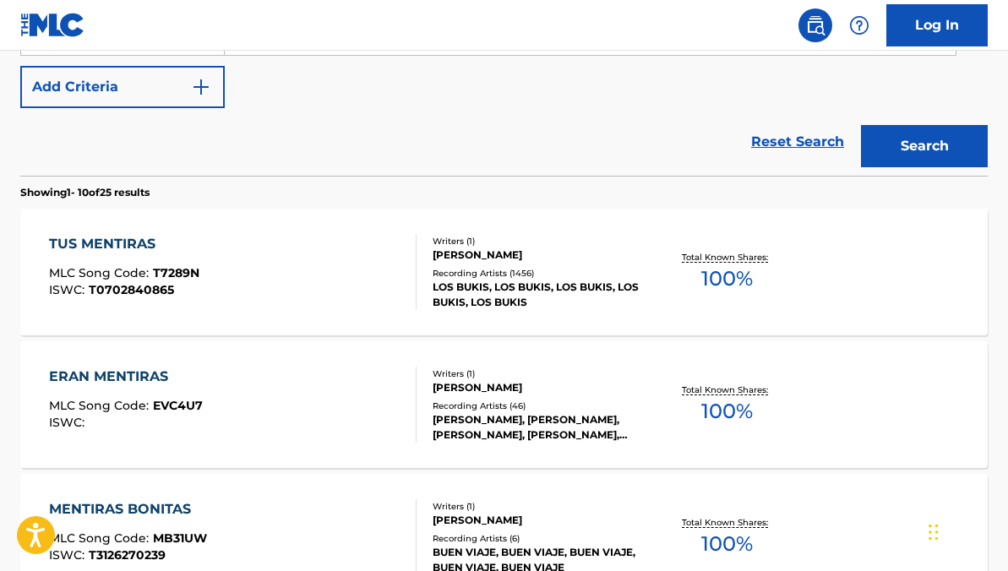
click at [338, 274] on div "TUS MENTIRAS MLC Song Code : T7289N ISWC : T0702840865" at bounding box center [232, 272] width 367 height 76
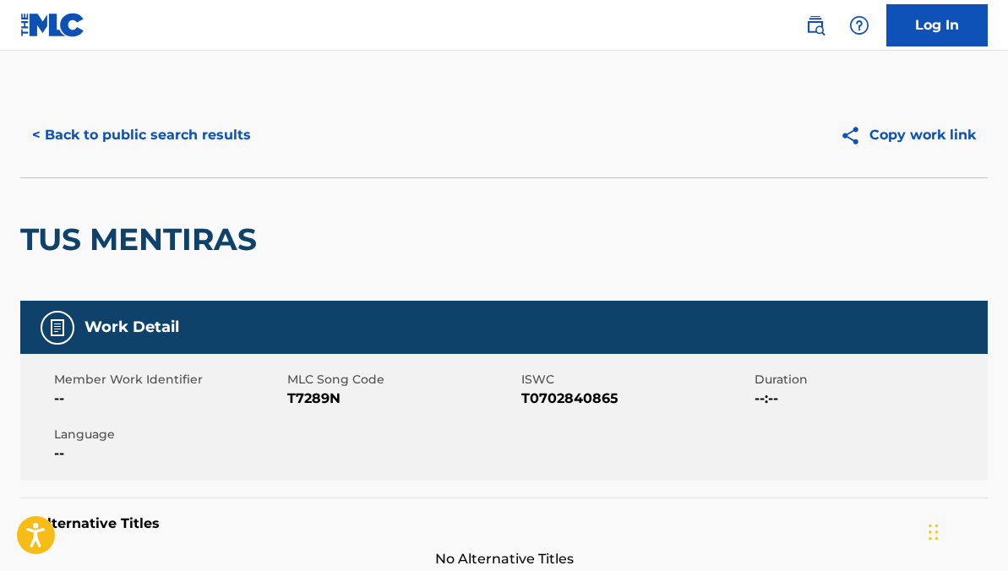
click at [327, 403] on span "T7289N" at bounding box center [401, 399] width 229 height 20
copy span "T7289N"
click at [200, 131] on button "< Back to public search results" at bounding box center [141, 135] width 242 height 42
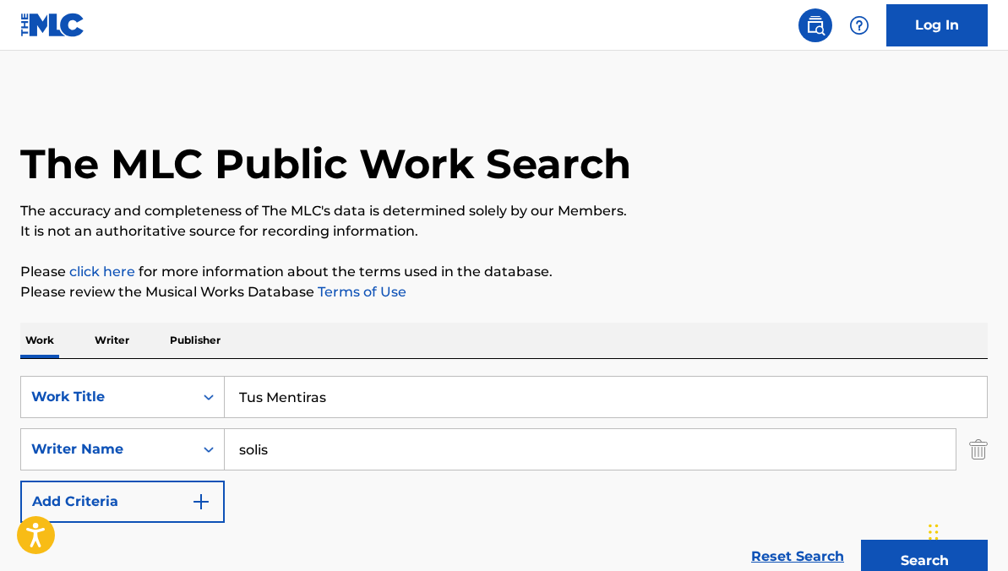
click at [791, 552] on link "Reset Search" at bounding box center [797, 556] width 110 height 37
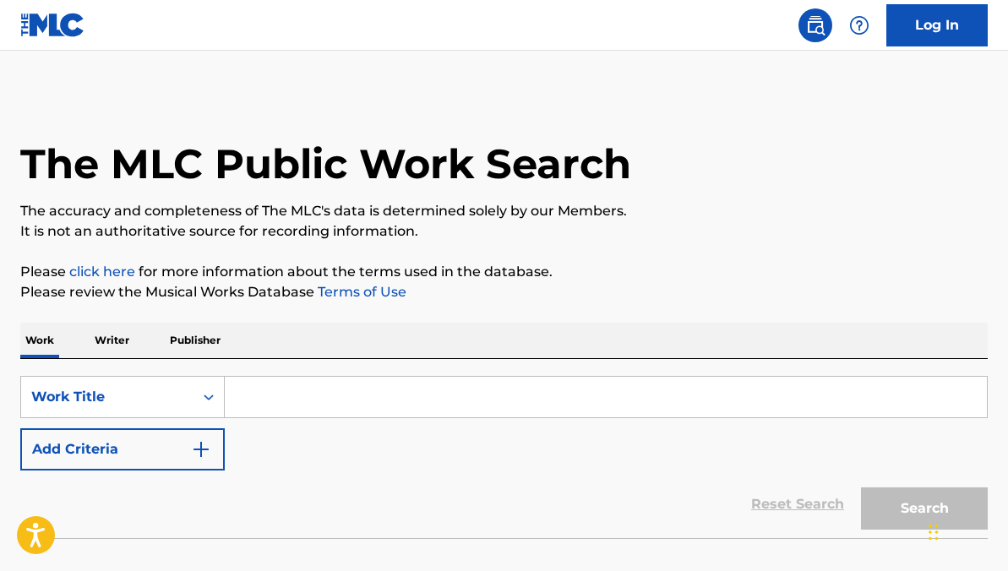
click at [258, 385] on input "Search Form" at bounding box center [606, 397] width 762 height 41
paste input "Como Pez En El Agua"
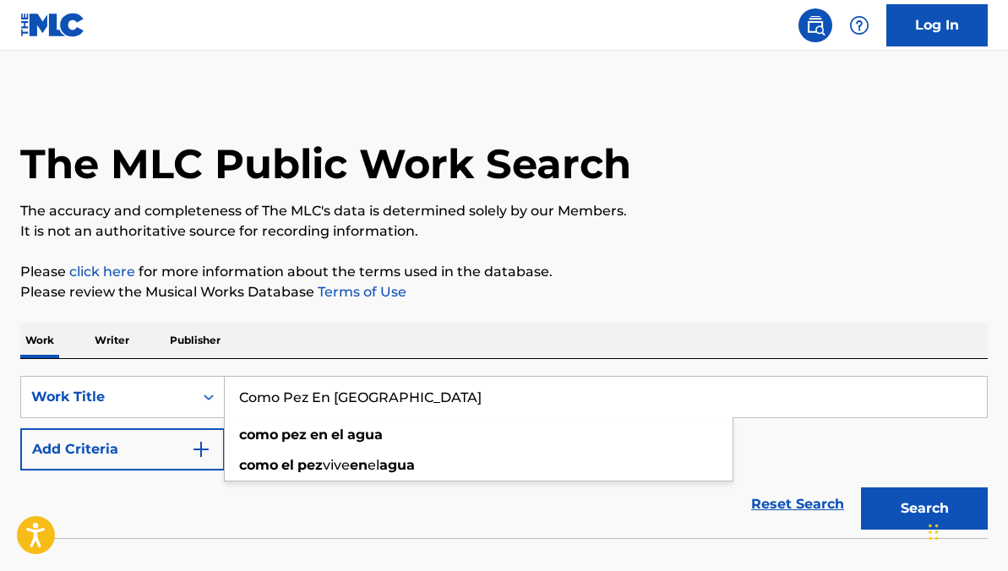
type input "Como Pez En El Agua"
click at [861, 487] on button "Search" at bounding box center [924, 508] width 127 height 42
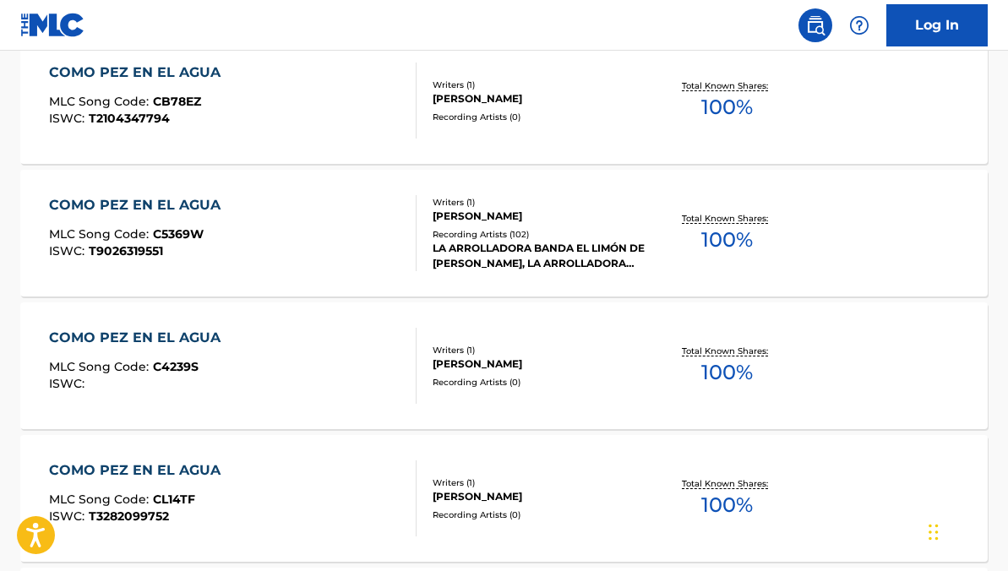
scroll to position [674, 0]
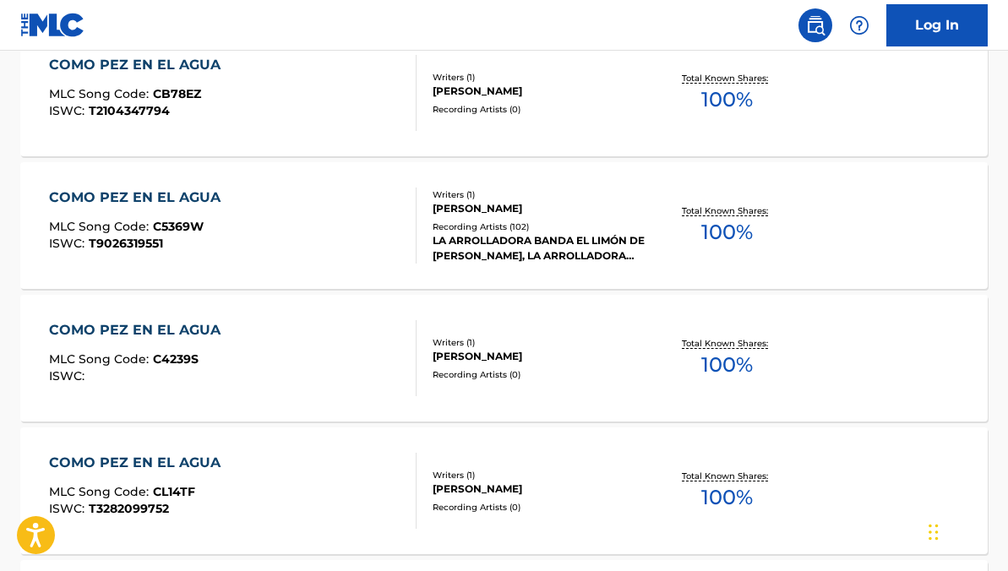
click at [226, 220] on div "COMO PEZ EN EL AGUA MLC Song Code : C5369W ISWC : T9026319551" at bounding box center [232, 225] width 367 height 76
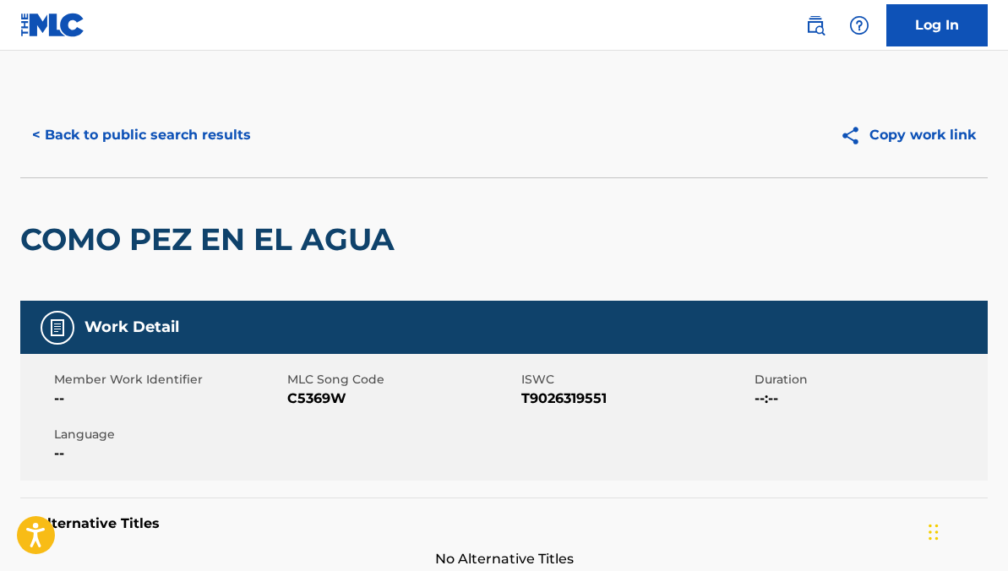
click at [330, 387] on span "MLC Song Code" at bounding box center [401, 380] width 229 height 18
click at [321, 399] on span "C5369W" at bounding box center [401, 399] width 229 height 20
copy span "C5369W"
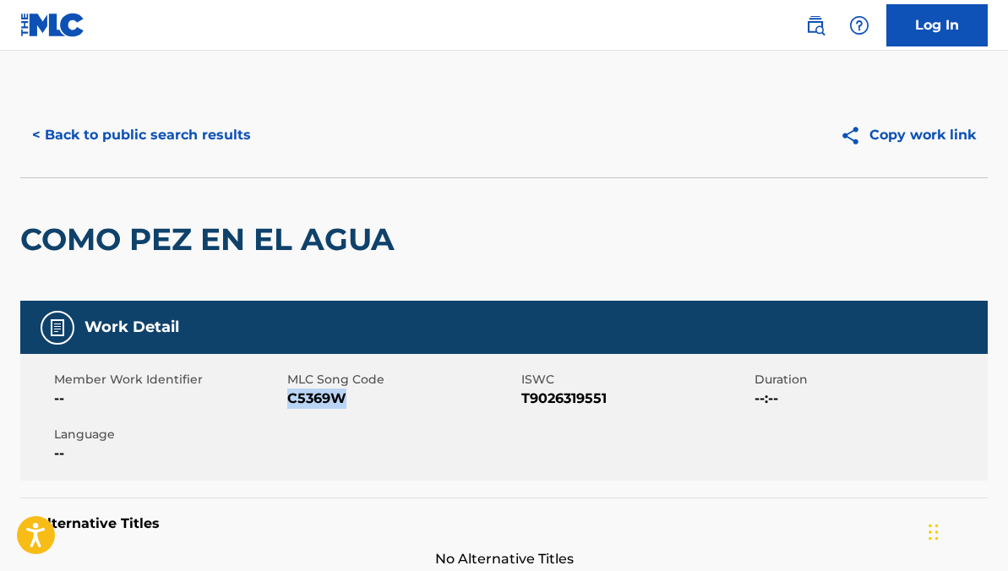
click at [215, 139] on button "< Back to public search results" at bounding box center [141, 135] width 242 height 42
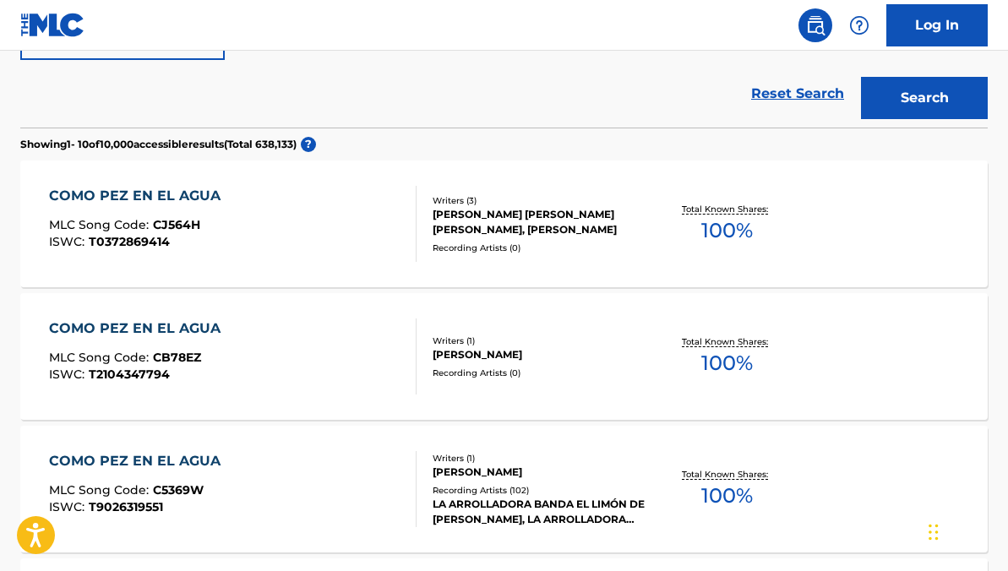
scroll to position [252, 0]
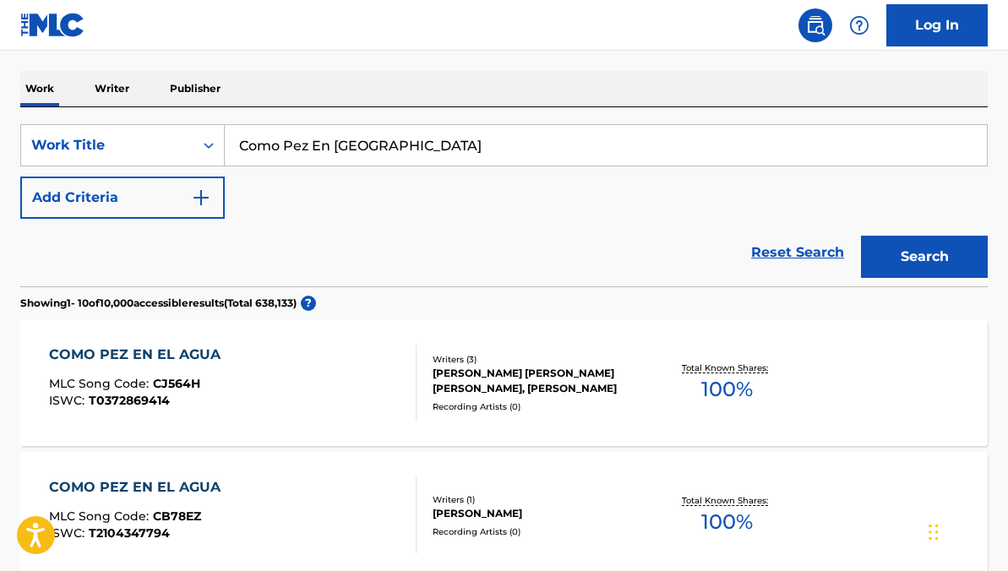
click at [786, 260] on link "Reset Search" at bounding box center [797, 252] width 110 height 37
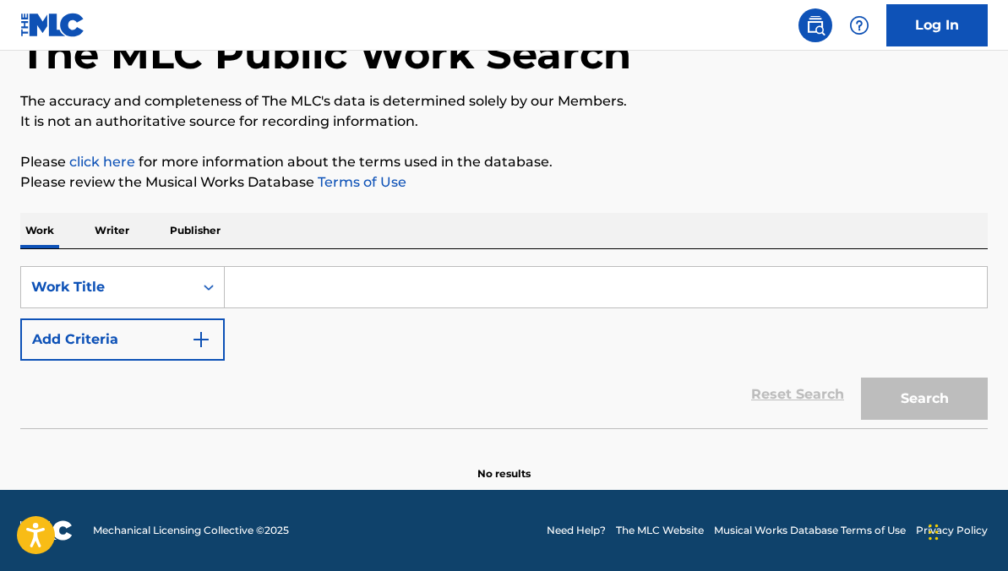
click at [449, 277] on input "Search Form" at bounding box center [606, 287] width 762 height 41
paste input "⁠La Más Bonita De Todas"
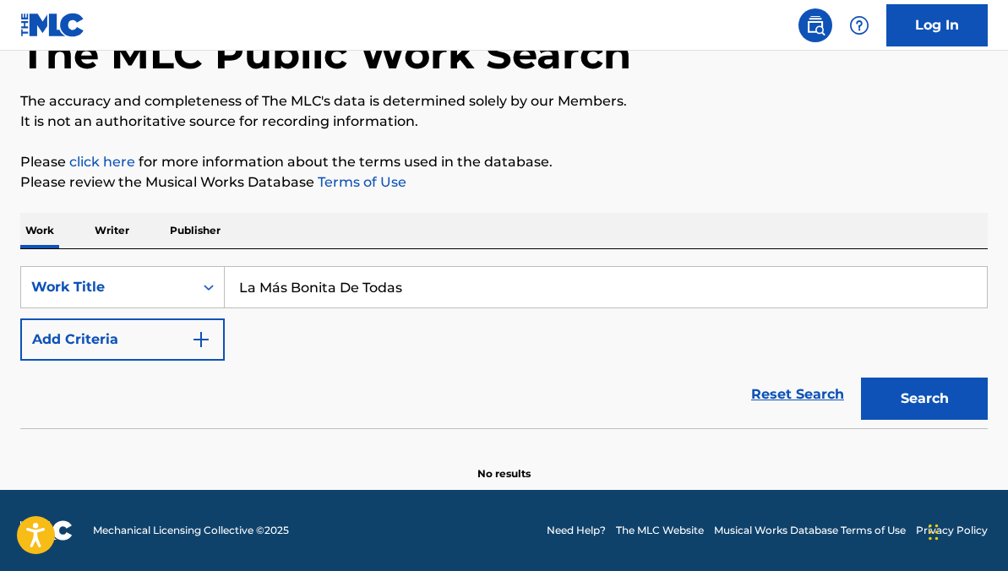
type input "⁠La Más Bonita De Todas"
click at [861, 378] on button "Search" at bounding box center [924, 399] width 127 height 42
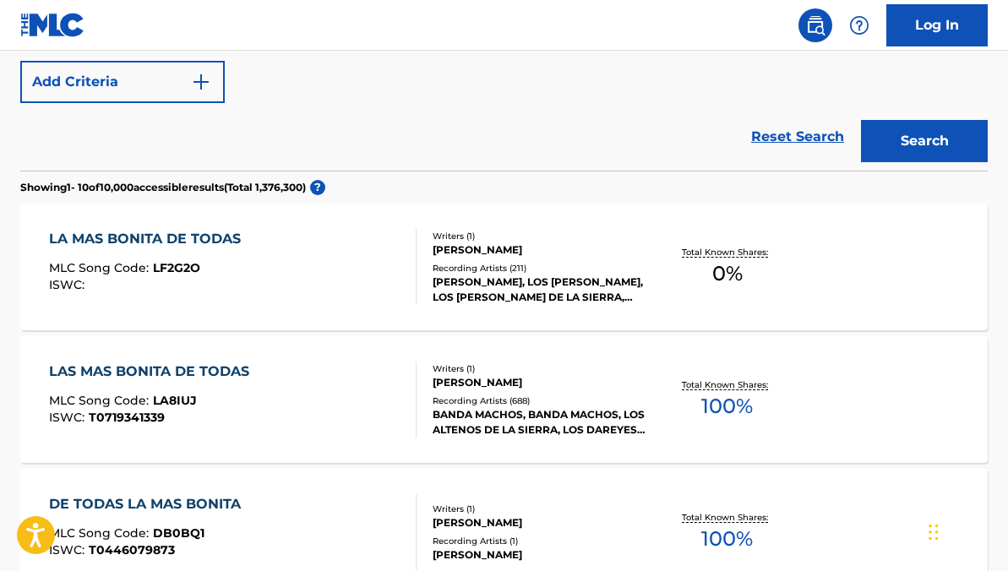
scroll to position [384, 0]
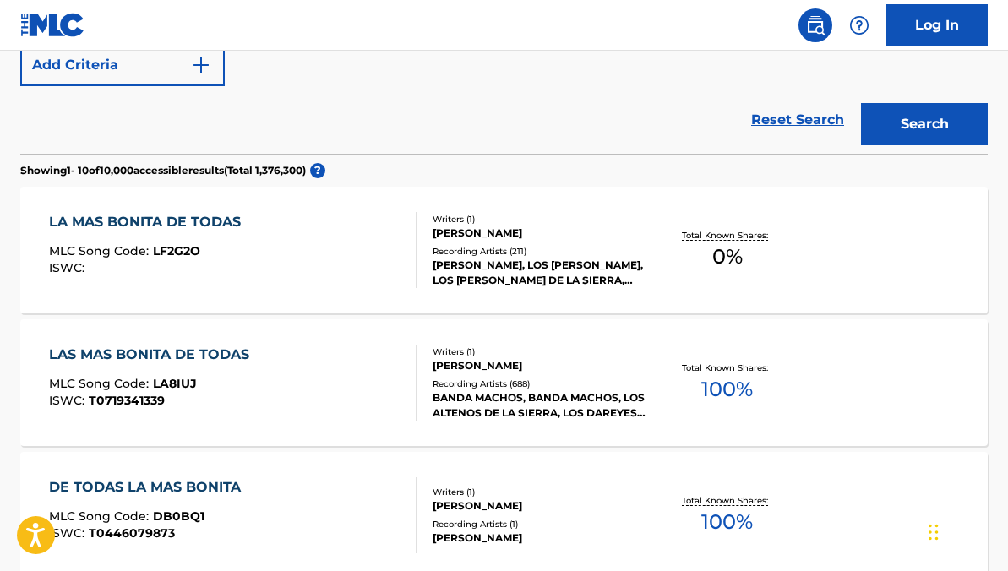
click at [405, 386] on div at bounding box center [409, 383] width 14 height 76
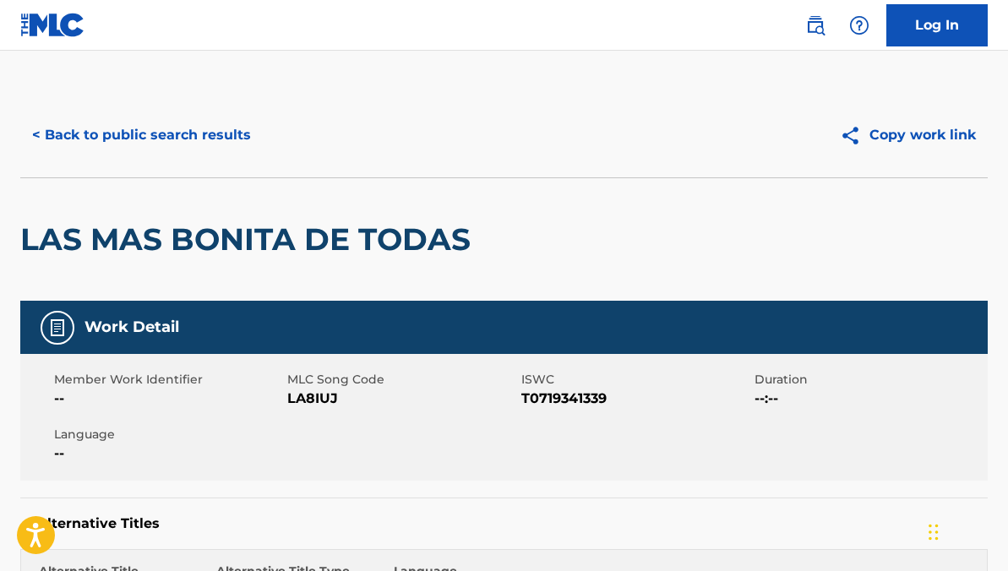
click at [316, 399] on span "LA8IUJ" at bounding box center [401, 399] width 229 height 20
copy span "LA8IUJ"
click at [202, 155] on button "< Back to public search results" at bounding box center [141, 135] width 242 height 42
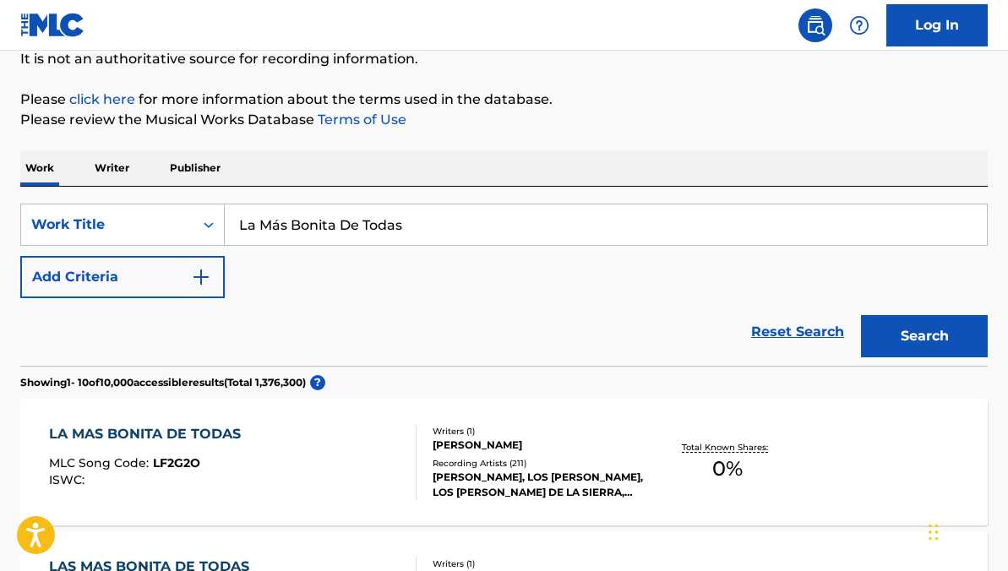
scroll to position [101, 0]
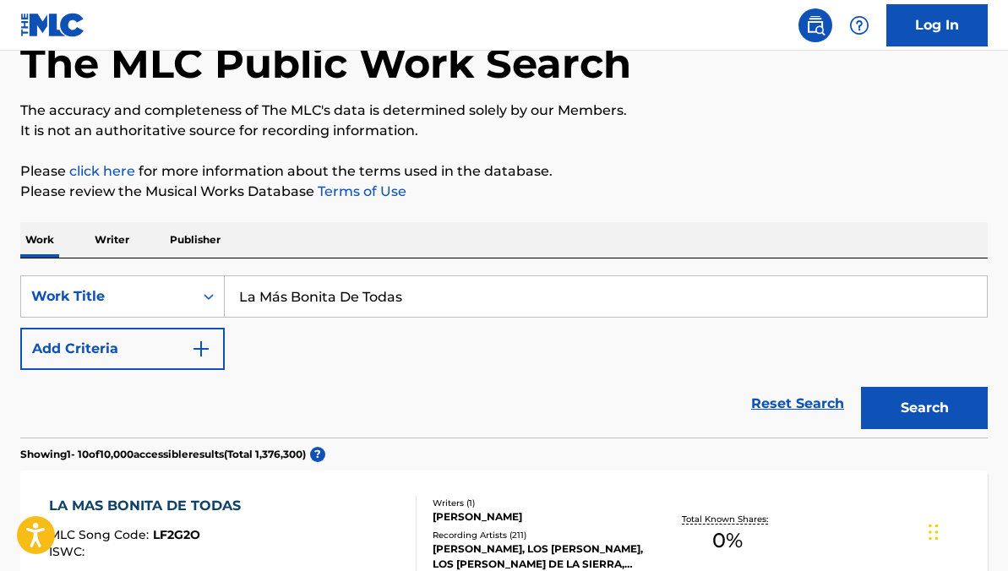
click at [486, 295] on input "⁠La Más Bonita De Todas" at bounding box center [606, 296] width 762 height 41
click at [798, 386] on link "Reset Search" at bounding box center [797, 403] width 110 height 37
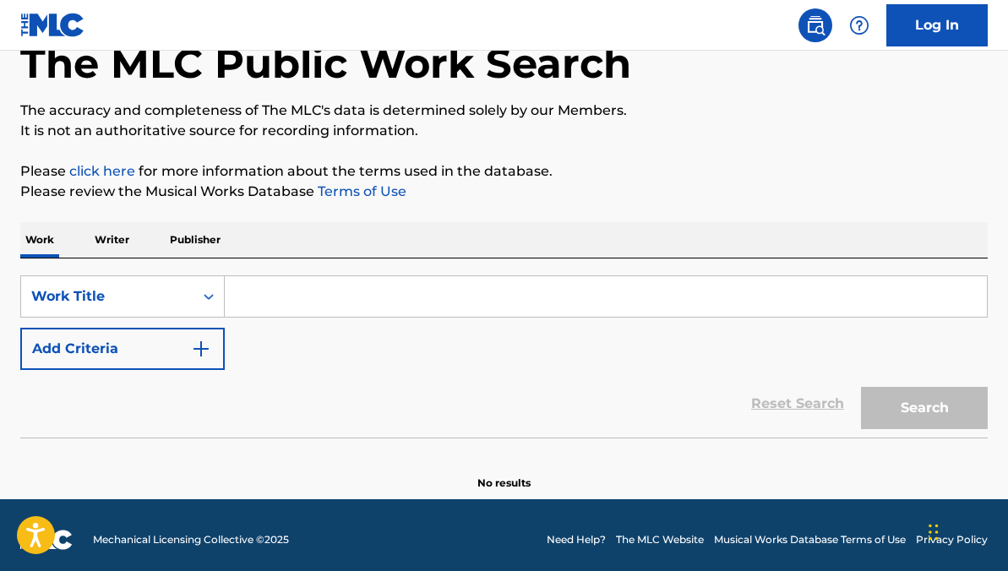
click at [516, 308] on input "Search Form" at bounding box center [606, 296] width 762 height 41
paste input "⁠Si Tu Amor No Vuelve"
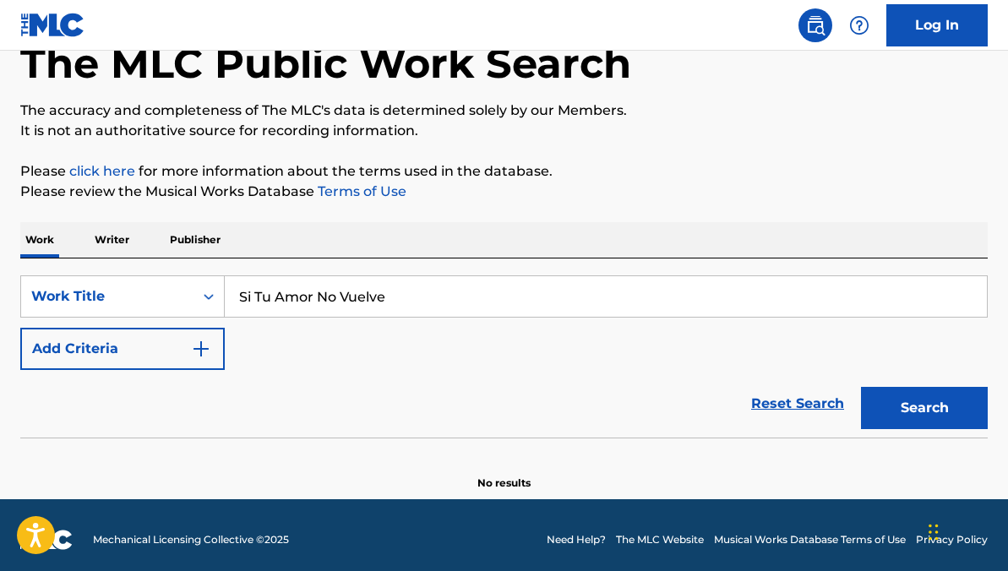
type input "⁠Si Tu Amor No Vuelve"
click at [861, 387] on button "Search" at bounding box center [924, 408] width 127 height 42
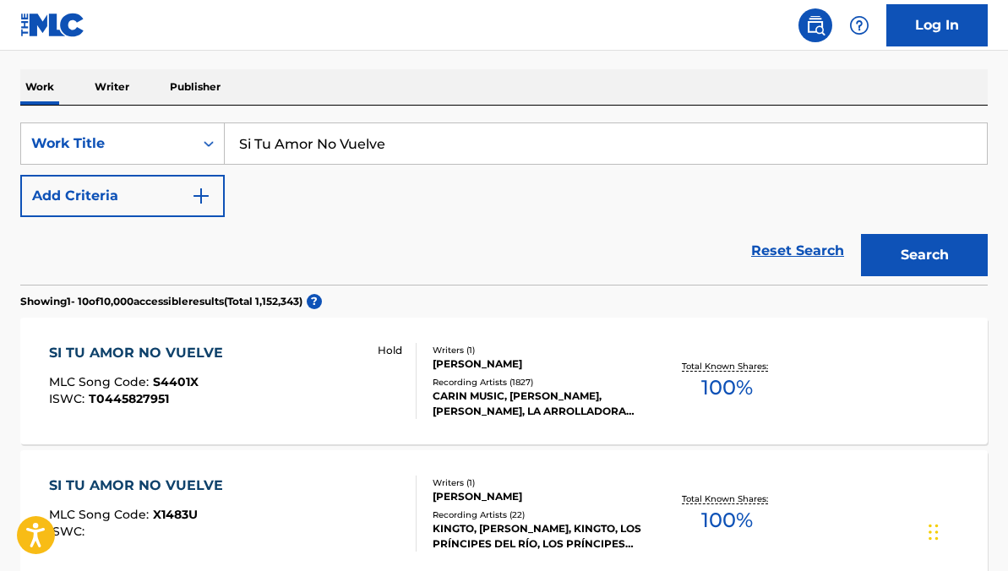
scroll to position [277, 0]
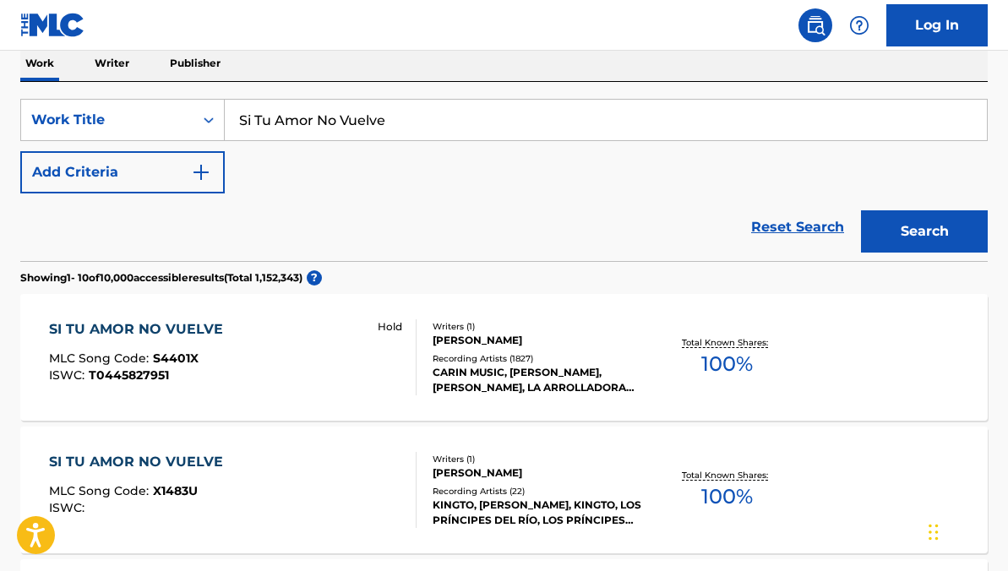
click at [541, 382] on div "CARIN MUSIC, CARIN LEON, CARIN LEON, LA ARROLLADORA BANDA EL LIMÓN DE RENE CAMA…" at bounding box center [539, 380] width 214 height 30
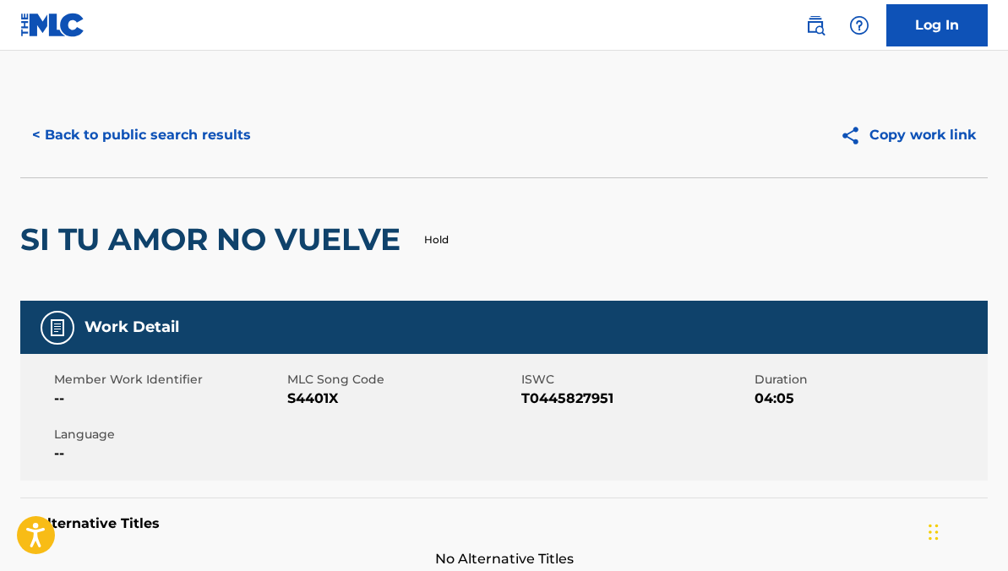
click at [318, 392] on span "S4401X" at bounding box center [401, 399] width 229 height 20
copy span "S4401X"
click at [213, 137] on button "< Back to public search results" at bounding box center [141, 135] width 242 height 42
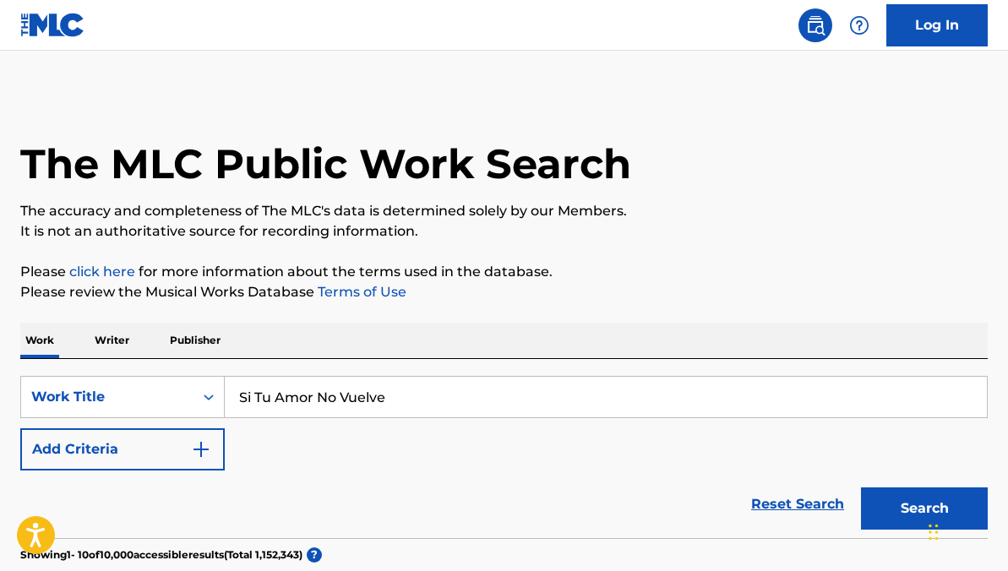
scroll to position [277, 0]
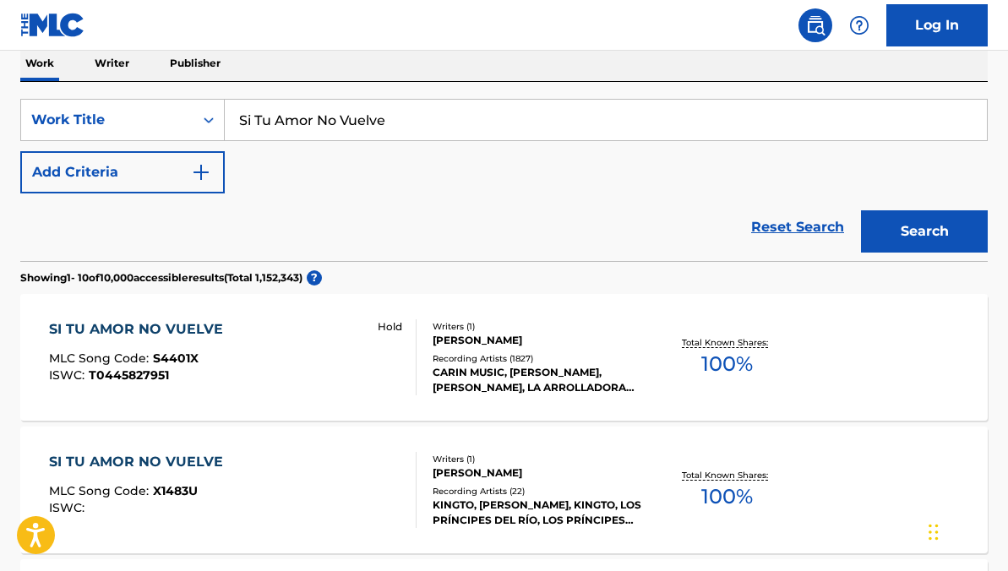
click at [774, 232] on link "Reset Search" at bounding box center [797, 227] width 110 height 37
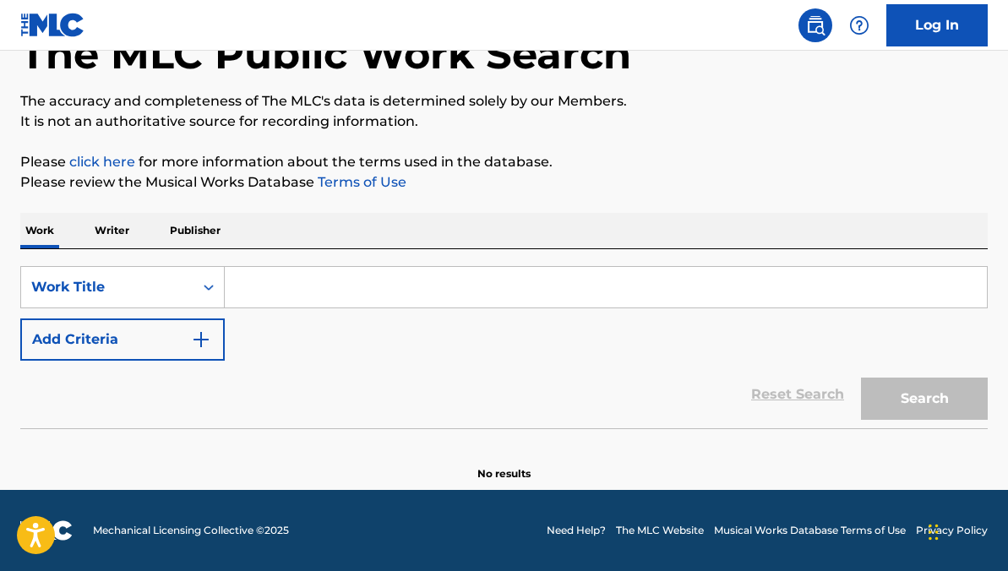
click at [439, 300] on input "Search Form" at bounding box center [606, 287] width 762 height 41
paste input "⁠Enséñame A Olvidarte"
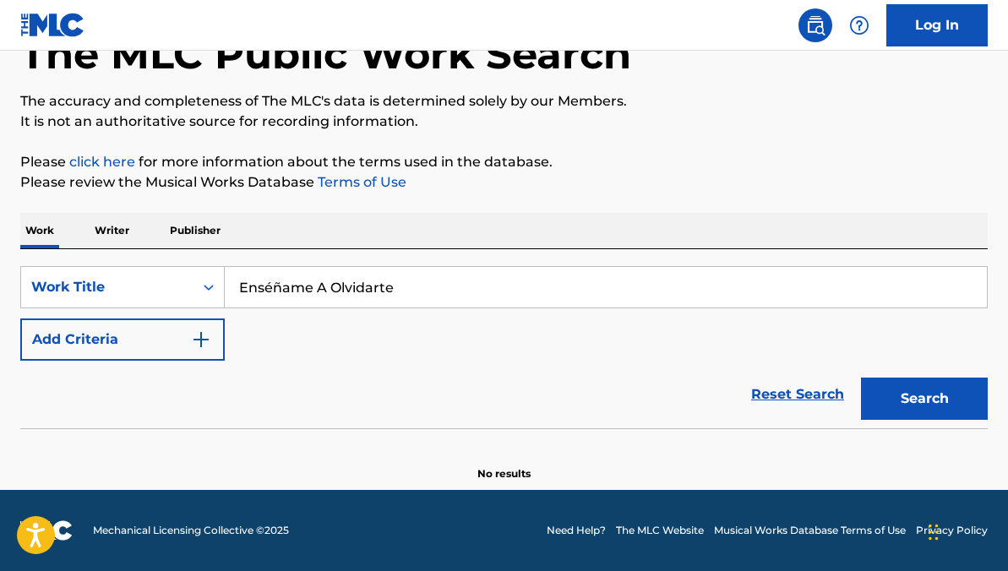
type input "⁠Enséñame A Olvidarte"
click at [861, 378] on button "Search" at bounding box center [924, 399] width 127 height 42
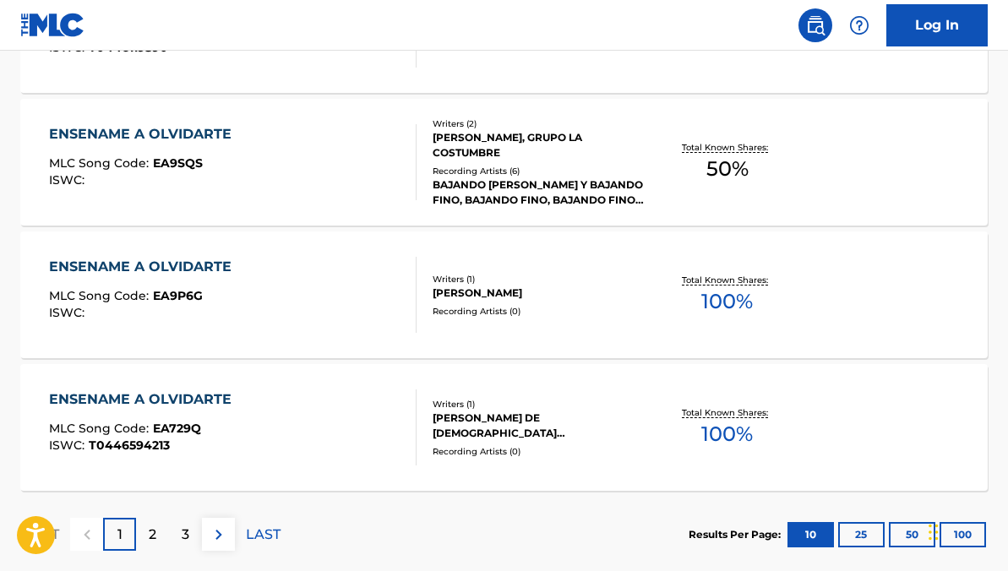
scroll to position [1497, 0]
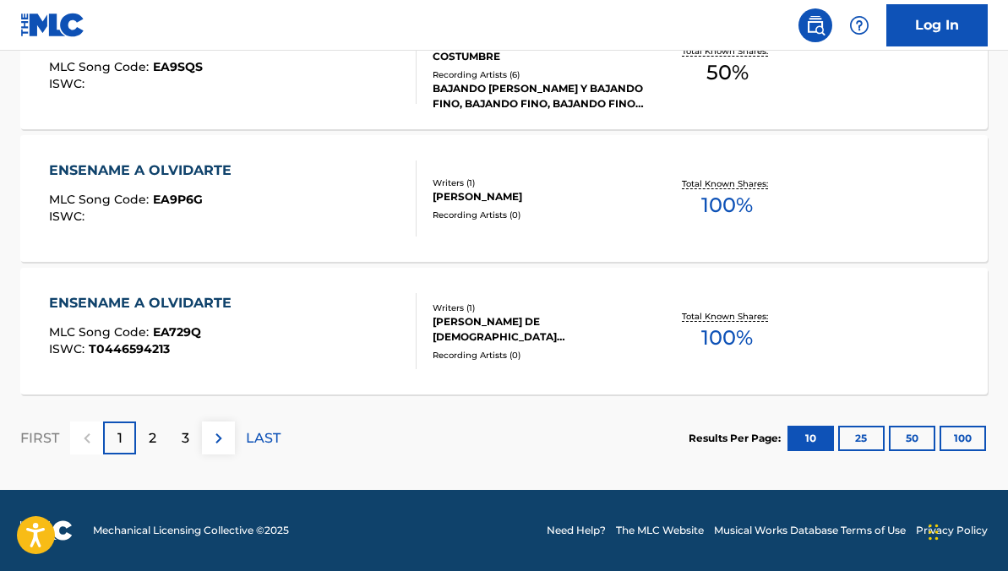
click at [151, 429] on p "2" at bounding box center [153, 438] width 8 height 20
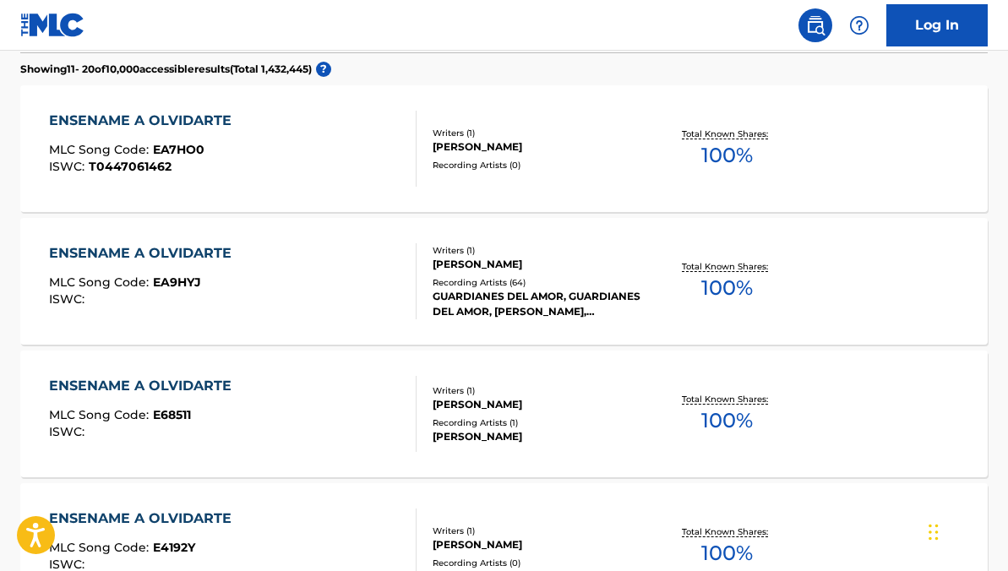
scroll to position [417, 0]
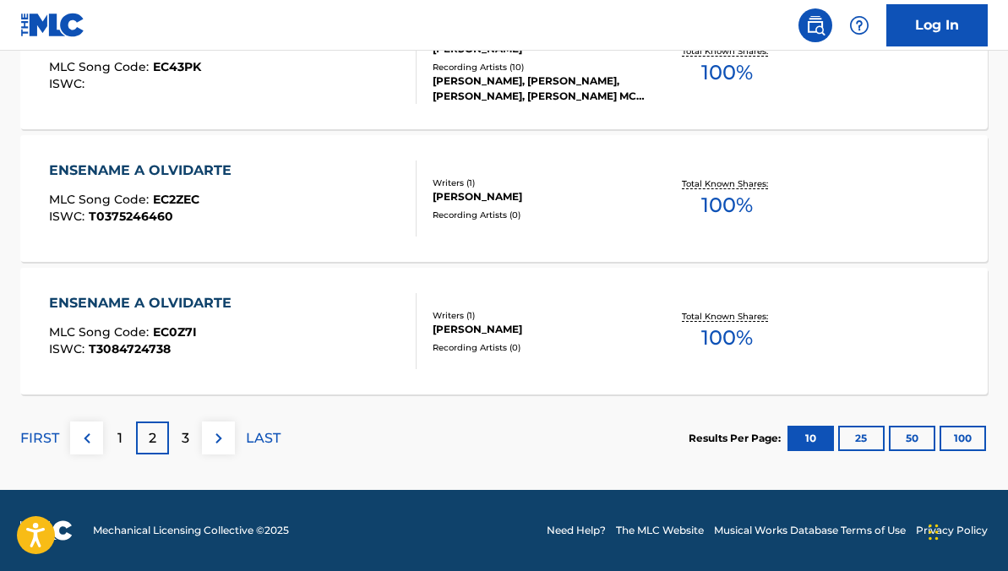
click at [177, 427] on div "3" at bounding box center [185, 437] width 33 height 33
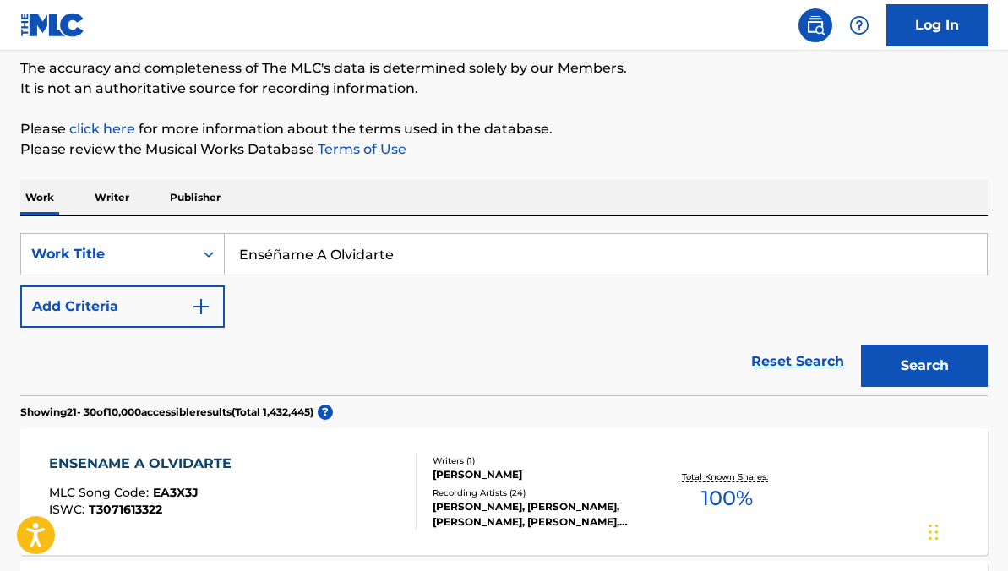
scroll to position [123, 0]
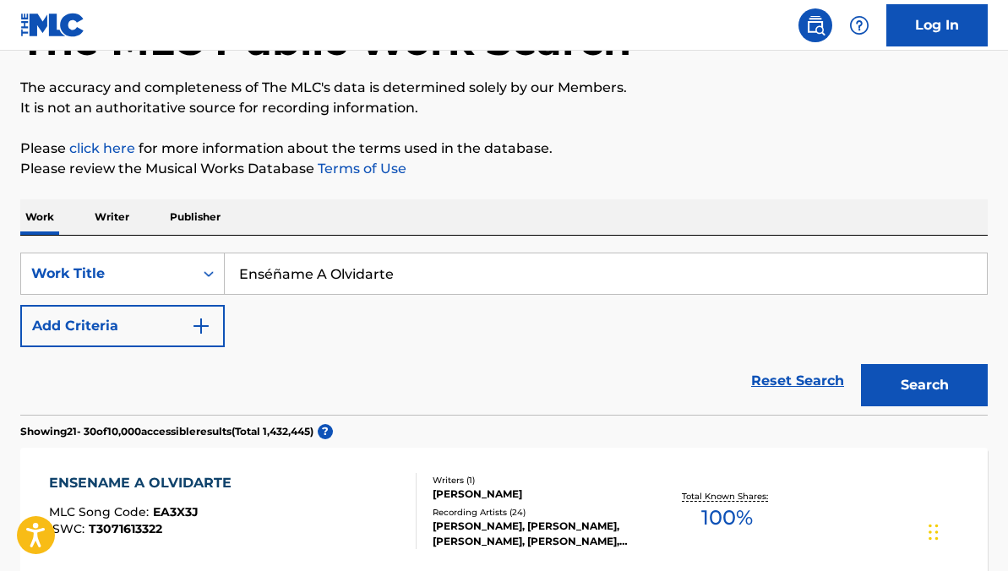
click at [192, 333] on img "Search Form" at bounding box center [201, 326] width 20 height 20
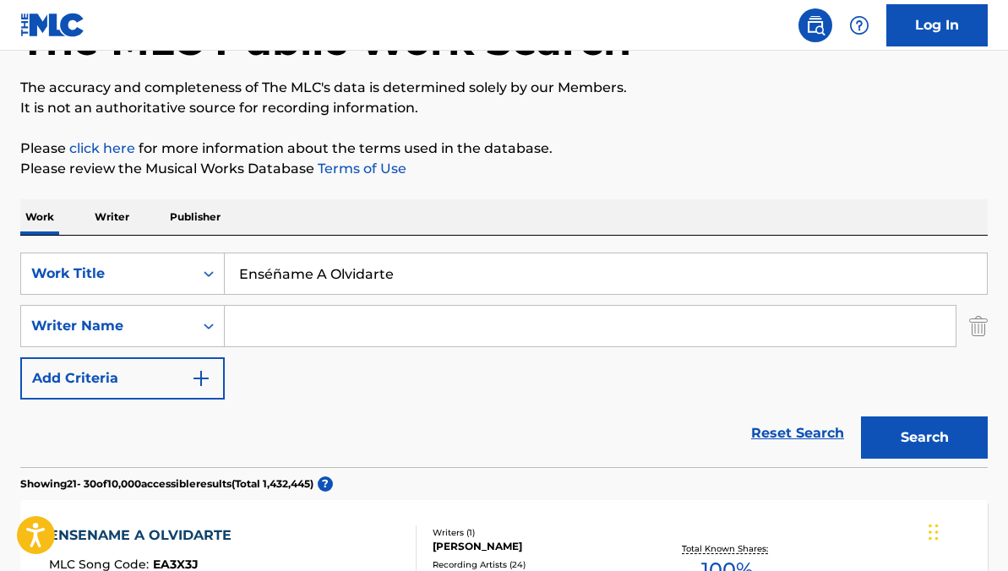
click at [403, 318] on input "Search Form" at bounding box center [590, 326] width 731 height 41
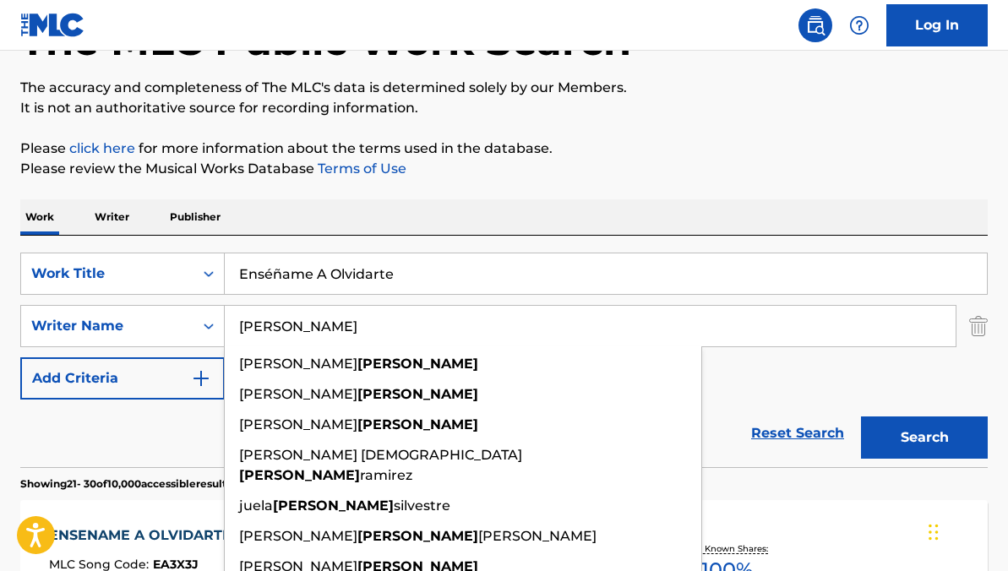
type input "padilla"
click at [861, 416] on button "Search" at bounding box center [924, 437] width 127 height 42
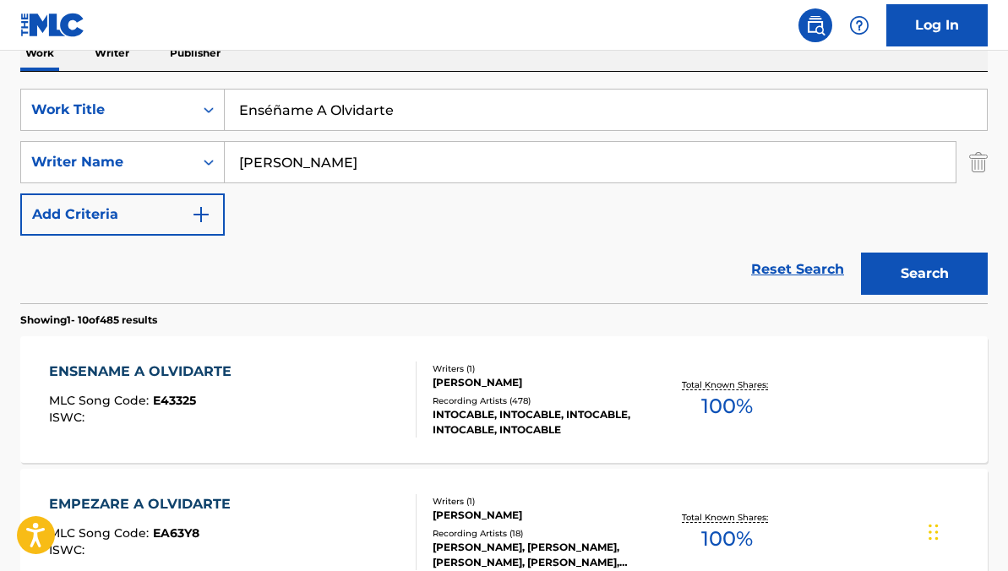
scroll to position [293, 0]
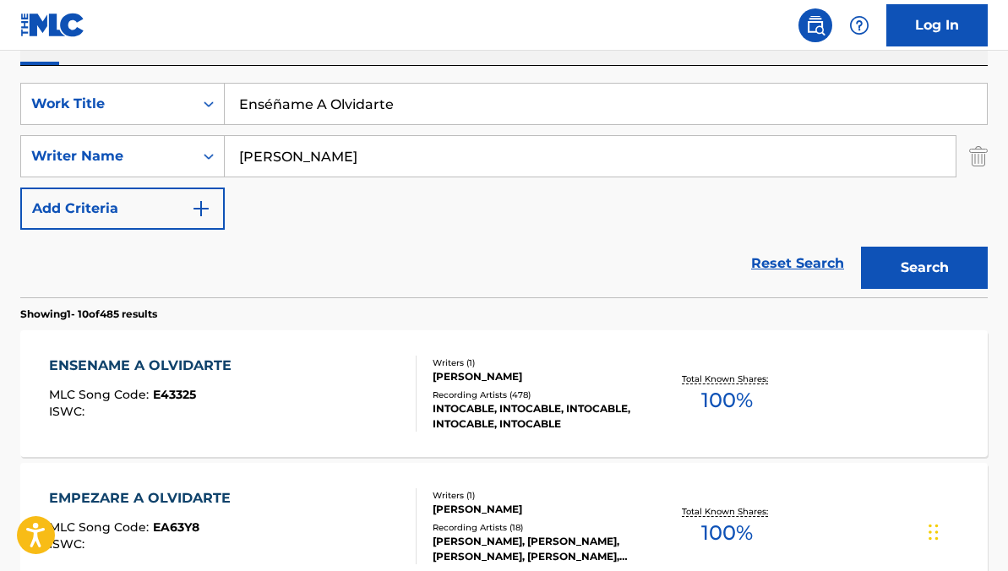
click at [293, 385] on div "ENSENAME A OLVIDARTE MLC Song Code : E43325 ISWC :" at bounding box center [232, 394] width 367 height 76
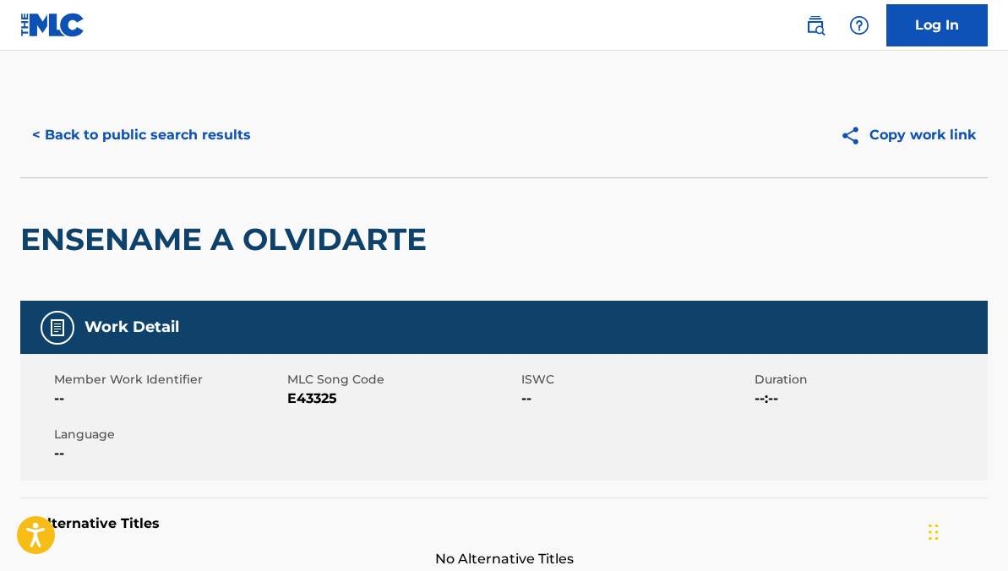
click at [312, 397] on span "E43325" at bounding box center [401, 399] width 229 height 20
copy span "E43325"
click at [193, 129] on button "< Back to public search results" at bounding box center [141, 135] width 242 height 42
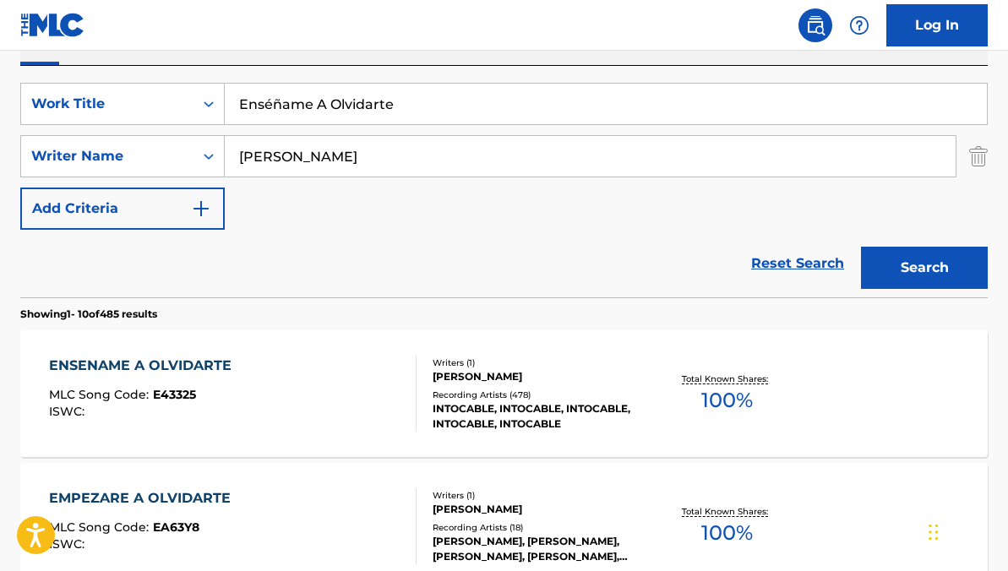
click at [769, 266] on link "Reset Search" at bounding box center [797, 263] width 110 height 37
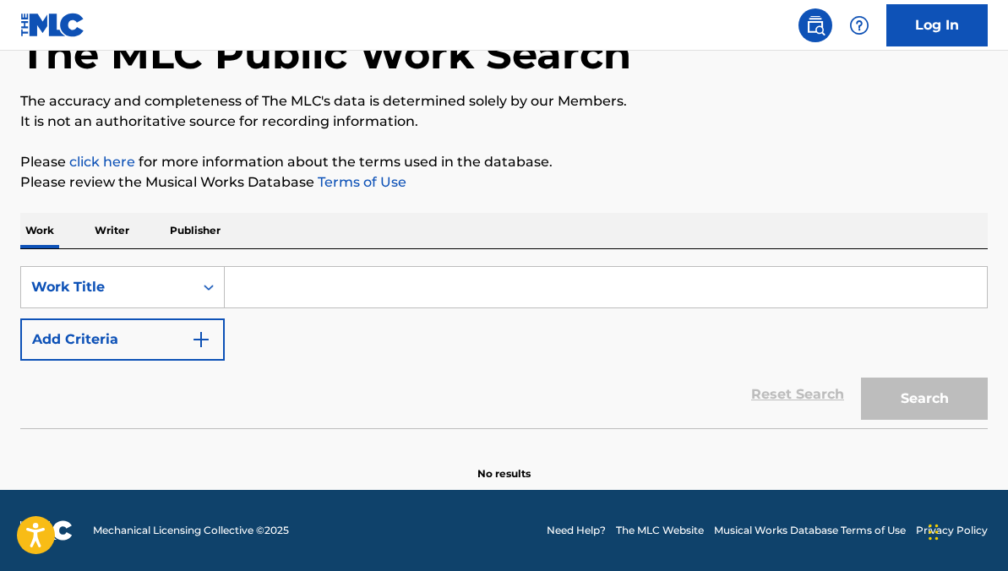
scroll to position [110, 0]
click at [590, 284] on input "Search Form" at bounding box center [606, 287] width 762 height 41
paste input "⁠Tú No Tienes La Culp"
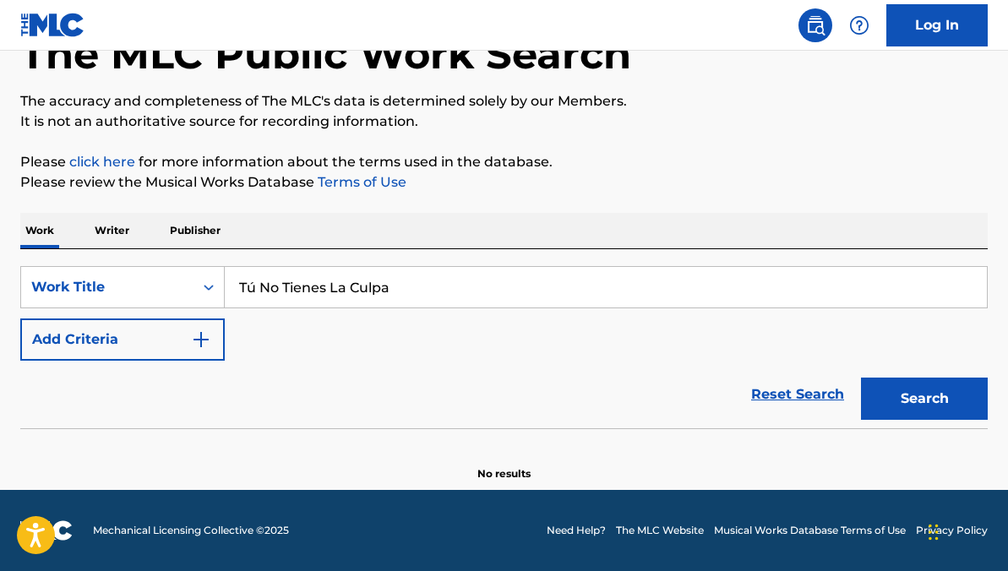
type input "⁠Tú No Tienes La Culpa"
click at [861, 378] on button "Search" at bounding box center [924, 399] width 127 height 42
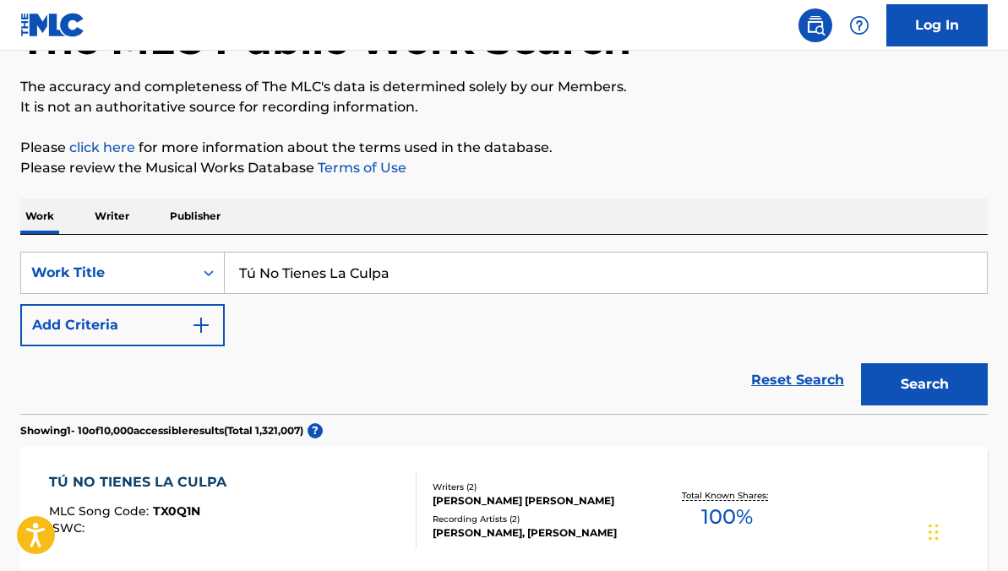
scroll to position [0, 0]
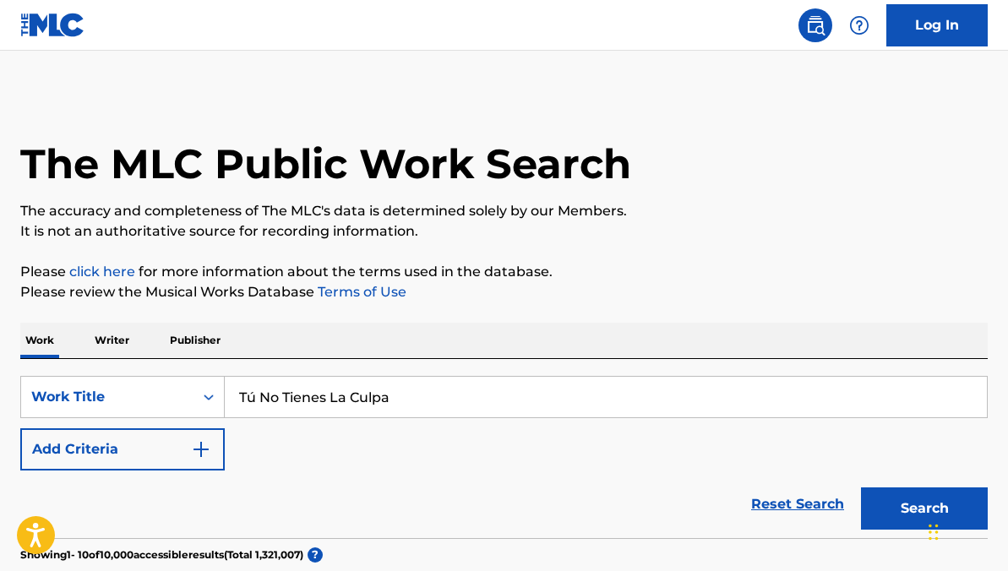
click at [178, 461] on button "Add Criteria" at bounding box center [122, 449] width 204 height 42
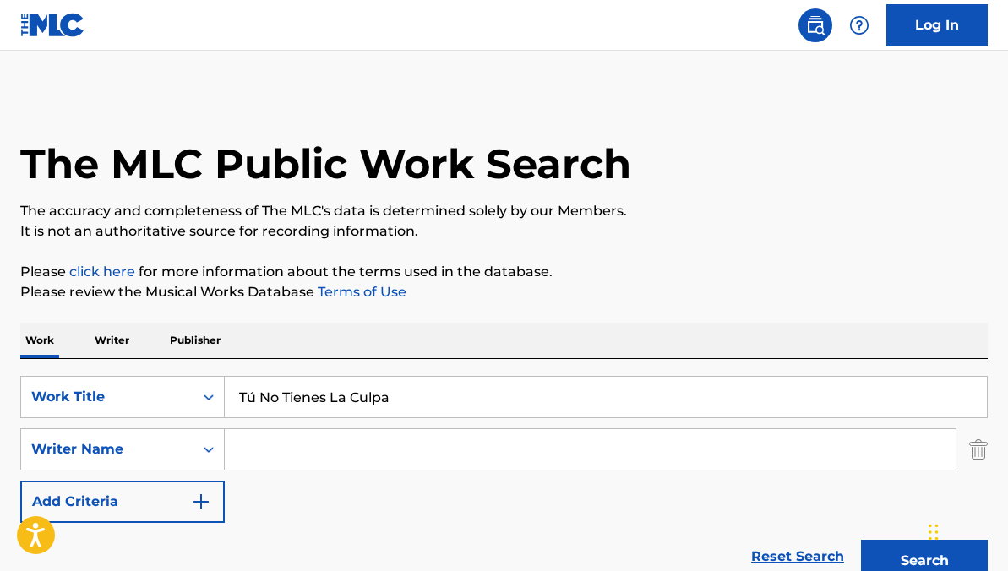
click at [278, 443] on input "Search Form" at bounding box center [590, 449] width 731 height 41
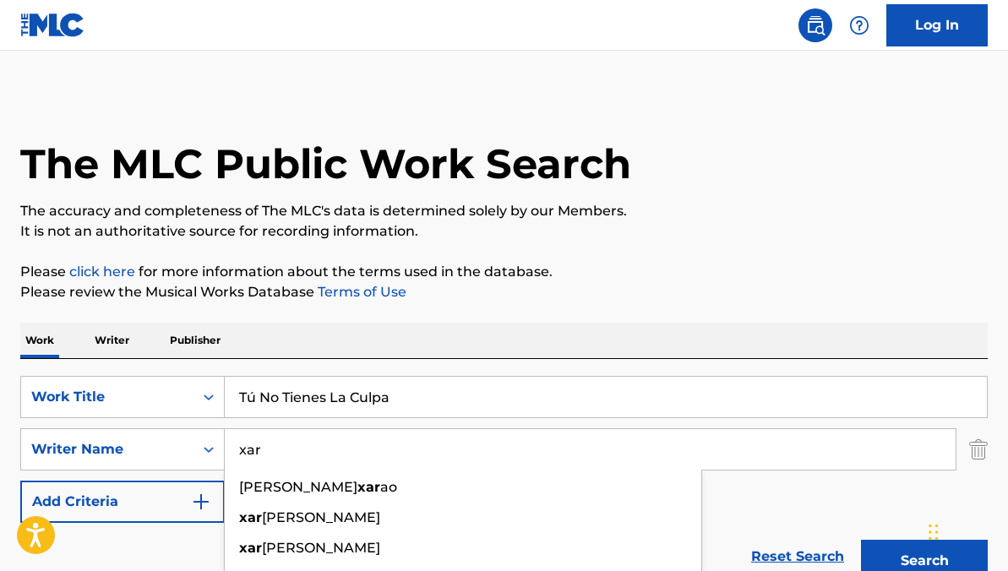
click at [861, 540] on button "Search" at bounding box center [924, 561] width 127 height 42
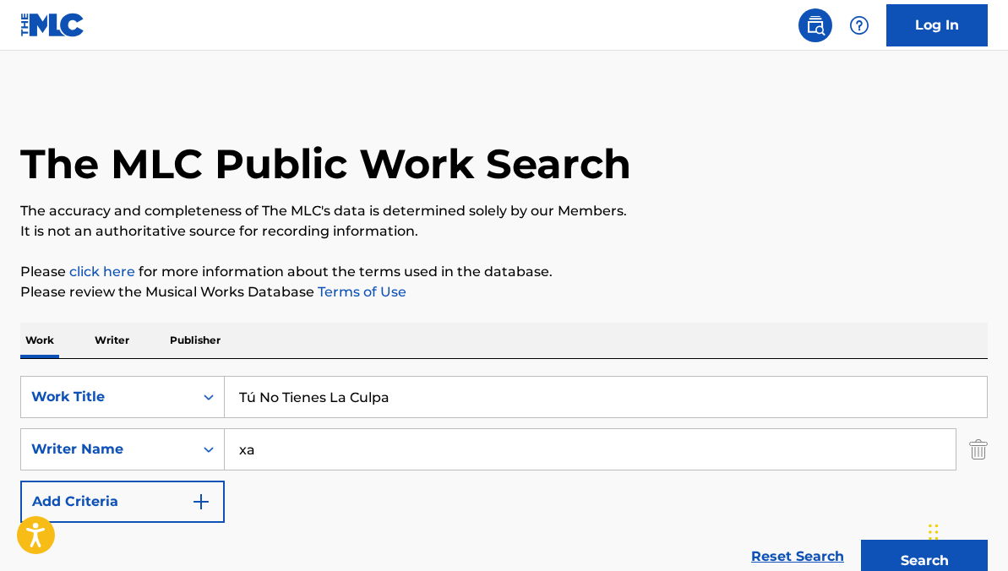
type input "x"
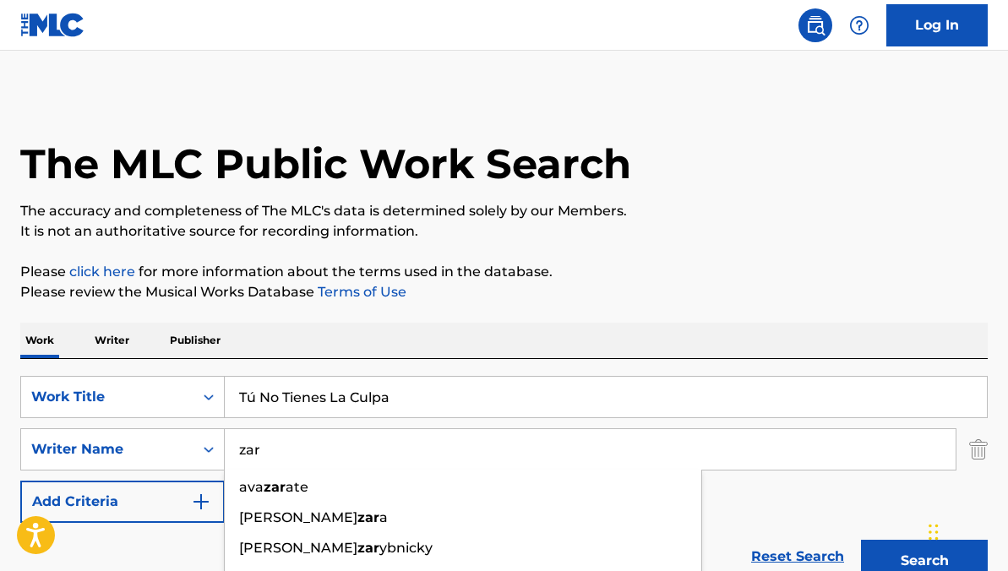
type input "zar"
click at [861, 540] on button "Search" at bounding box center [924, 561] width 127 height 42
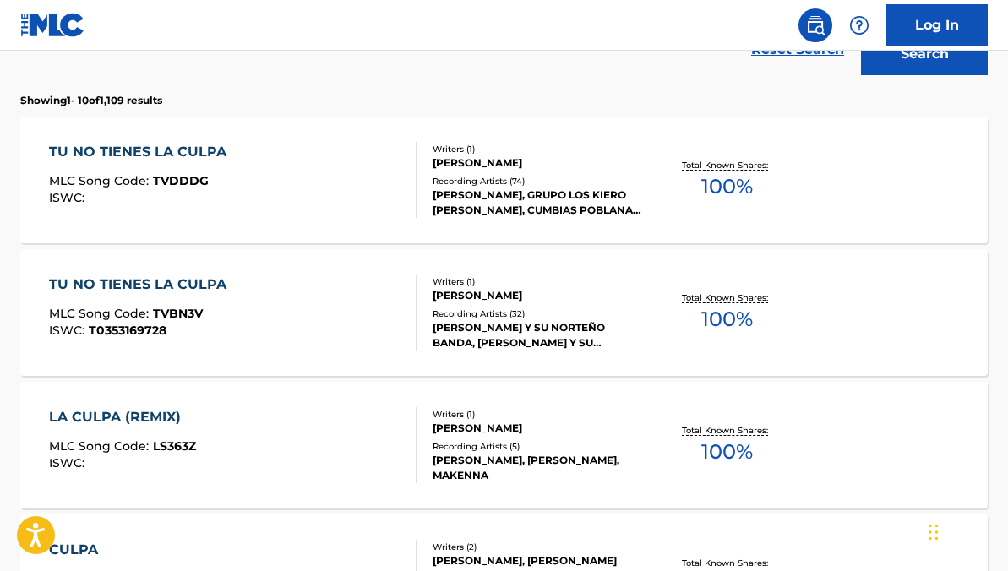
scroll to position [497, 0]
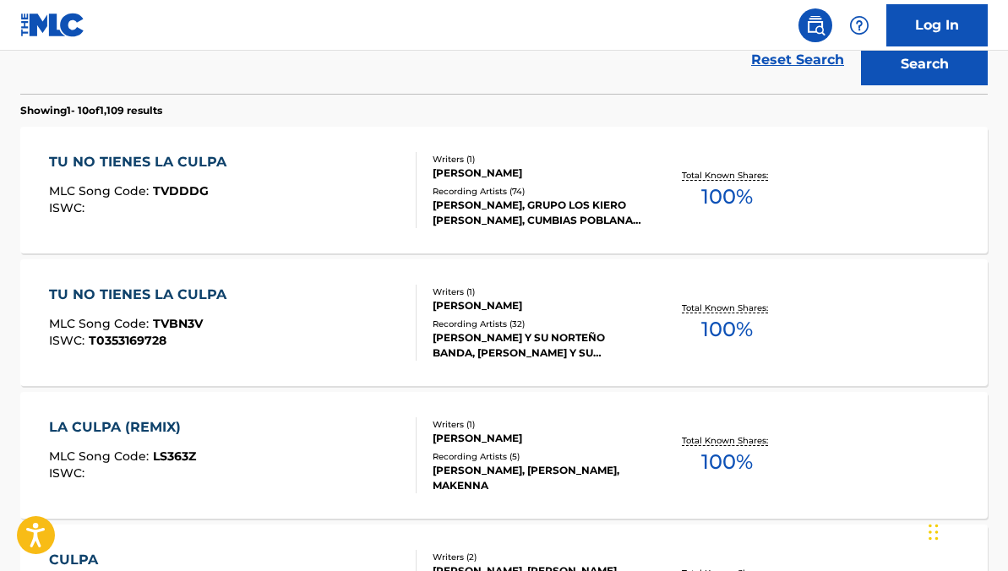
click at [305, 337] on div "TU NO TIENES LA CULPA MLC Song Code : TVBN3V ISWC : T0353169728" at bounding box center [232, 323] width 367 height 76
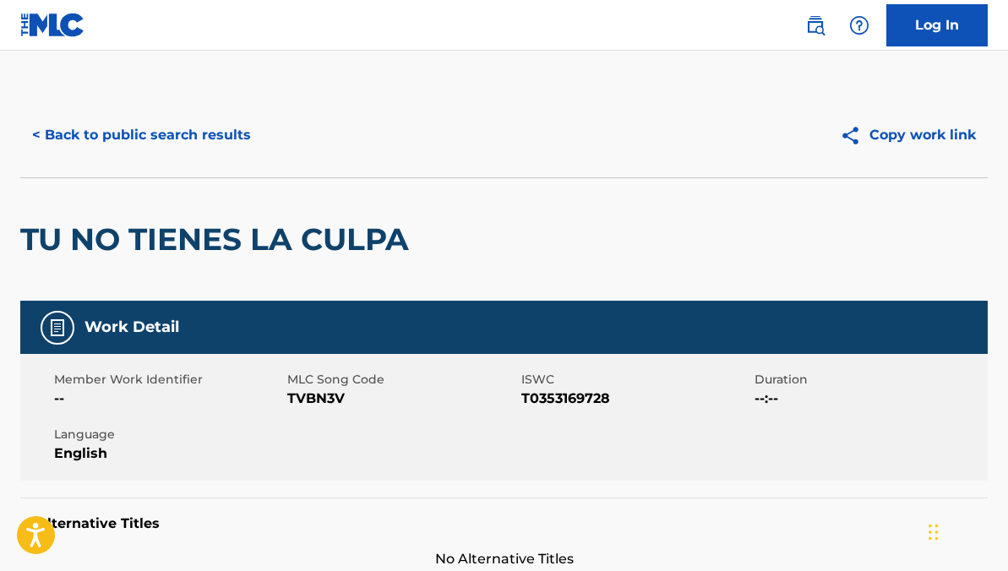
click at [318, 410] on div "Member Work Identifier -- MLC Song Code TVBN3V ISWC T0353169728 Duration --:-- …" at bounding box center [503, 417] width 967 height 127
click at [318, 404] on span "TVBN3V" at bounding box center [401, 399] width 229 height 20
copy span "TVBN3V"
click at [170, 140] on button "< Back to public search results" at bounding box center [141, 135] width 242 height 42
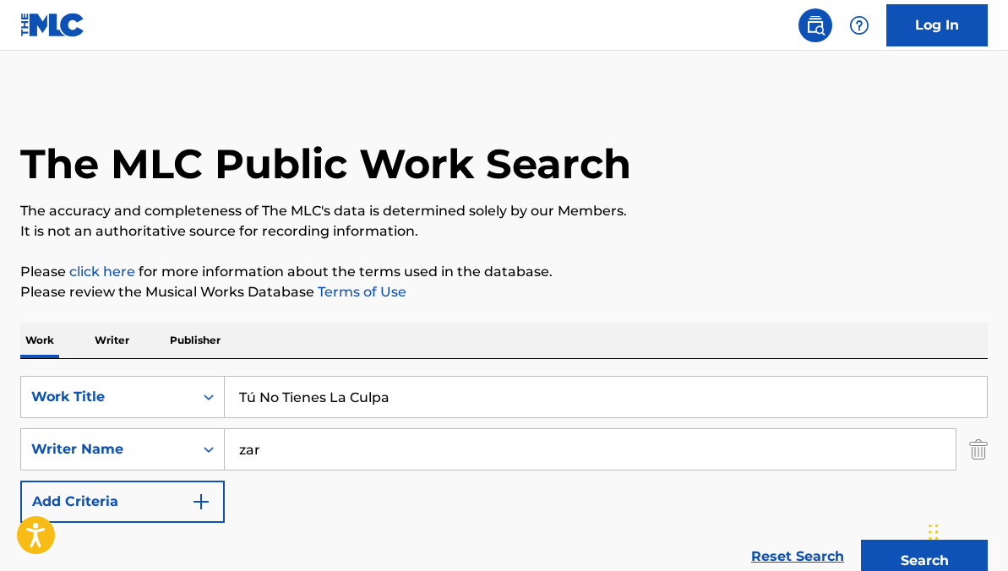
click at [793, 558] on link "Reset Search" at bounding box center [797, 556] width 110 height 37
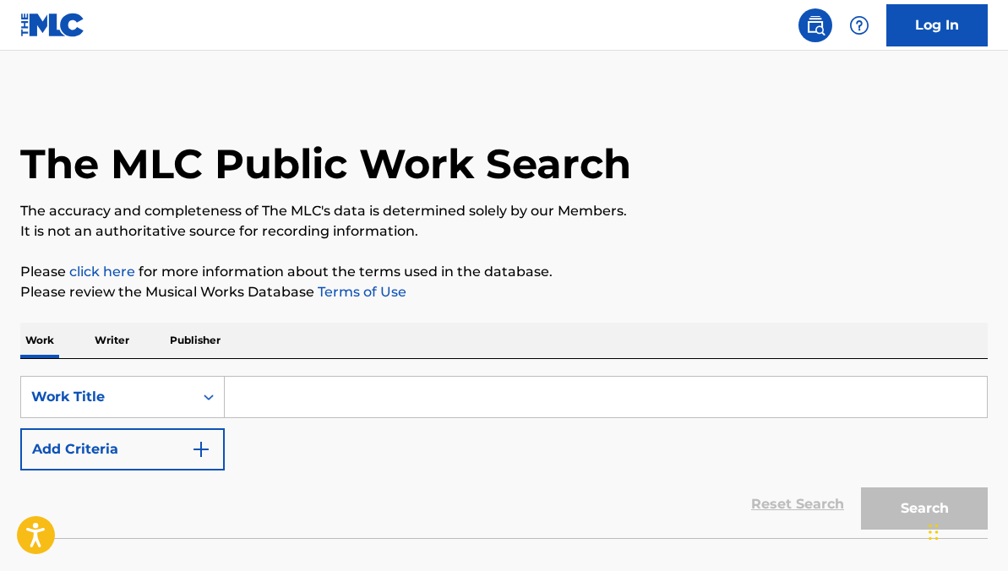
click at [535, 404] on input "Search Form" at bounding box center [606, 397] width 762 height 41
paste input "⁠Muchacho de Campo"
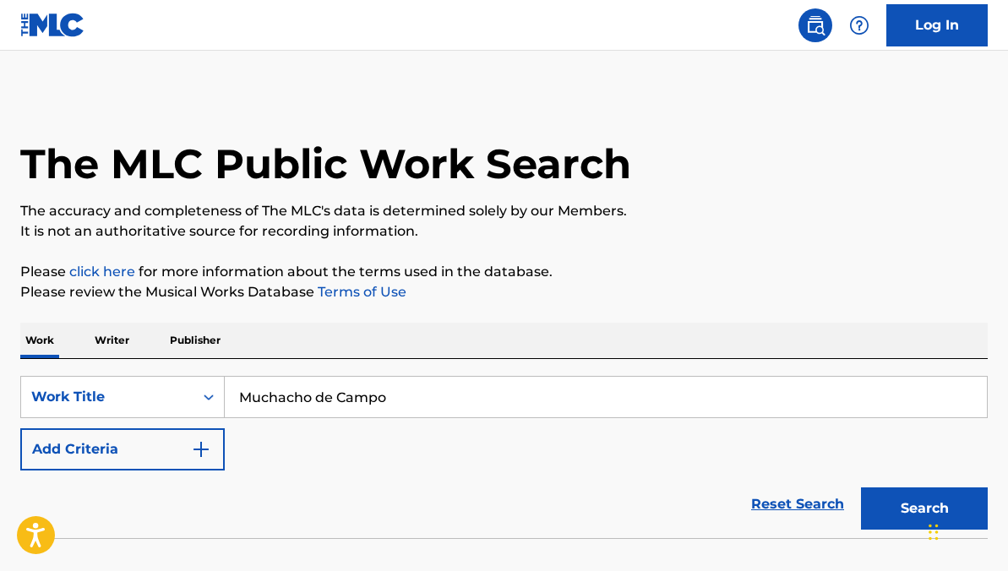
type input "⁠Muchacho de Campo"
click at [902, 518] on button "Search" at bounding box center [924, 508] width 127 height 42
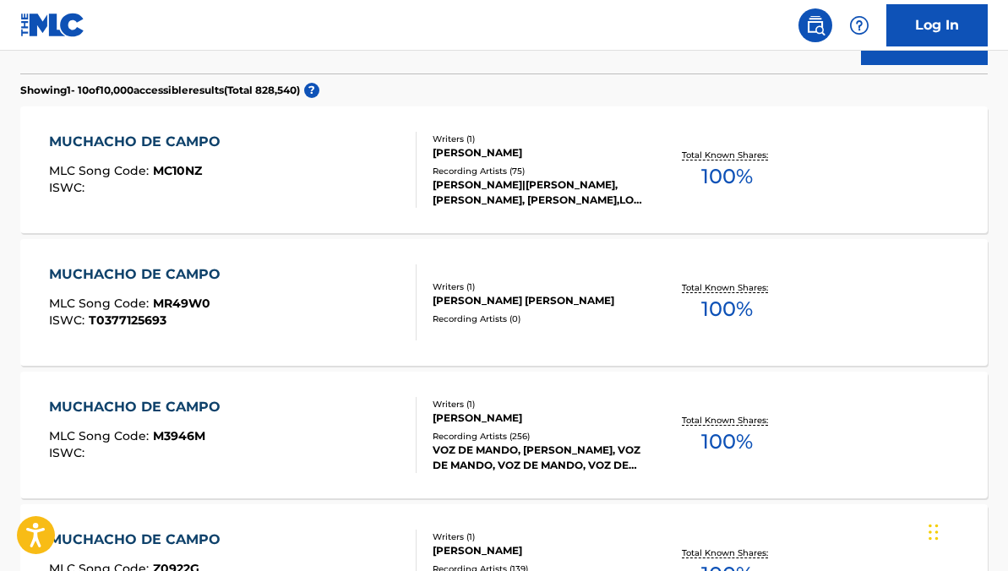
scroll to position [478, 0]
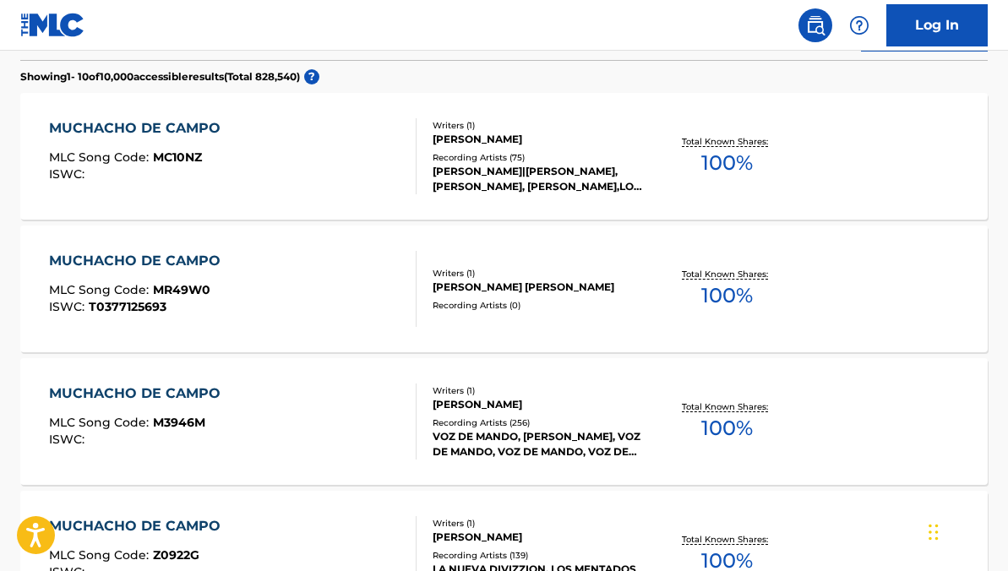
click at [466, 432] on div "VOZ DE MANDO, PEPE SOLANO, VOZ DE MANDO, VOZ DE MANDO, VOZ DE MANDO, VOZ DE MAN…" at bounding box center [539, 444] width 214 height 30
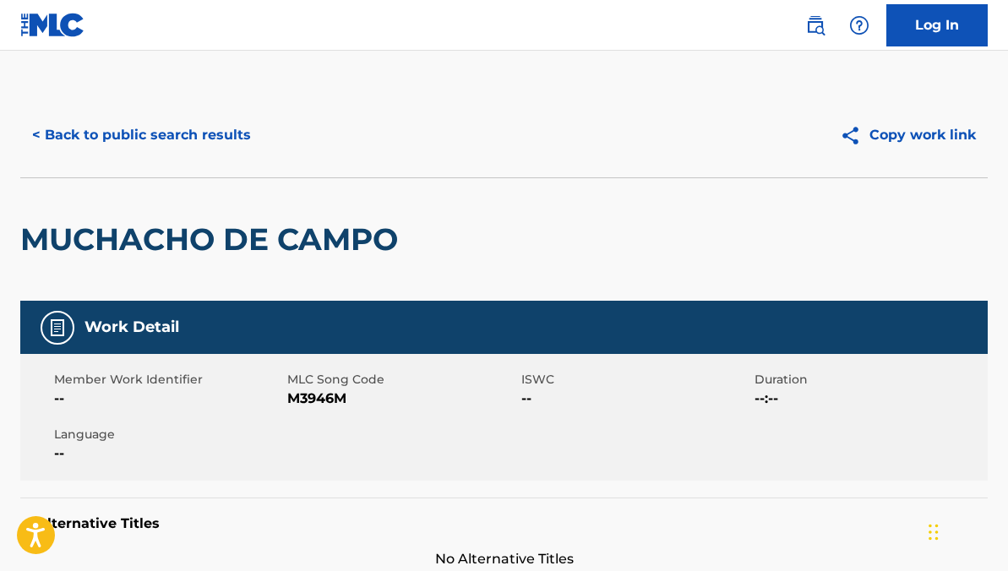
click at [325, 404] on span "M3946M" at bounding box center [401, 399] width 229 height 20
copy span "M3946M"
